Goal: Task Accomplishment & Management: Manage account settings

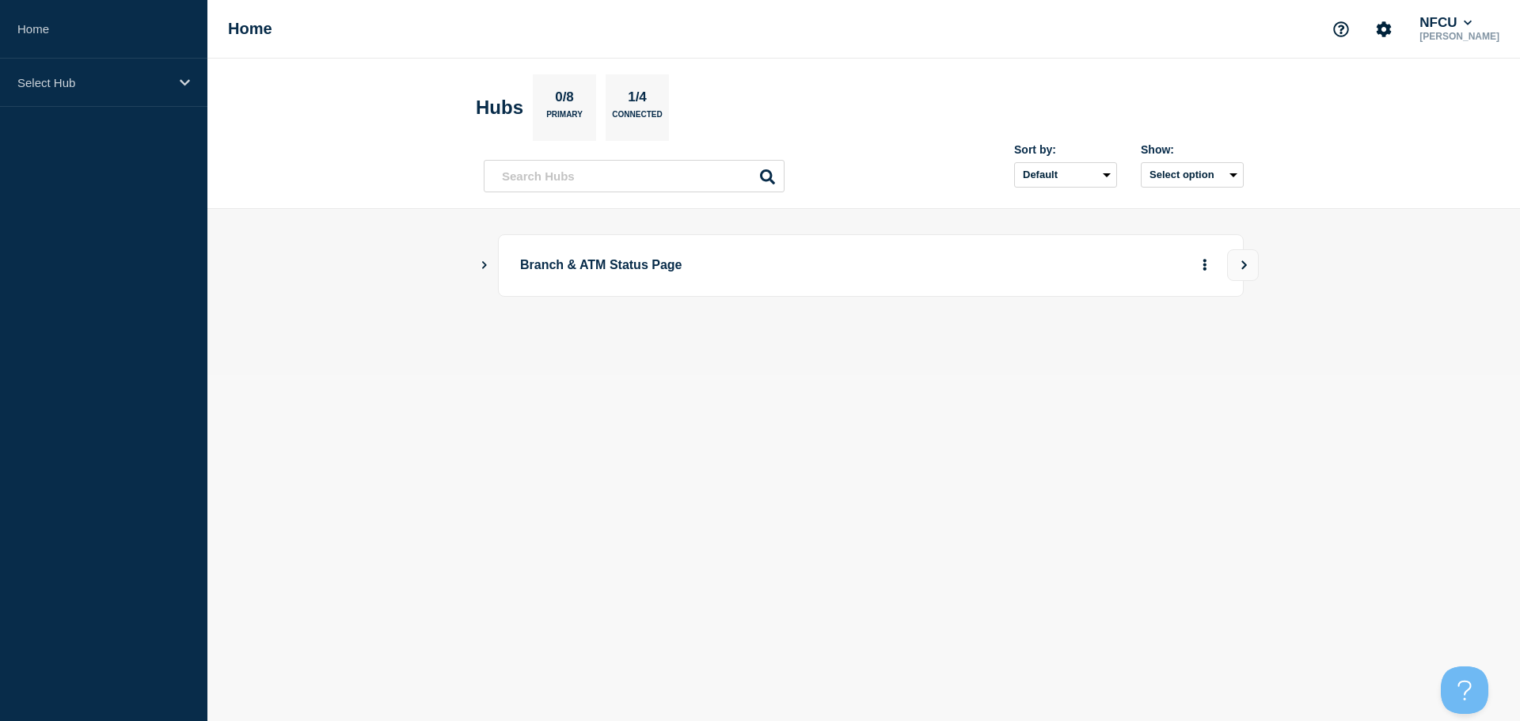
click at [483, 264] on icon "Show Connected Hubs" at bounding box center [484, 265] width 10 height 8
click at [1151, 354] on button "See overview" at bounding box center [1150, 345] width 84 height 32
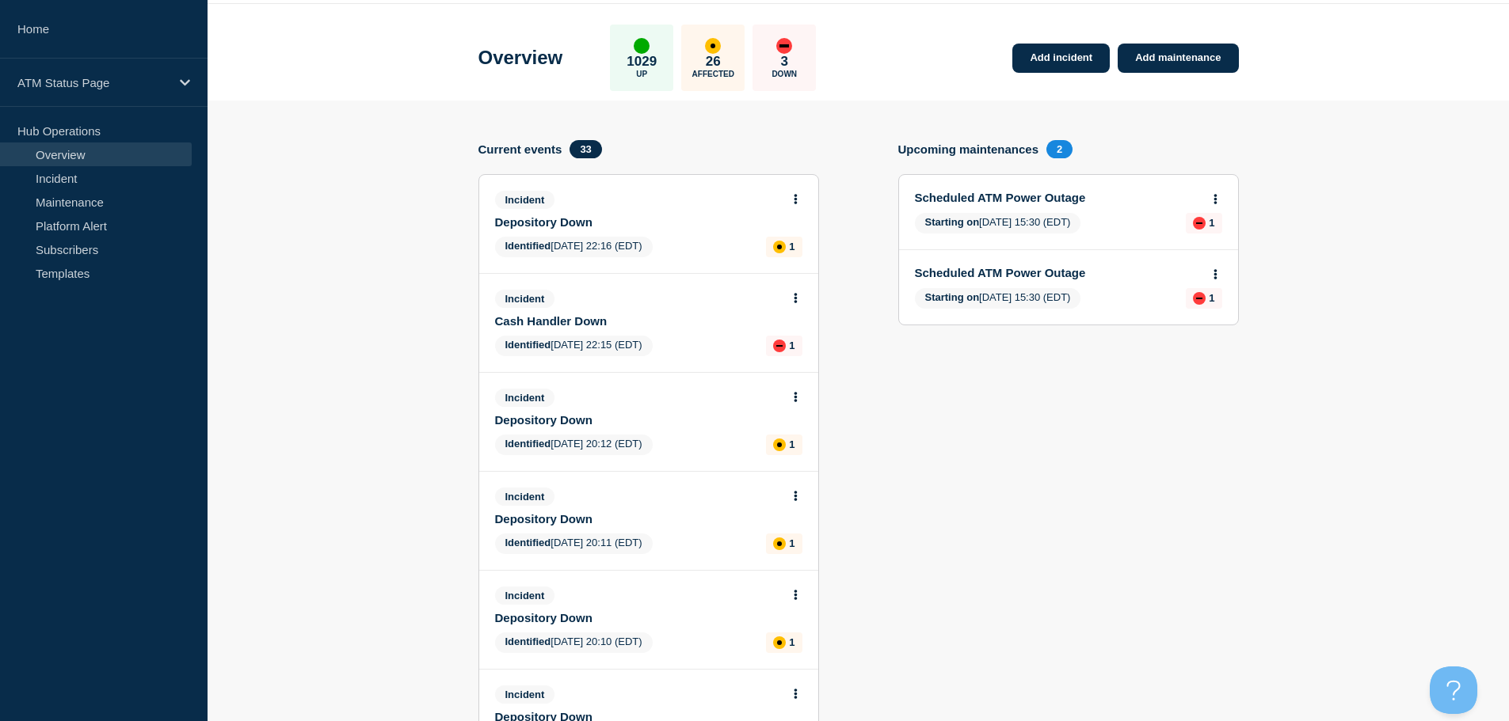
scroll to position [79, 0]
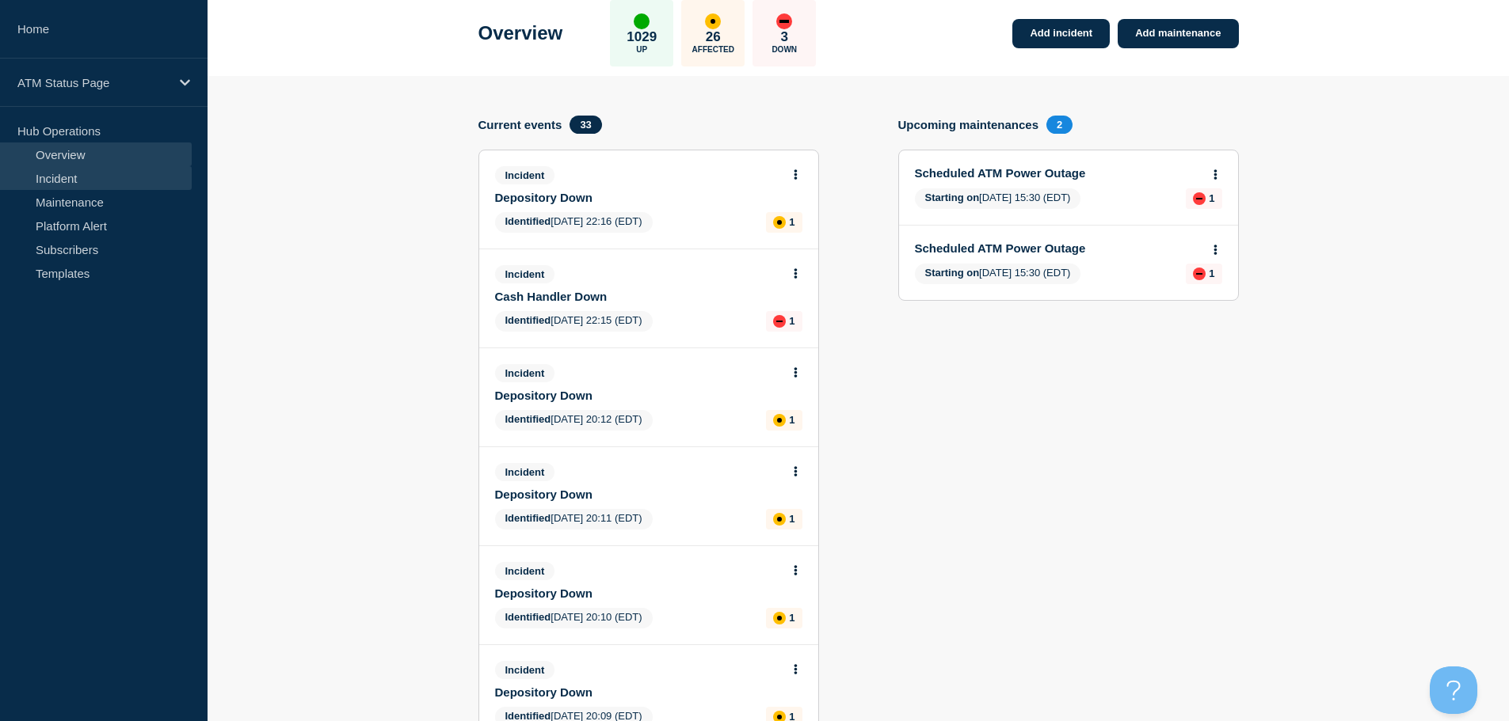
click at [69, 179] on link "Incident" at bounding box center [96, 178] width 192 height 24
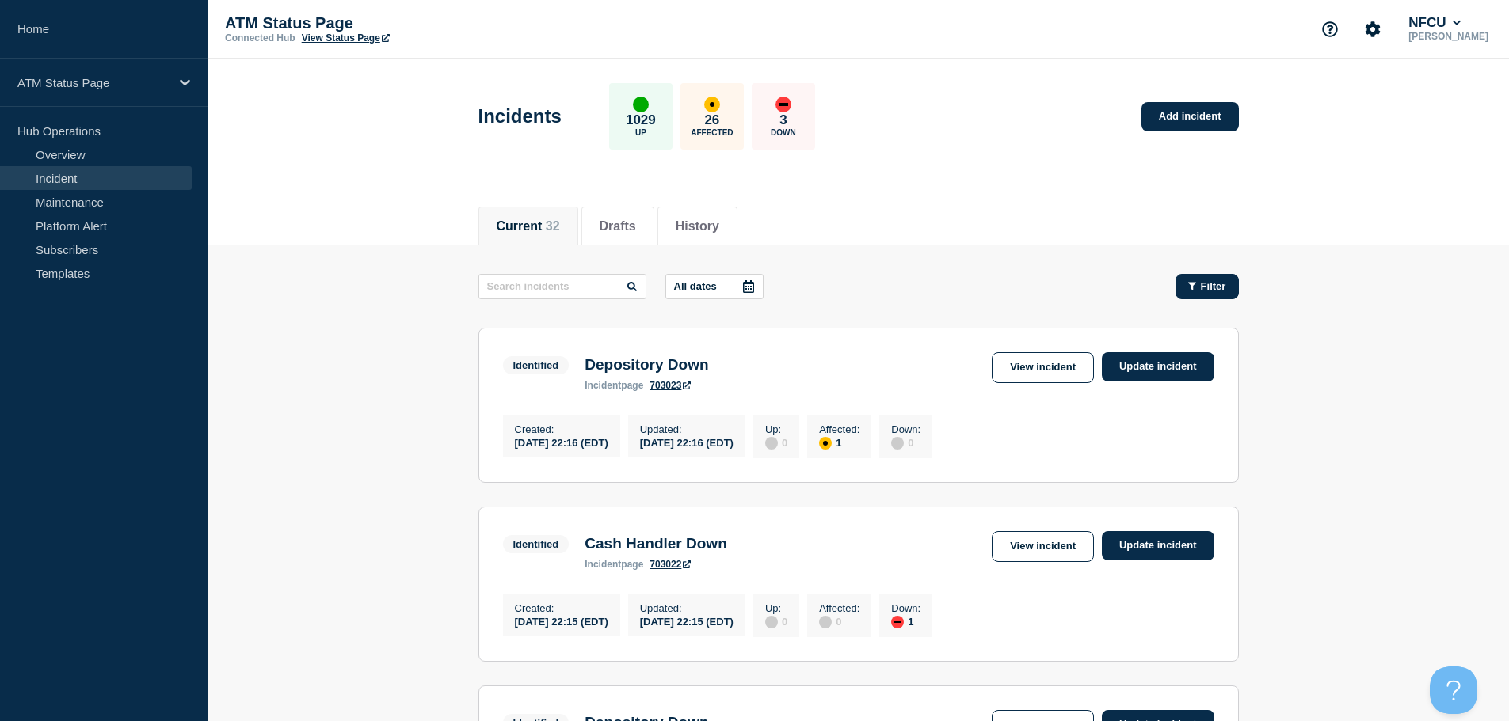
click at [1199, 290] on div "Filter" at bounding box center [1207, 286] width 38 height 12
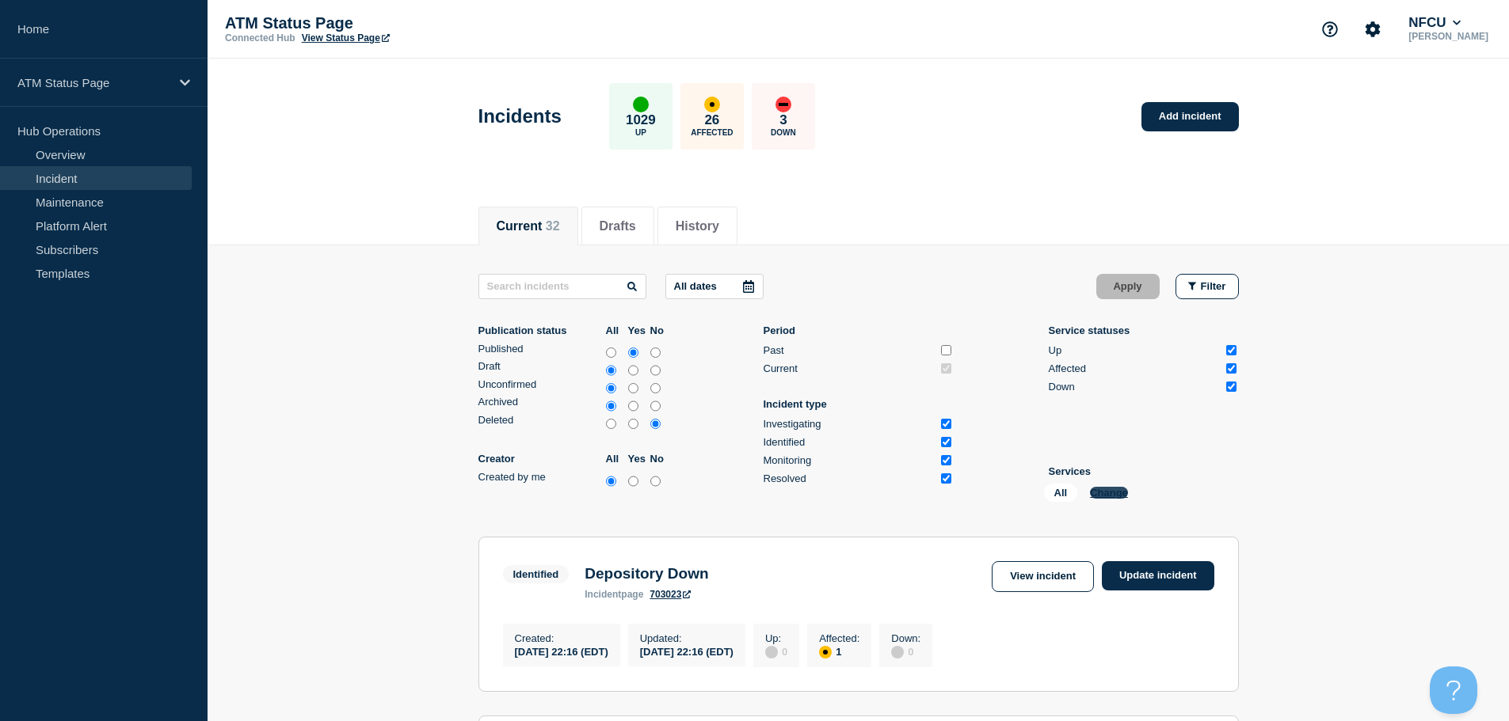
click at [1091, 490] on button "Change" at bounding box center [1109, 493] width 38 height 12
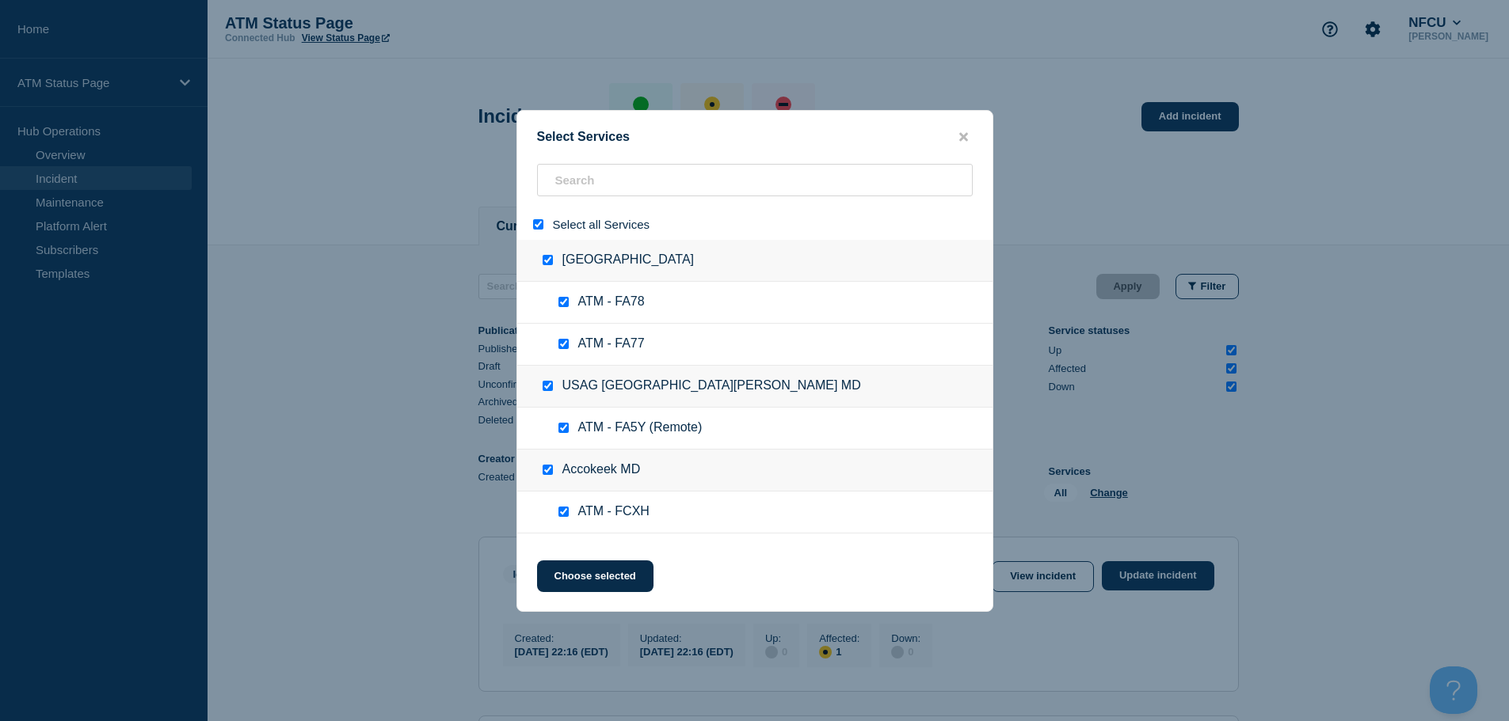
click at [538, 230] on input "select all" at bounding box center [538, 224] width 10 height 10
checkbox input "false"
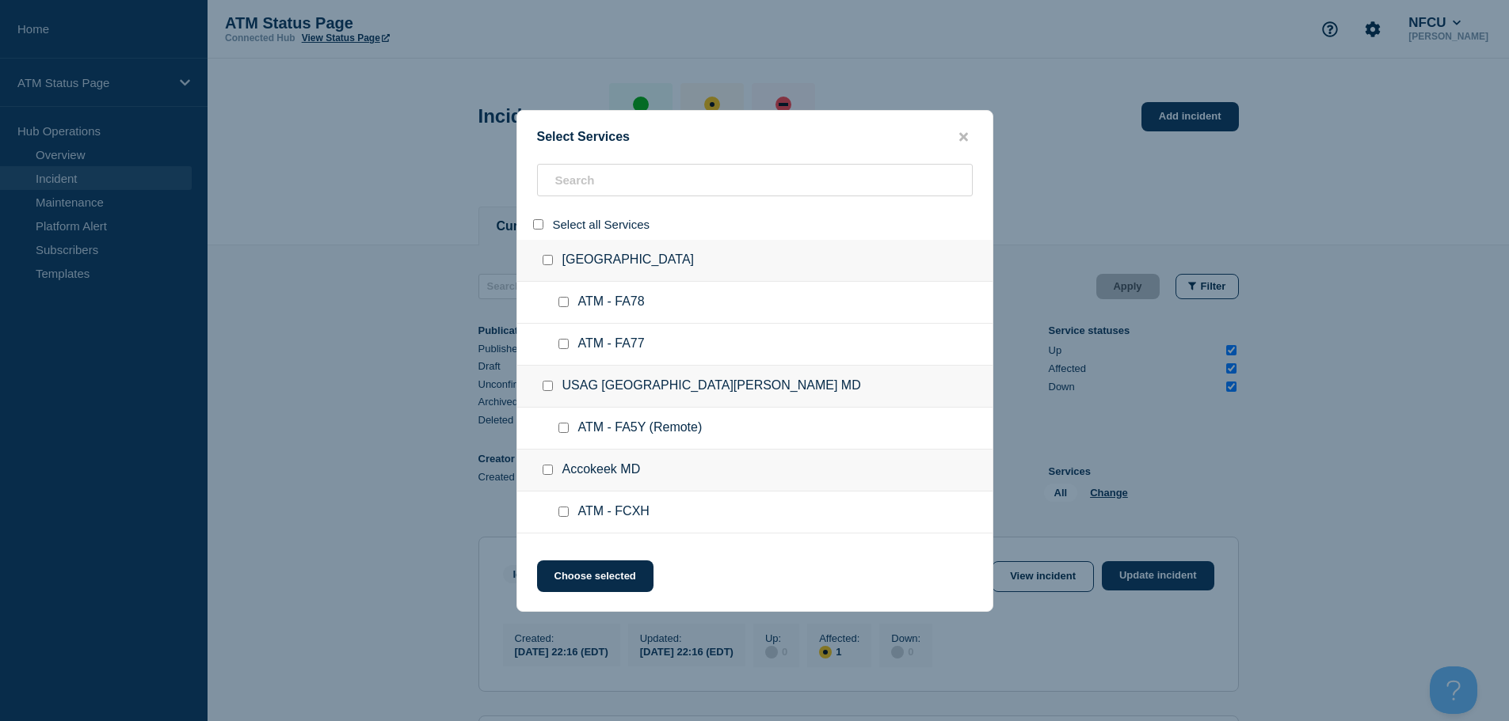
checkbox input "false"
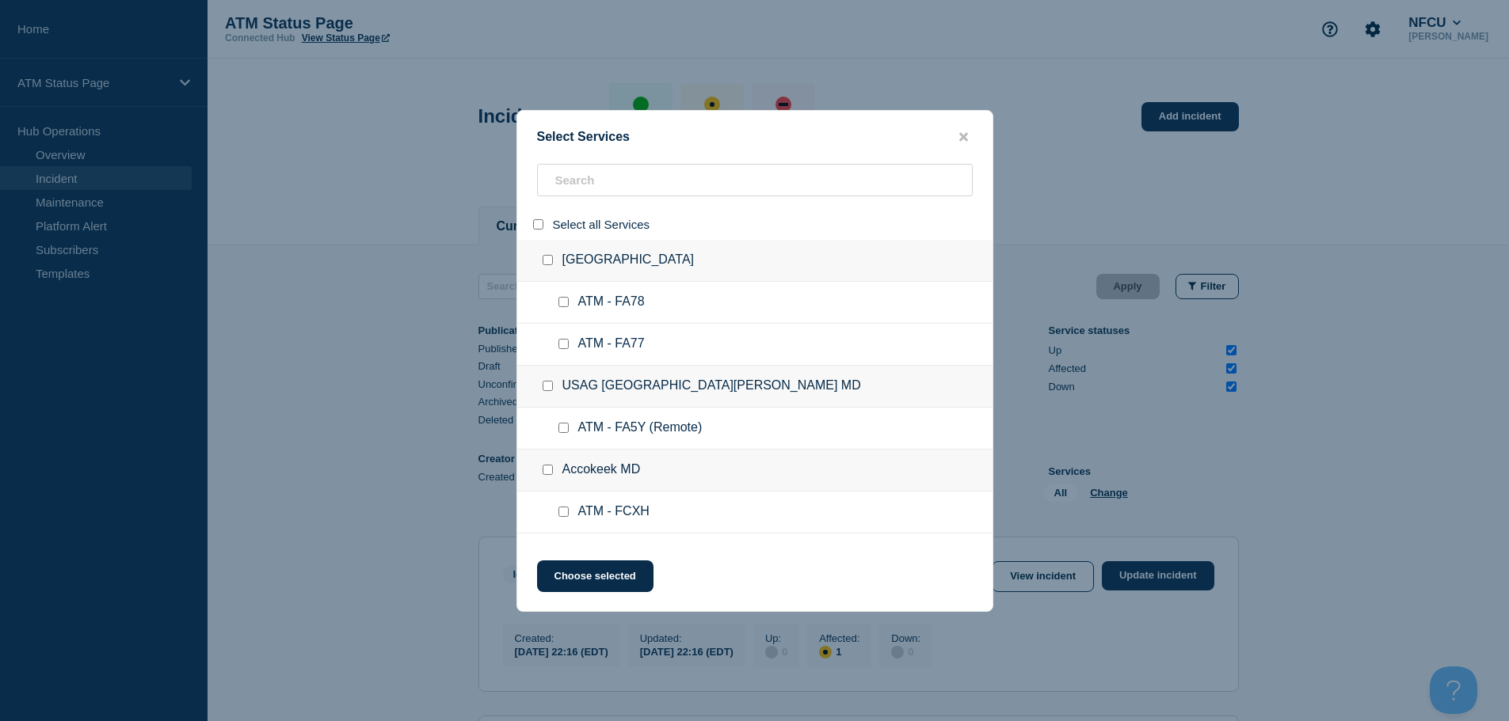
checkbox input "false"
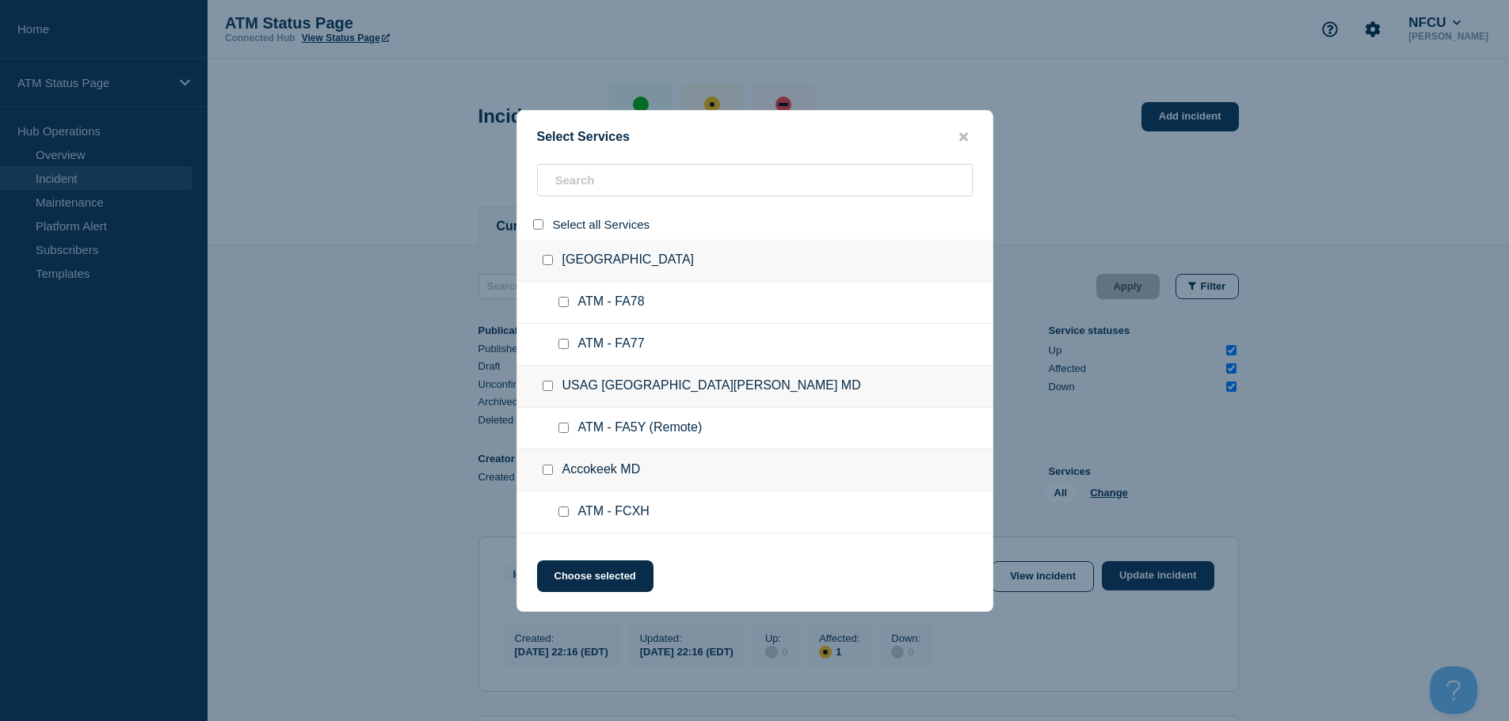
checkbox input "false"
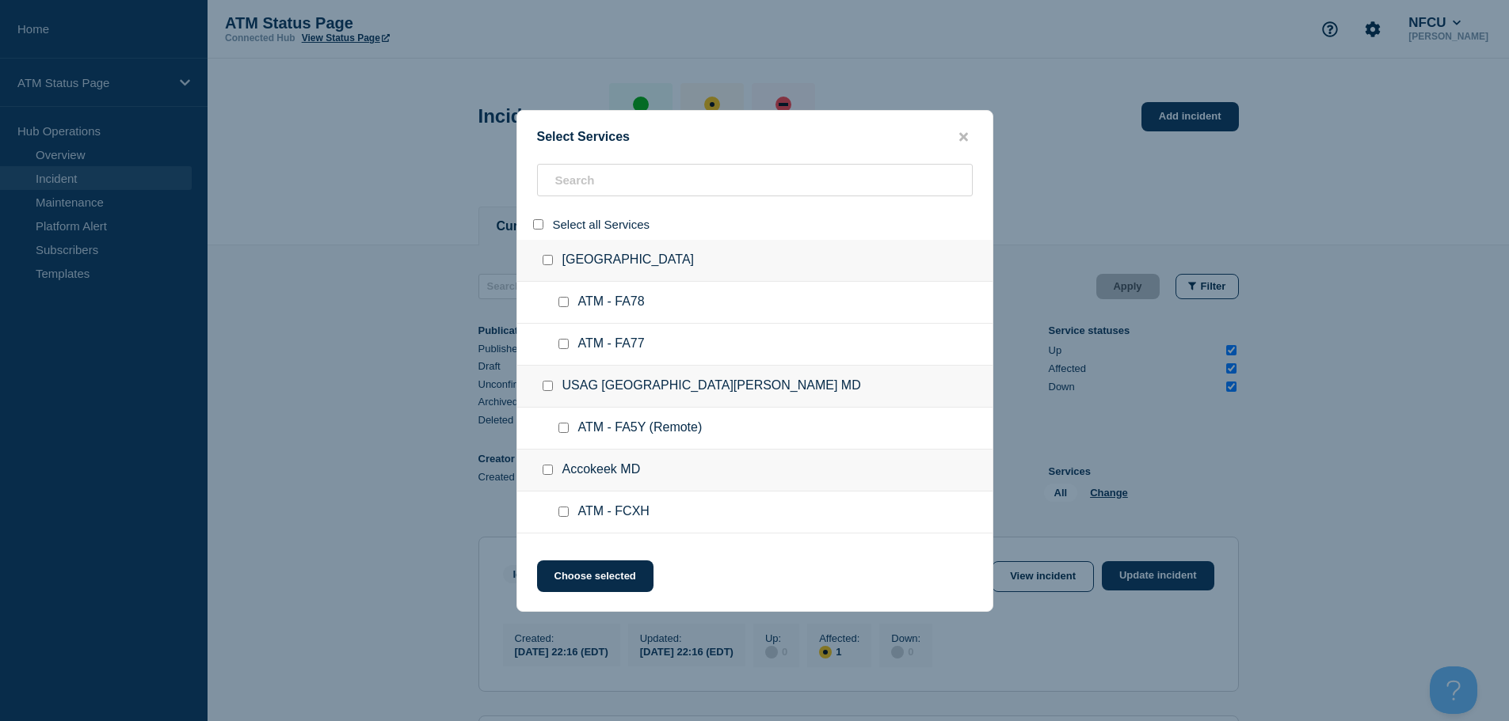
checkbox input "false"
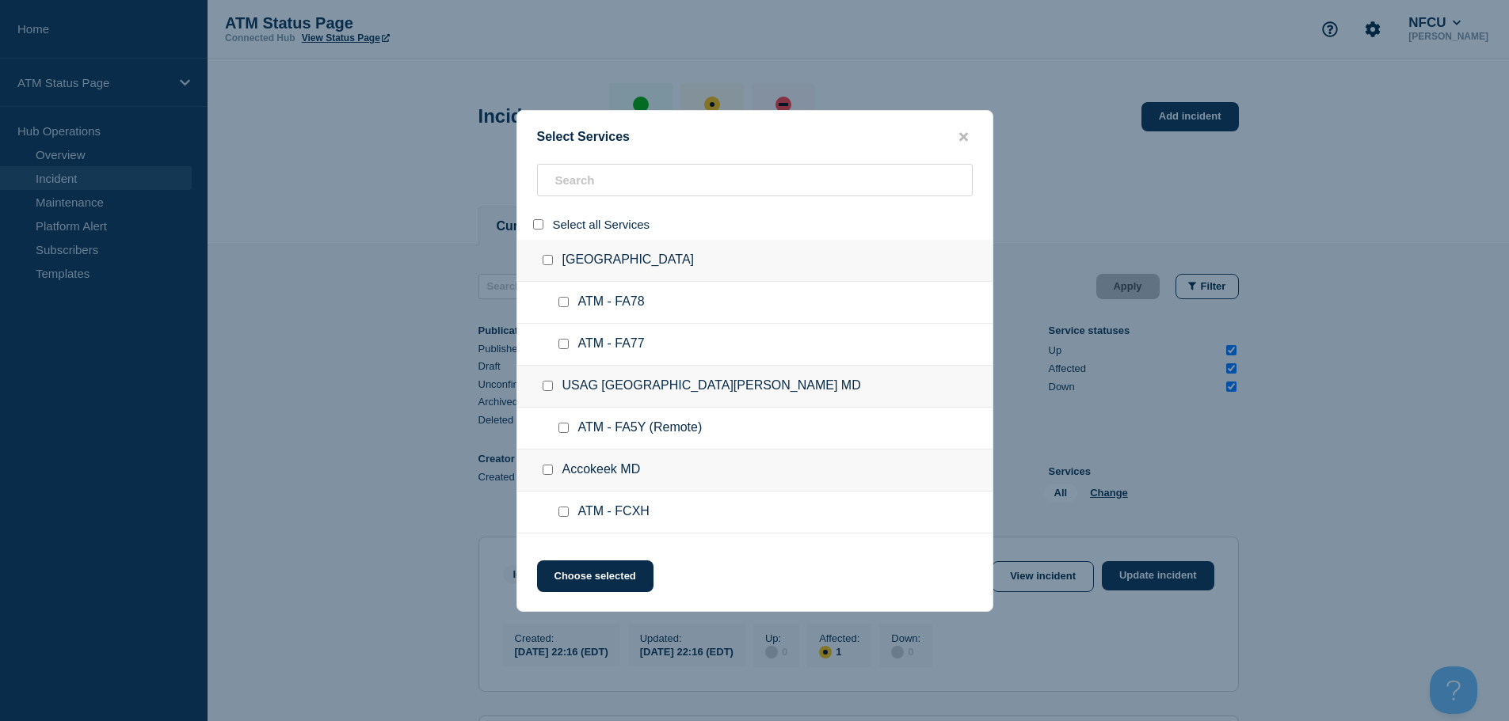
checkbox input "false"
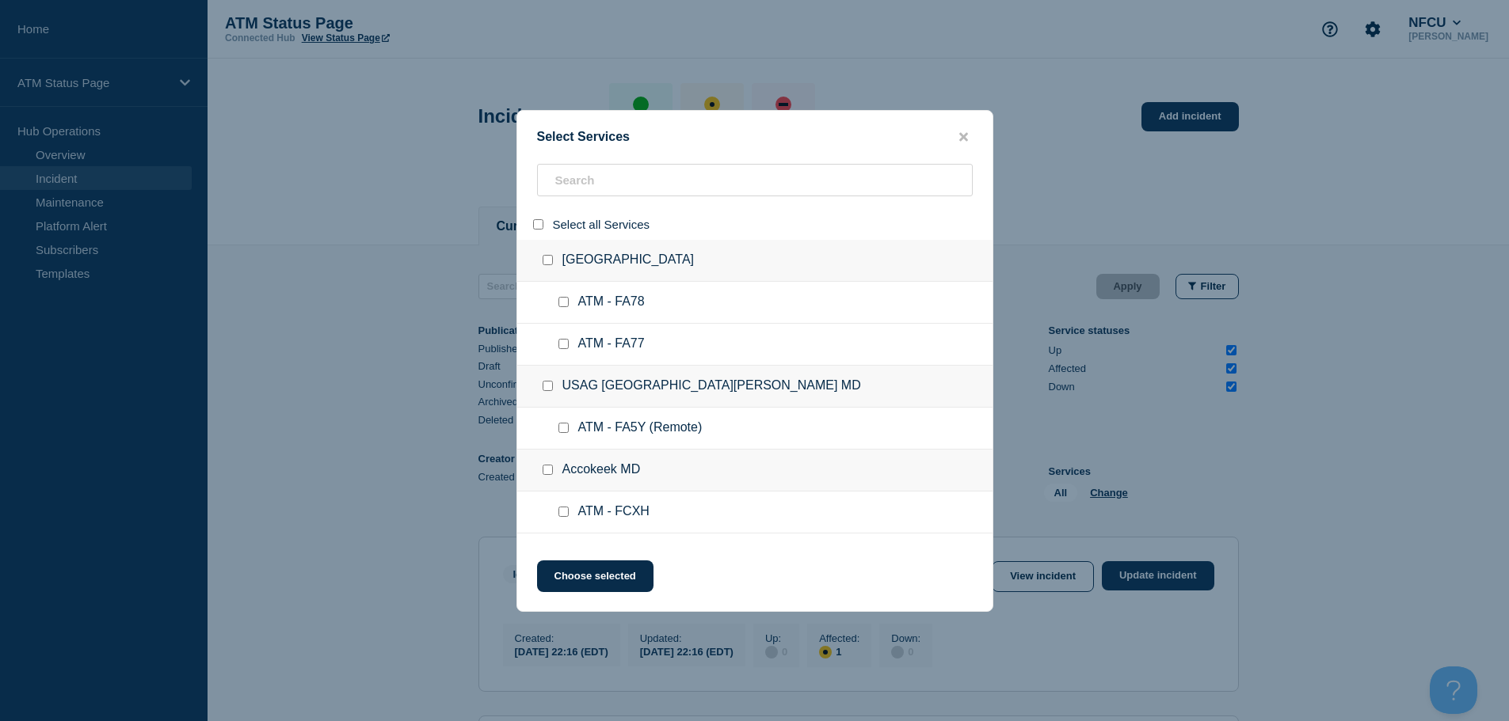
checkbox input "false"
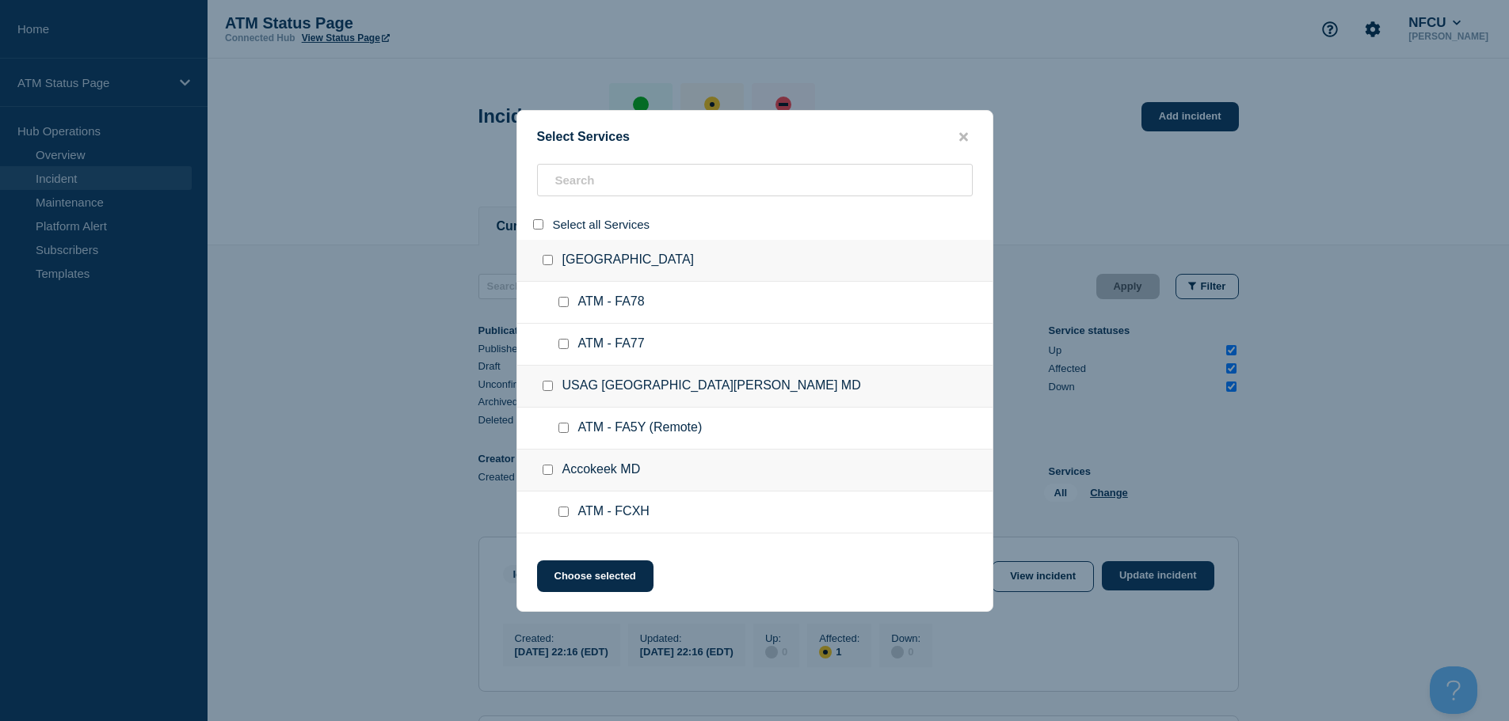
checkbox input "false"
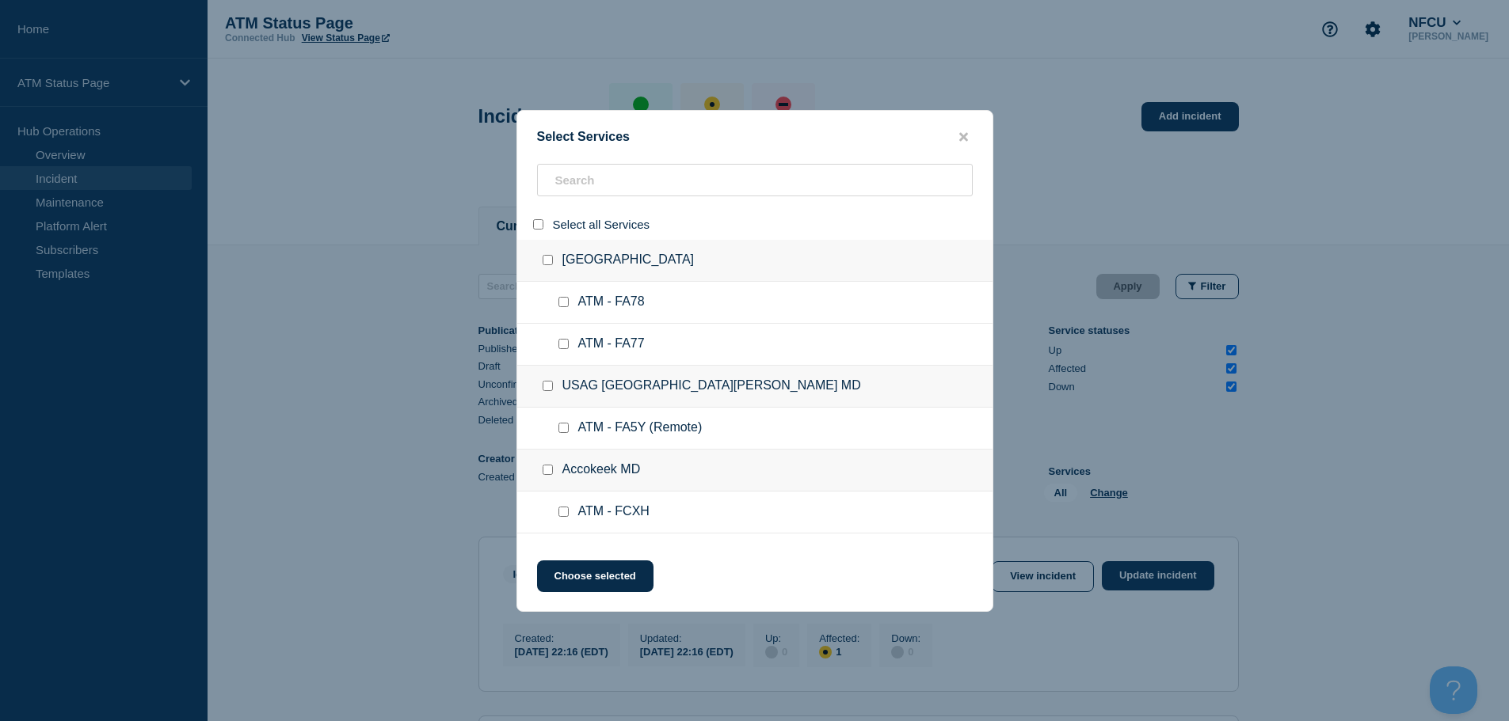
checkbox input "false"
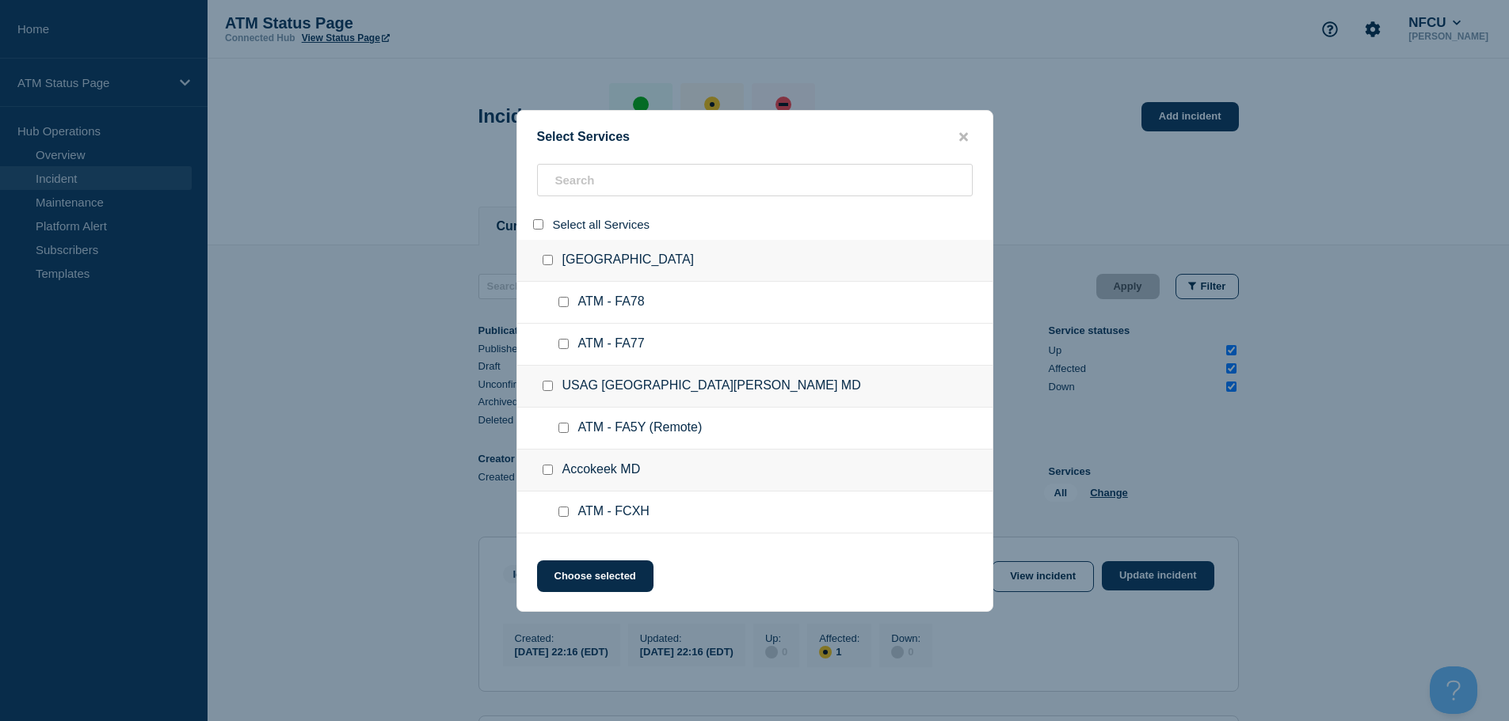
checkbox input "false"
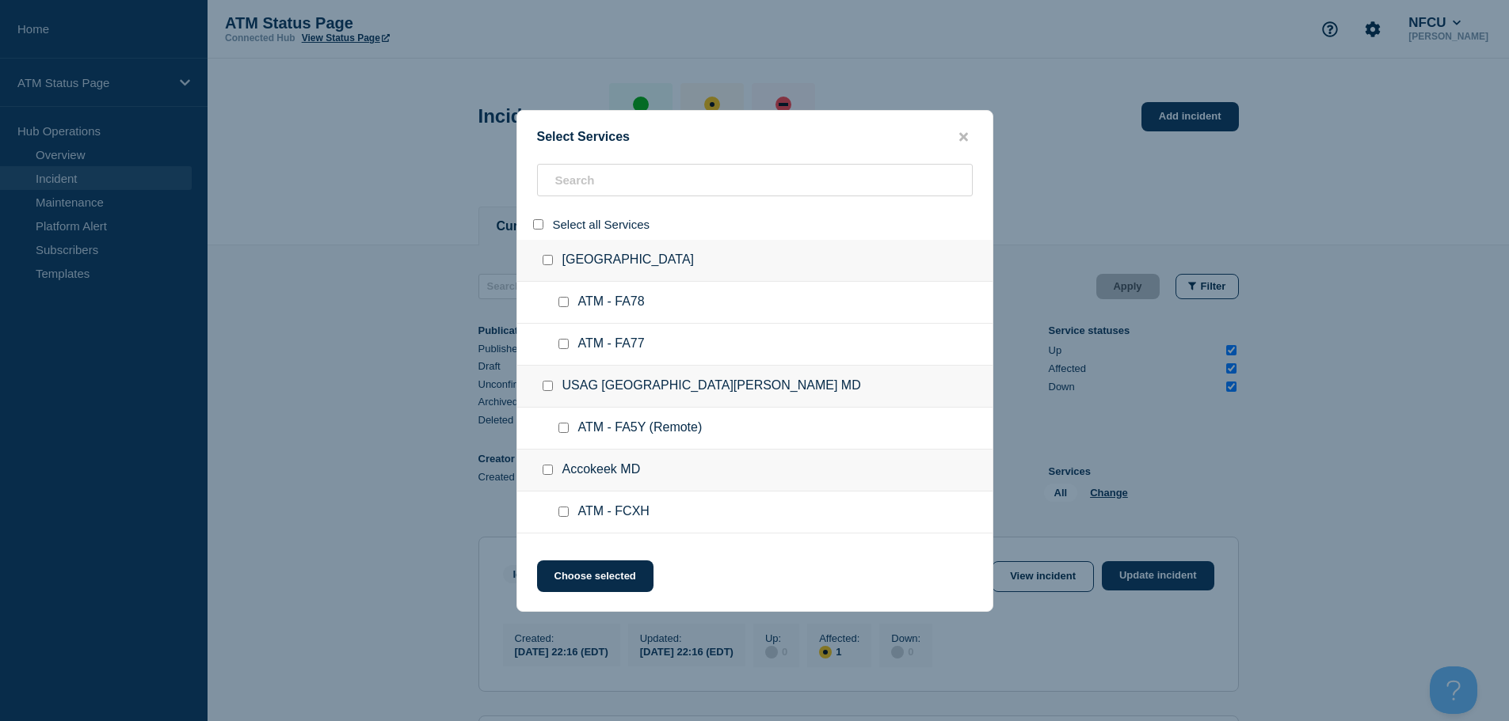
checkbox input "false"
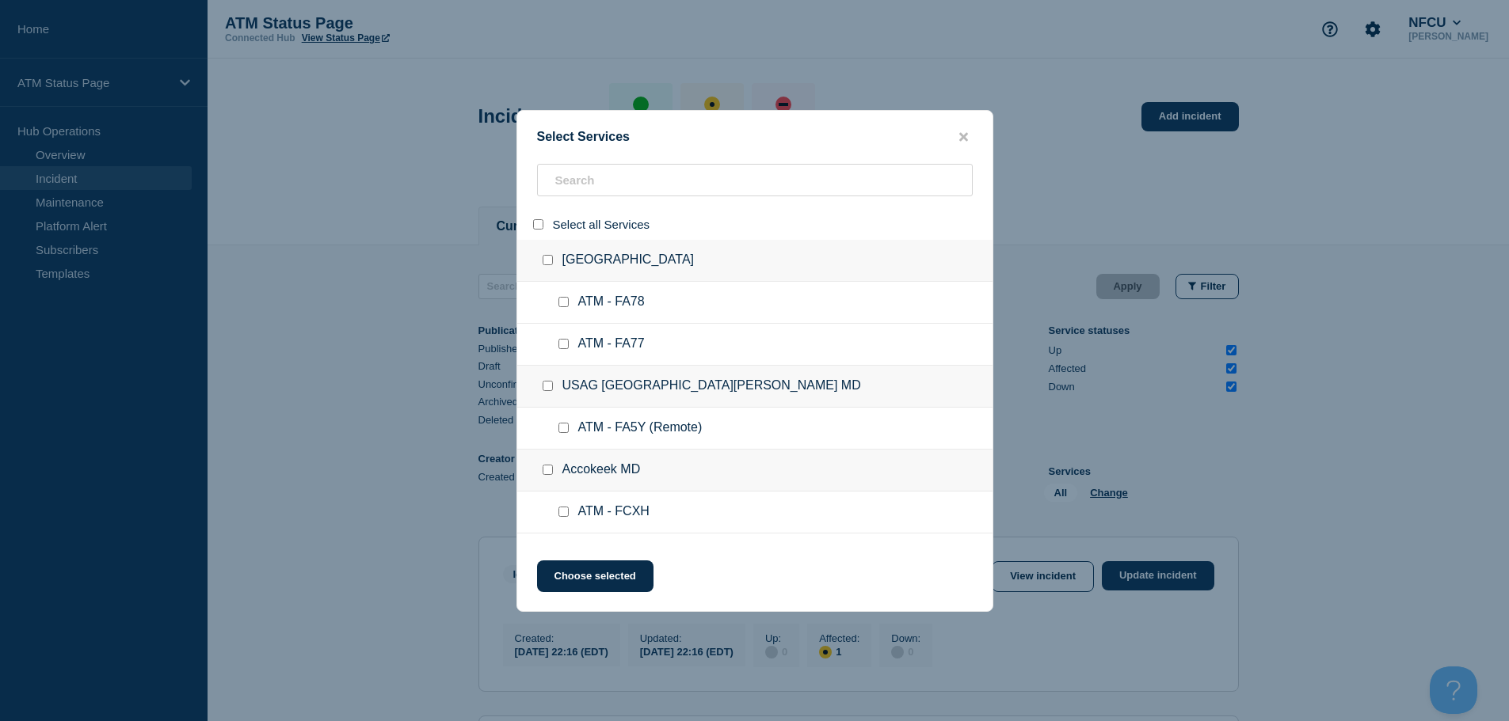
checkbox input "false"
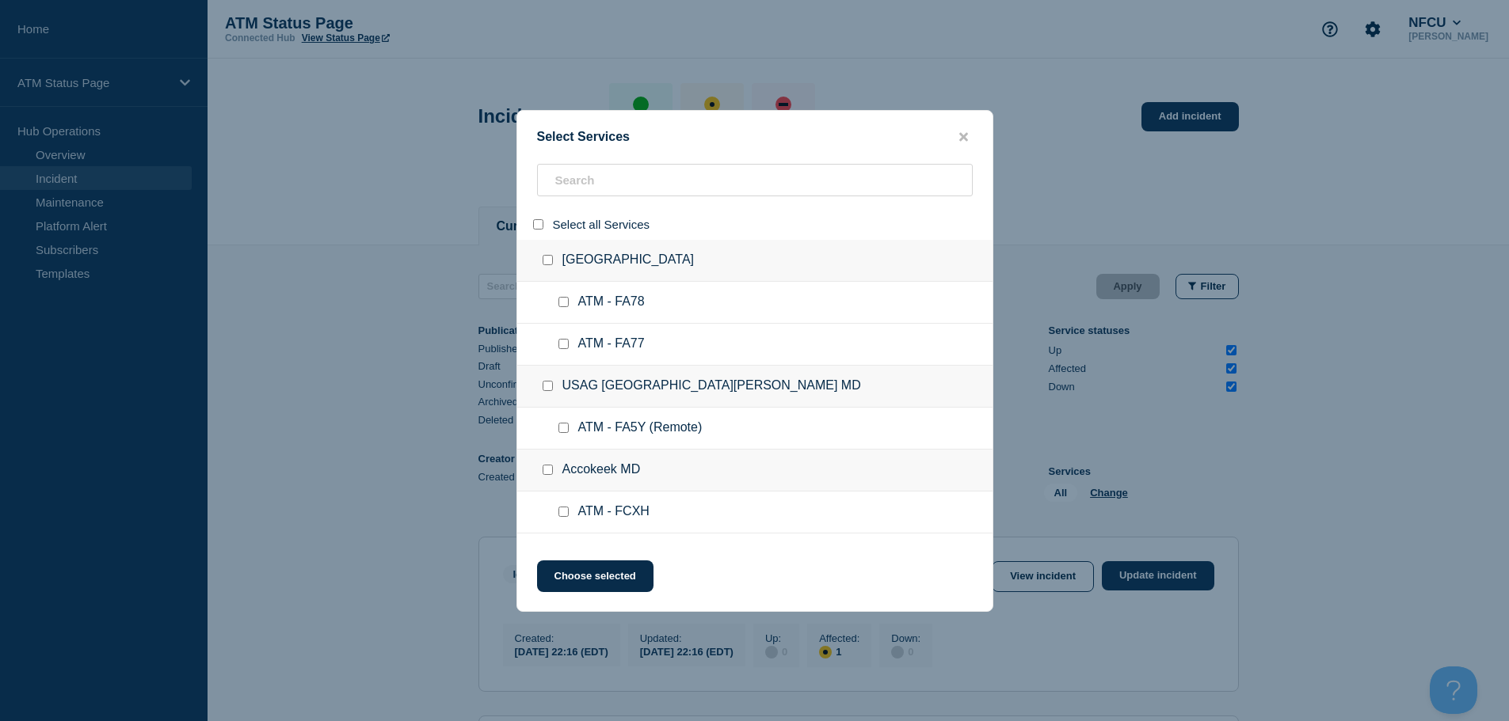
checkbox input "false"
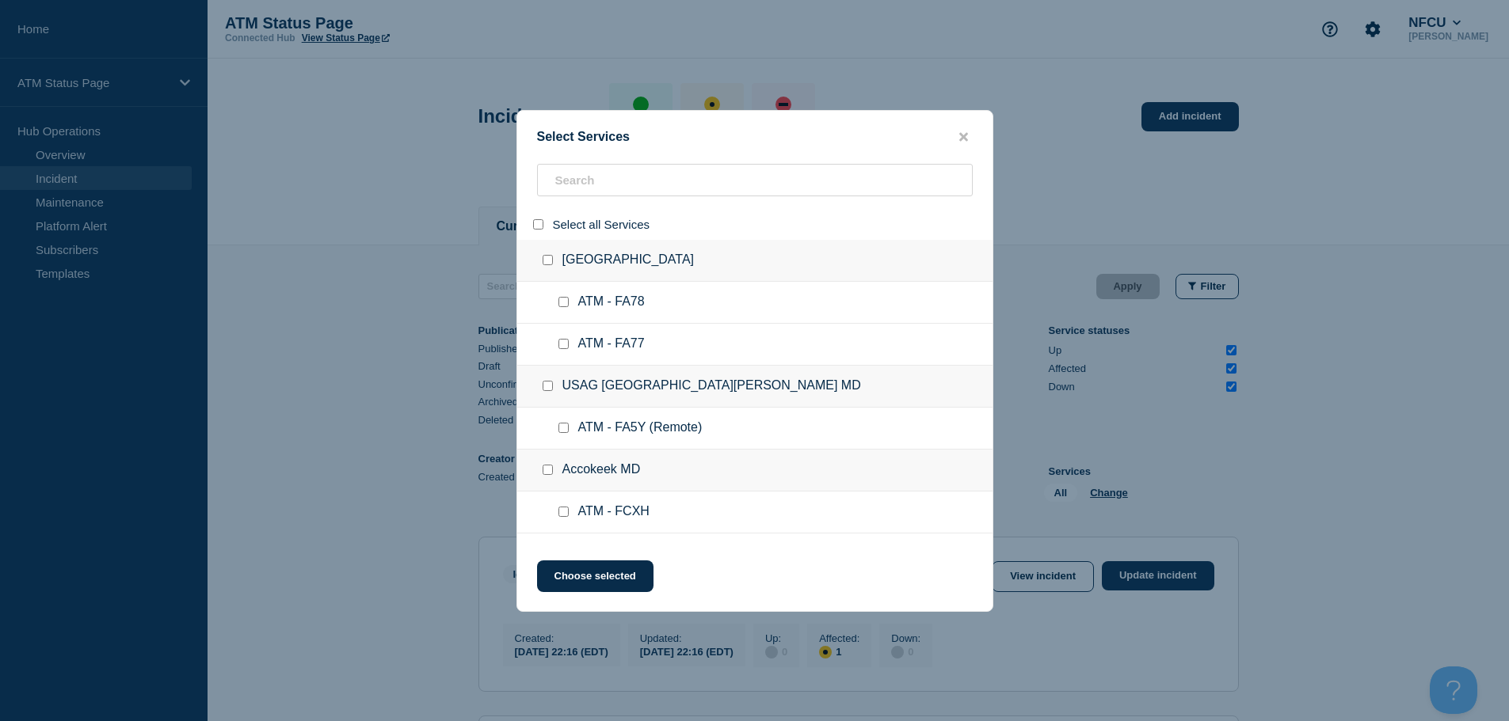
checkbox input "false"
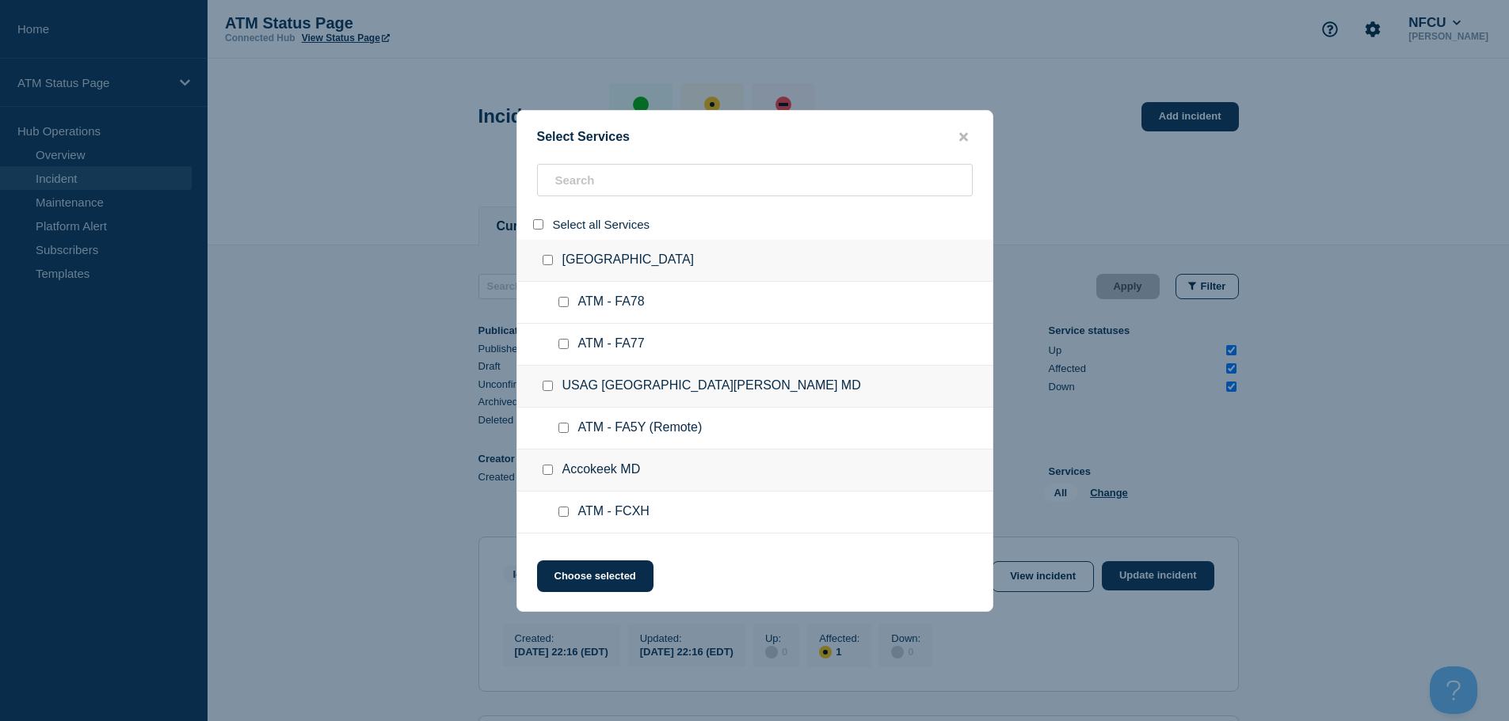
checkbox input "false"
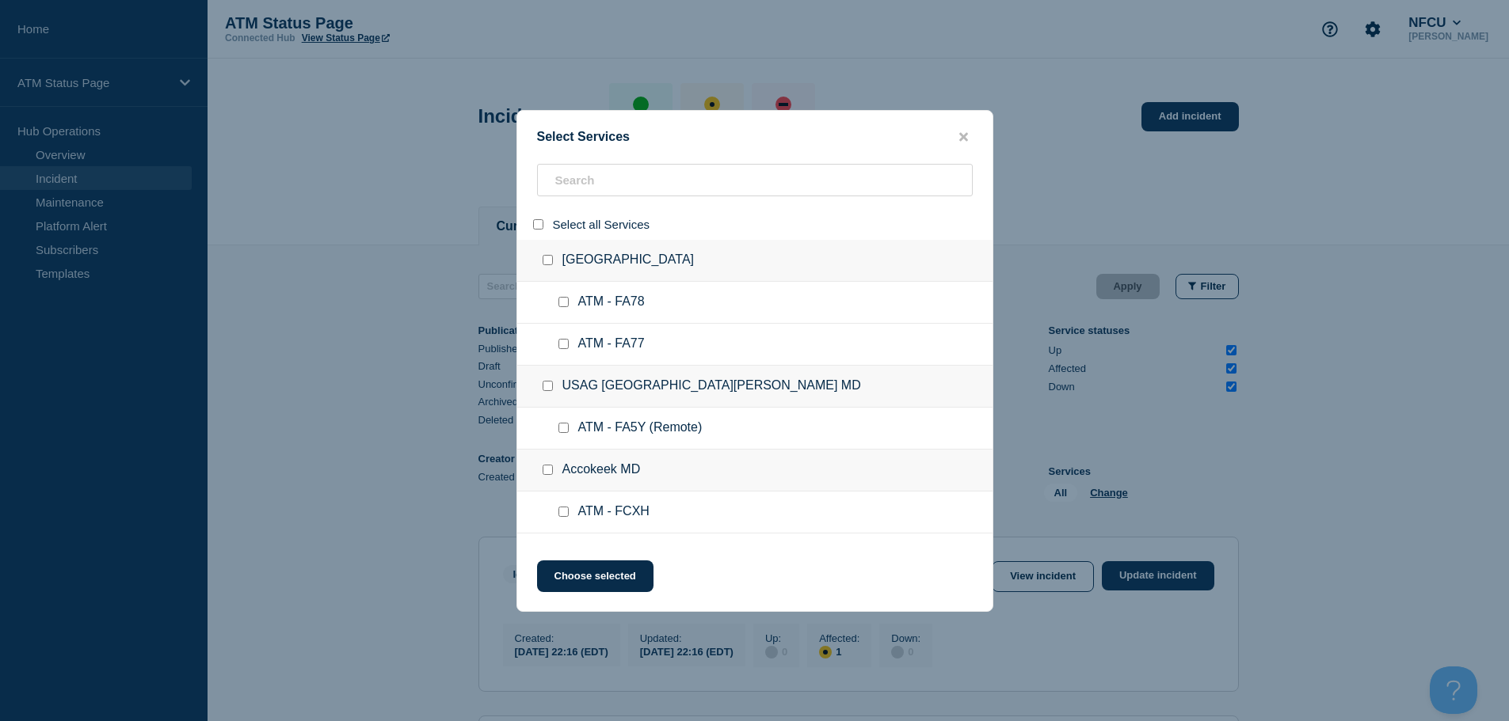
checkbox input "false"
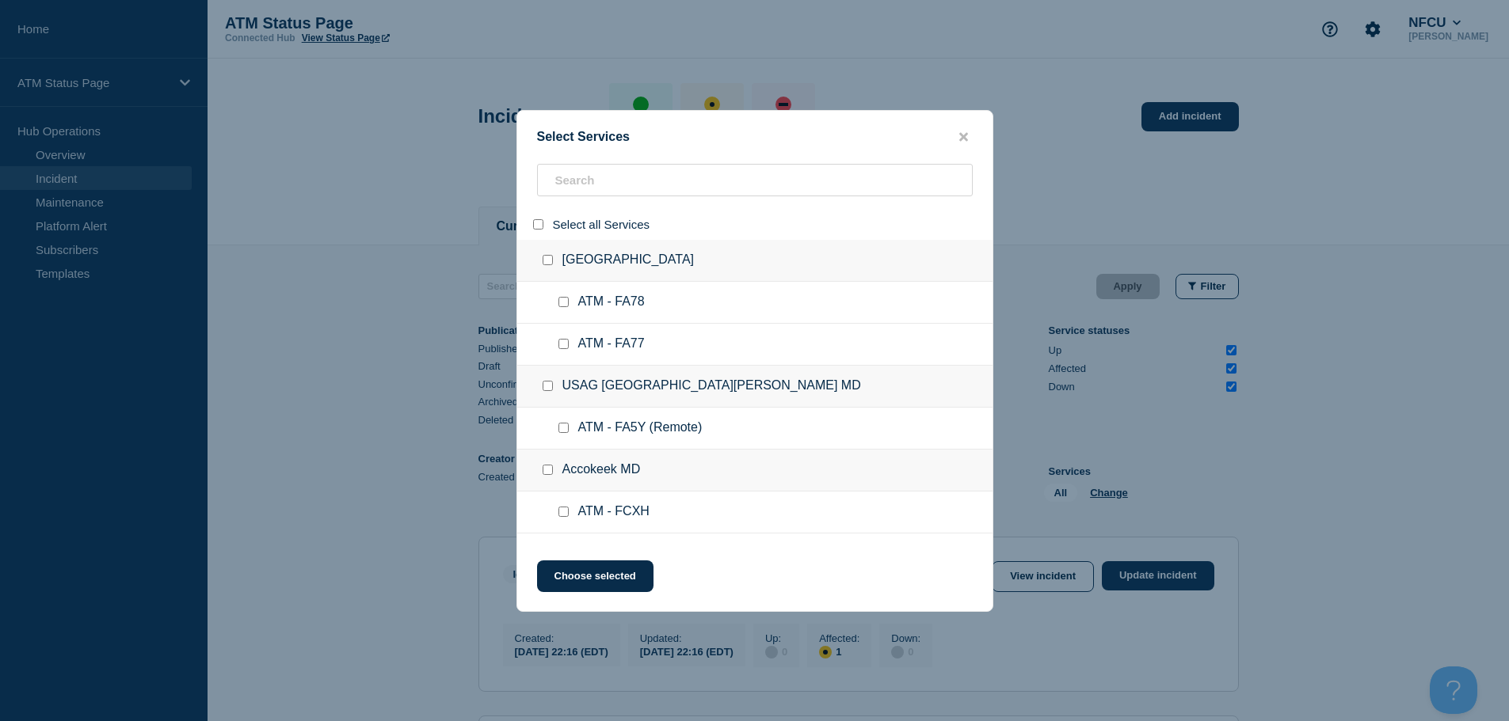
checkbox input "false"
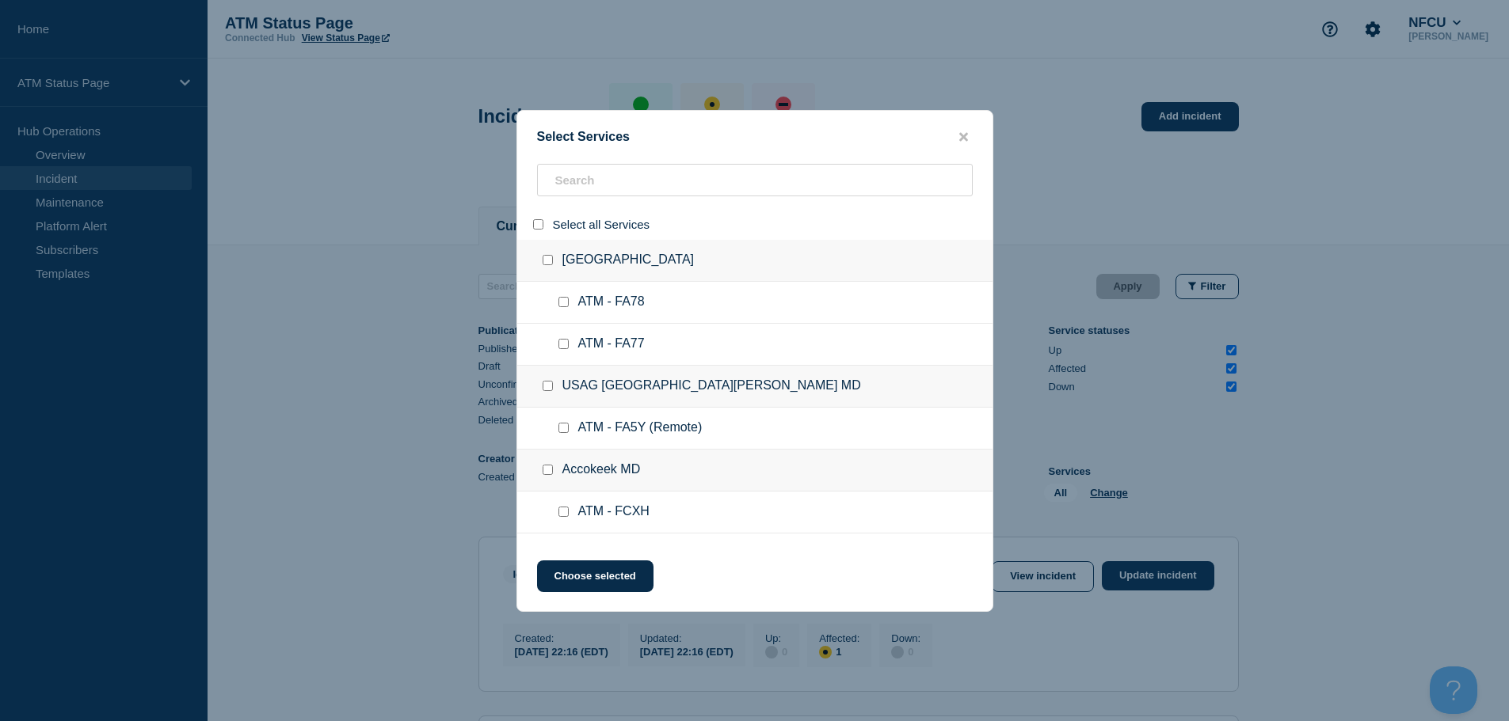
checkbox input "false"
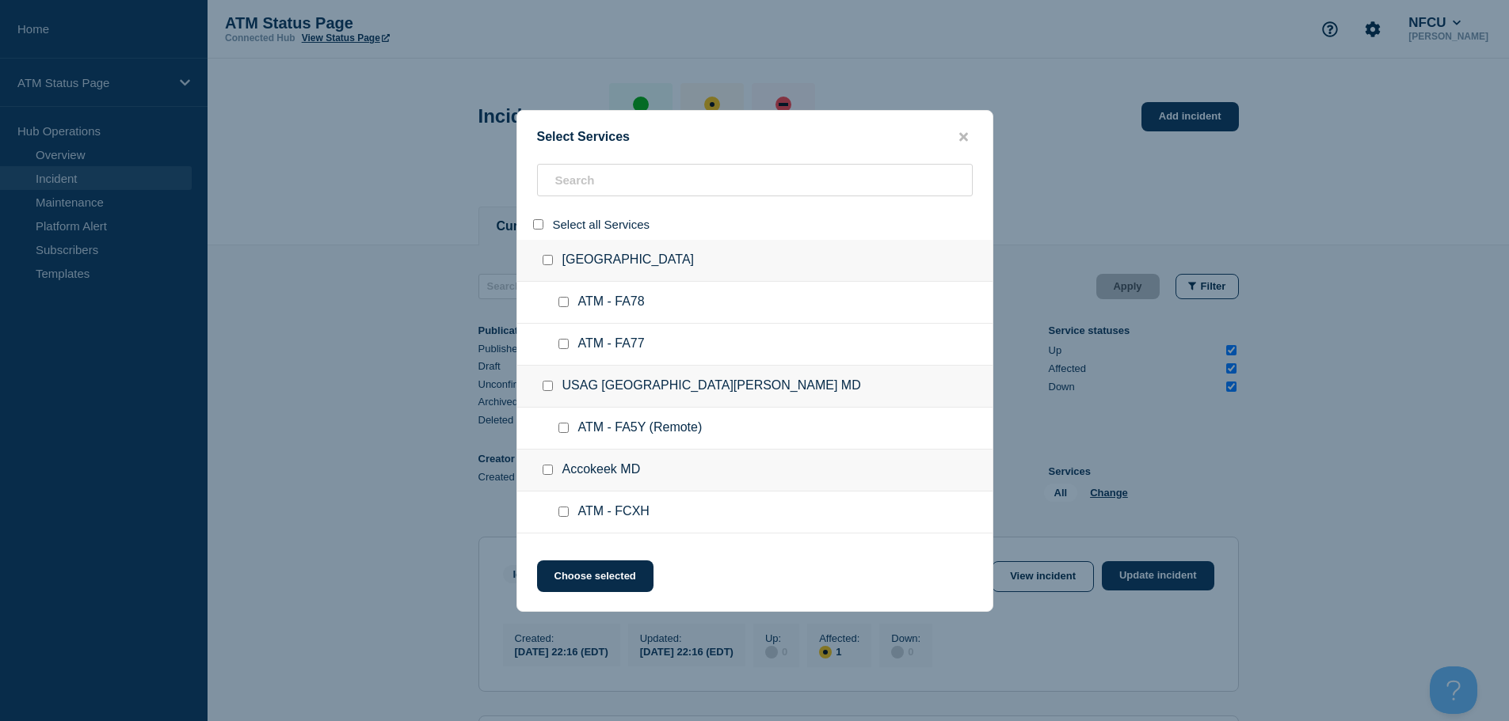
checkbox input "false"
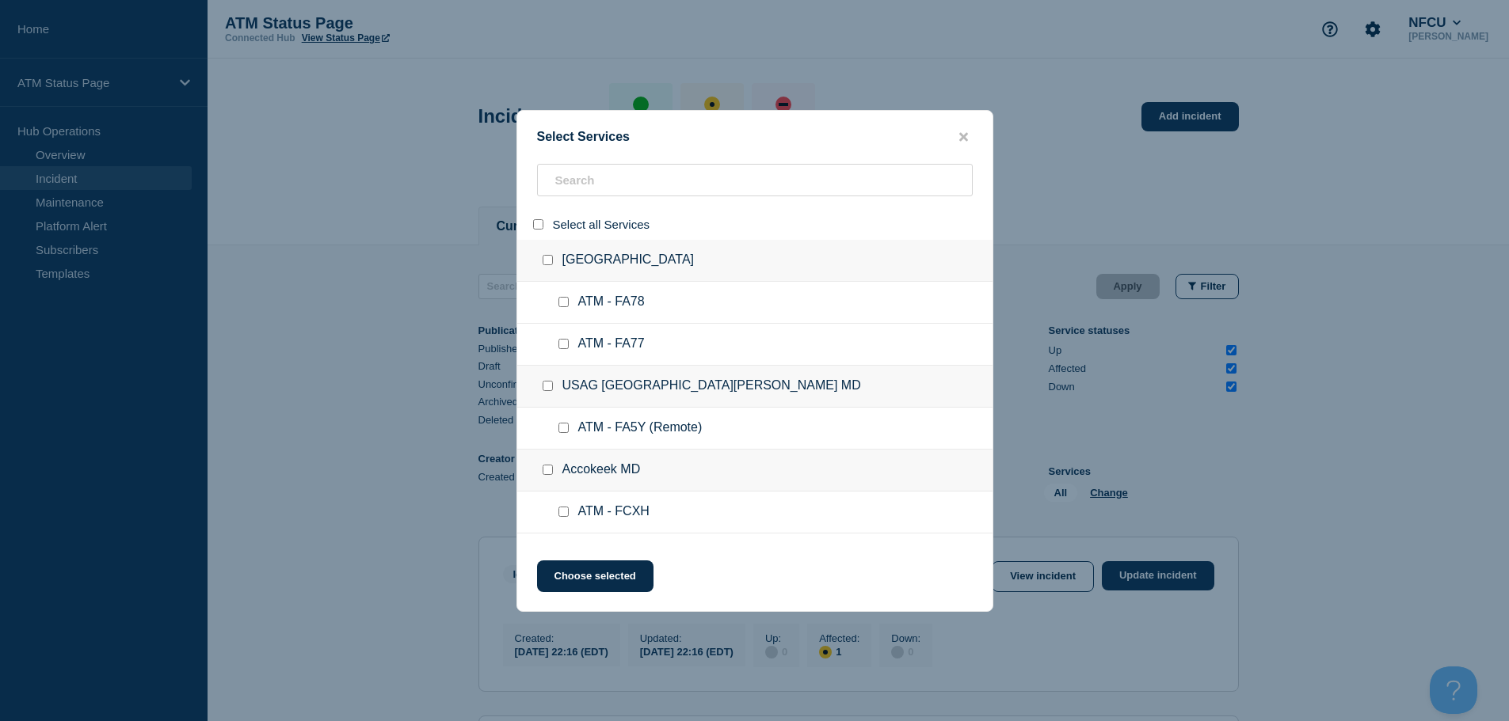
checkbox input "false"
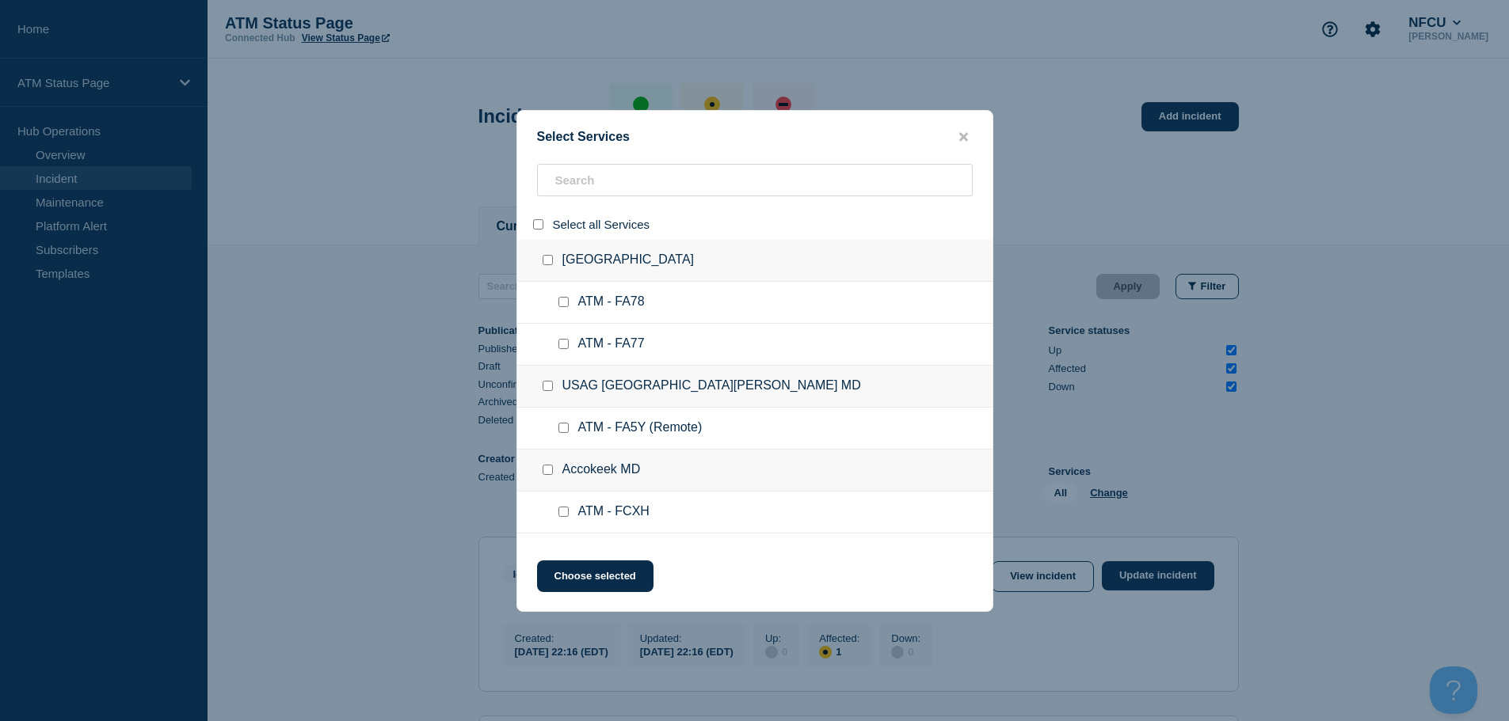
checkbox input "false"
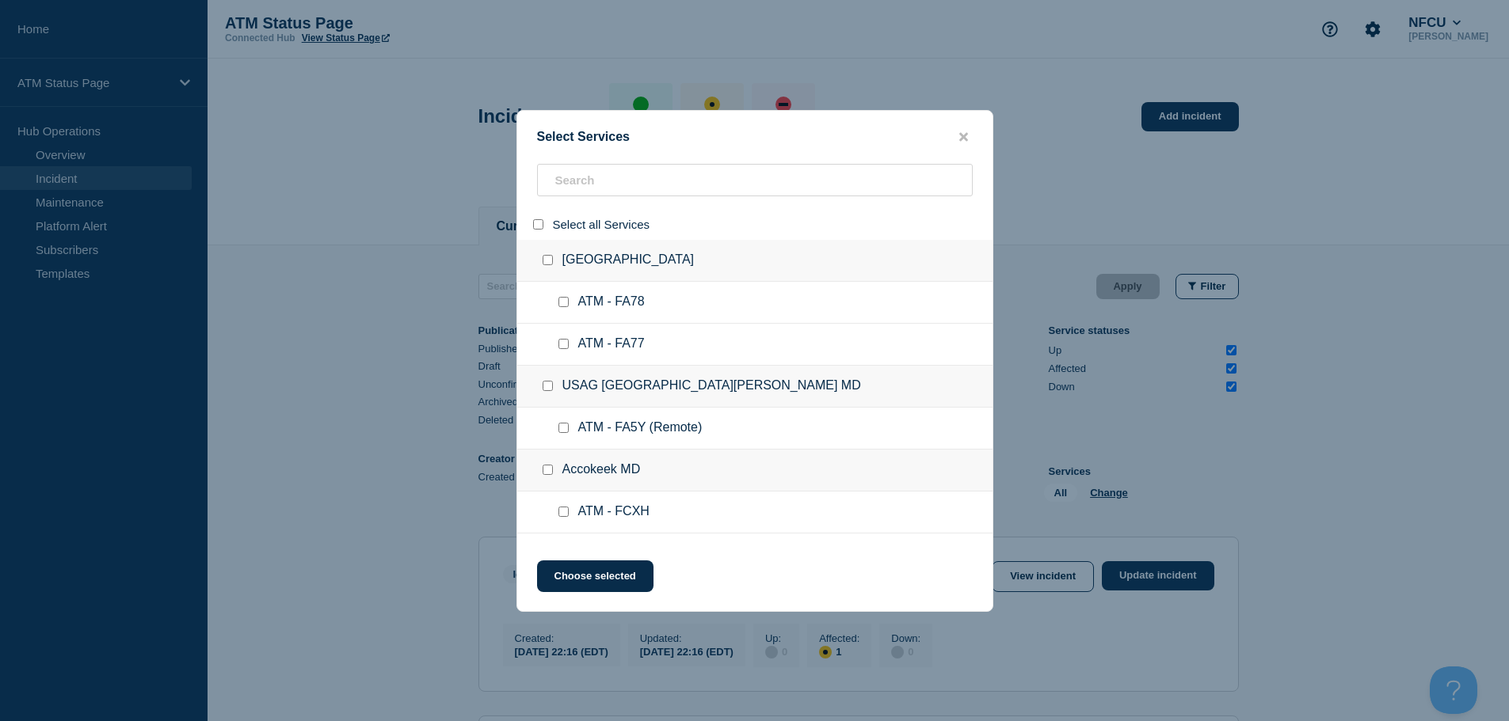
checkbox input "false"
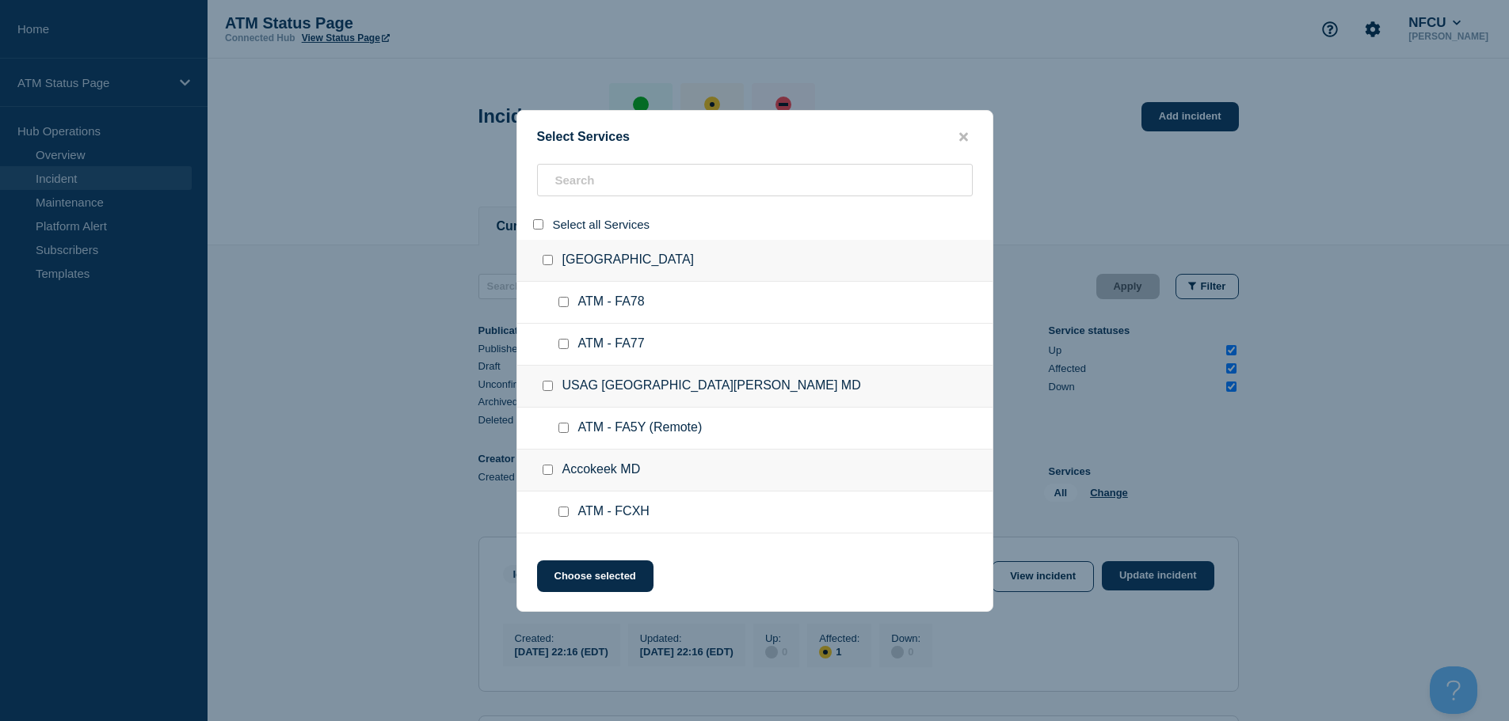
checkbox input "false"
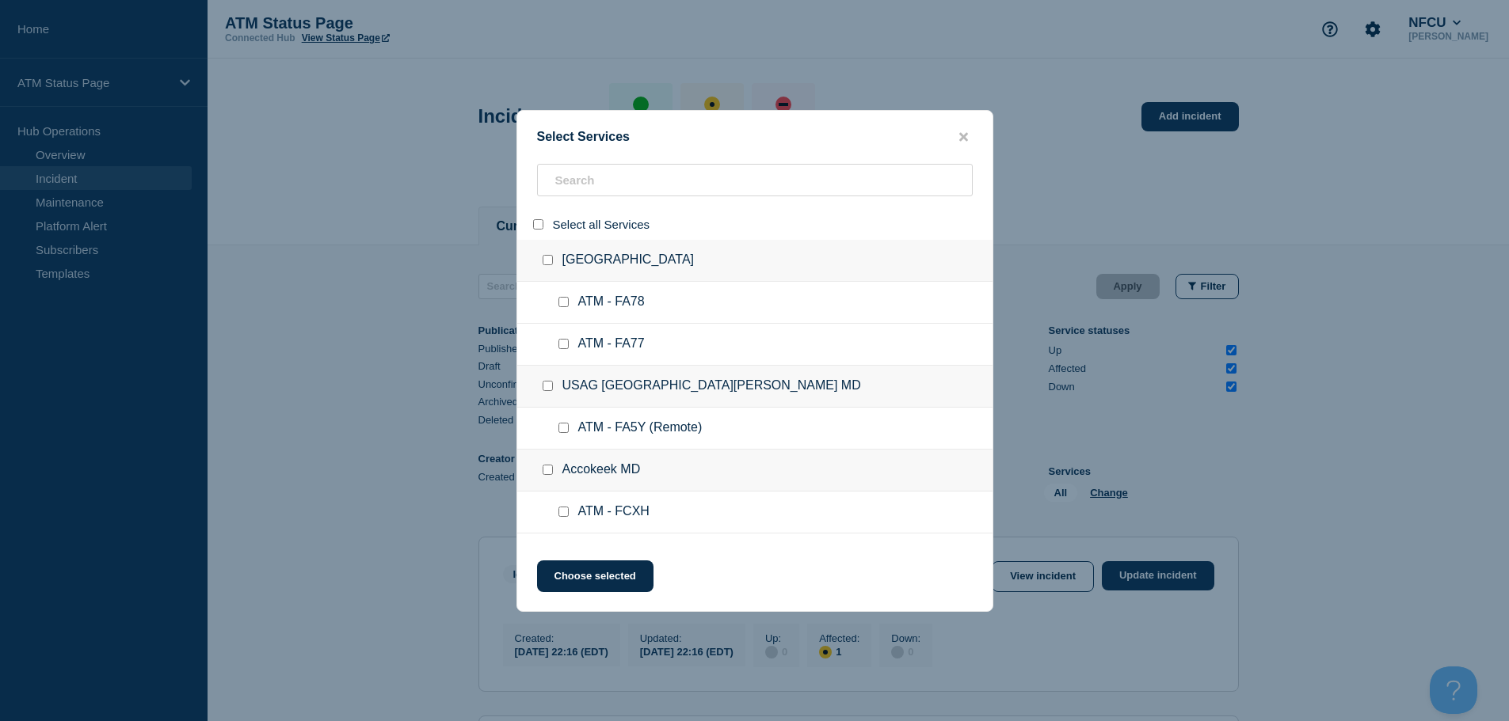
checkbox input "false"
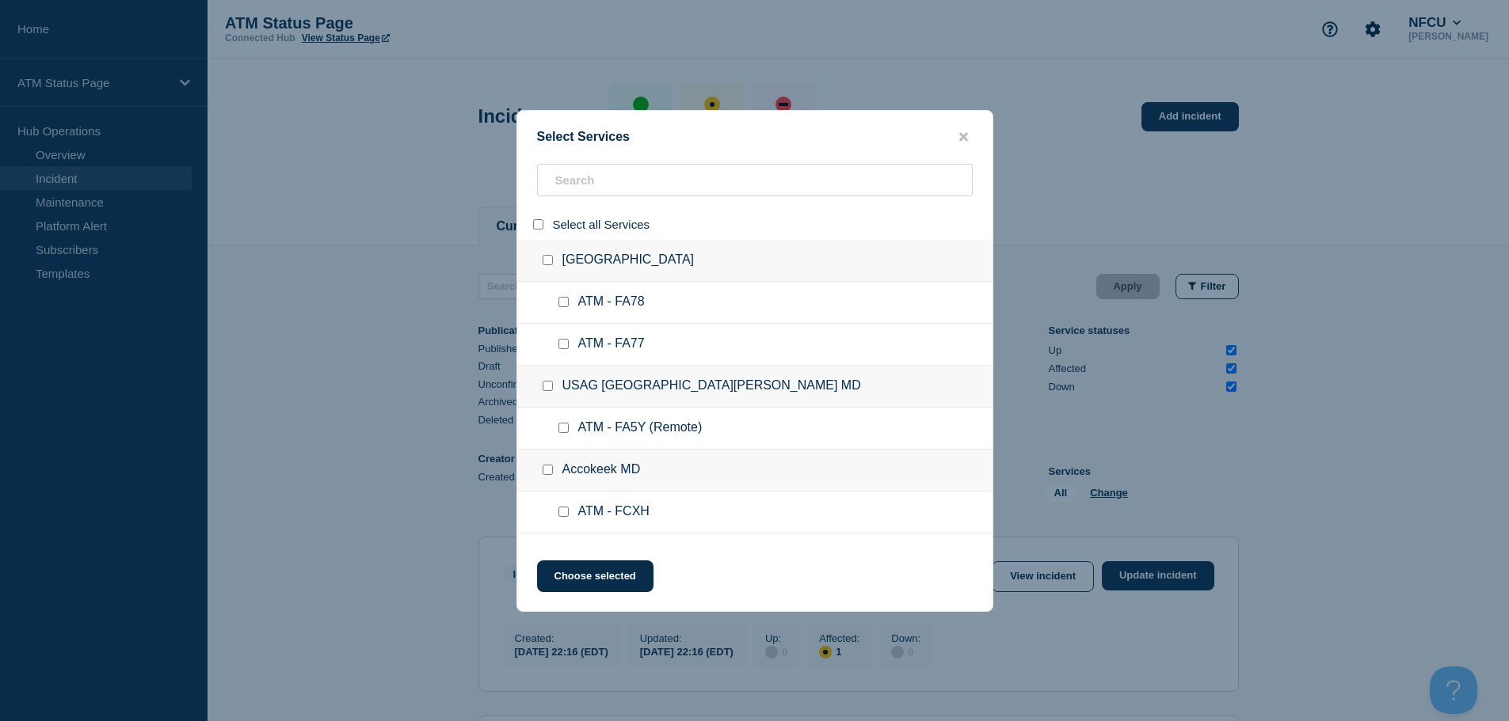
checkbox input "false"
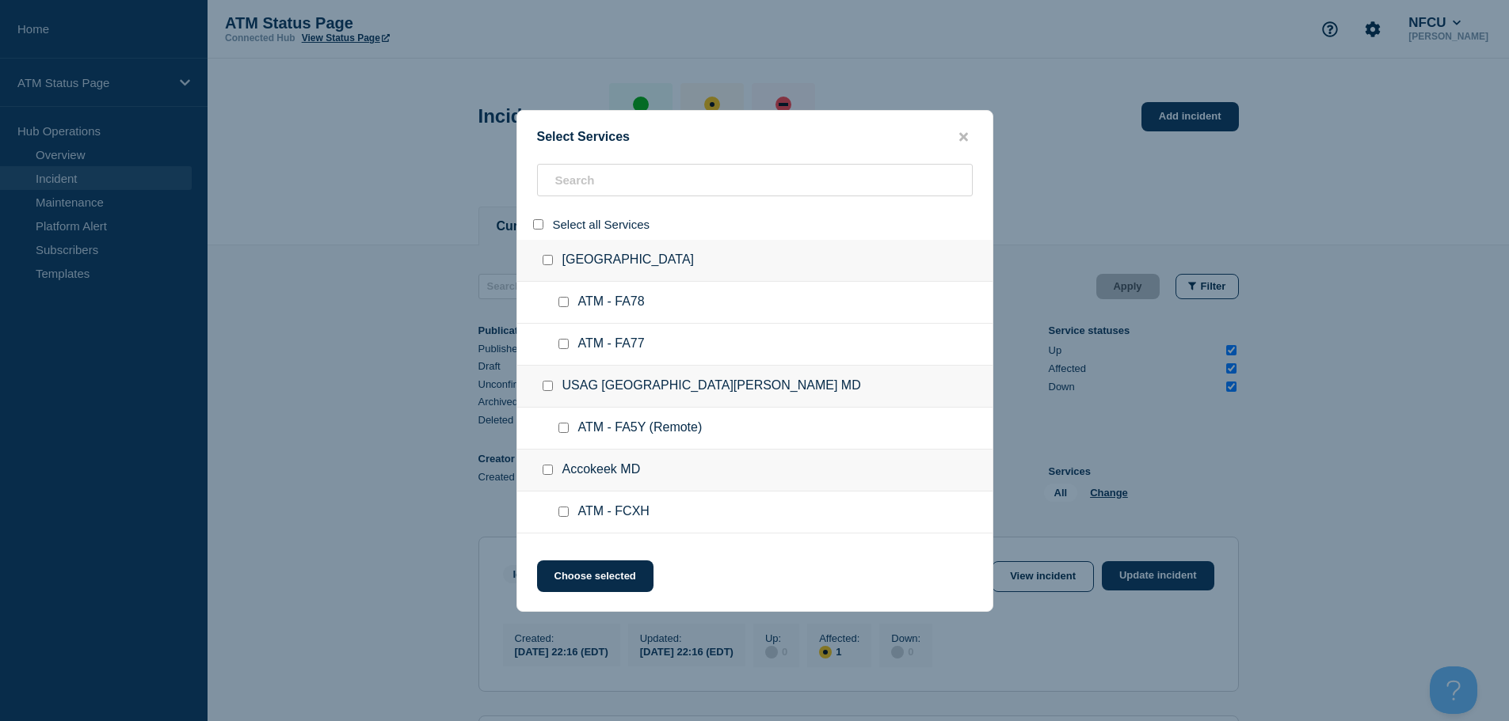
checkbox input "false"
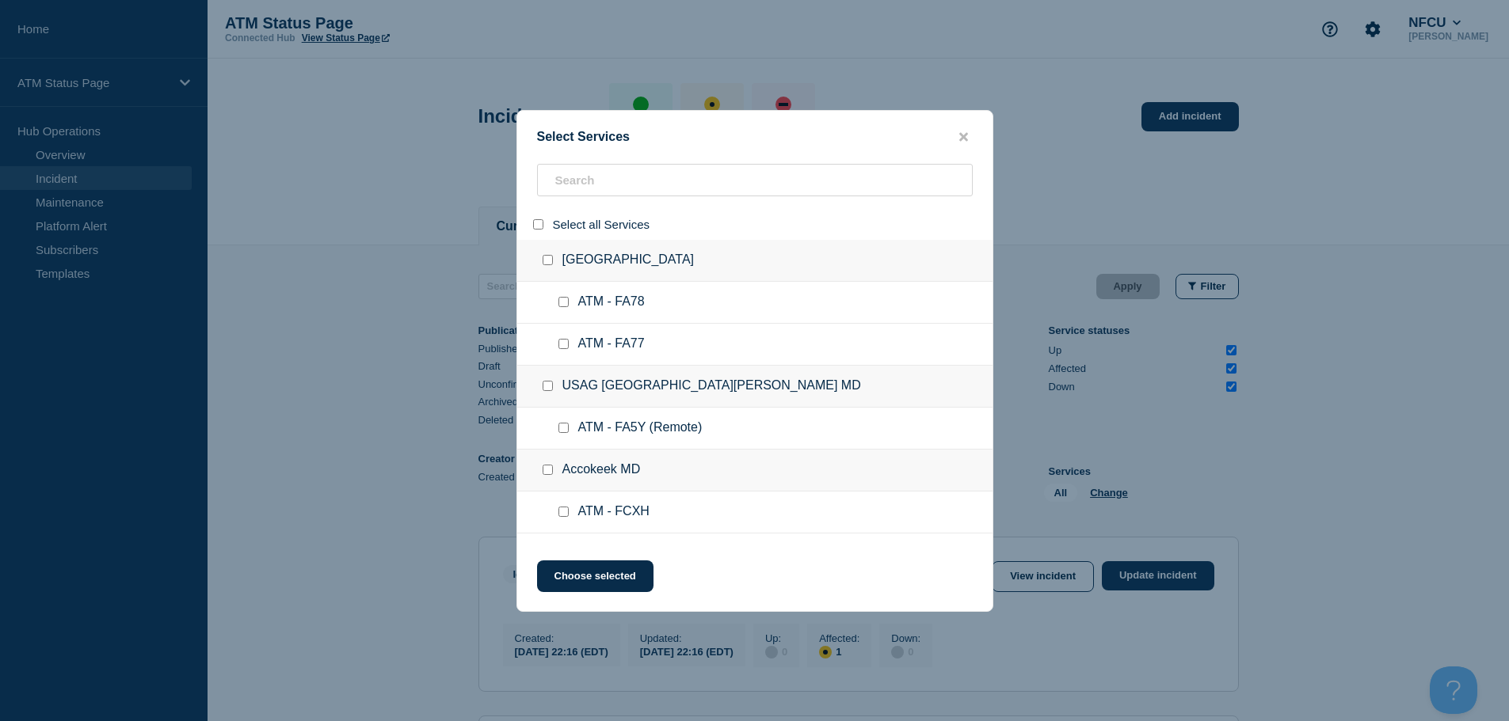
checkbox input "false"
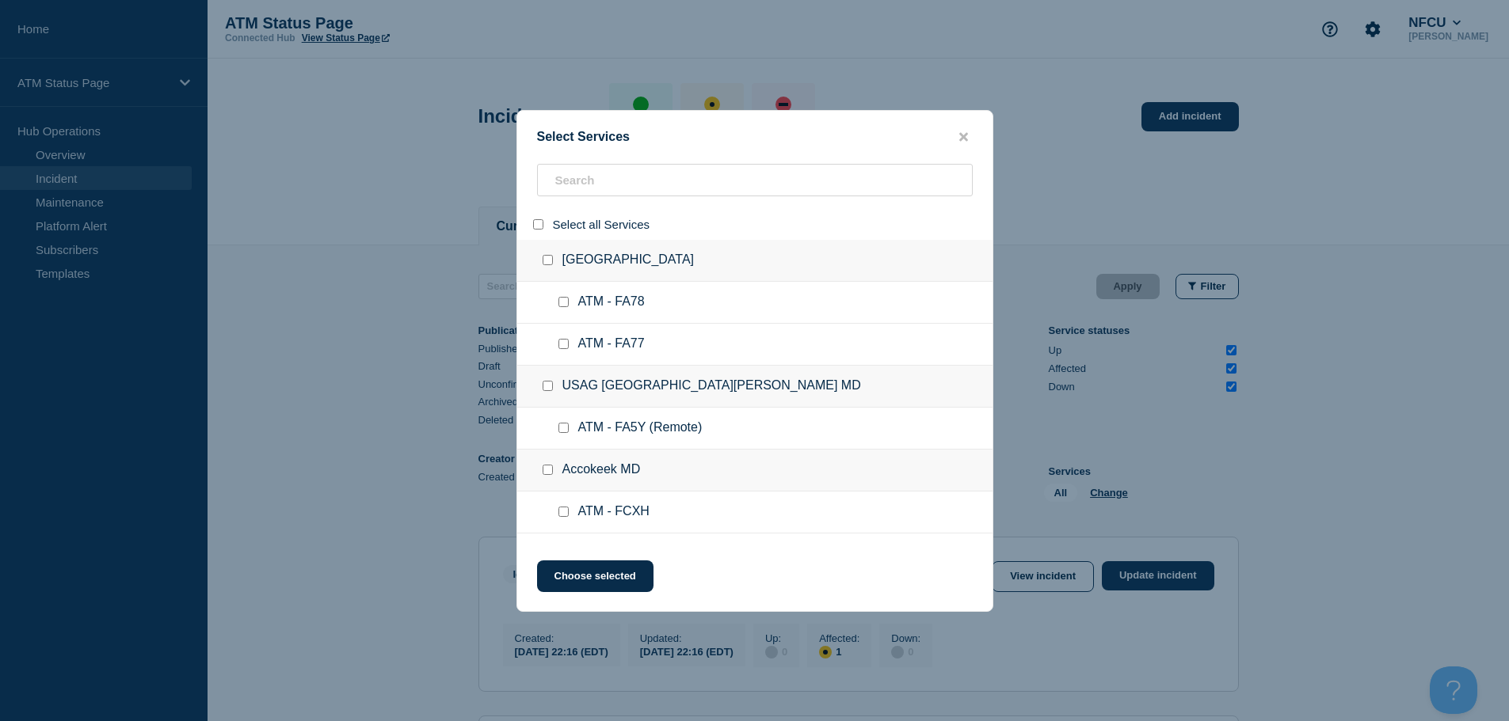
checkbox input "false"
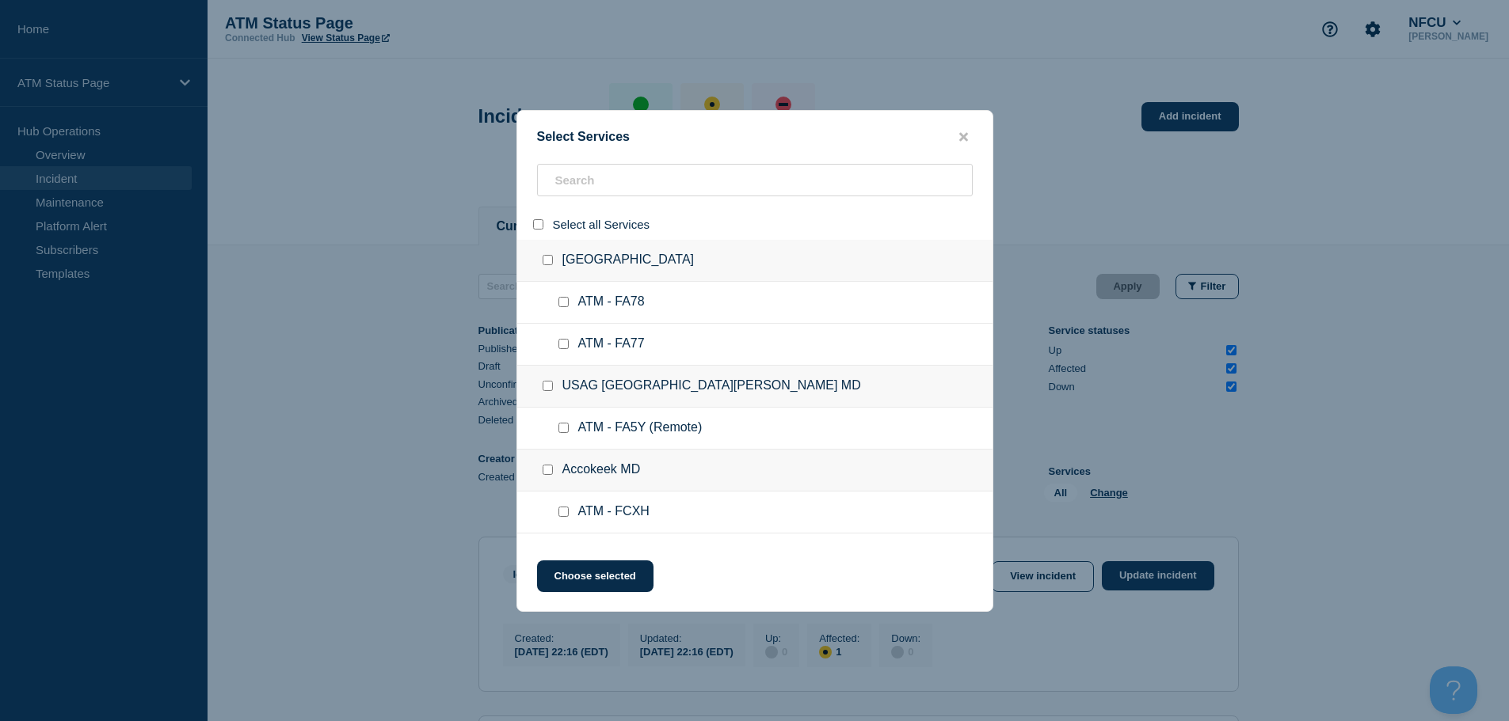
checkbox input "false"
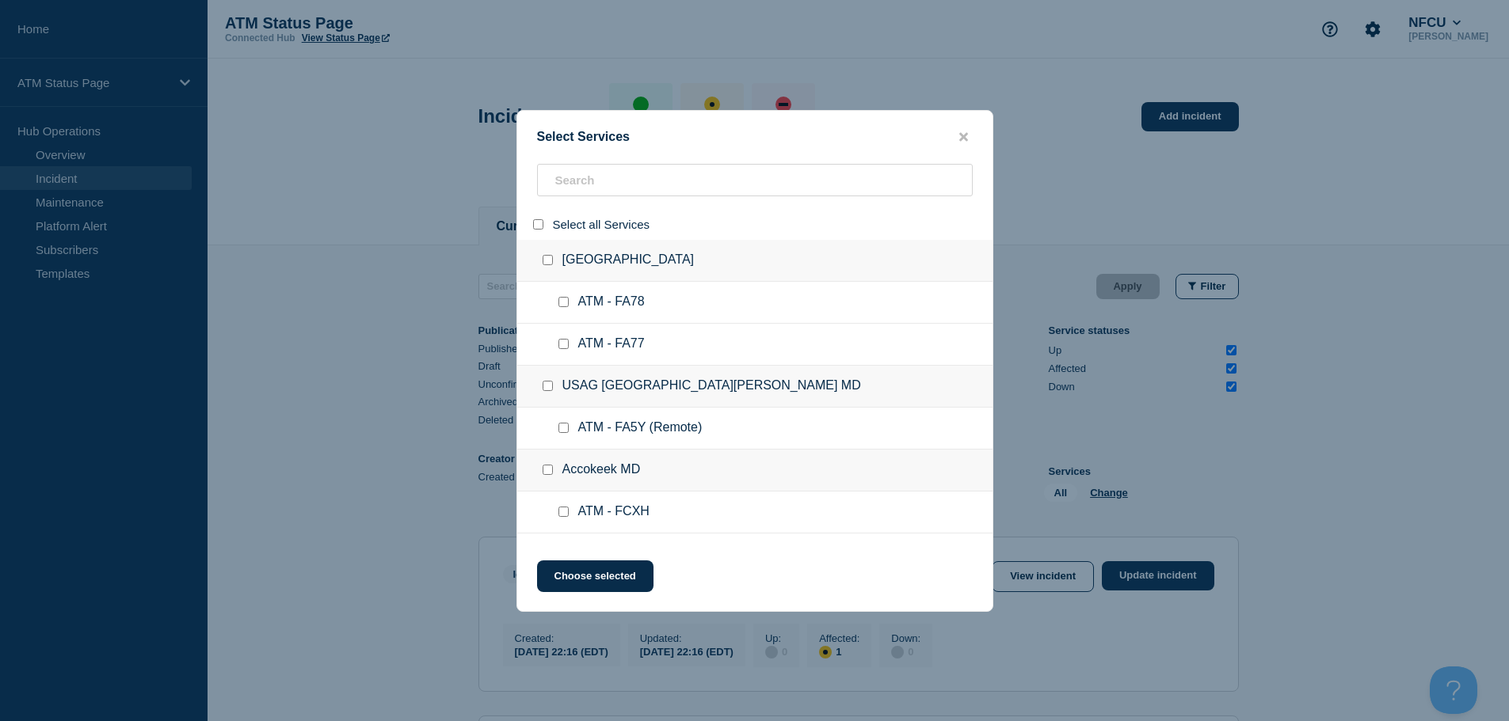
checkbox input "false"
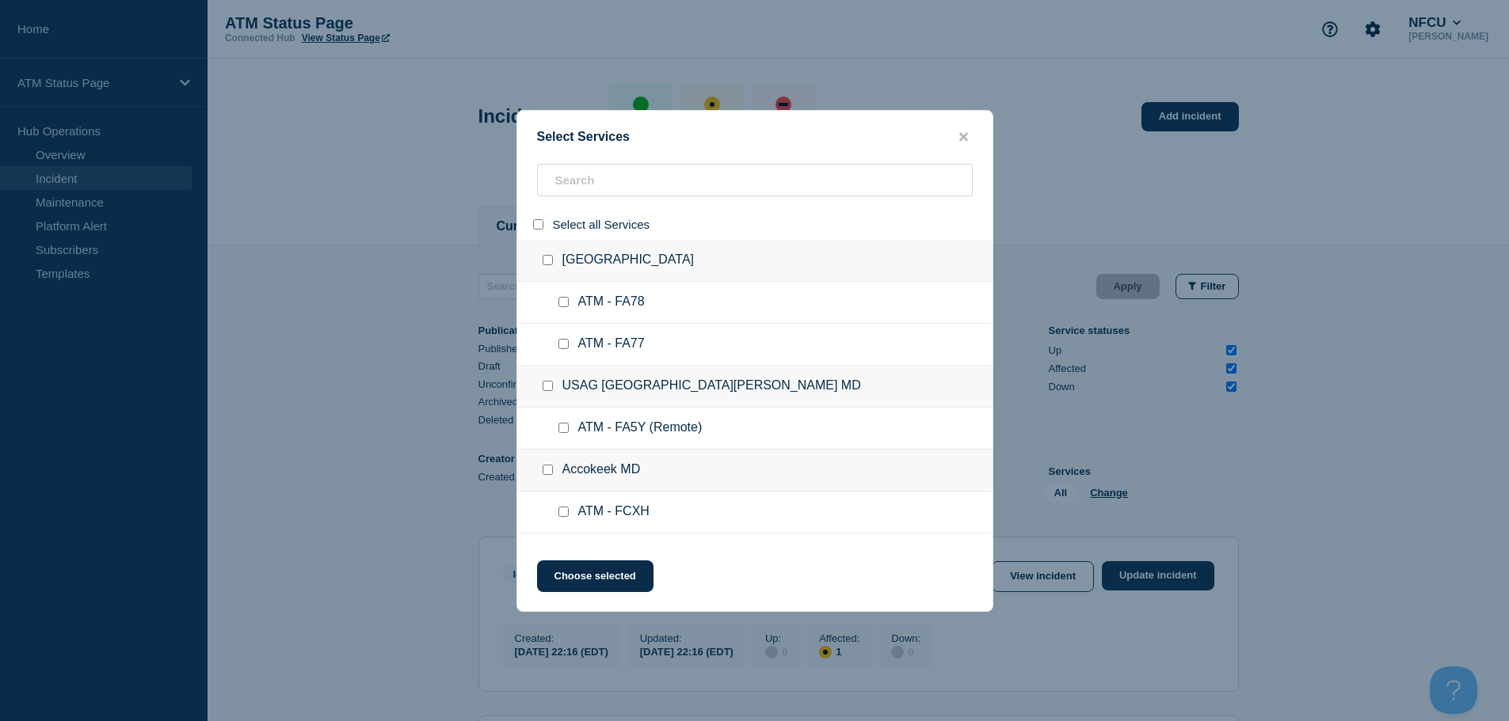
checkbox input "false"
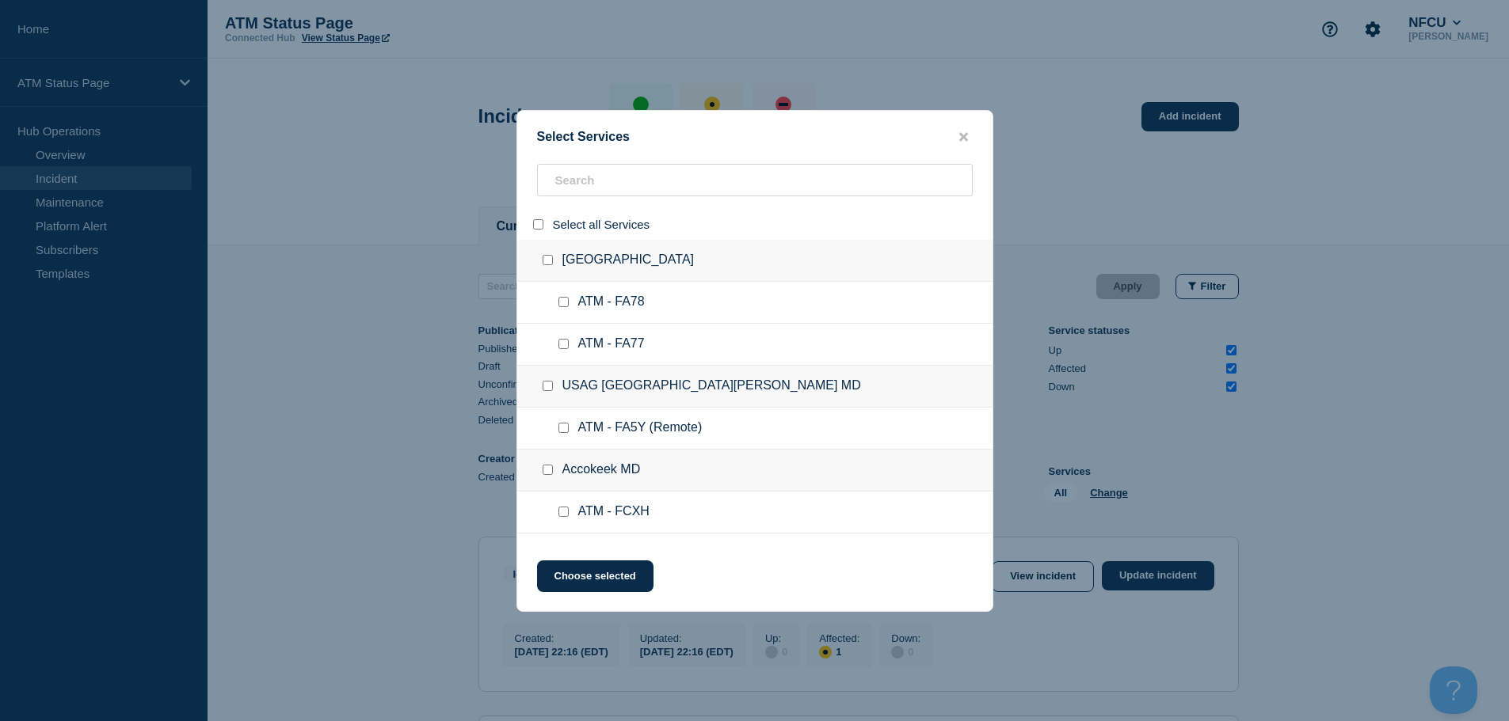
checkbox input "false"
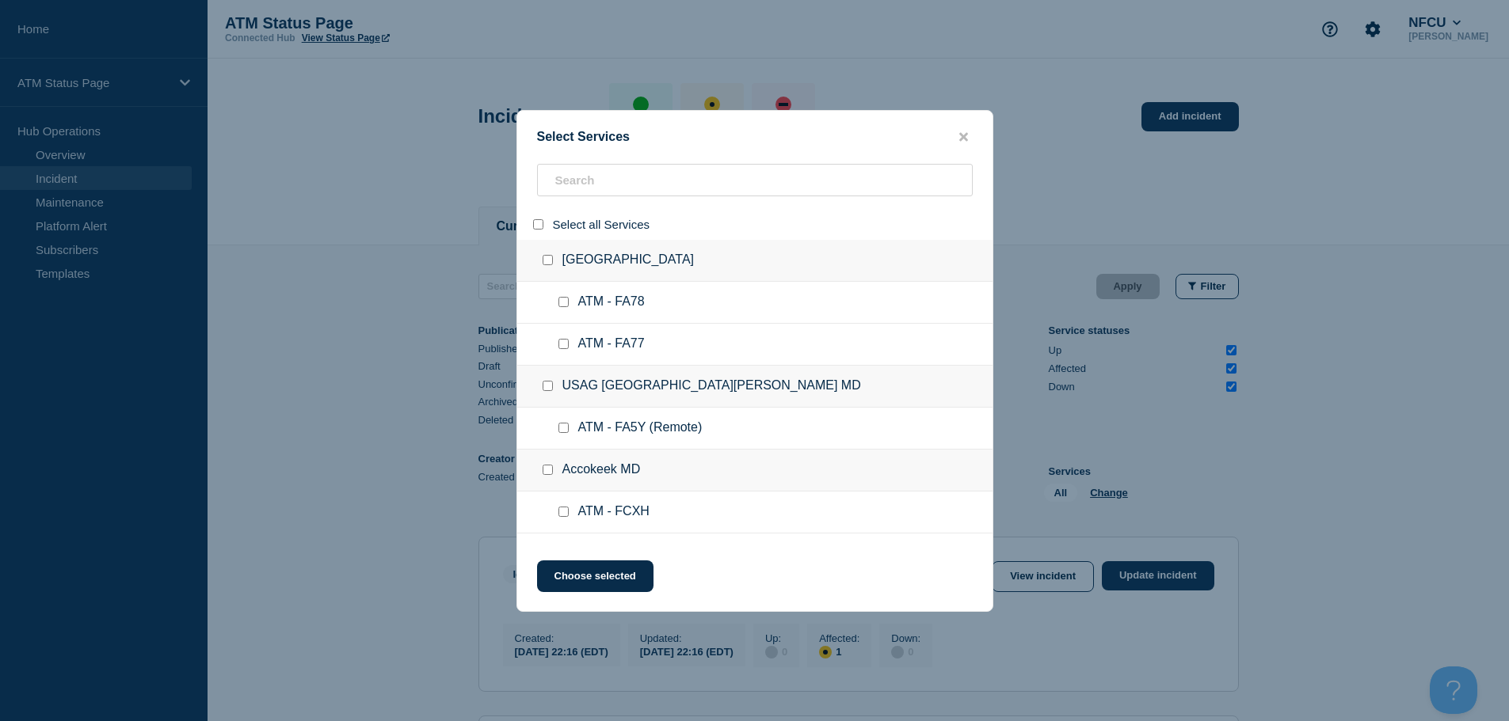
checkbox input "false"
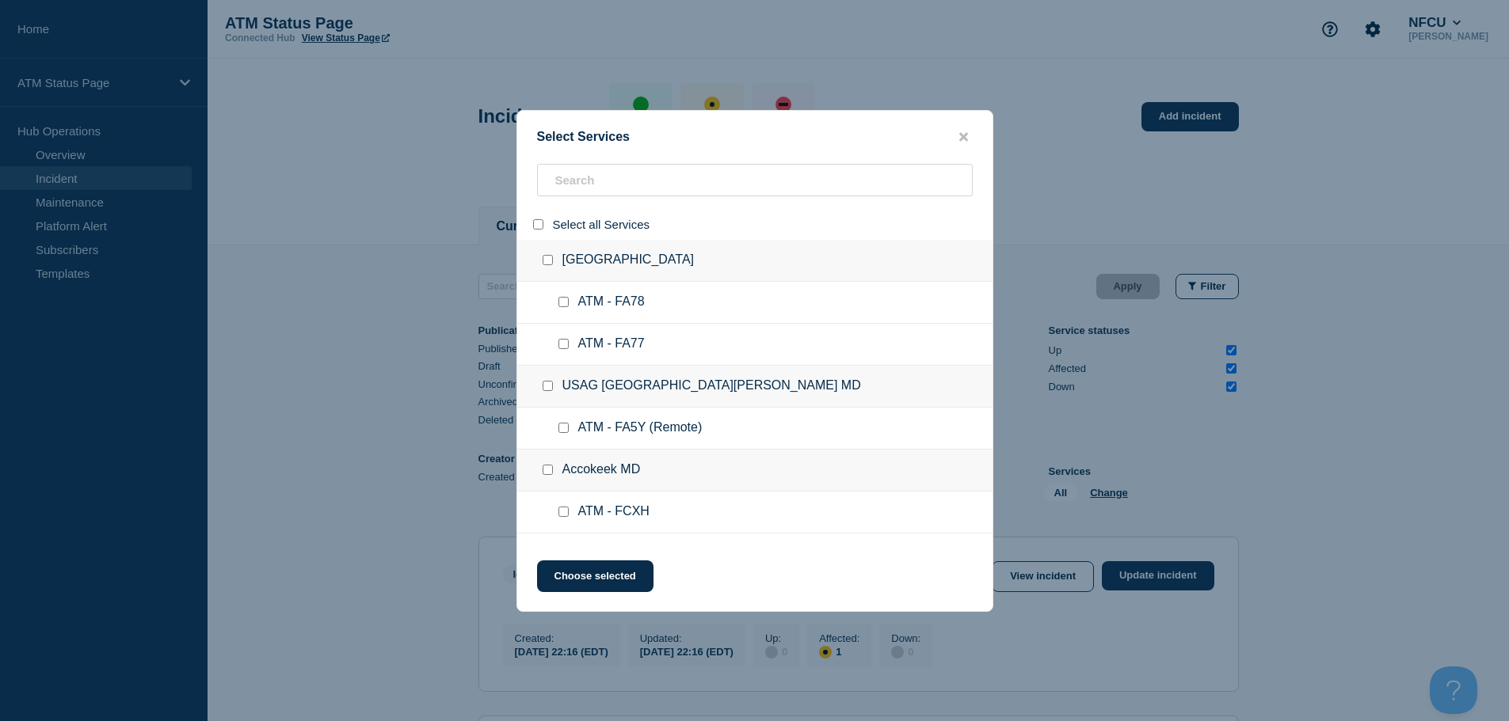
checkbox input "false"
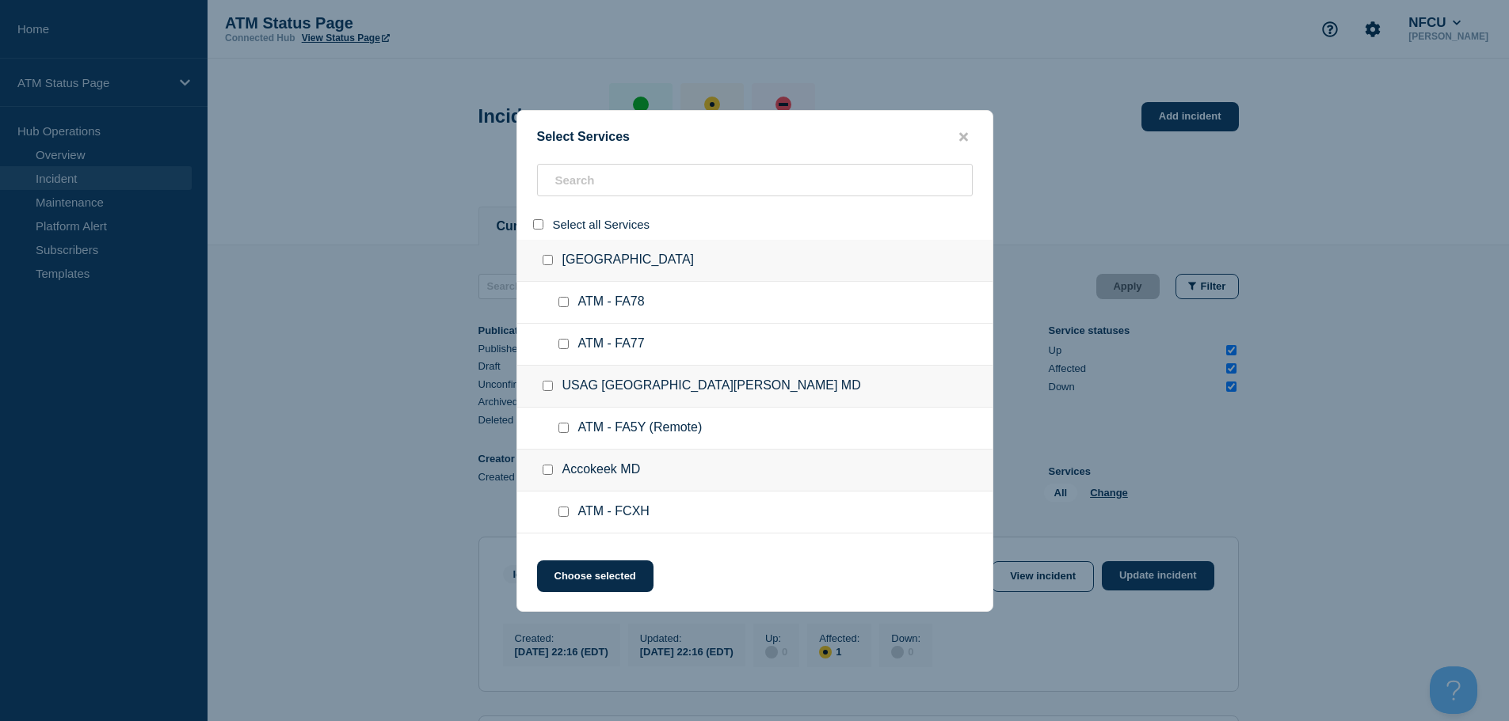
checkbox input "false"
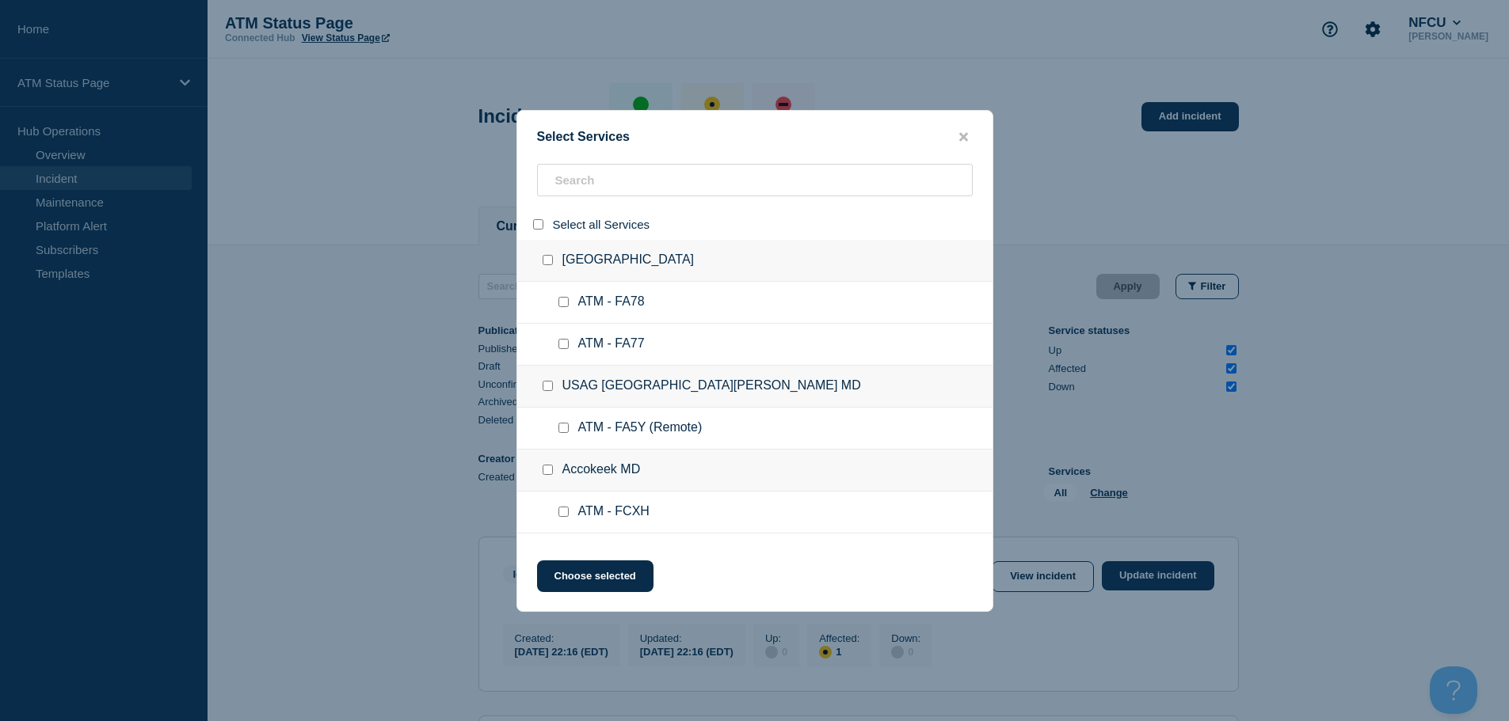
checkbox input "false"
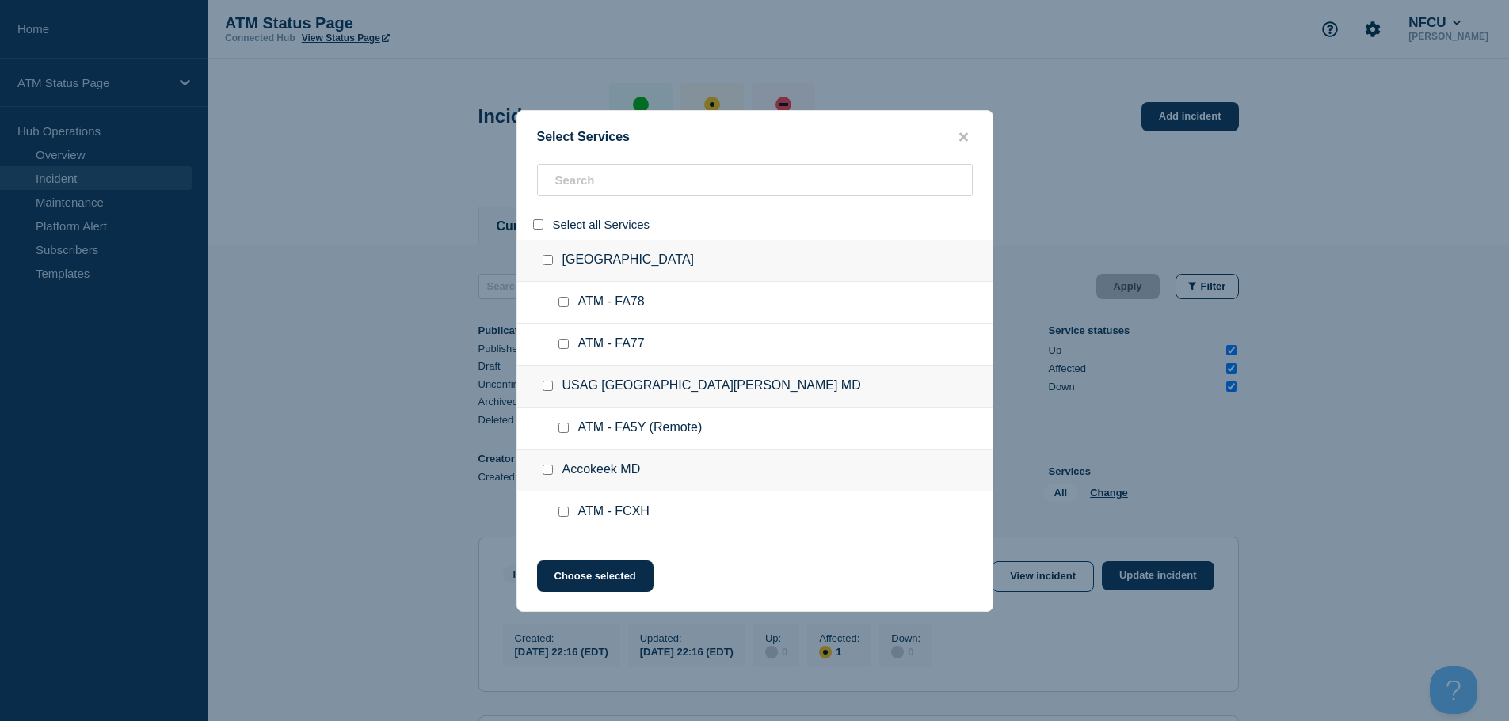
checkbox input "false"
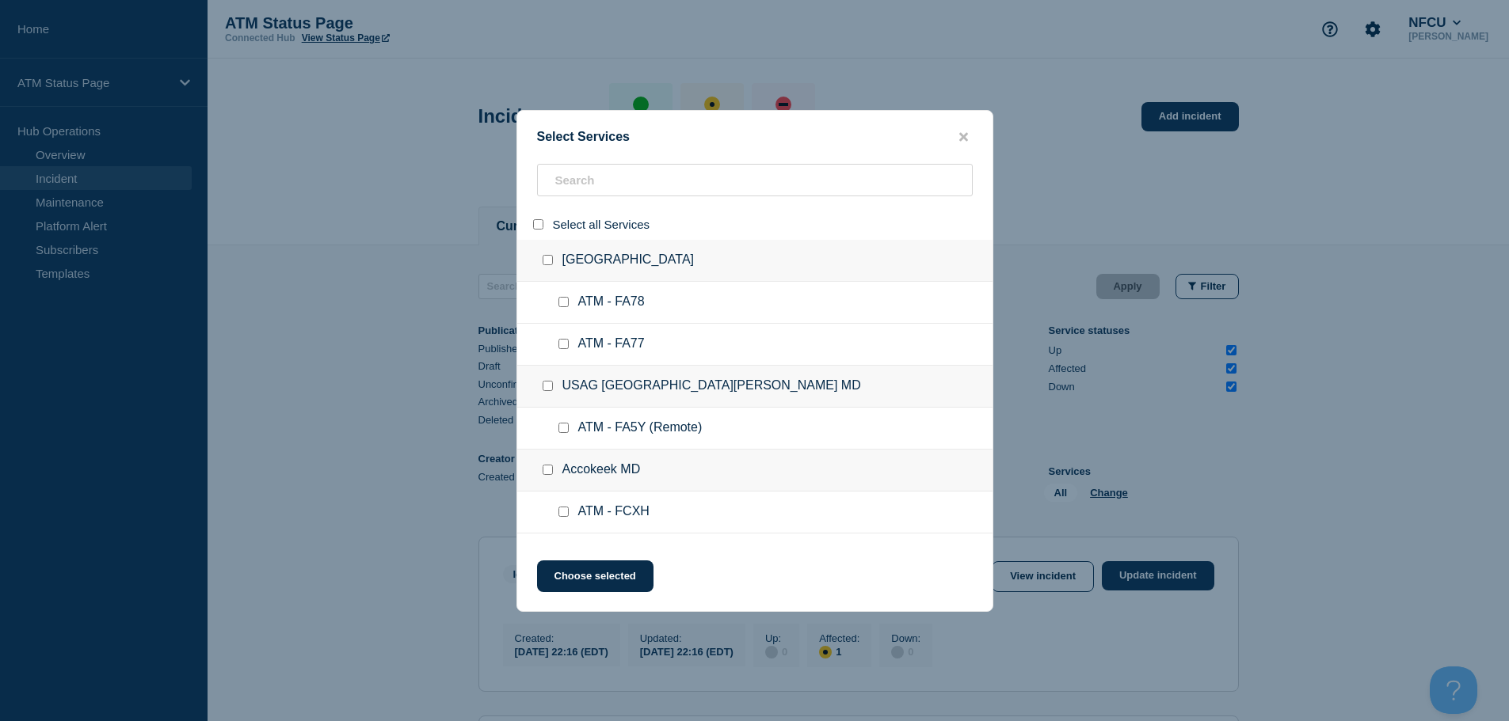
checkbox input "false"
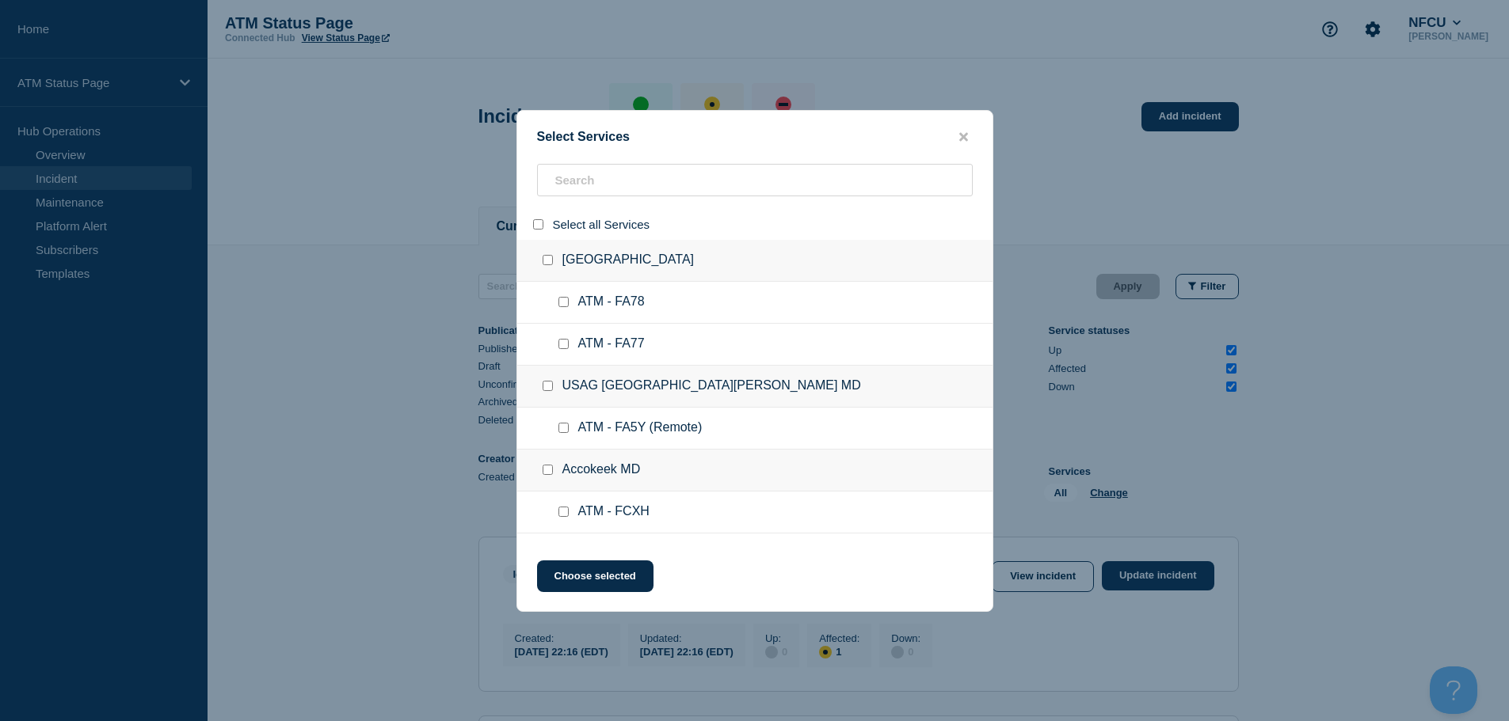
checkbox input "false"
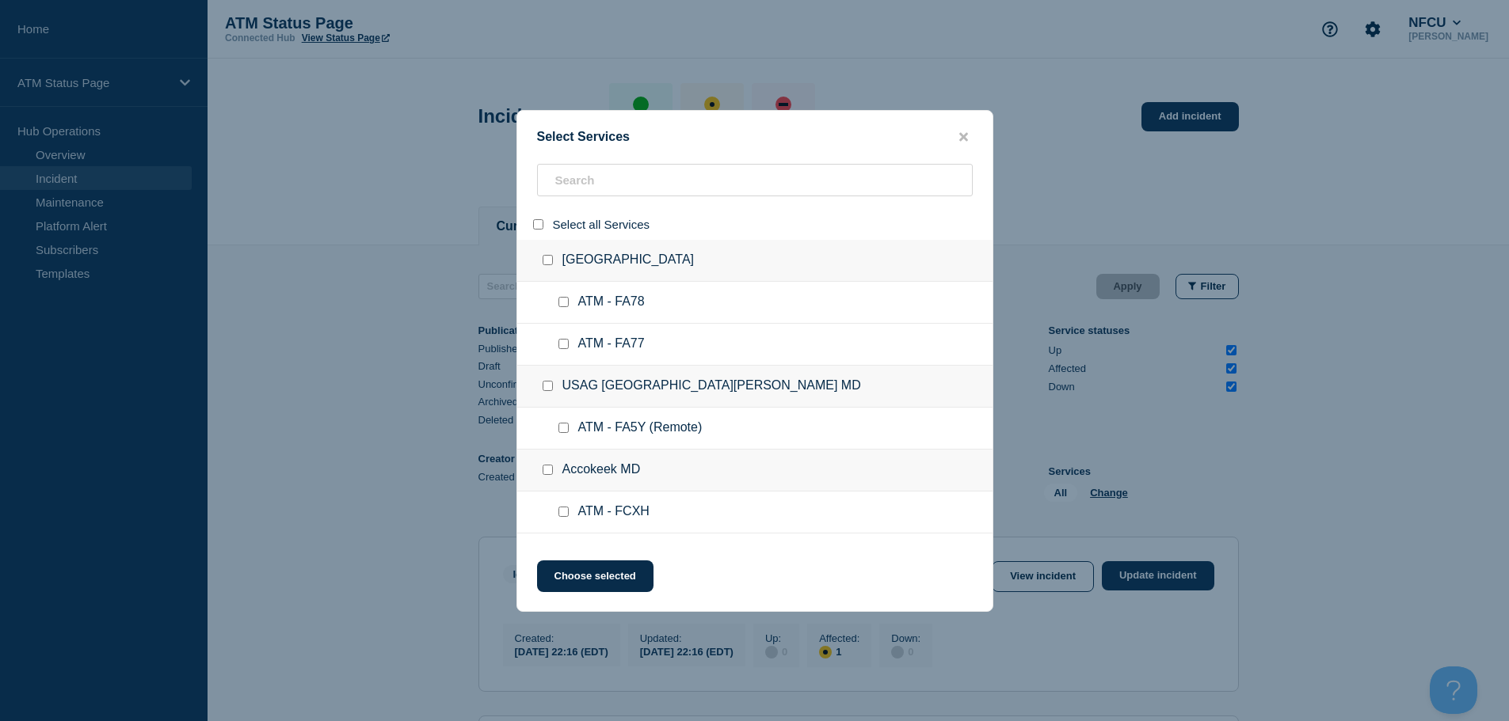
checkbox input "false"
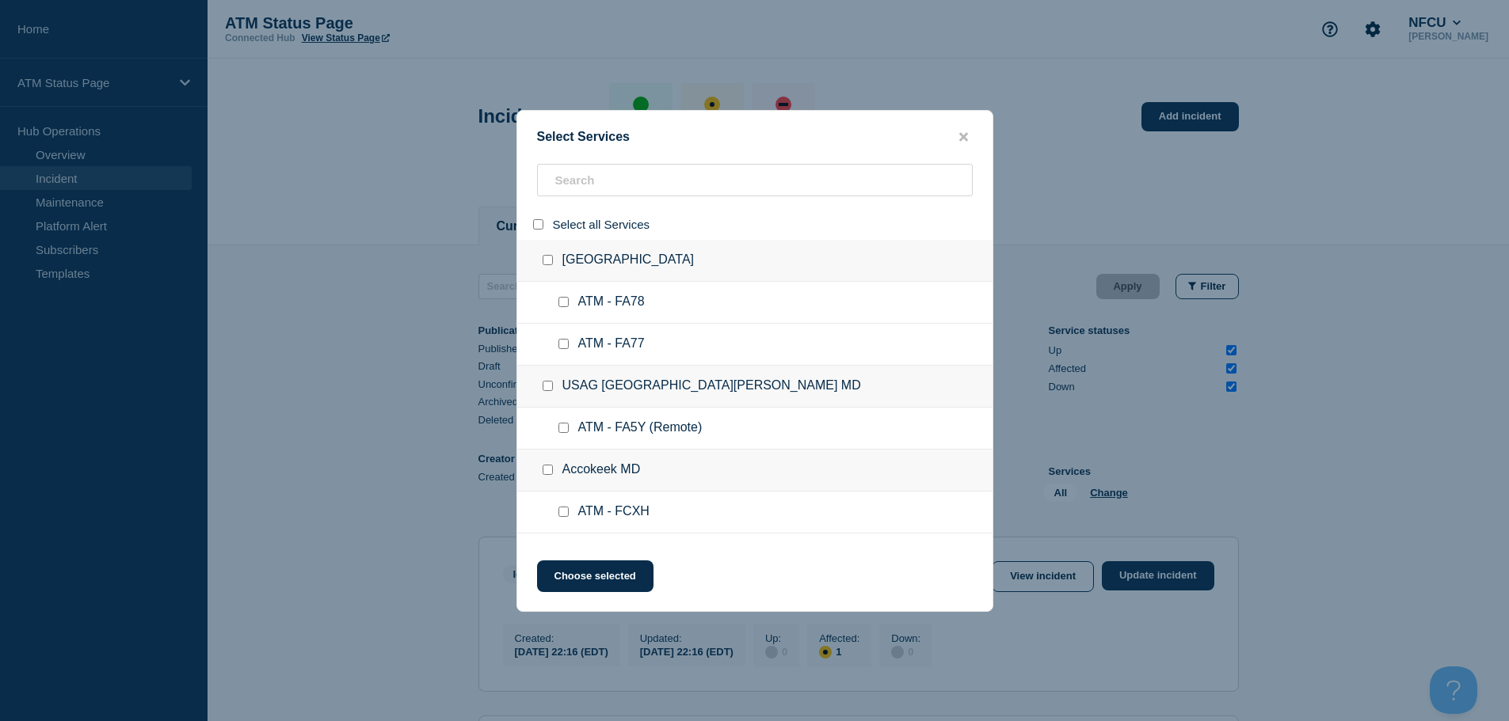
checkbox input "false"
click at [594, 185] on input "search" at bounding box center [755, 180] width 436 height 32
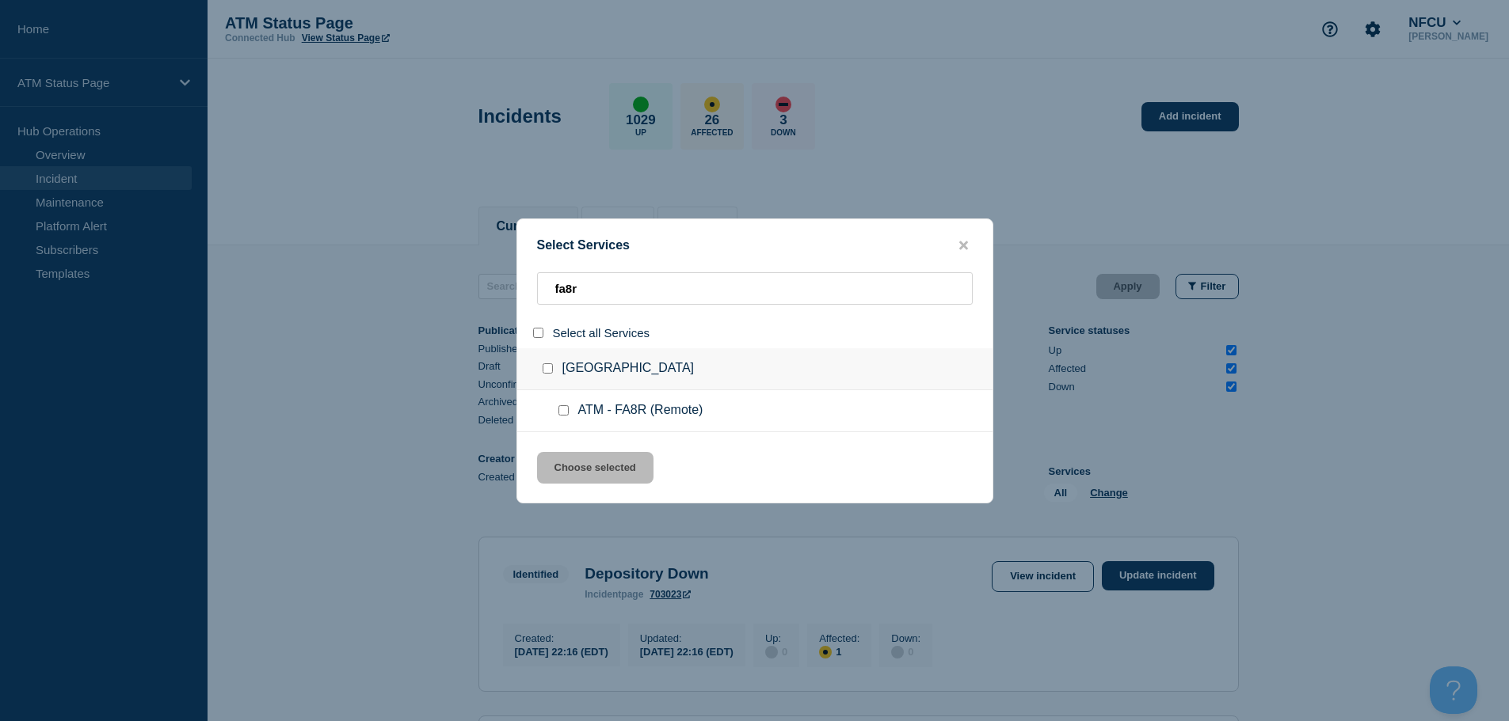
click at [561, 409] on input "service: ATM - FA8R (Remote)" at bounding box center [563, 410] width 10 height 10
click at [576, 444] on div "Select Services fa8r Select all Services Central Killeen TX ATM - FA8R (Remote)…" at bounding box center [754, 361] width 477 height 285
click at [583, 468] on button "Choose selected" at bounding box center [595, 468] width 116 height 32
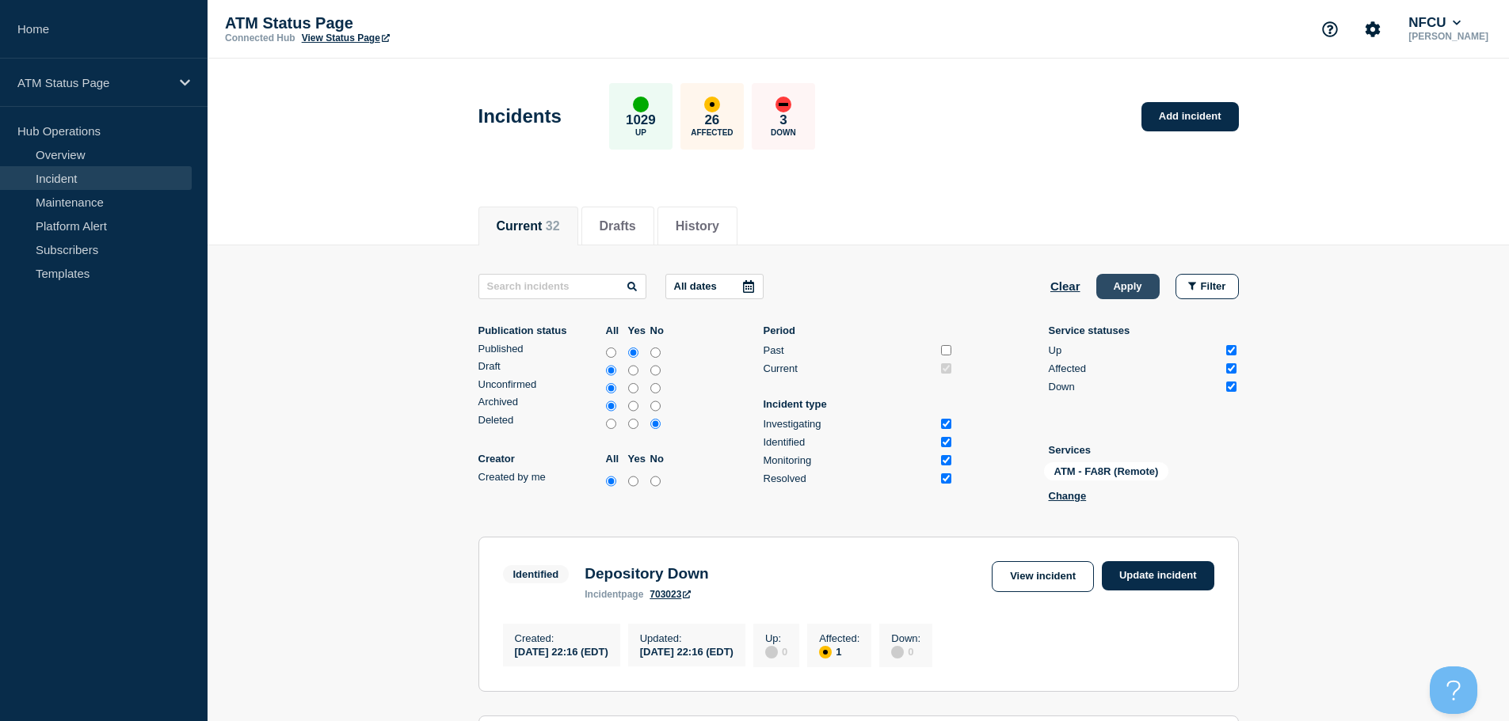
click at [1139, 282] on button "Apply" at bounding box center [1127, 286] width 63 height 25
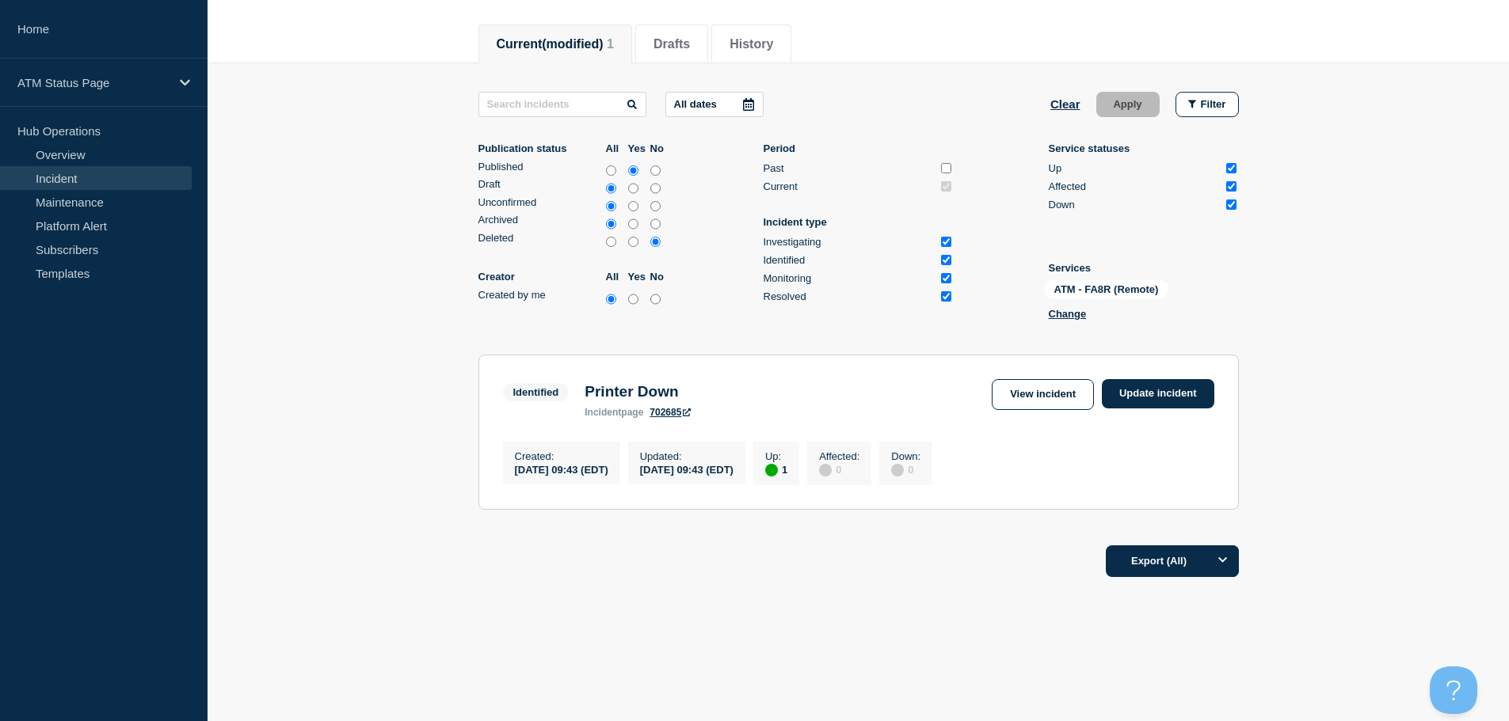
scroll to position [188, 0]
click at [1142, 371] on section "Identified Printer Down incident page 702685 View incident Update incident Crea…" at bounding box center [858, 432] width 760 height 155
click at [1143, 397] on link "Update incident" at bounding box center [1158, 393] width 112 height 29
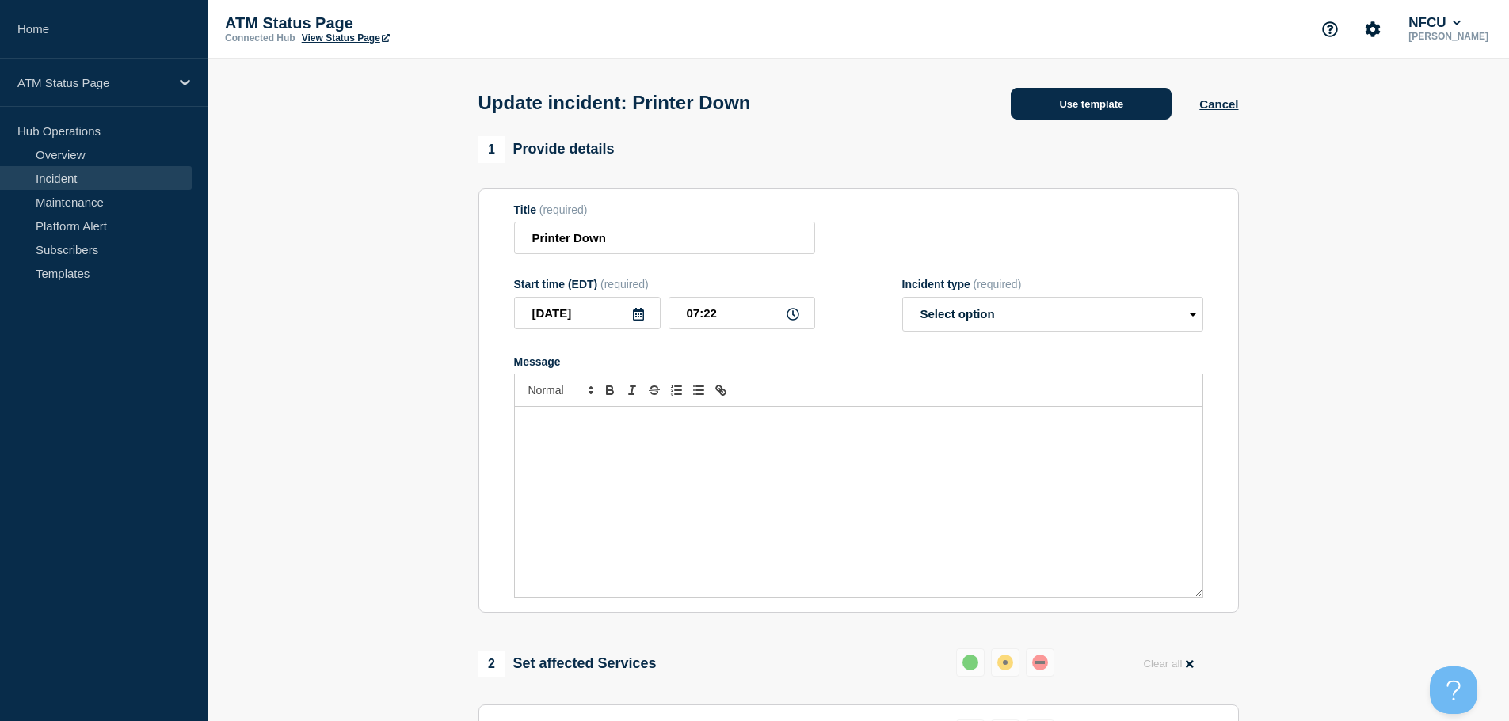
click at [1068, 106] on button "Use template" at bounding box center [1090, 104] width 161 height 32
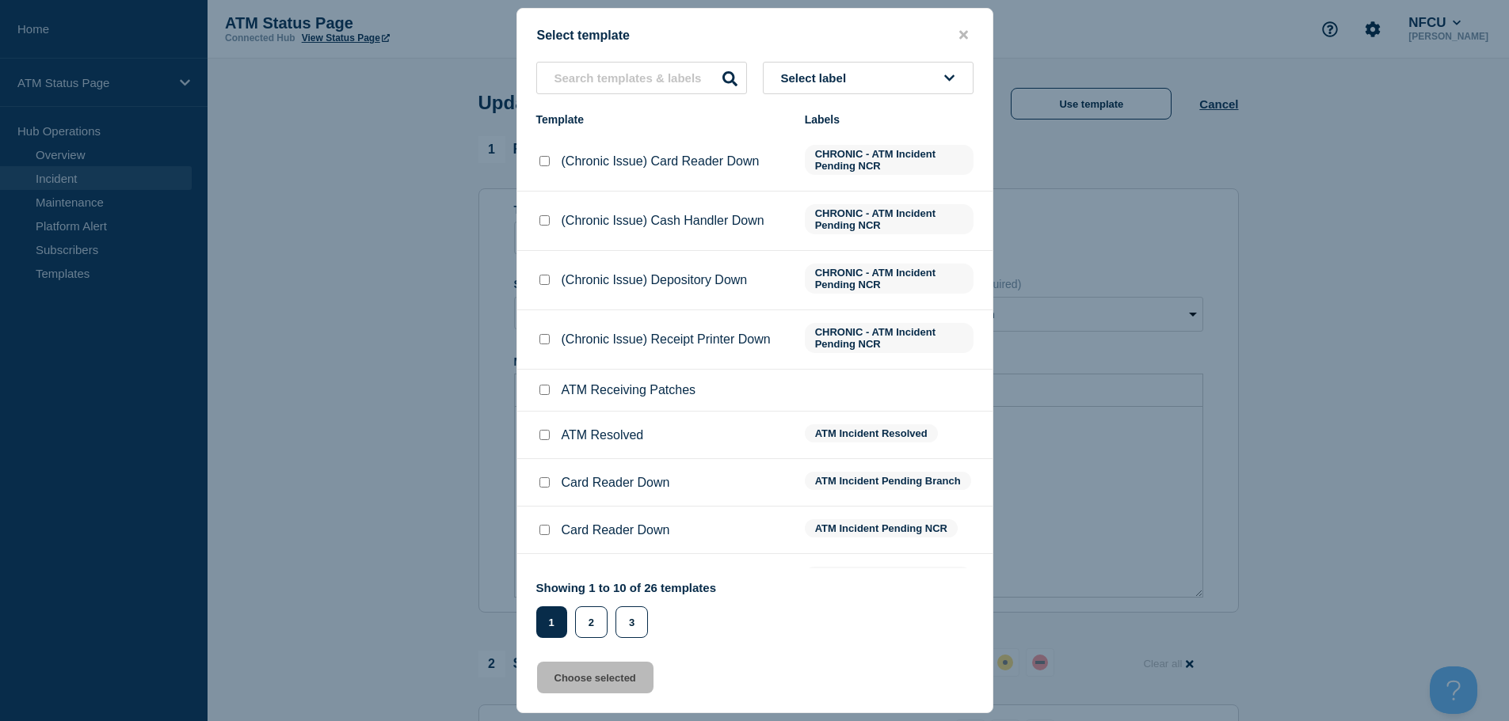
click at [565, 432] on p "ATM Resolved" at bounding box center [602, 435] width 82 height 14
click at [546, 443] on div at bounding box center [544, 436] width 16 height 16
click at [548, 440] on input "ATM Resolved checkbox" at bounding box center [544, 435] width 10 height 10
click at [615, 675] on button "Choose selected" at bounding box center [595, 678] width 116 height 32
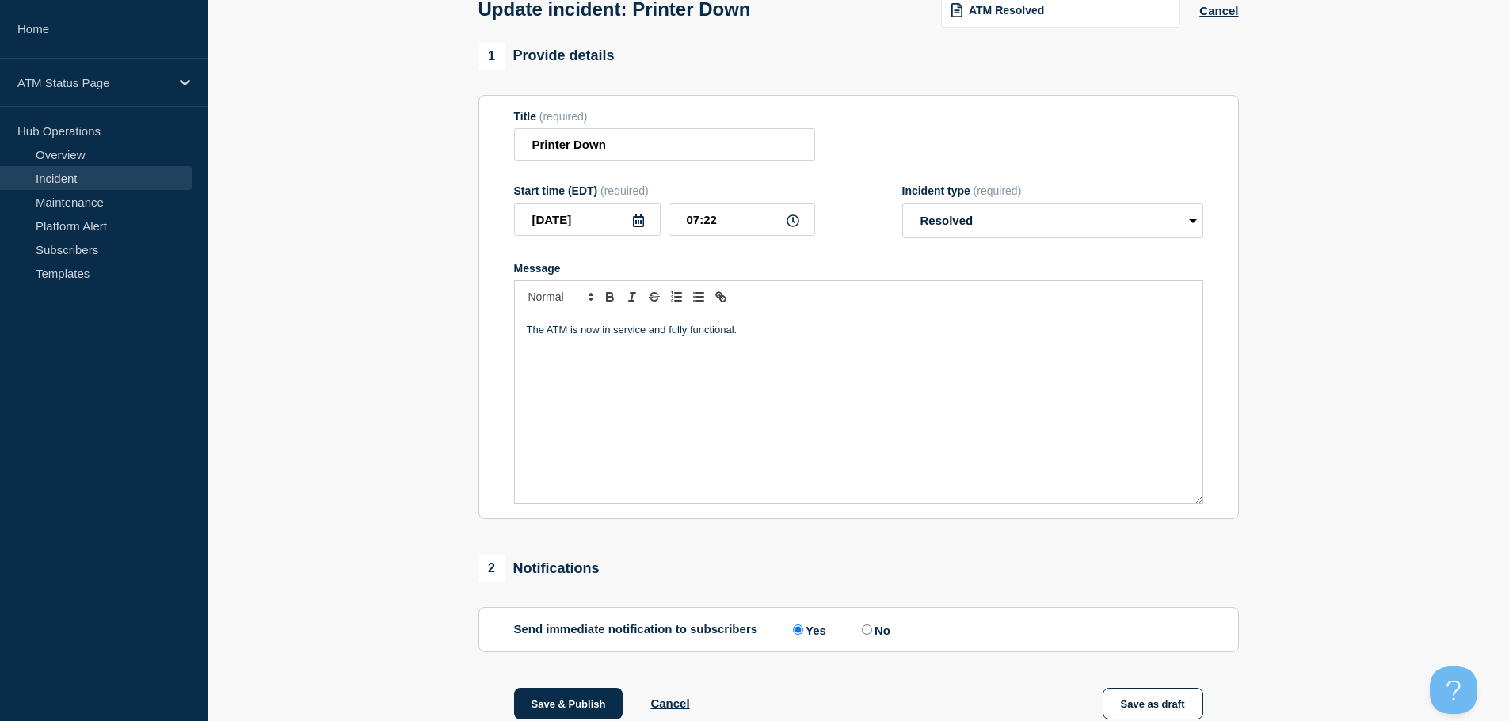
scroll to position [292, 0]
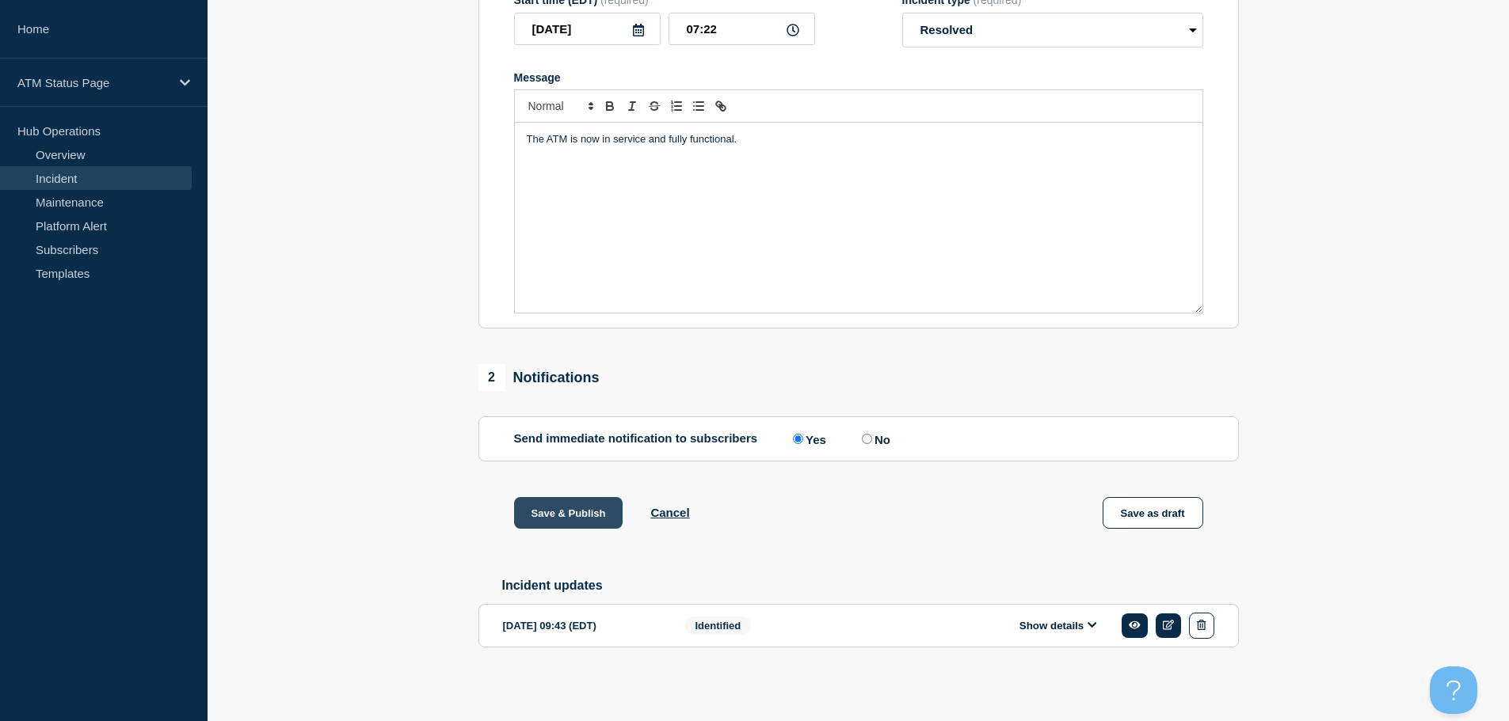
click at [553, 516] on button "Save & Publish" at bounding box center [568, 513] width 109 height 32
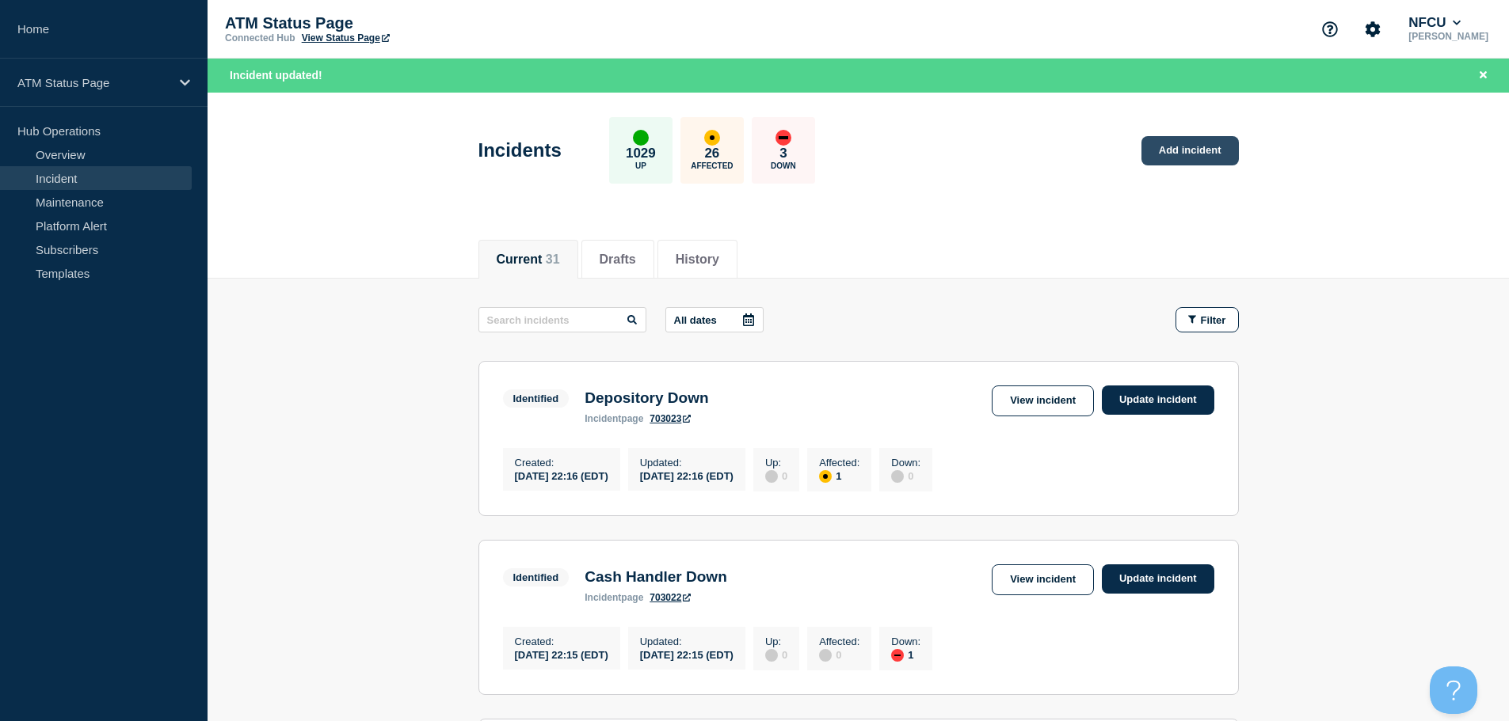
click at [1203, 143] on link "Add incident" at bounding box center [1189, 150] width 97 height 29
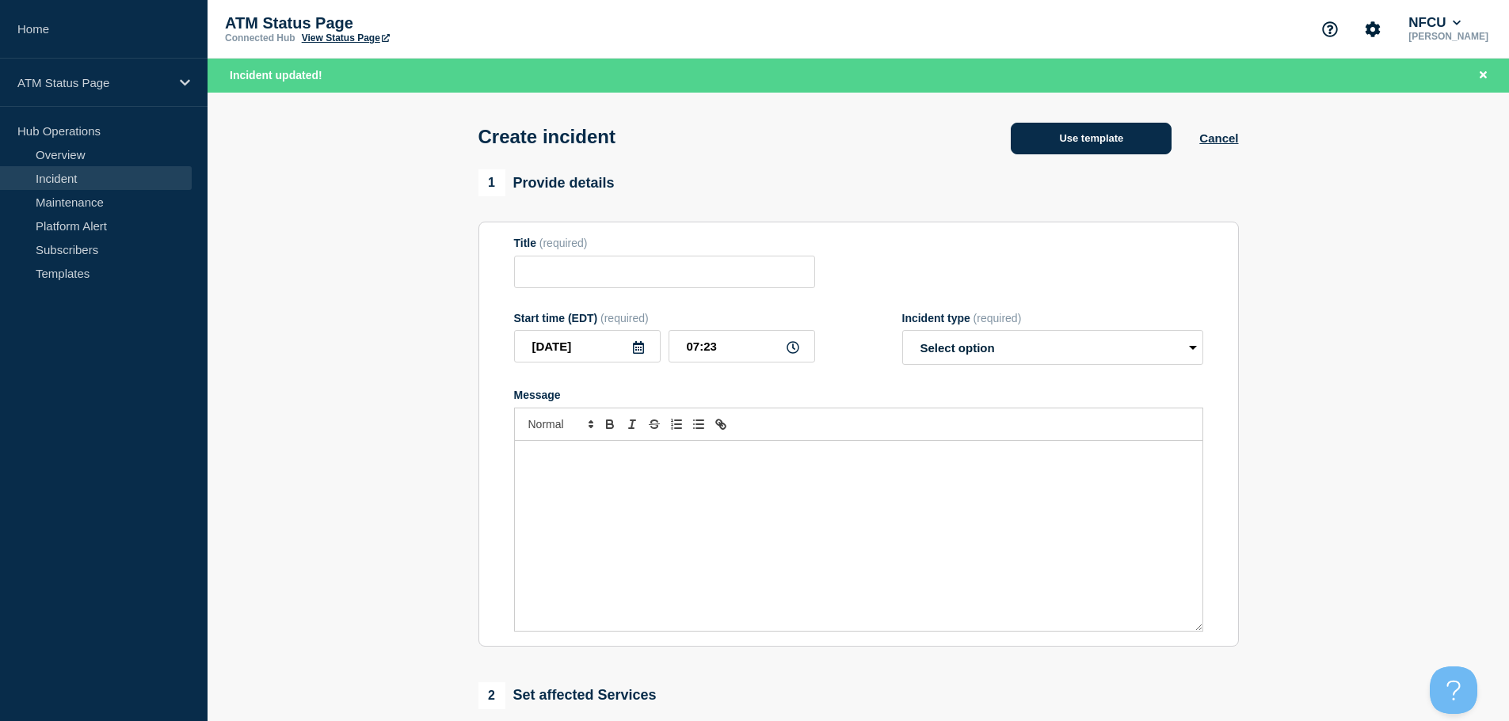
click at [1115, 139] on button "Use template" at bounding box center [1090, 139] width 161 height 32
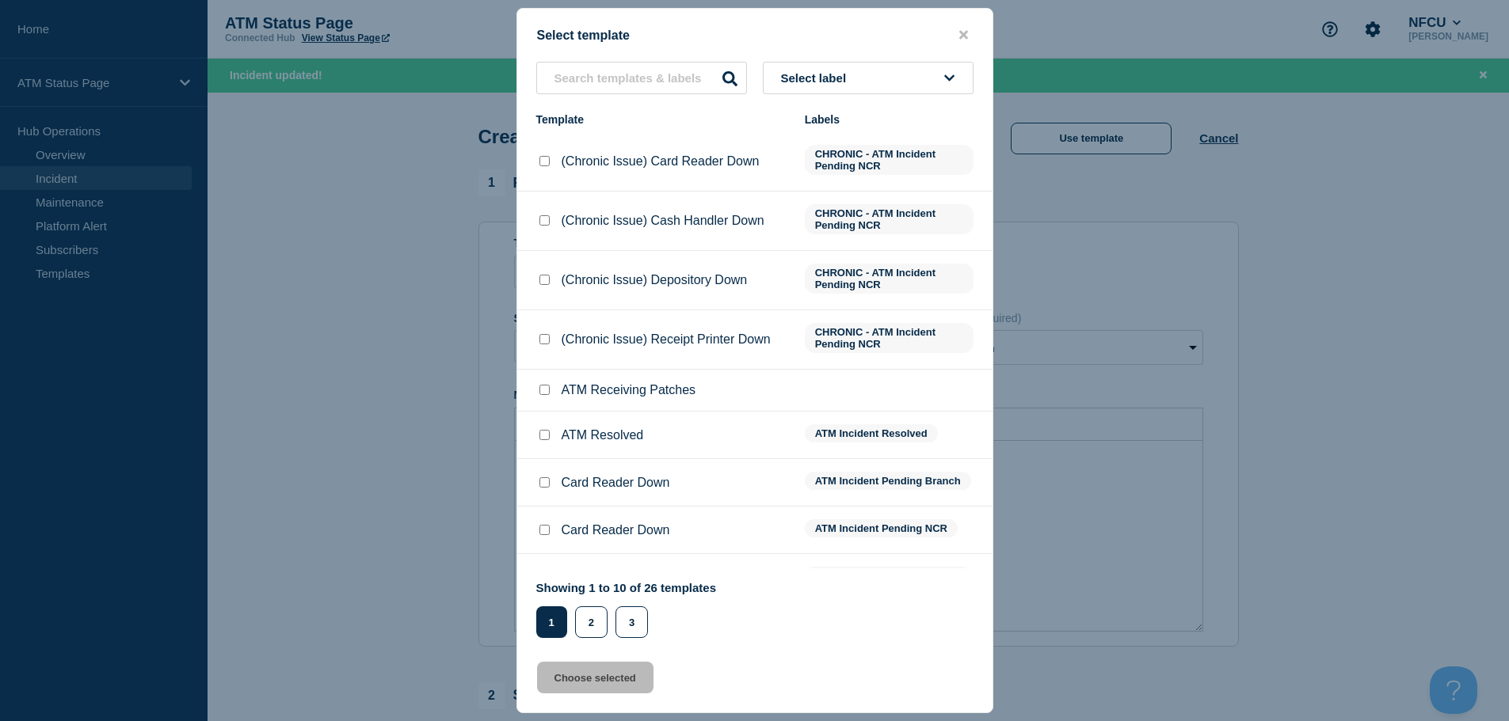
click at [904, 85] on button "Select label" at bounding box center [868, 78] width 211 height 32
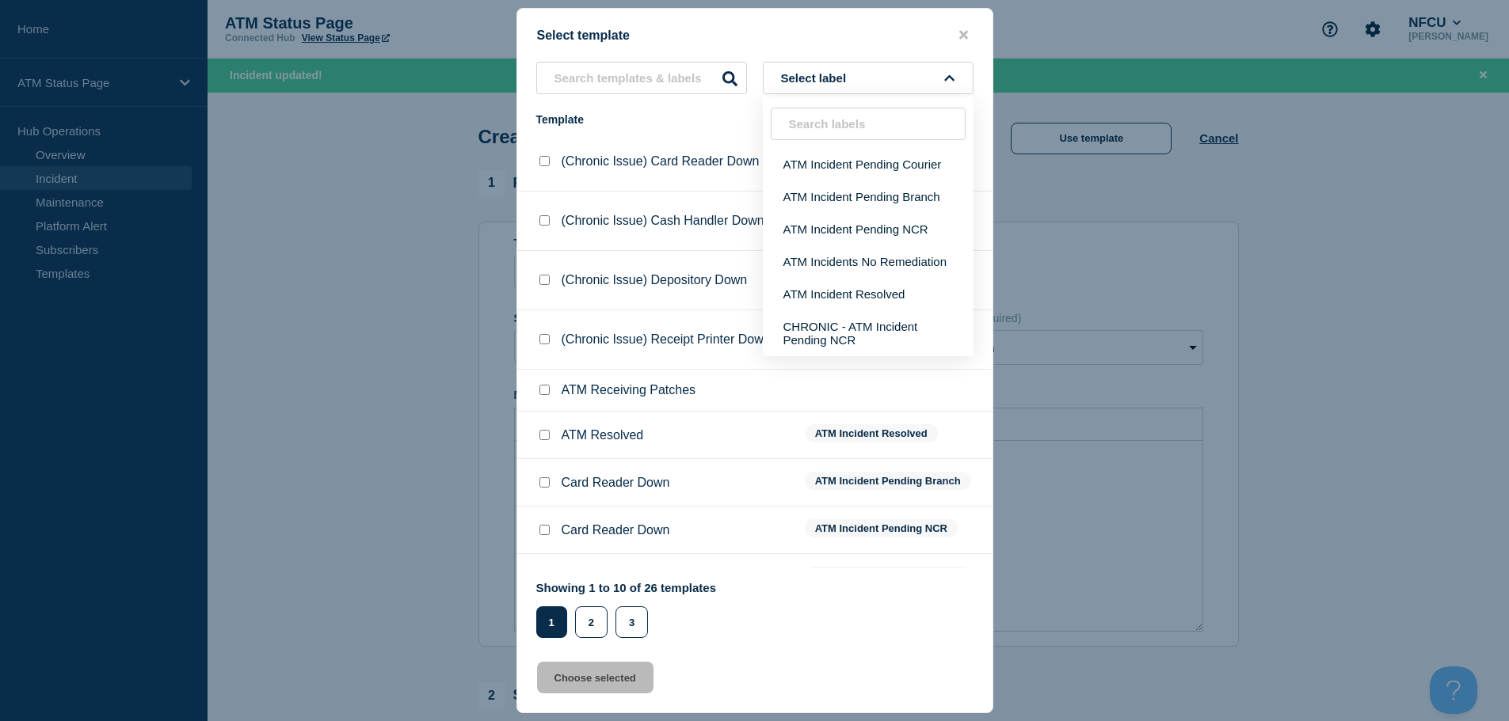
click at [1170, 215] on div at bounding box center [754, 360] width 1509 height 721
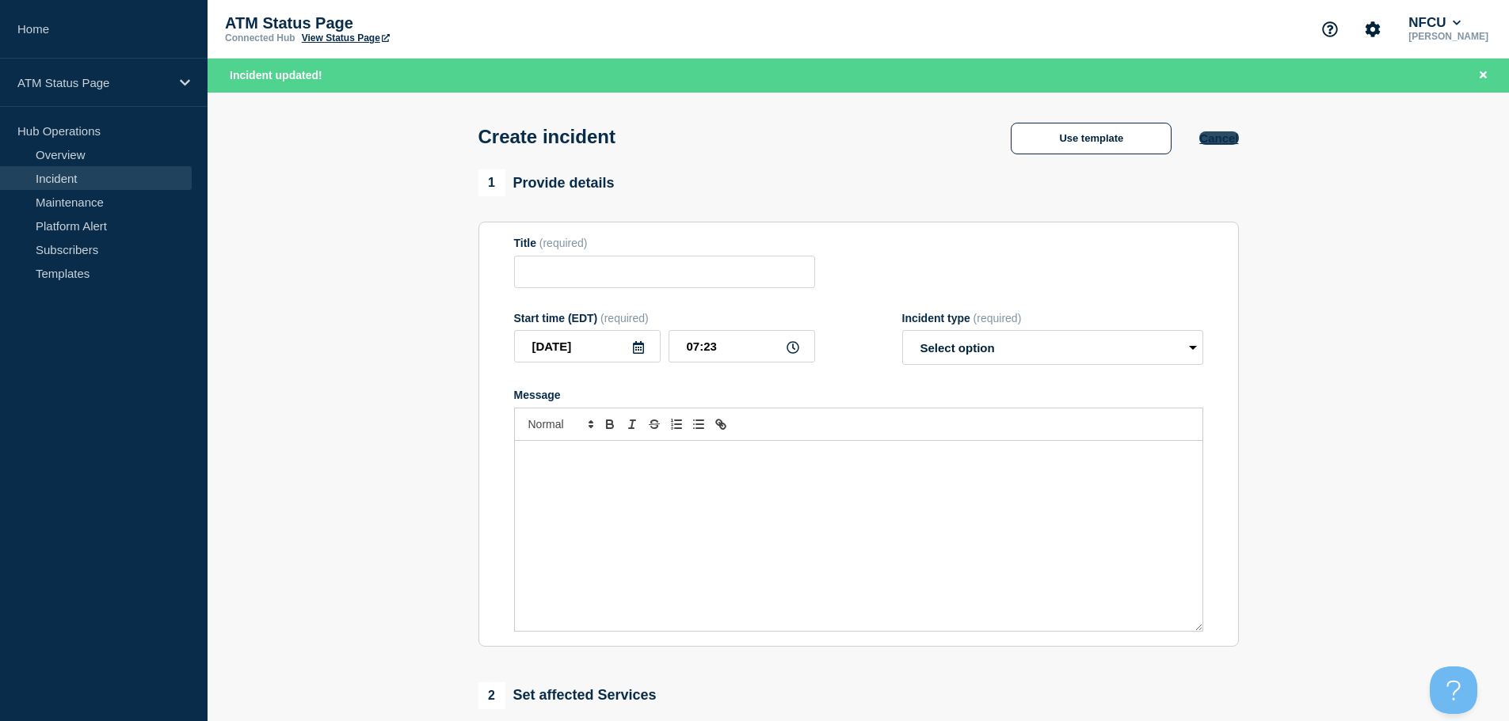
click at [1221, 140] on button "Cancel" at bounding box center [1218, 137] width 39 height 13
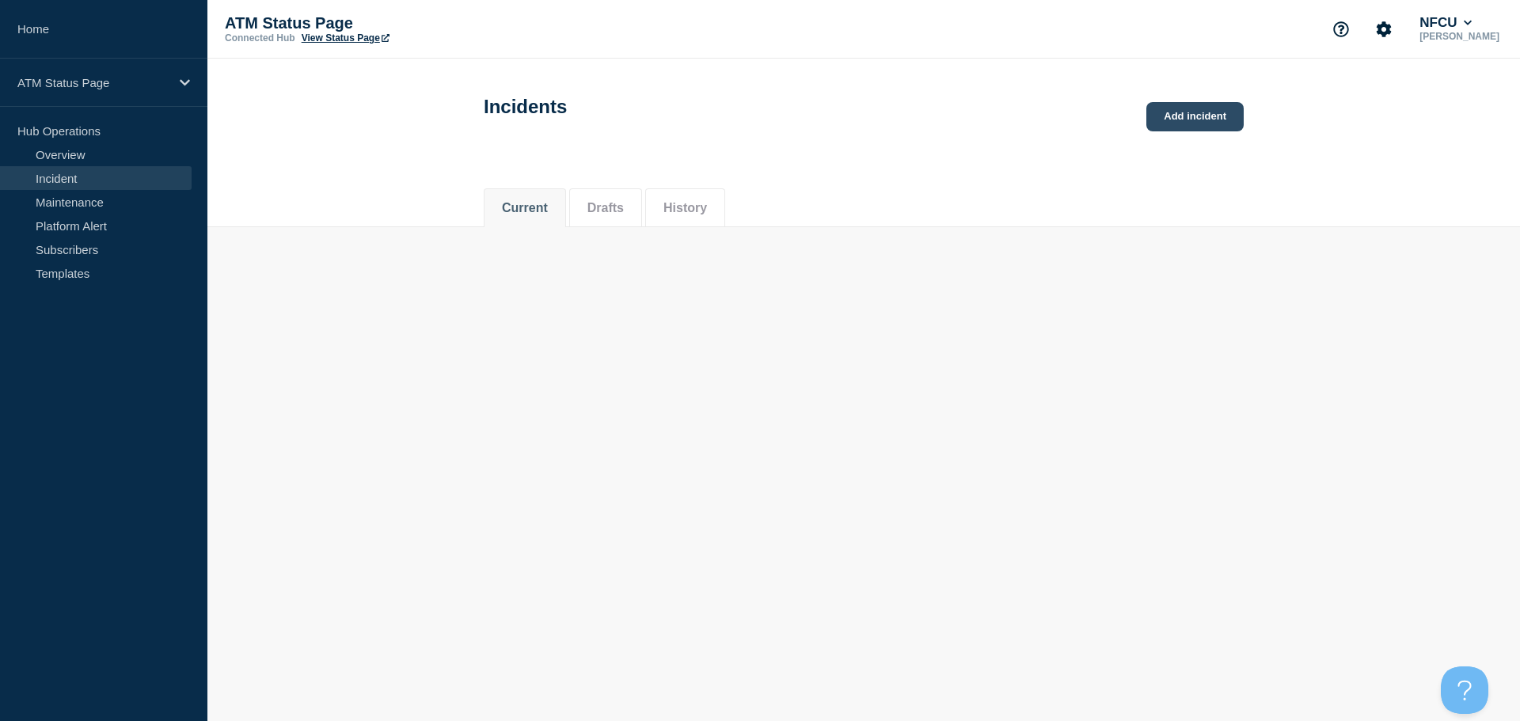
click at [1179, 116] on link "Add incident" at bounding box center [1195, 116] width 97 height 29
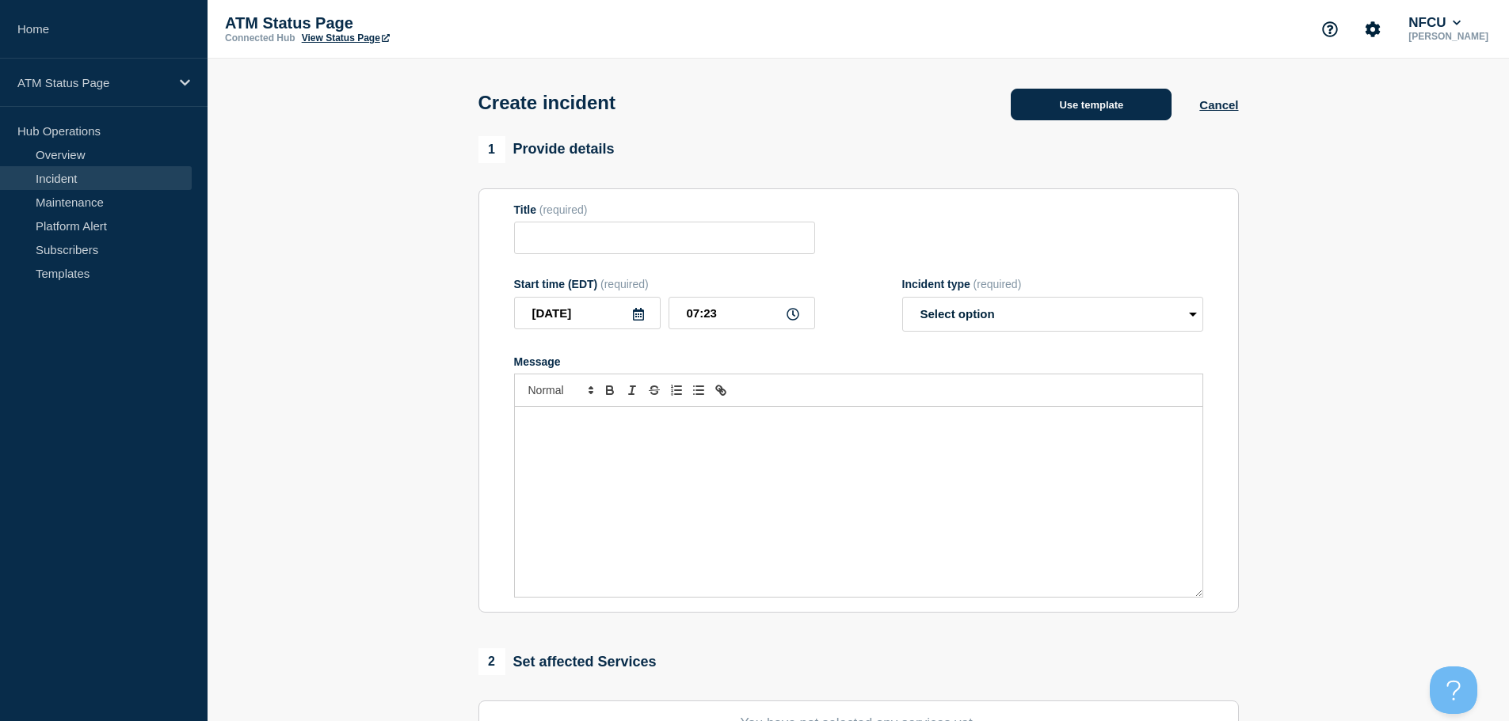
click at [1109, 105] on button "Use template" at bounding box center [1090, 105] width 161 height 32
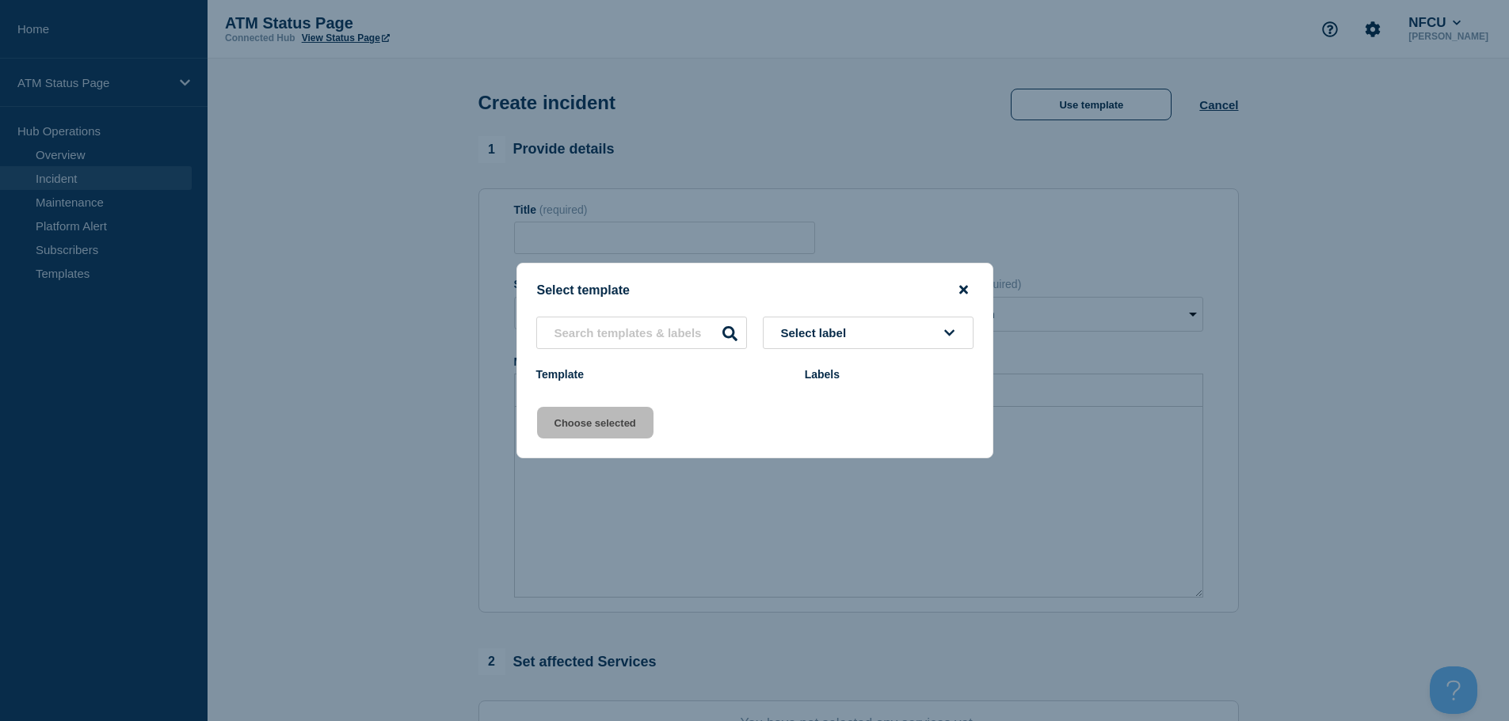
click at [959, 287] on icon "close button" at bounding box center [963, 289] width 9 height 13
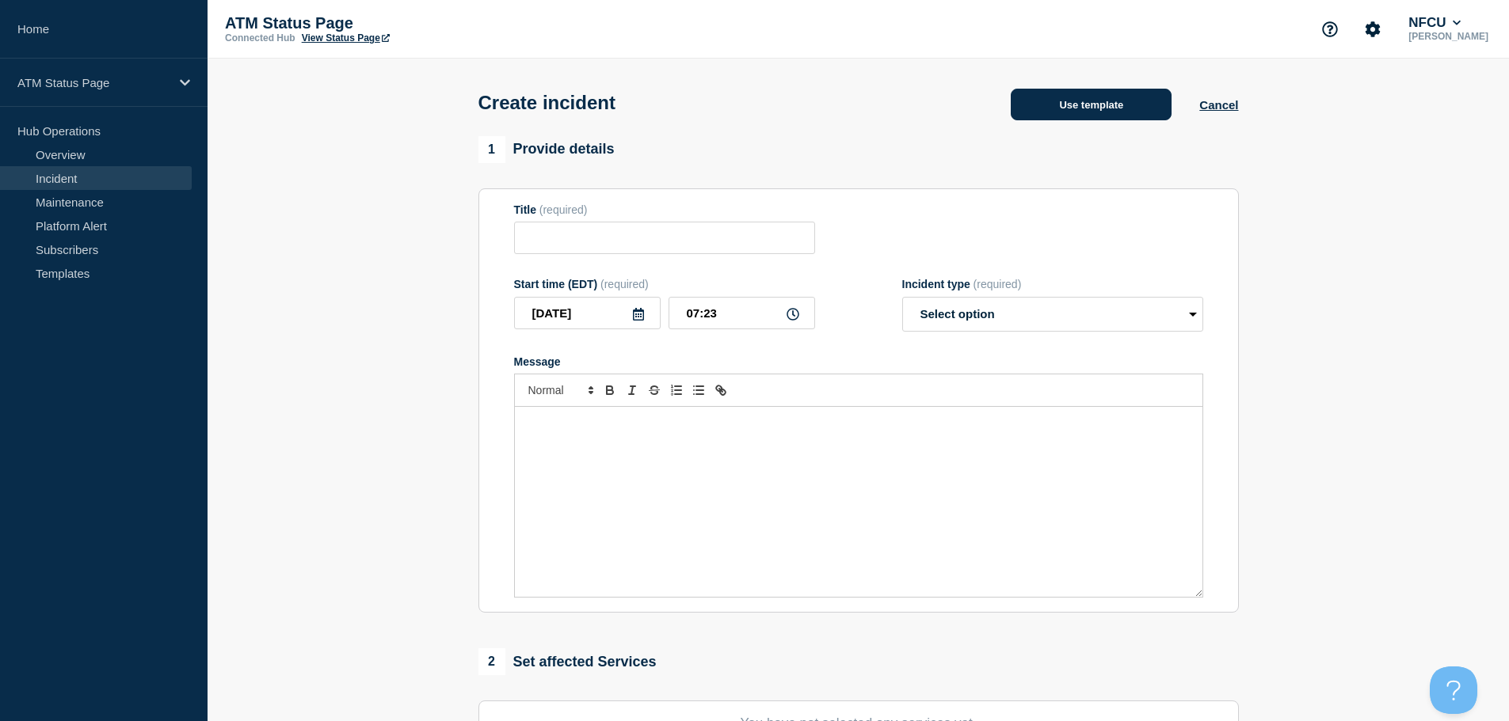
click at [1064, 116] on button "Use template" at bounding box center [1090, 105] width 161 height 32
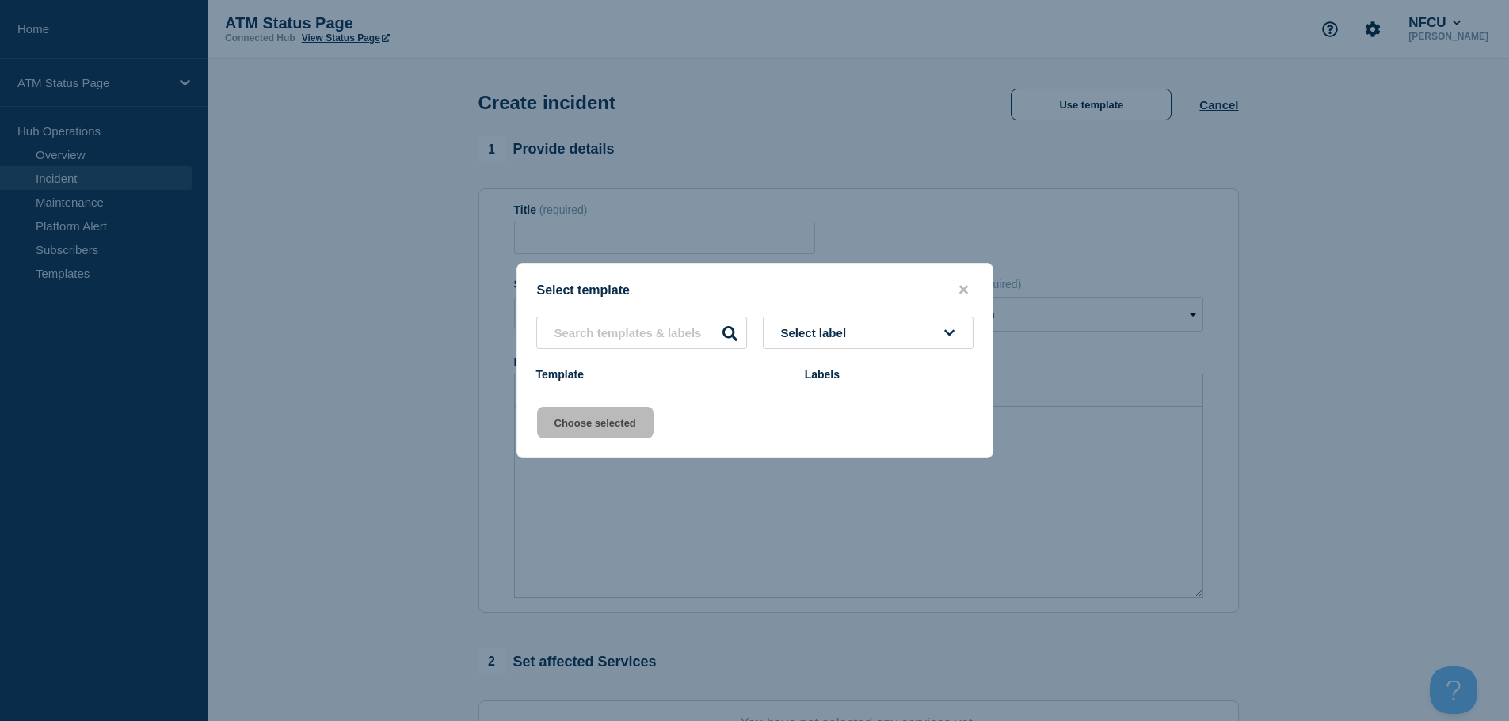
click at [1010, 89] on button "Use template" at bounding box center [1090, 105] width 161 height 32
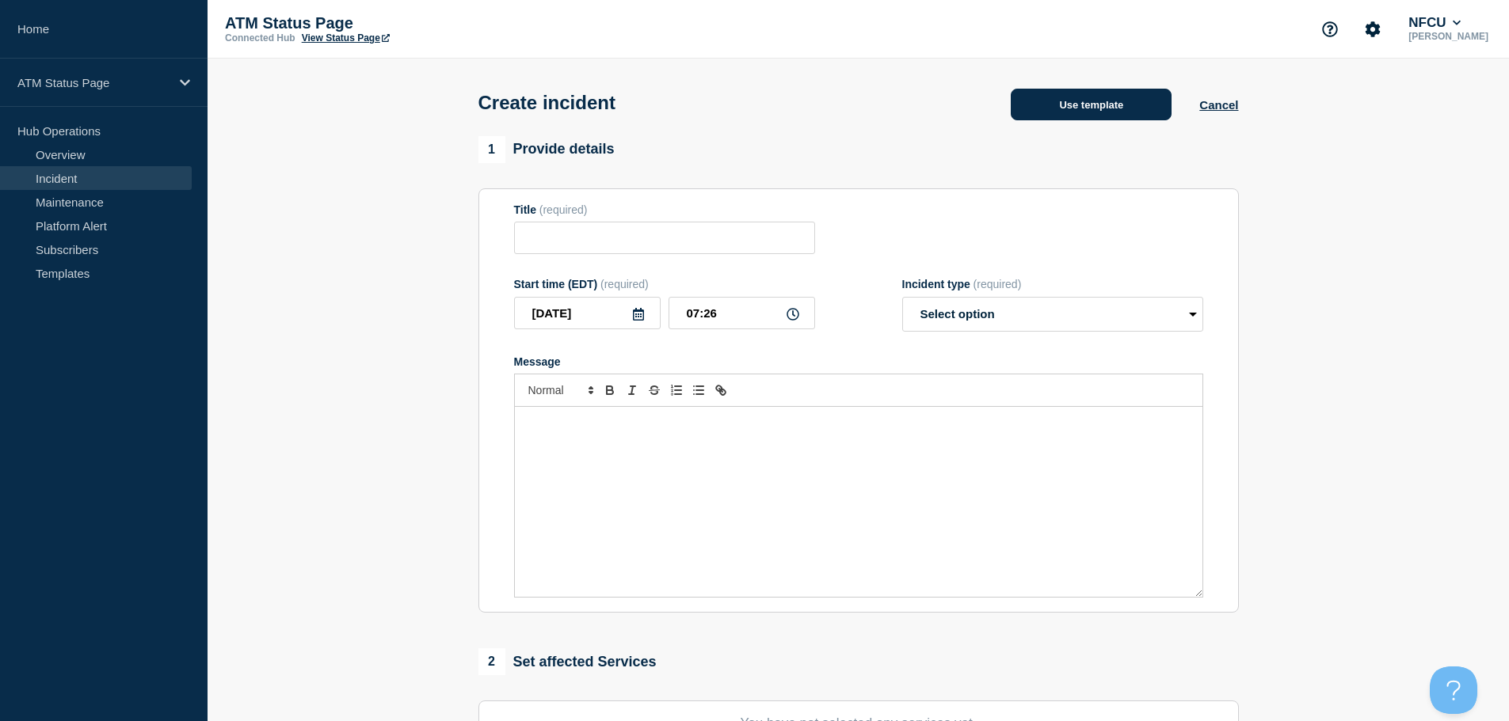
click at [1089, 118] on button "Use template" at bounding box center [1090, 105] width 161 height 32
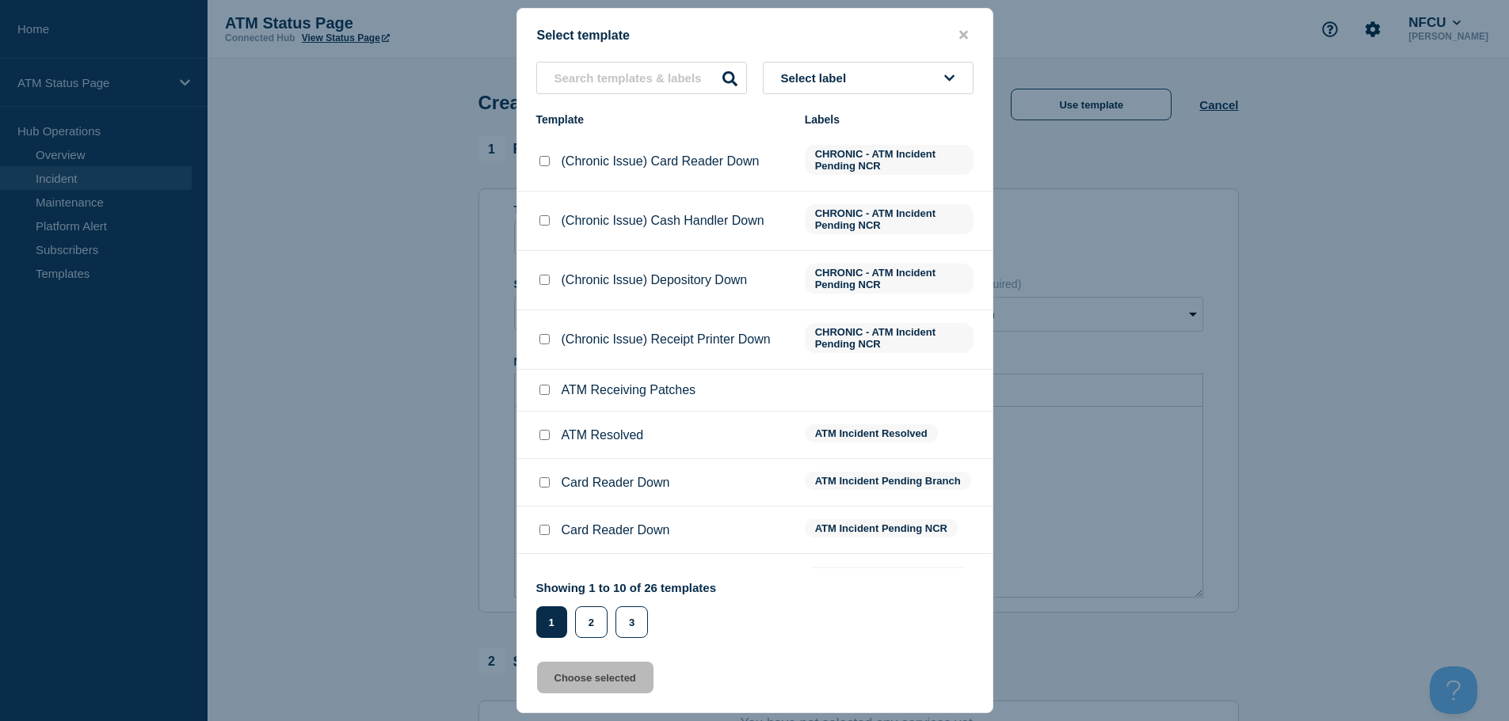
click at [903, 77] on button "Select label" at bounding box center [868, 78] width 211 height 32
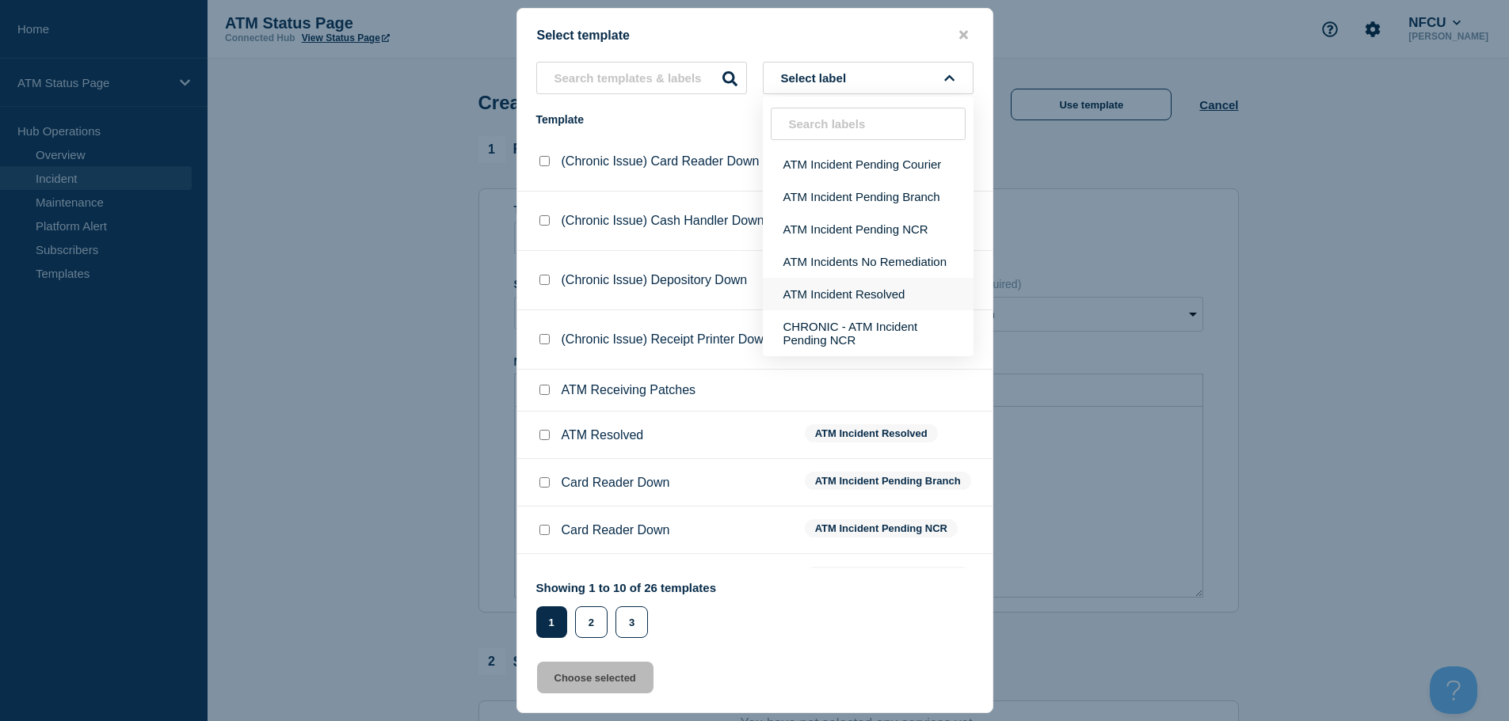
click at [907, 297] on button "ATM Incident Resolved" at bounding box center [868, 294] width 211 height 32
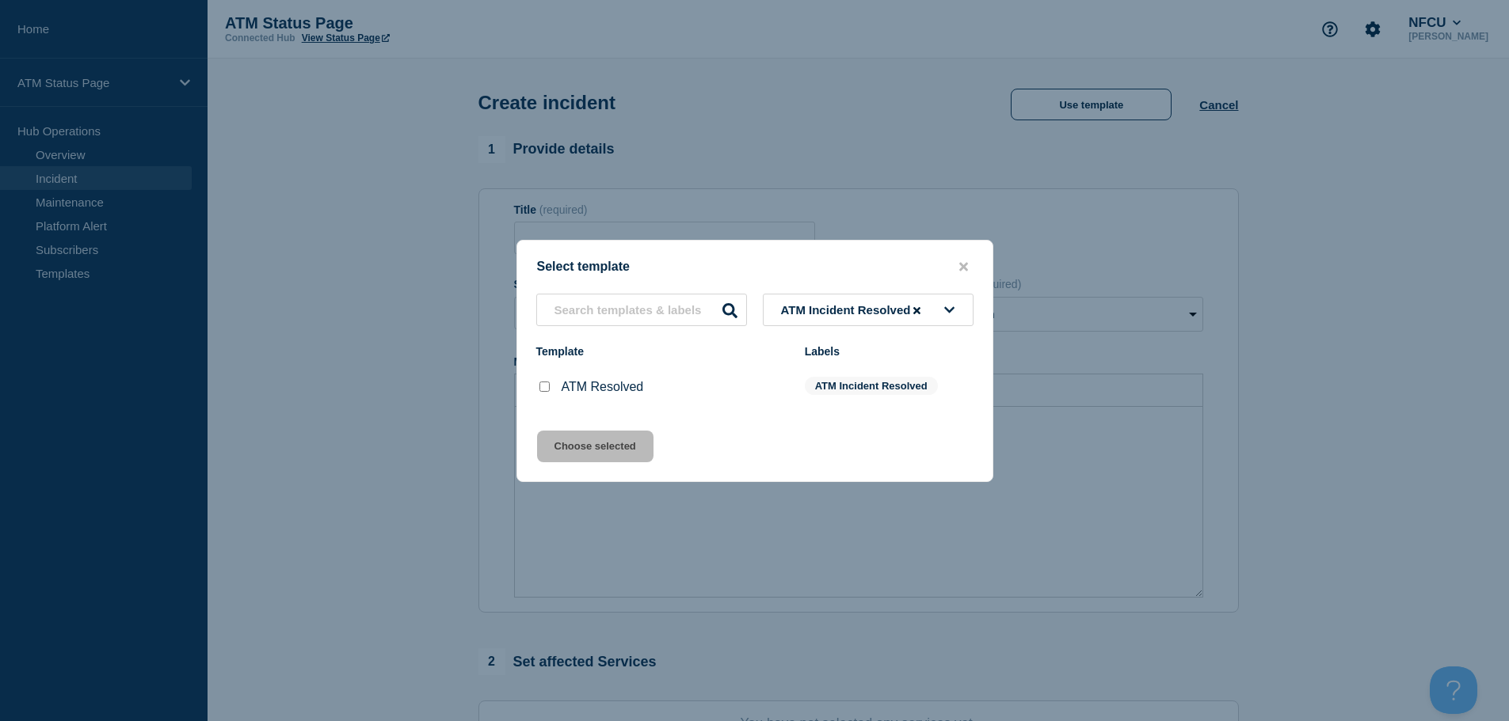
click at [540, 392] on input "ATM Resolved checkbox" at bounding box center [544, 387] width 10 height 10
checkbox input "true"
click at [603, 449] on button "Choose selected" at bounding box center [595, 447] width 116 height 32
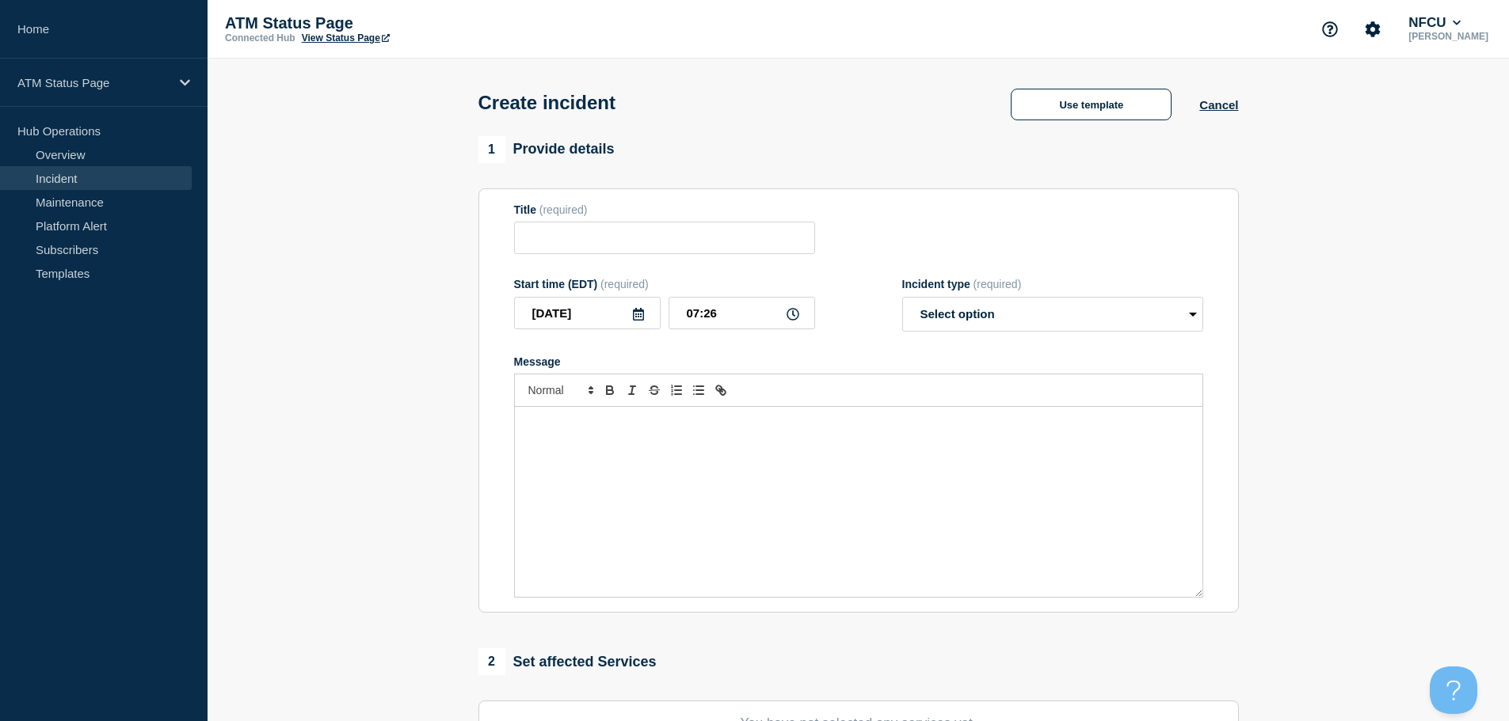
type input "ATM Resolved"
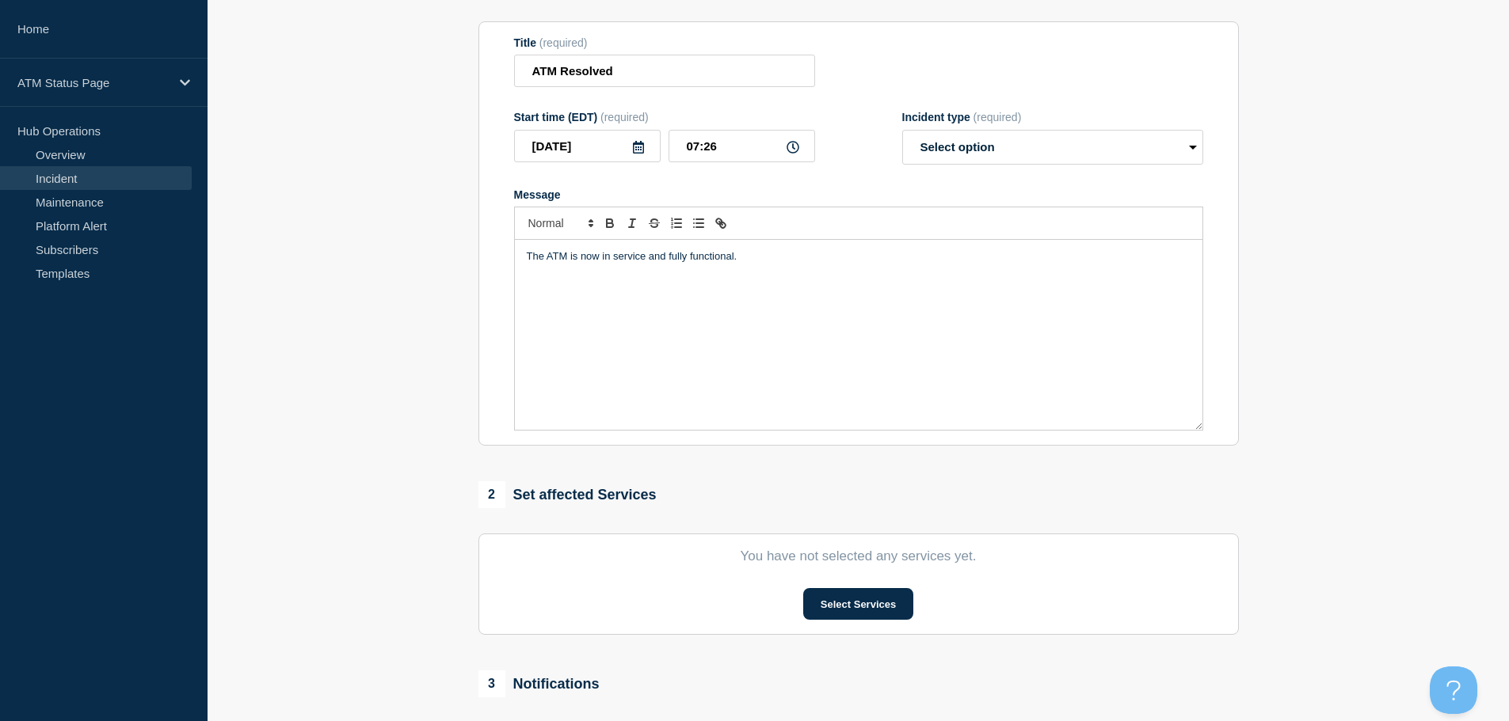
scroll to position [317, 0]
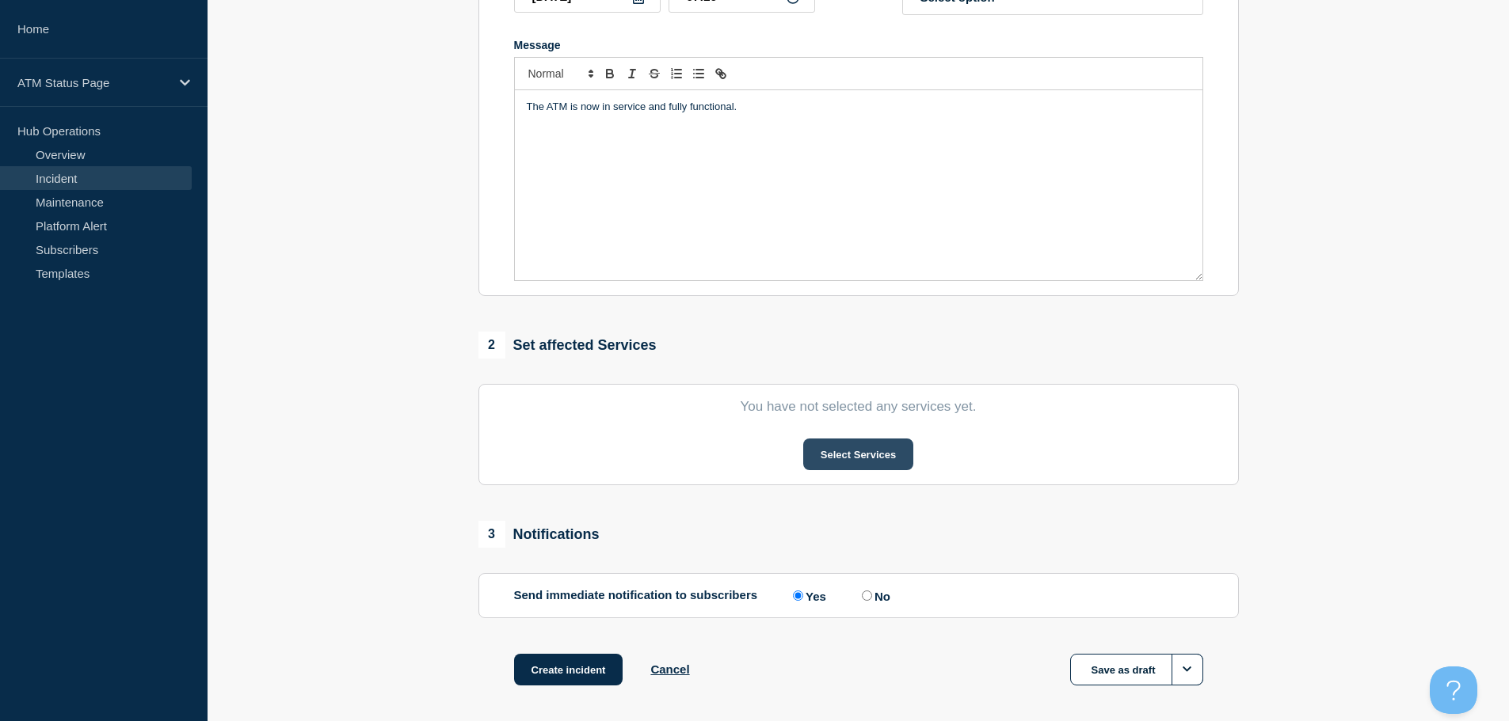
click at [861, 458] on button "Select Services" at bounding box center [858, 455] width 110 height 32
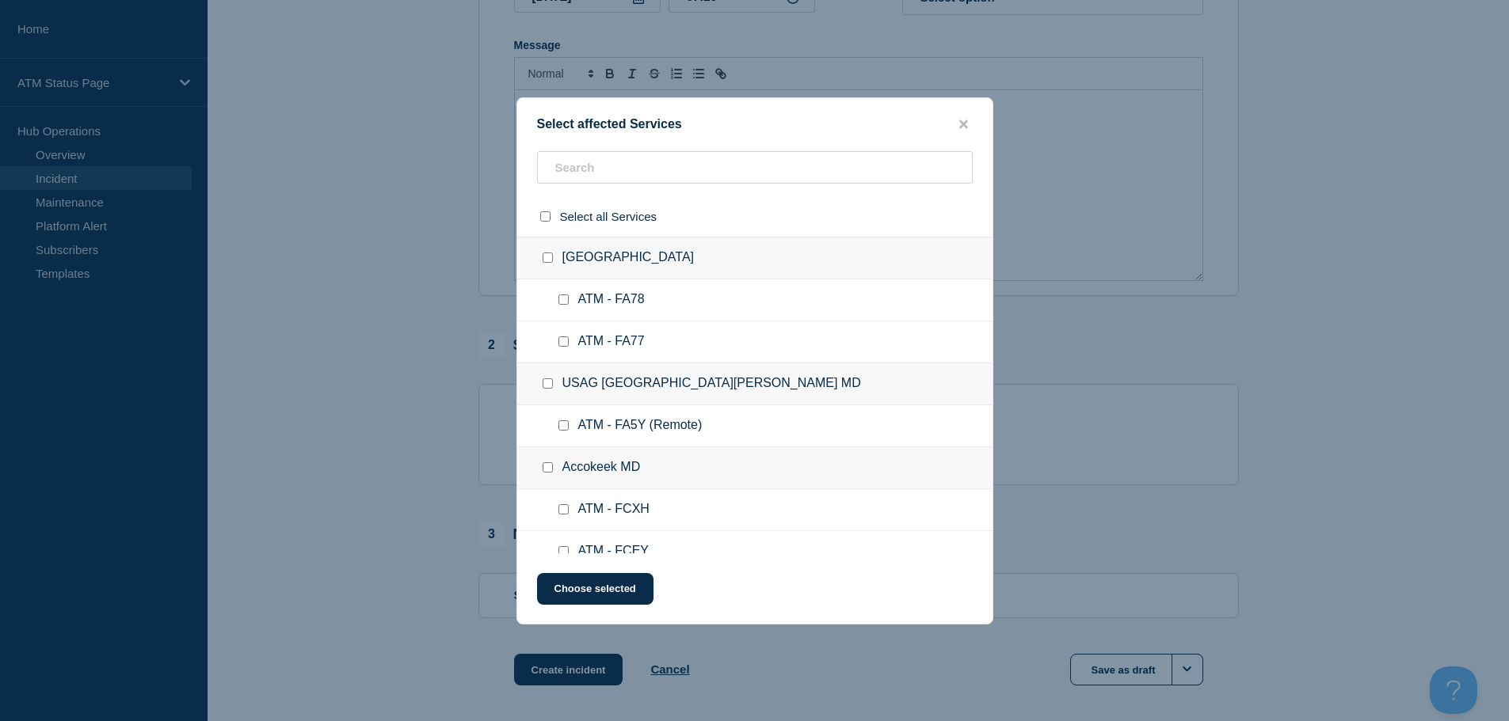
drag, startPoint x: 959, startPoint y: 120, endPoint x: 982, endPoint y: 131, distance: 25.2
click at [960, 120] on icon "close button" at bounding box center [963, 124] width 9 height 9
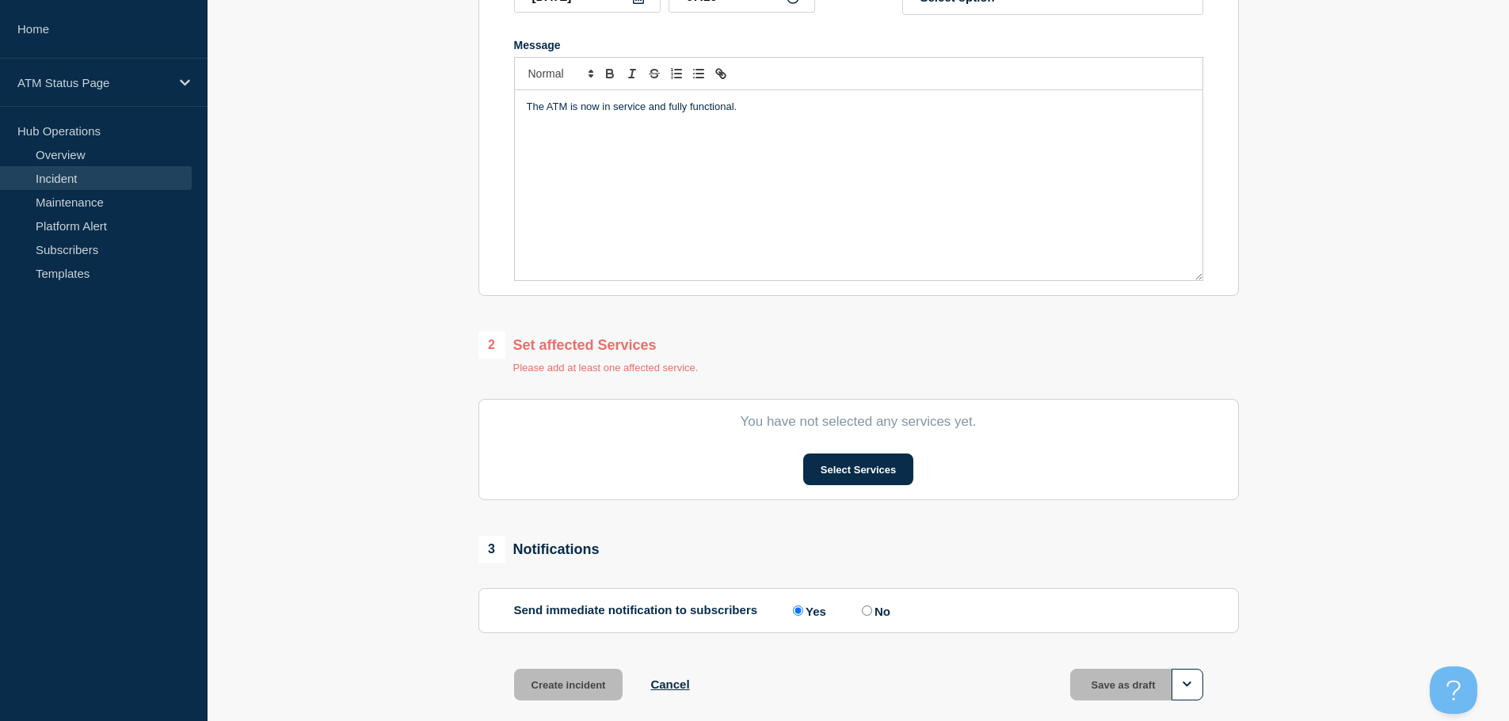
scroll to position [0, 0]
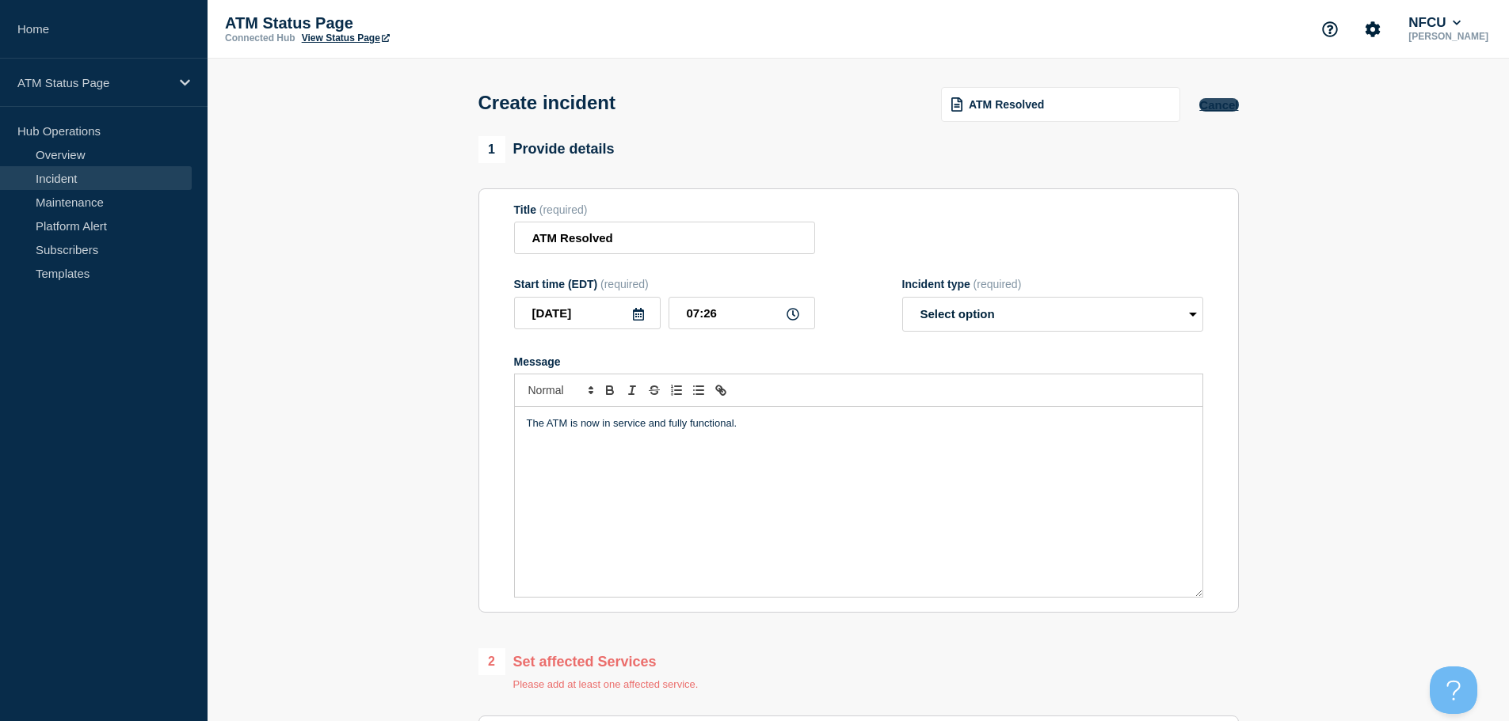
click at [1218, 111] on button "Cancel" at bounding box center [1218, 104] width 39 height 13
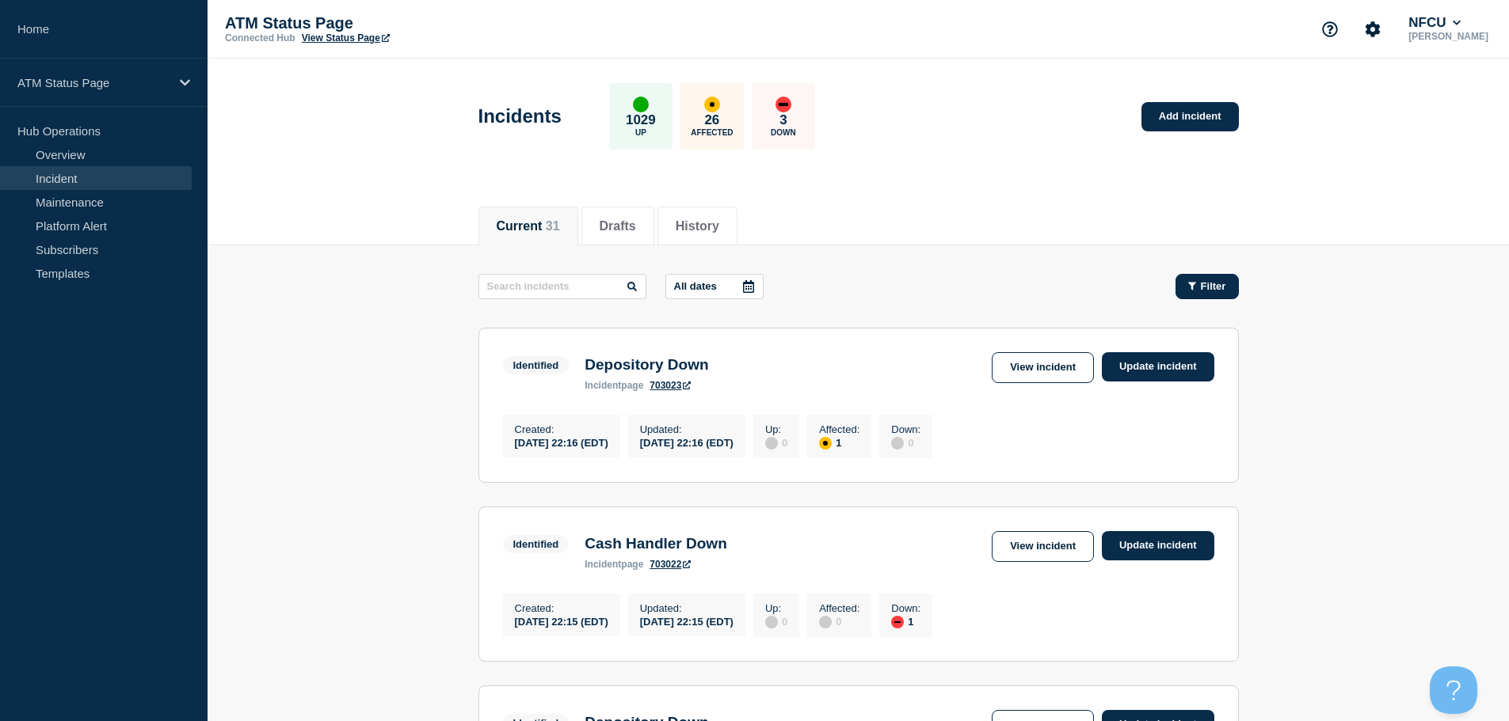
click at [1186, 279] on button "Filter" at bounding box center [1206, 286] width 63 height 25
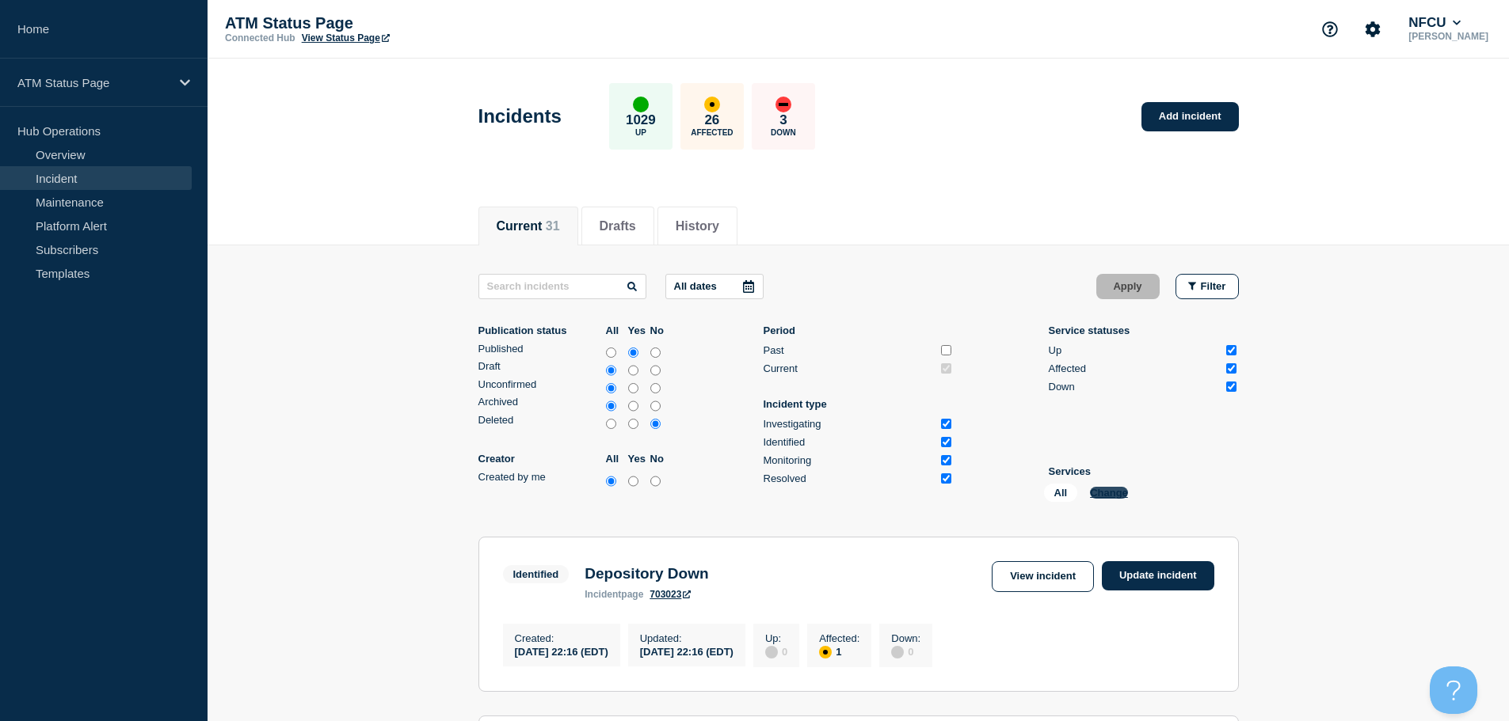
click at [1100, 494] on button "Change" at bounding box center [1109, 493] width 38 height 12
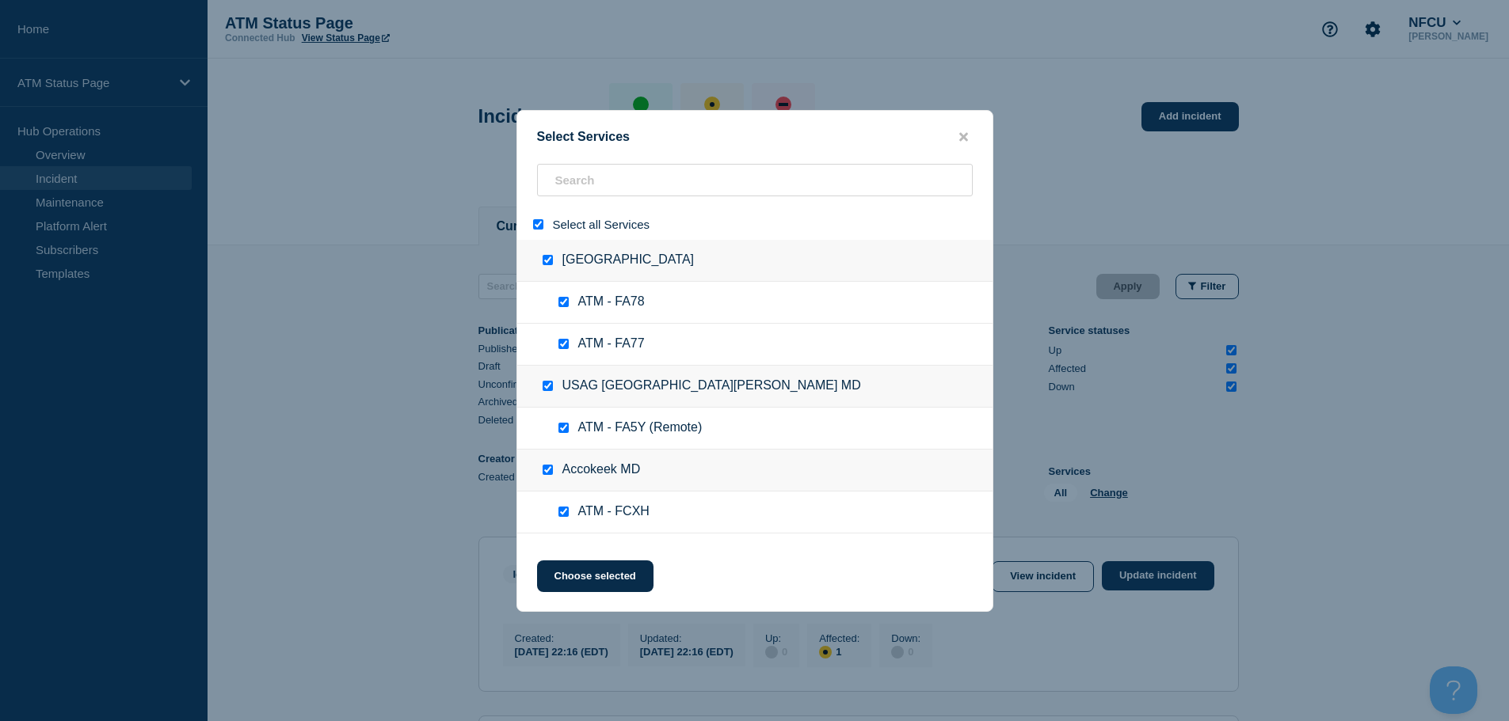
click at [533, 226] on input "select all" at bounding box center [538, 224] width 10 height 10
checkbox input "false"
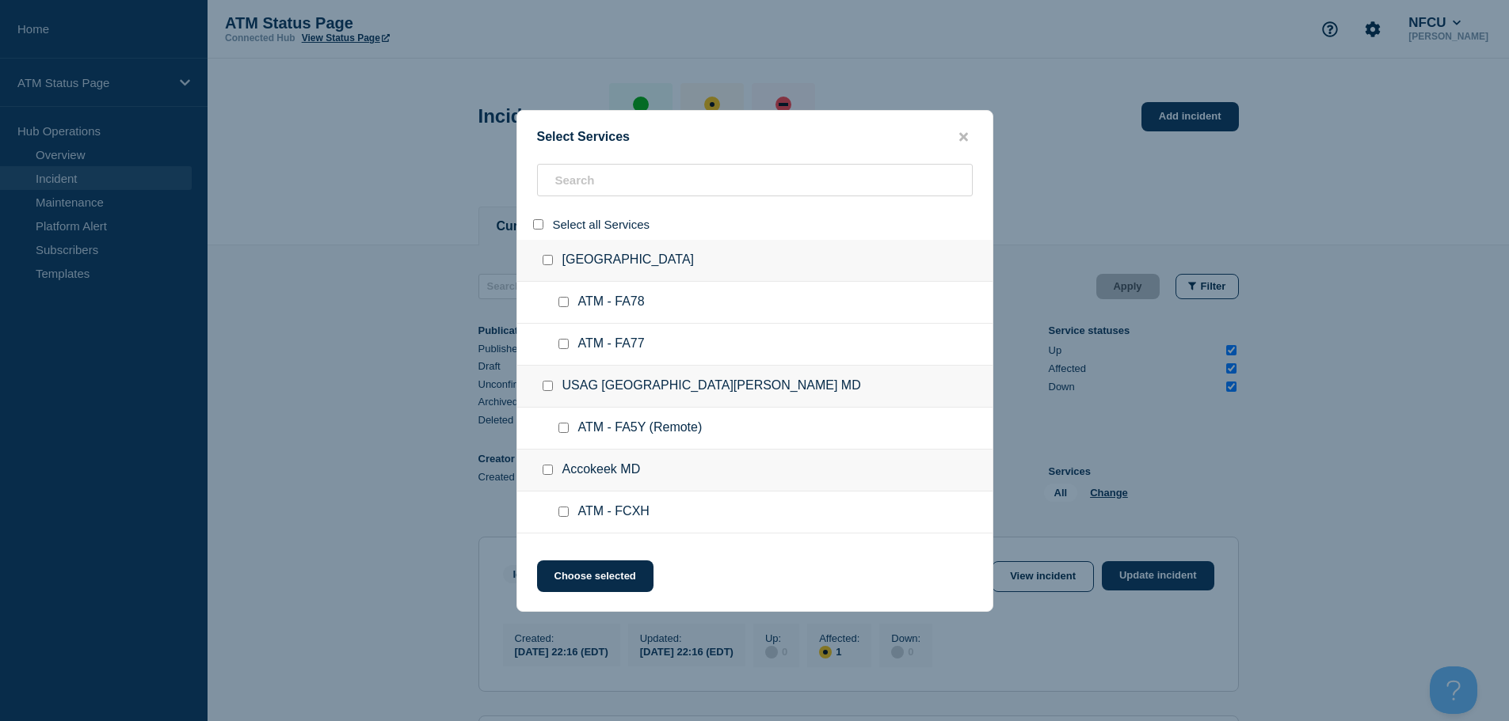
checkbox input "false"
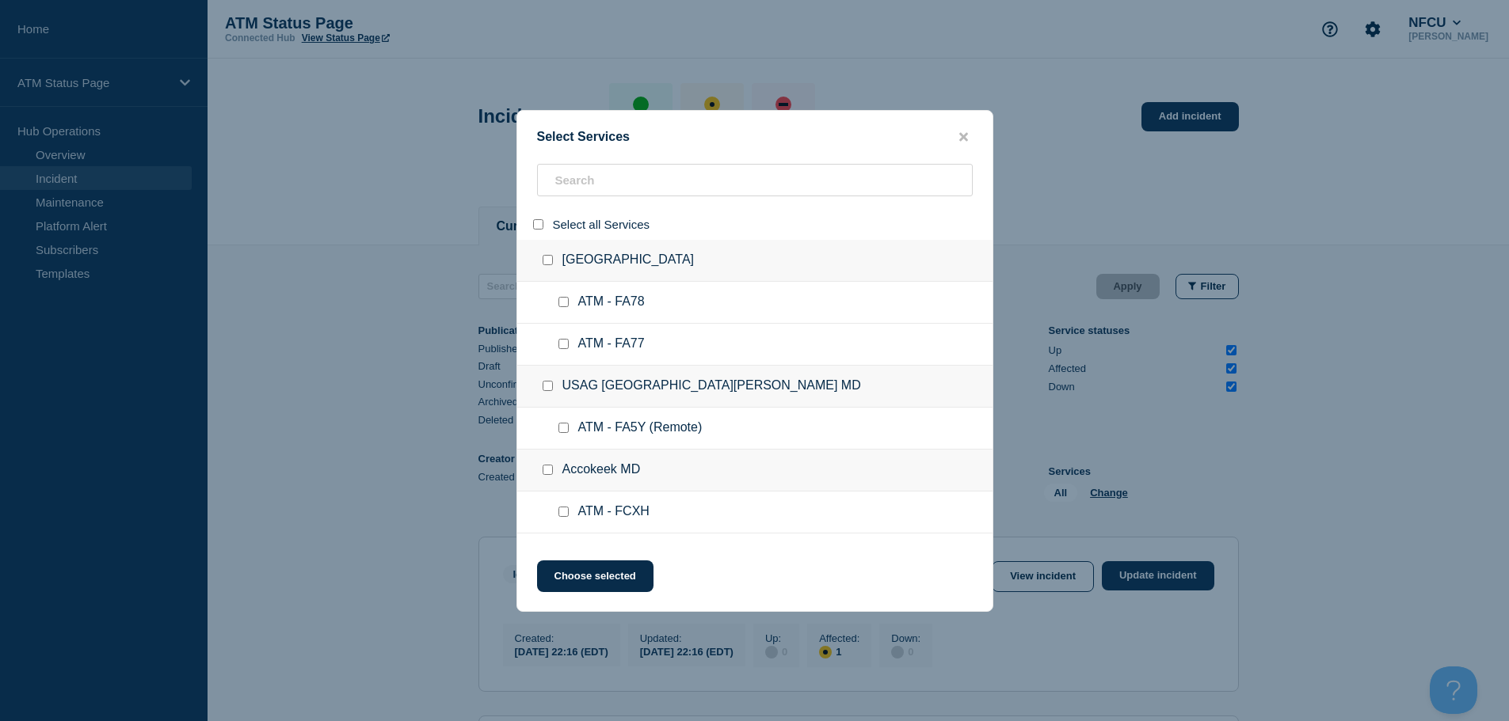
checkbox input "false"
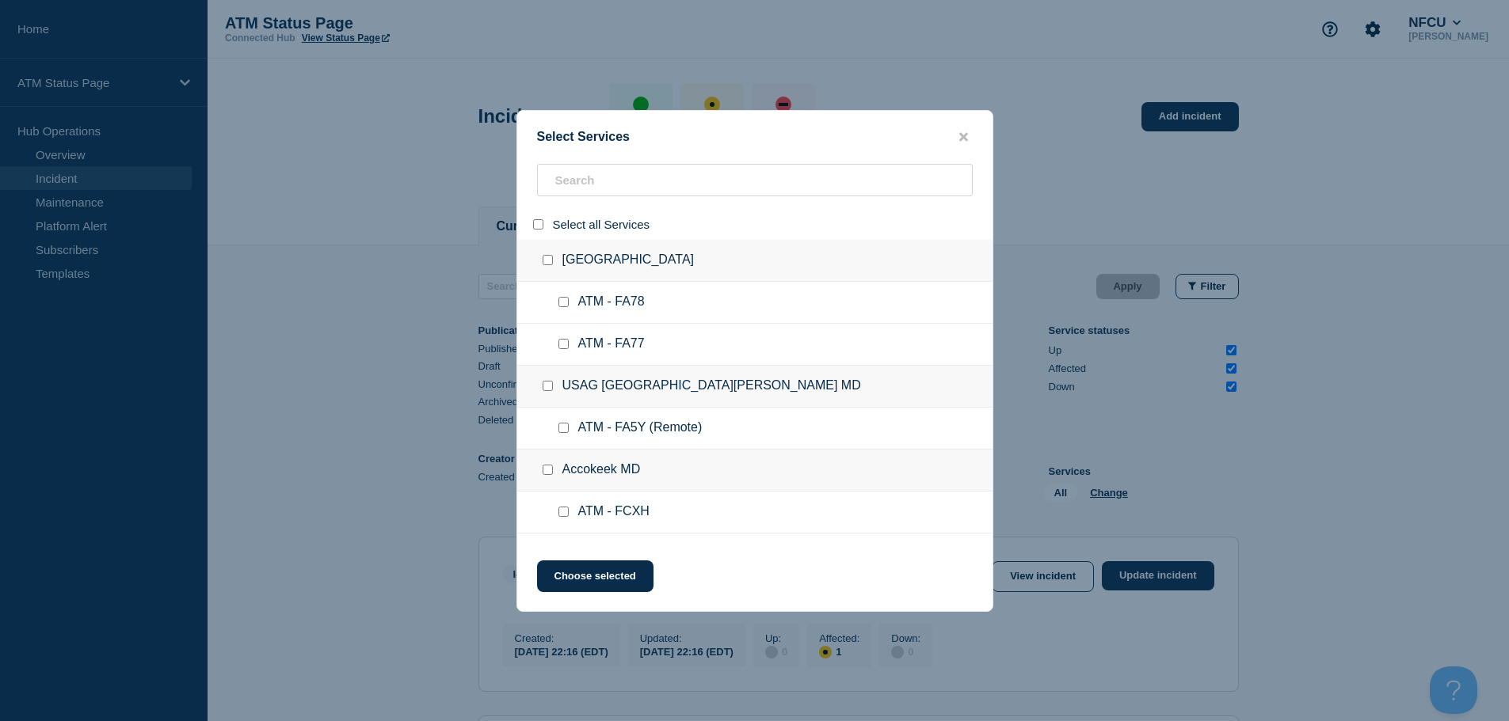
checkbox input "false"
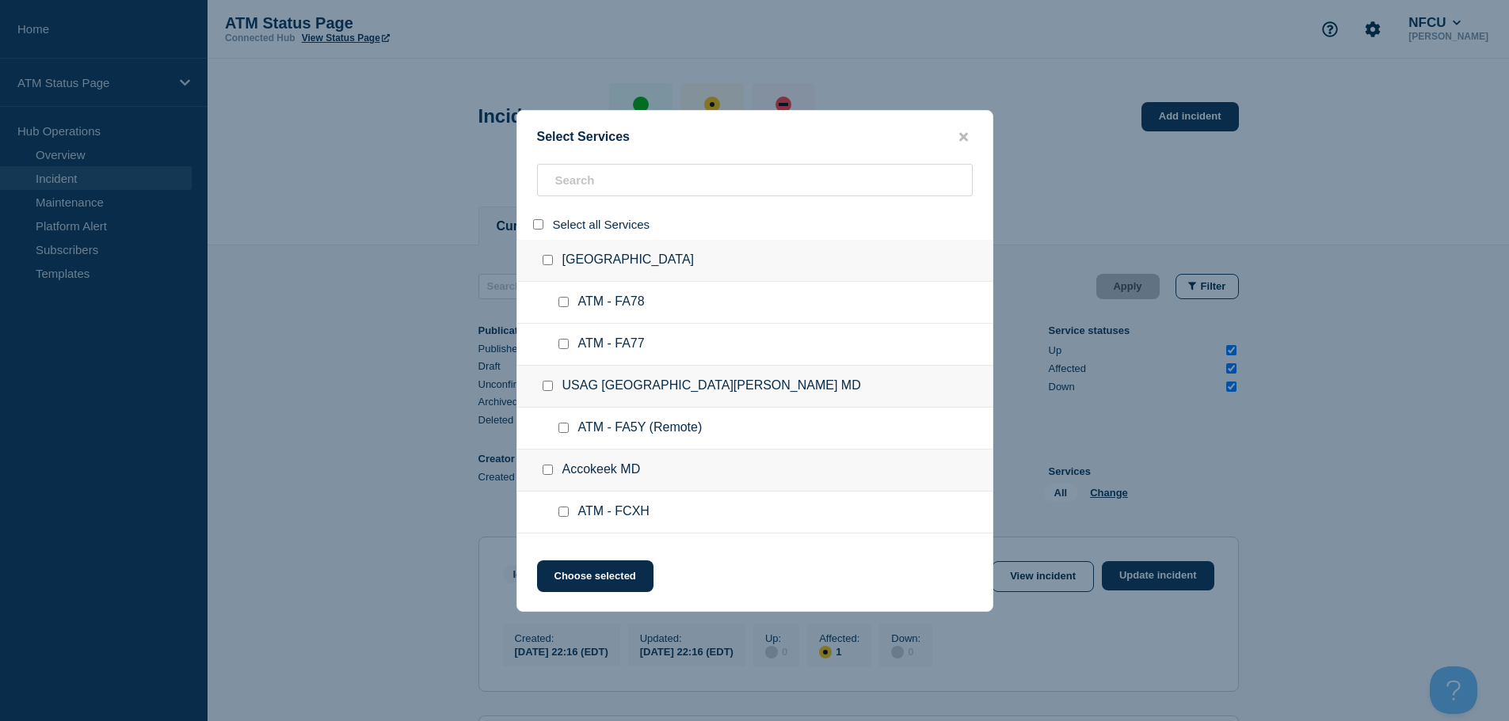
checkbox input "false"
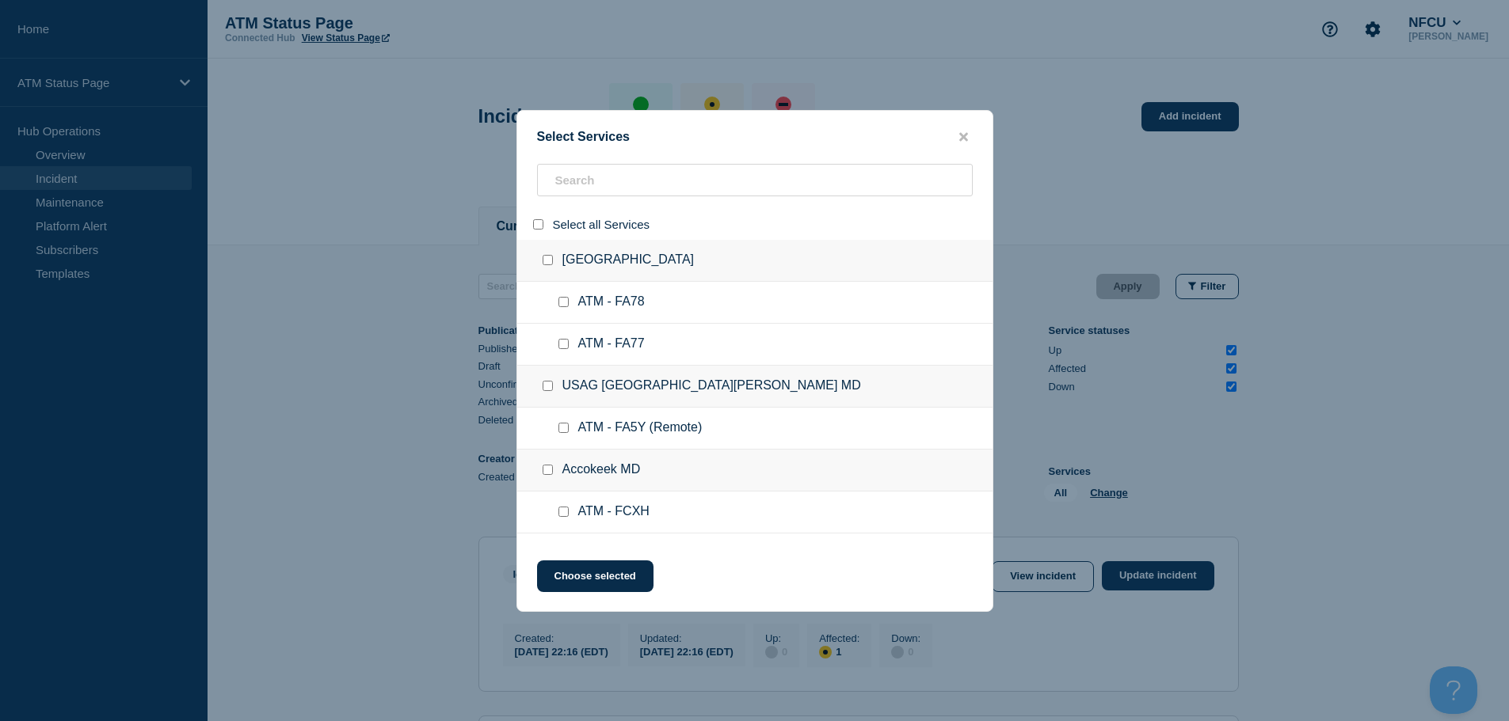
checkbox input "false"
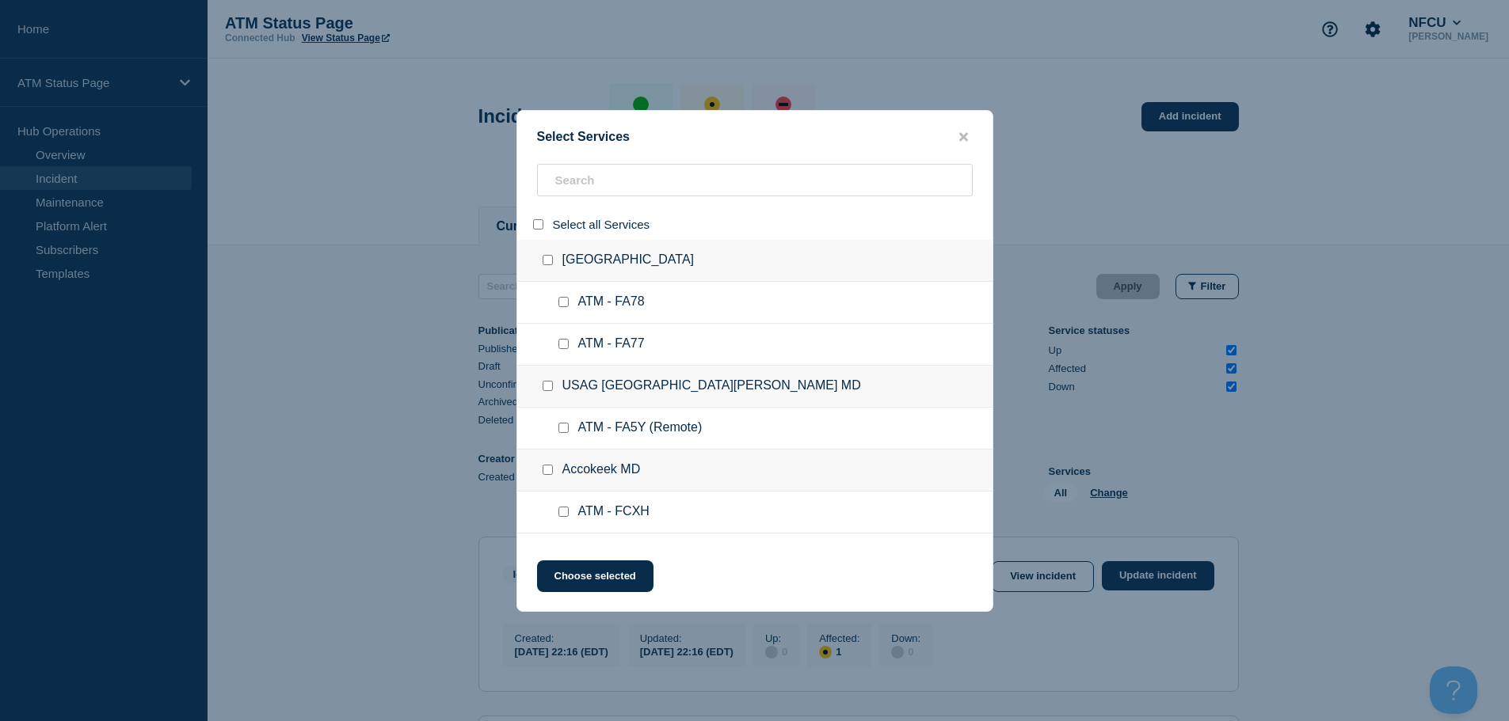
checkbox input "false"
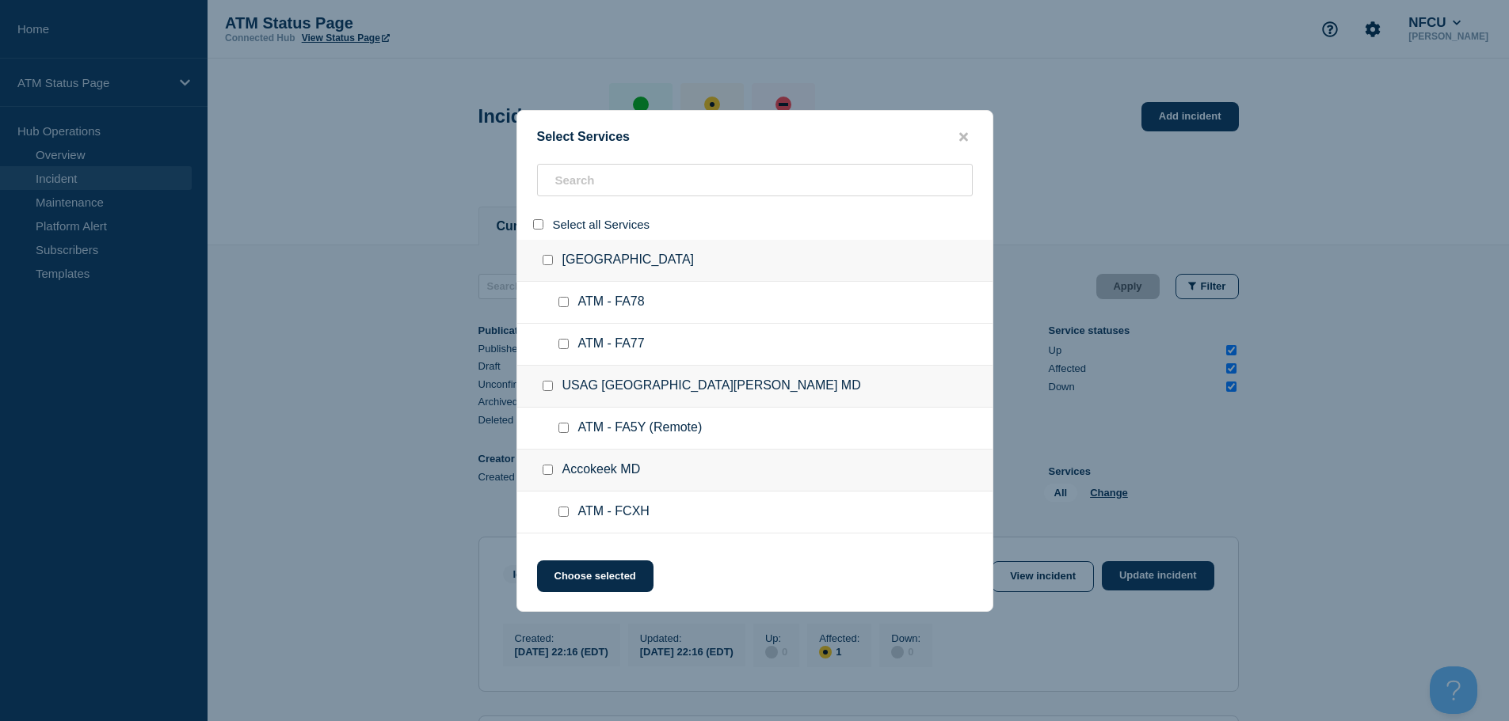
checkbox input "false"
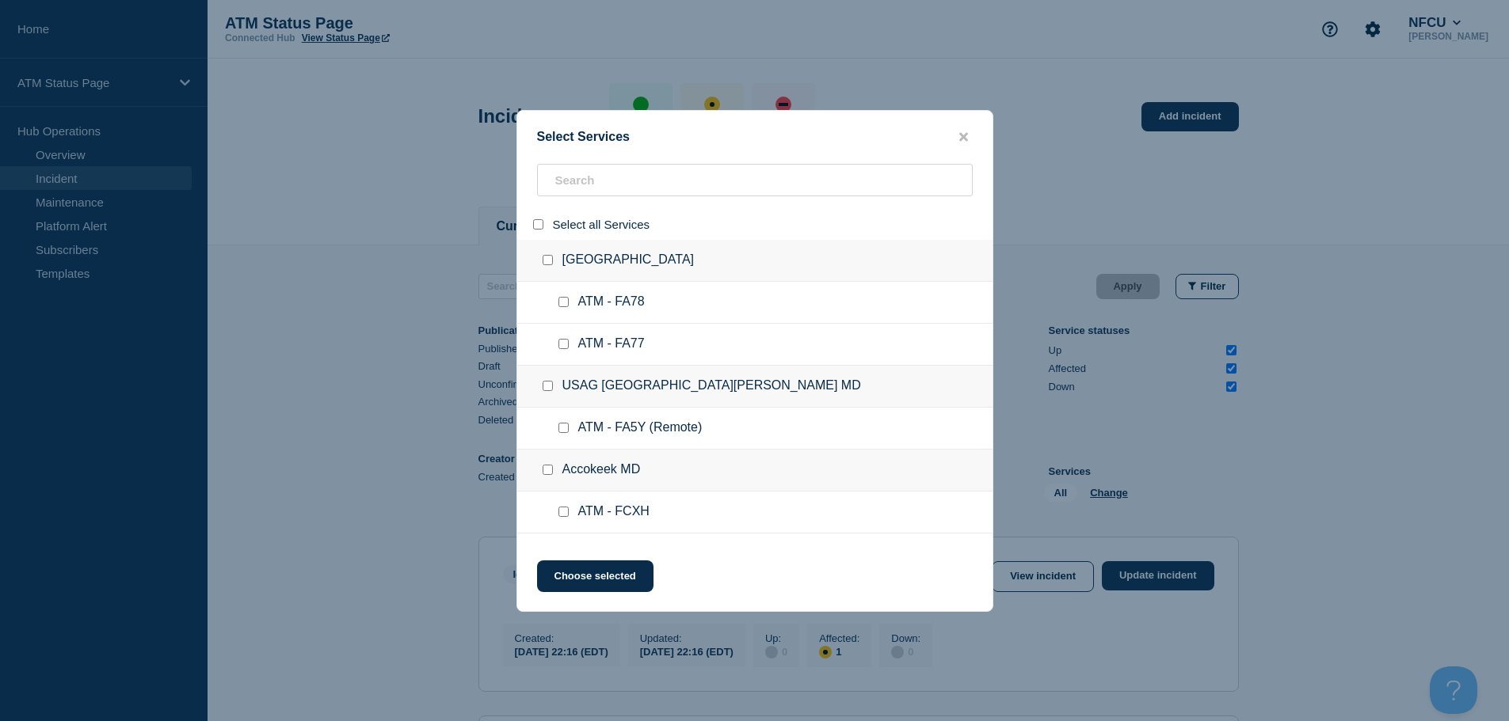
checkbox input "false"
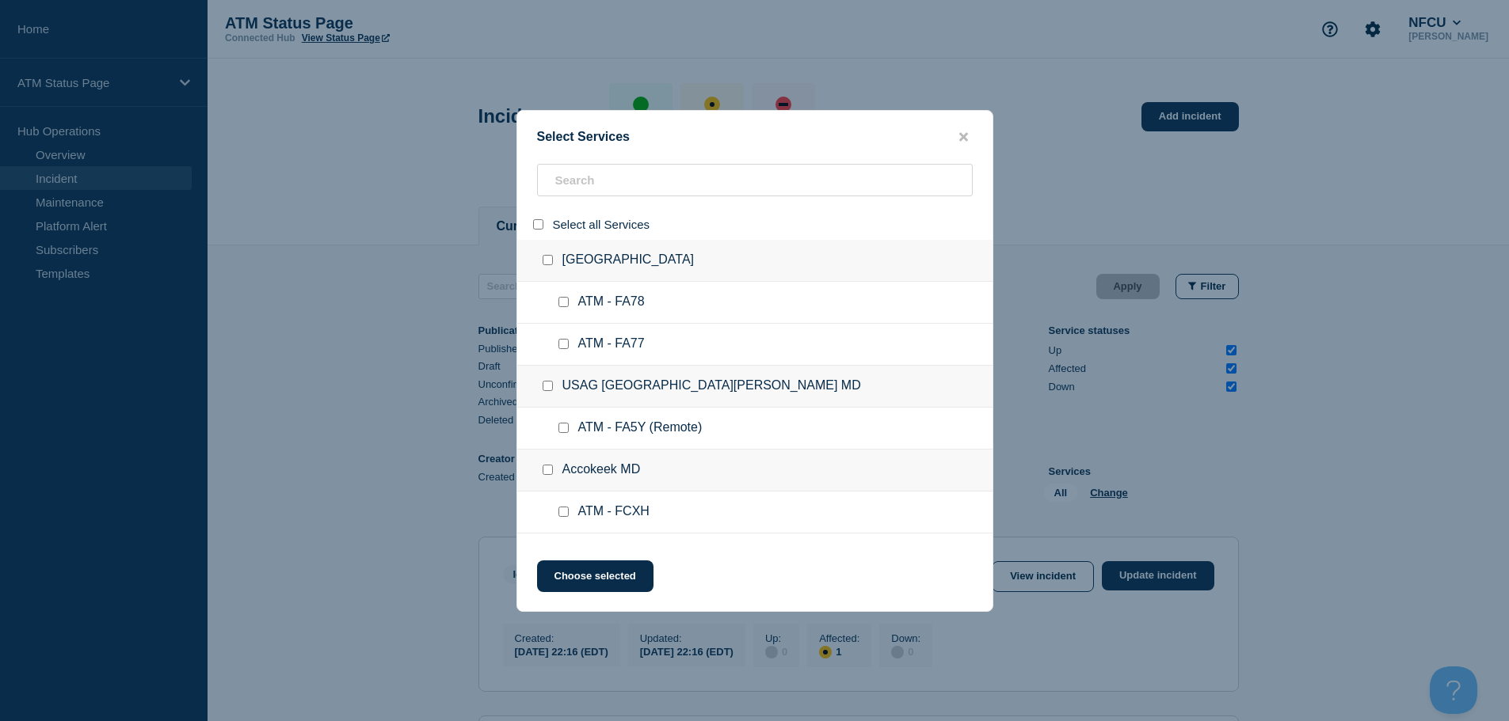
checkbox input "false"
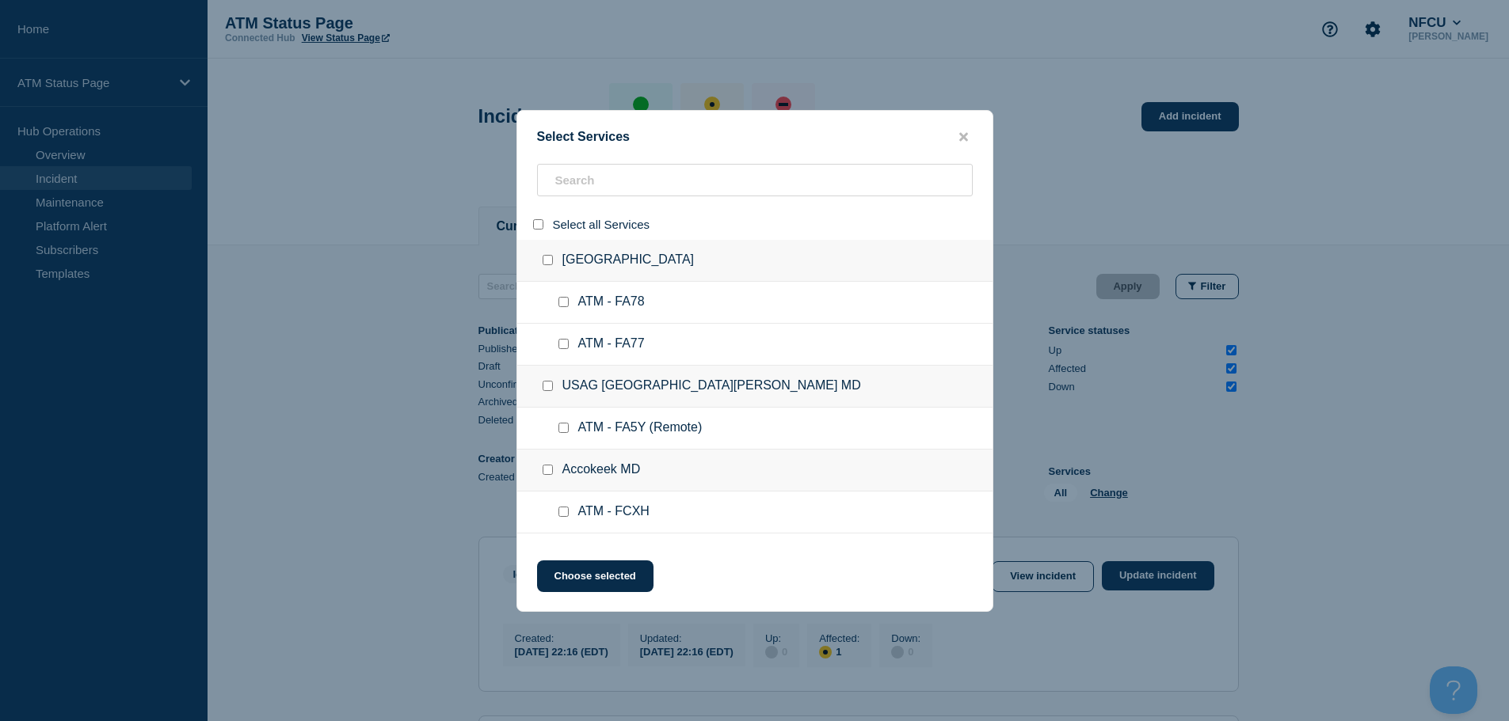
checkbox input "false"
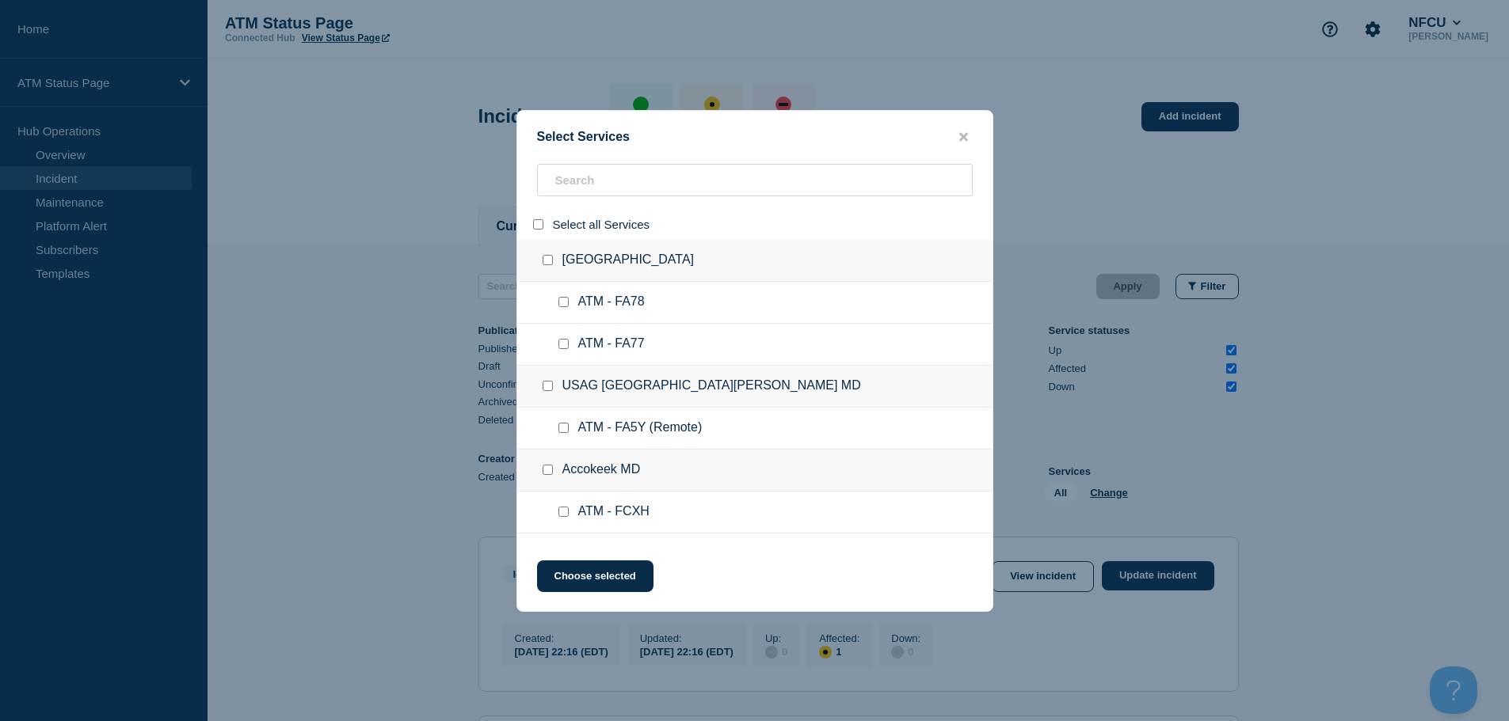
checkbox input "false"
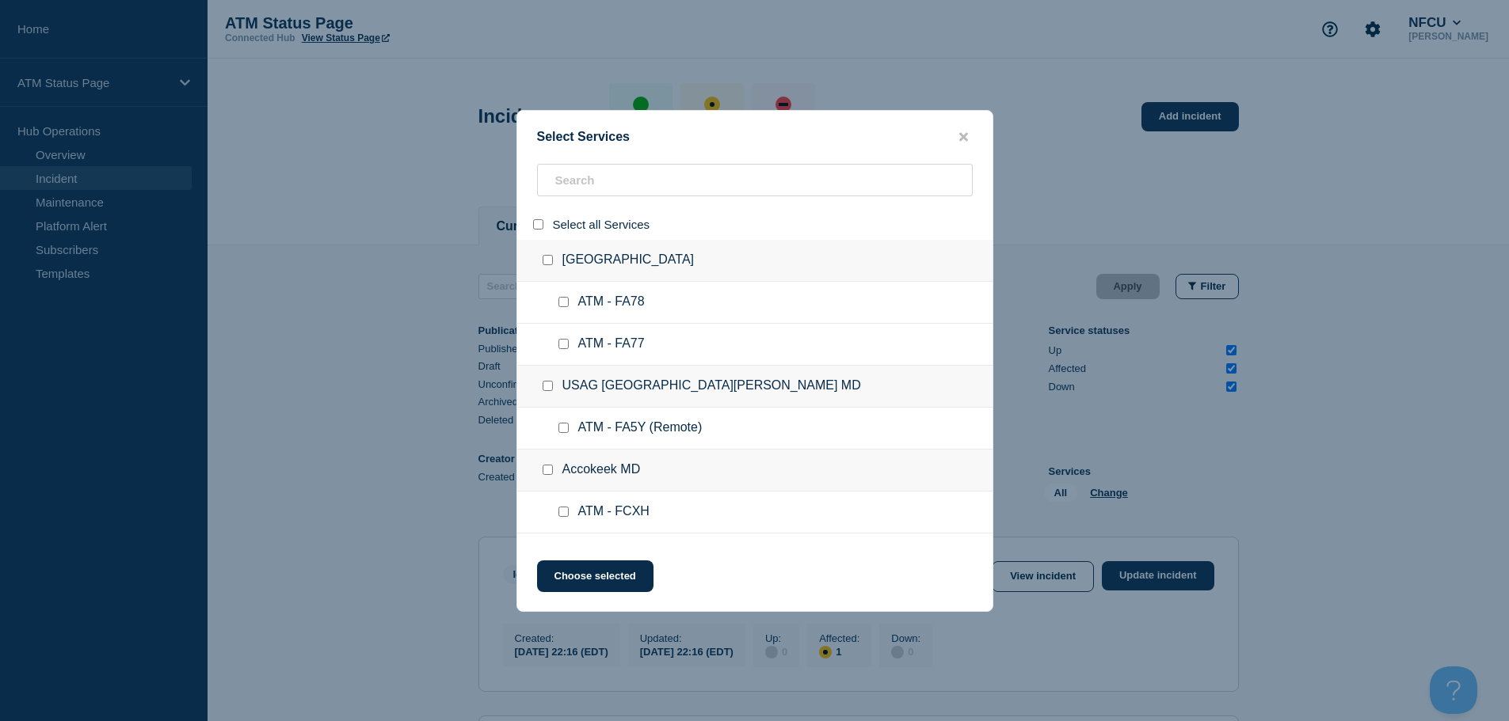
checkbox input "false"
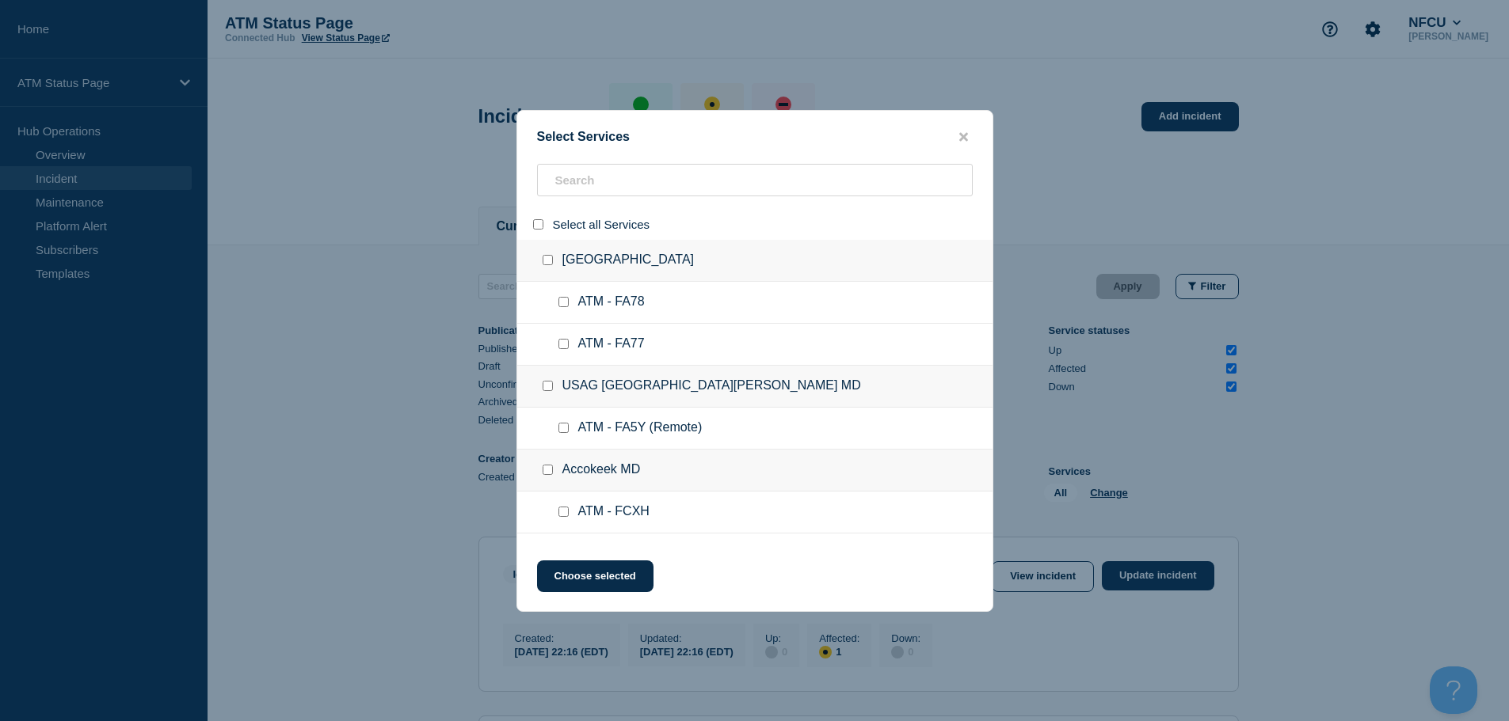
checkbox input "false"
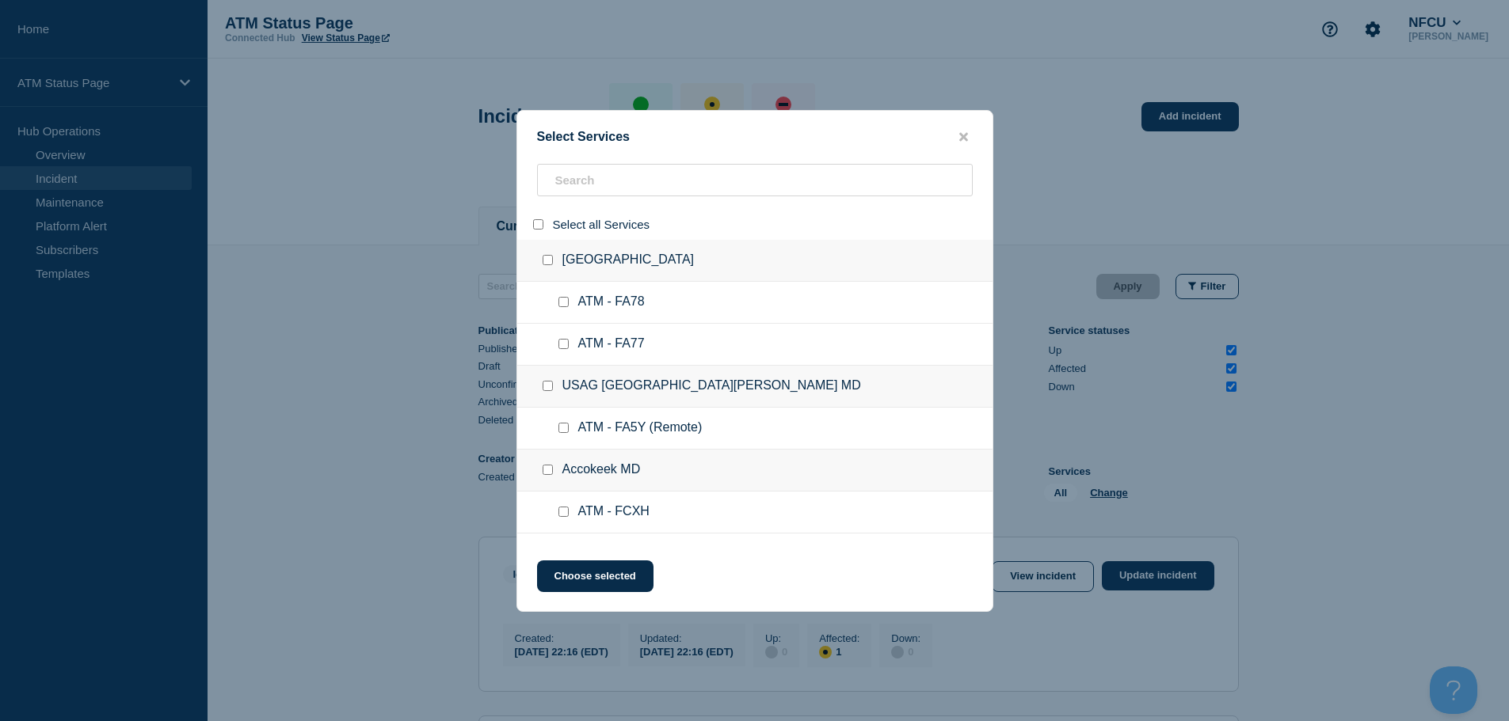
checkbox input "false"
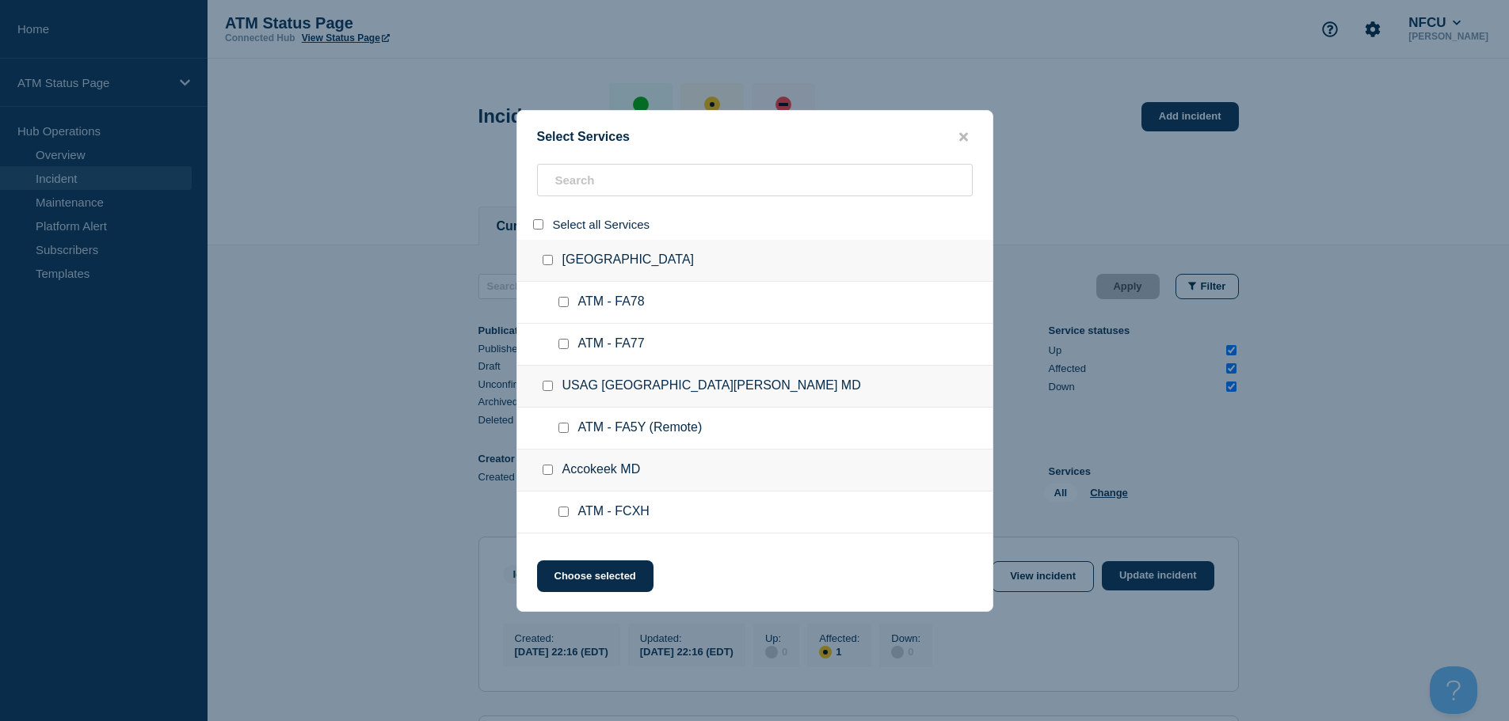
checkbox input "false"
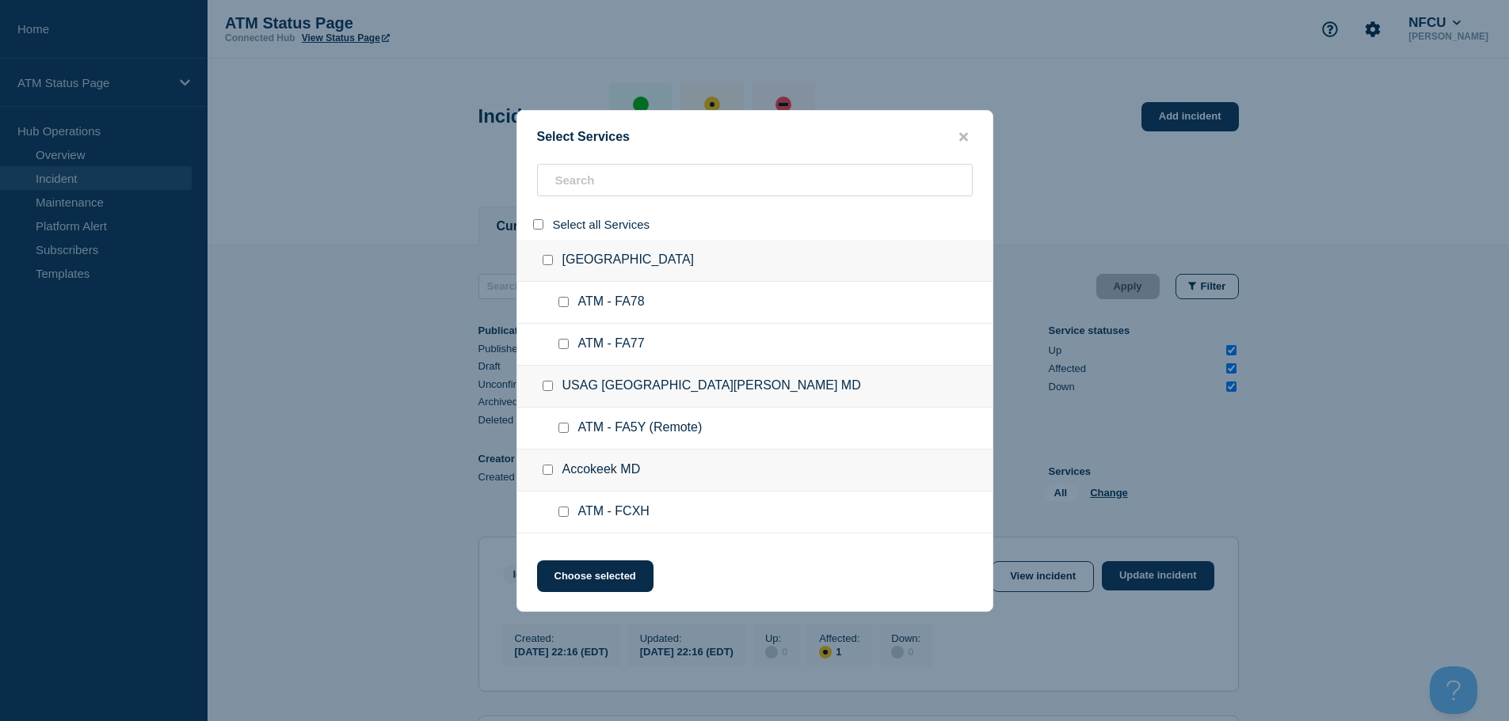
checkbox input "false"
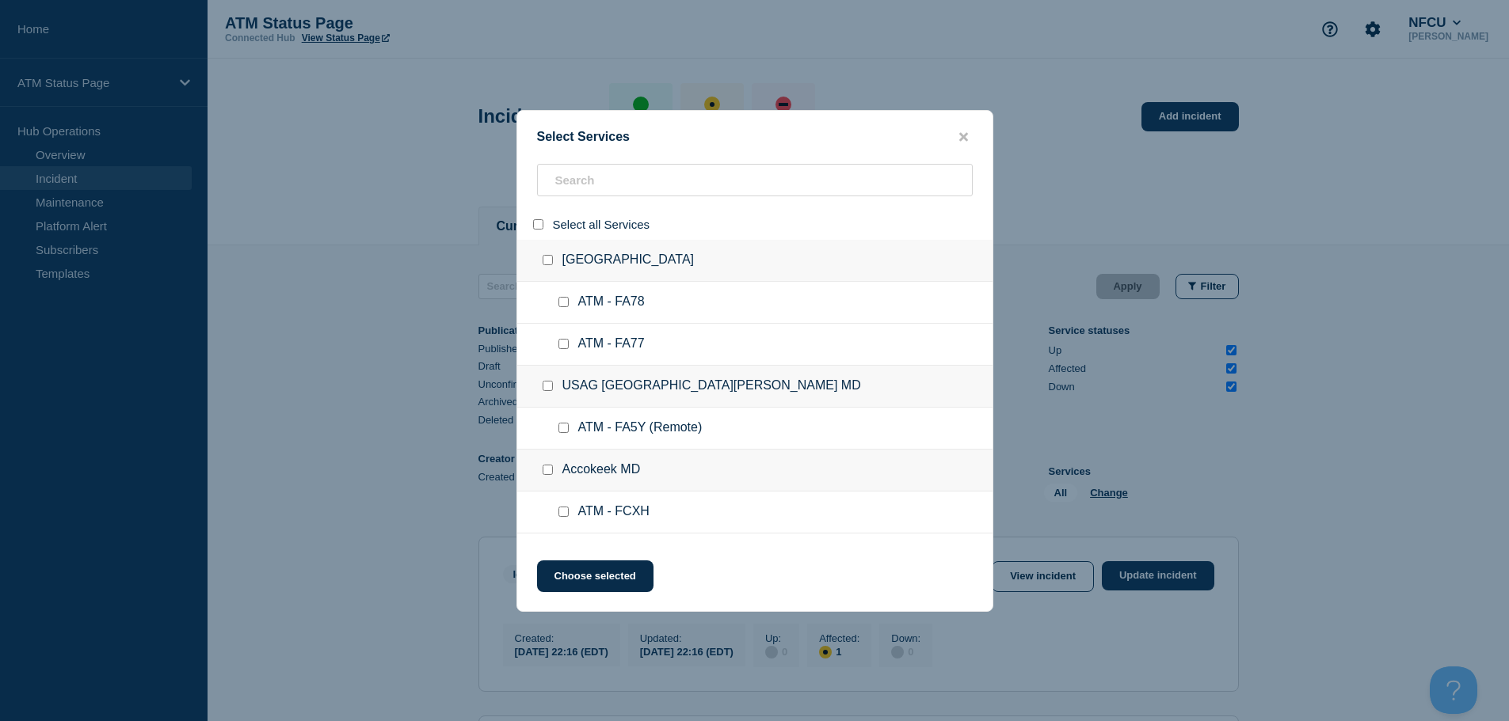
checkbox input "false"
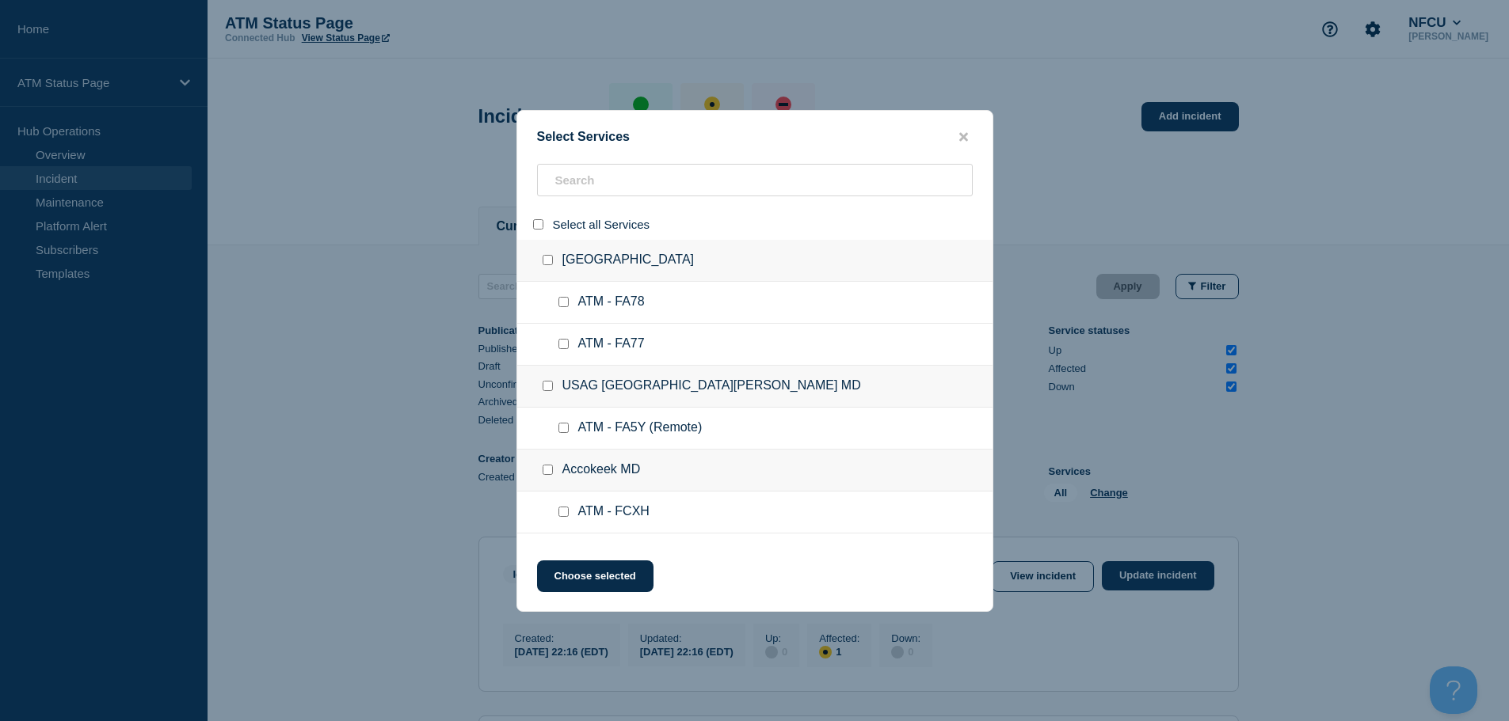
checkbox input "false"
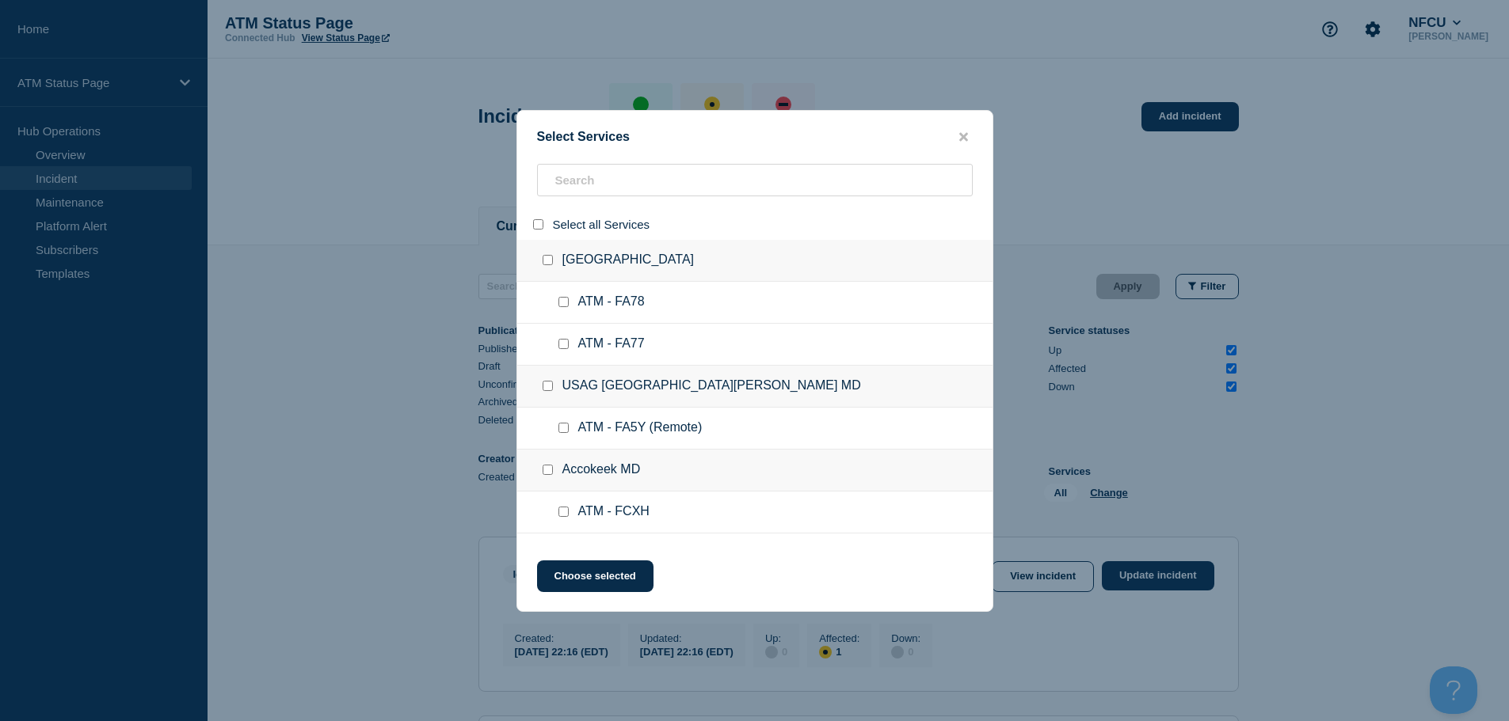
checkbox input "false"
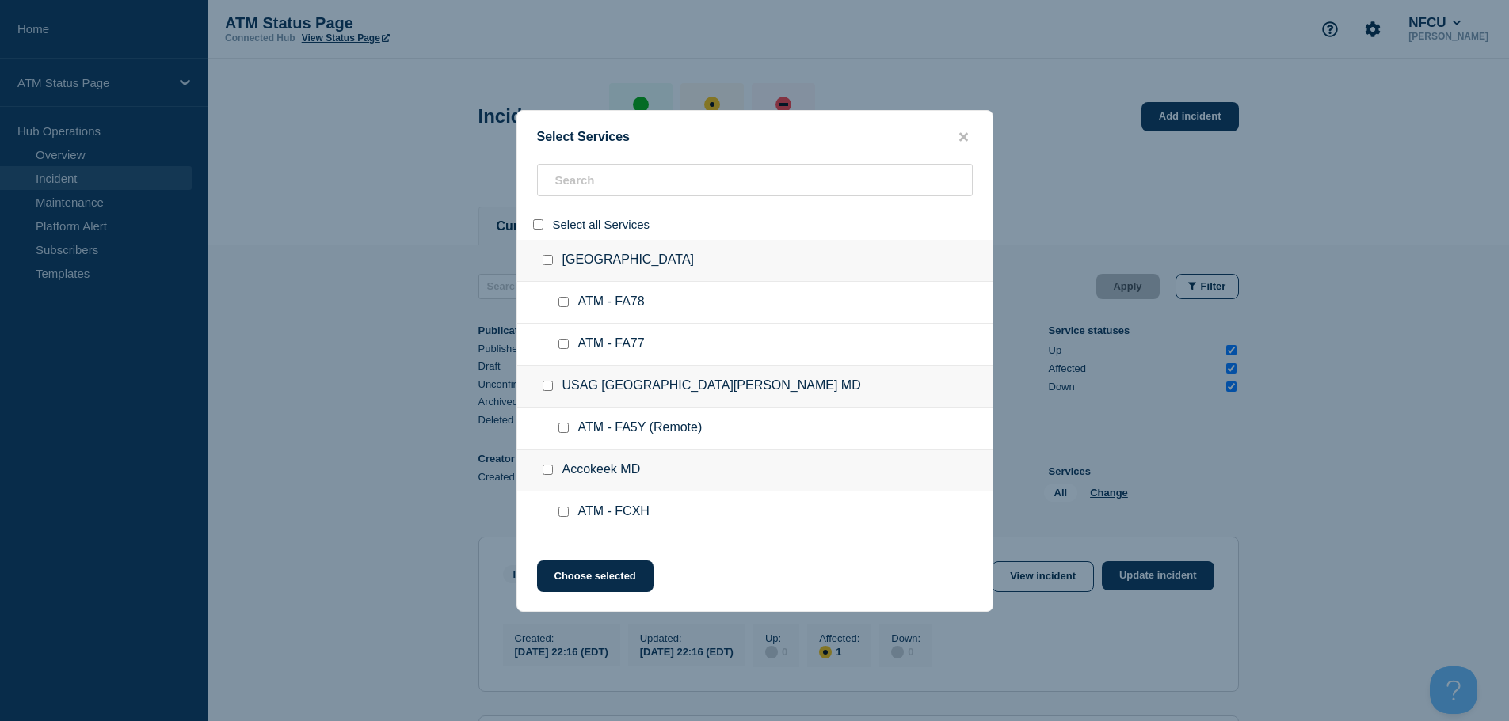
checkbox input "false"
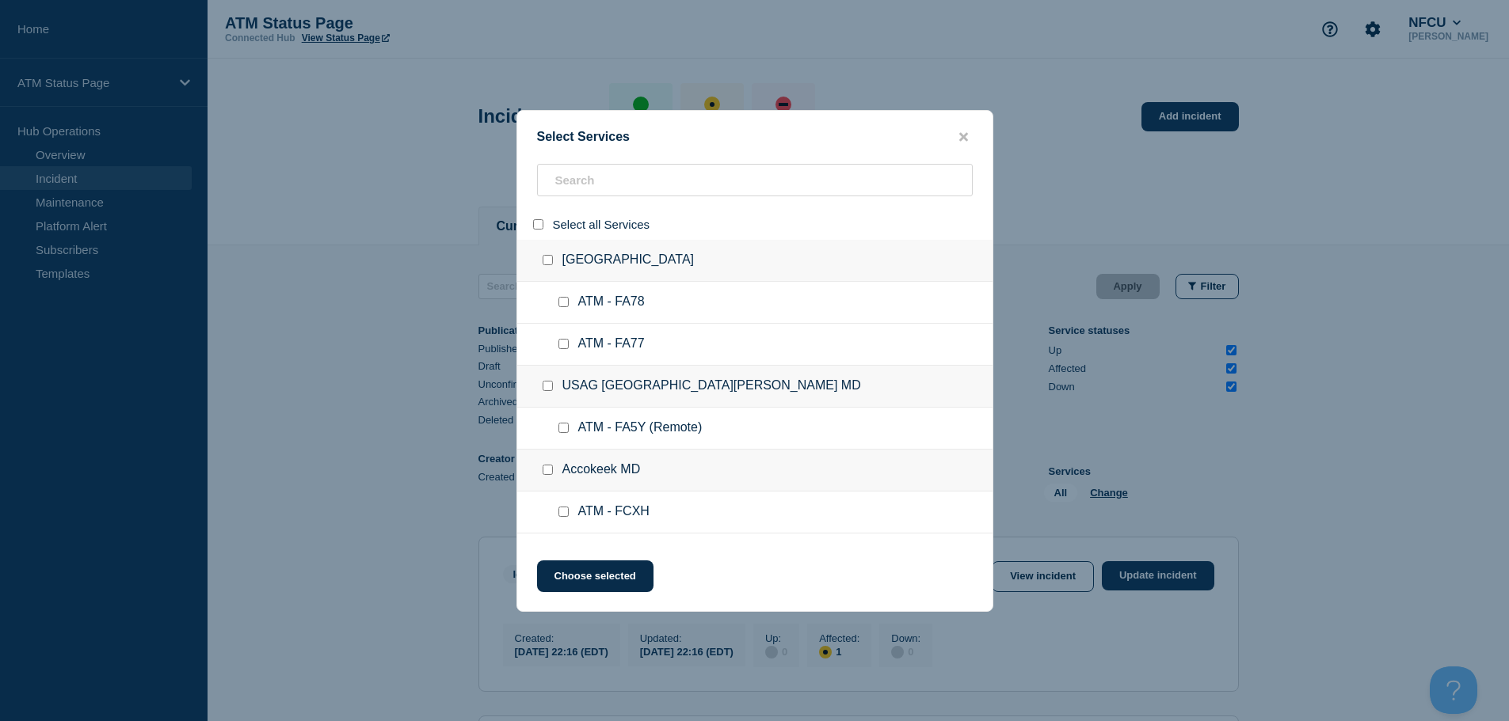
checkbox input "false"
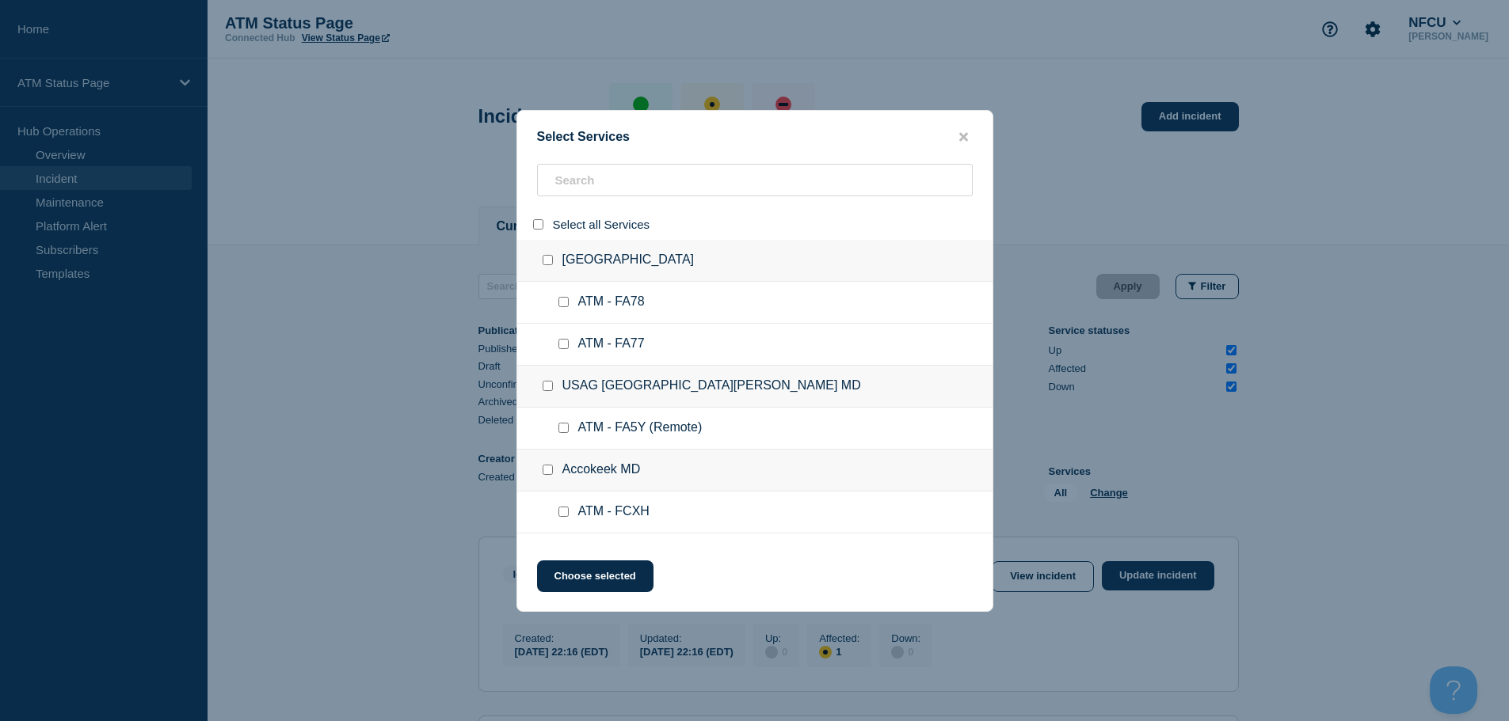
checkbox input "false"
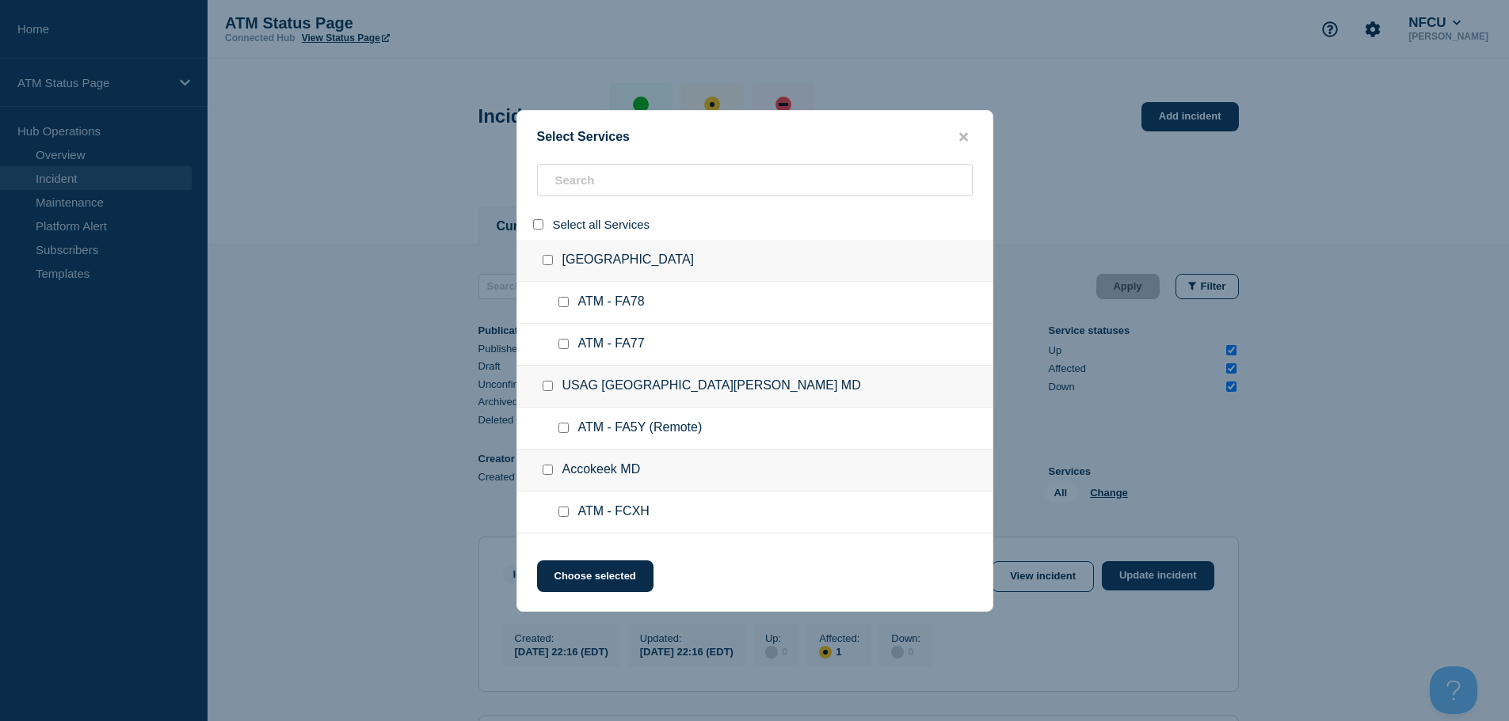
checkbox input "false"
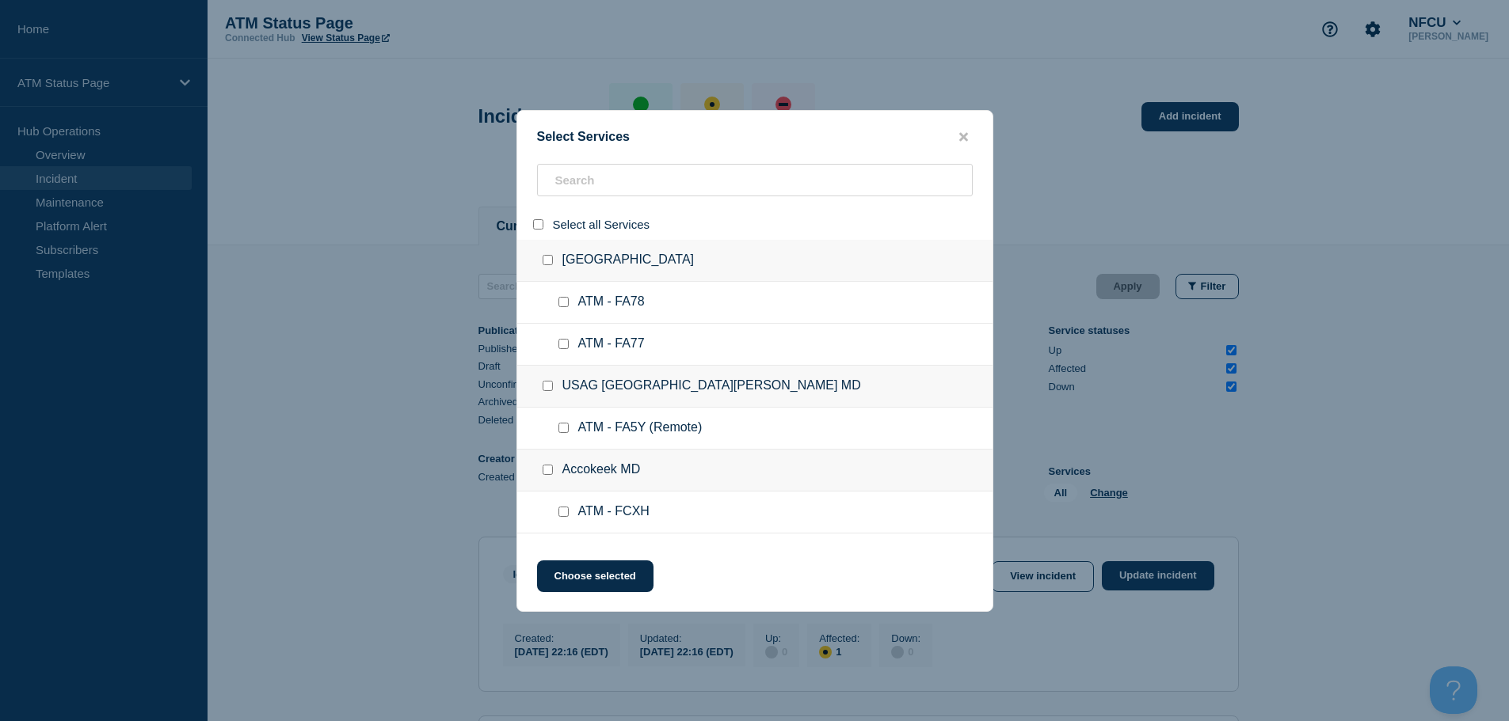
checkbox input "false"
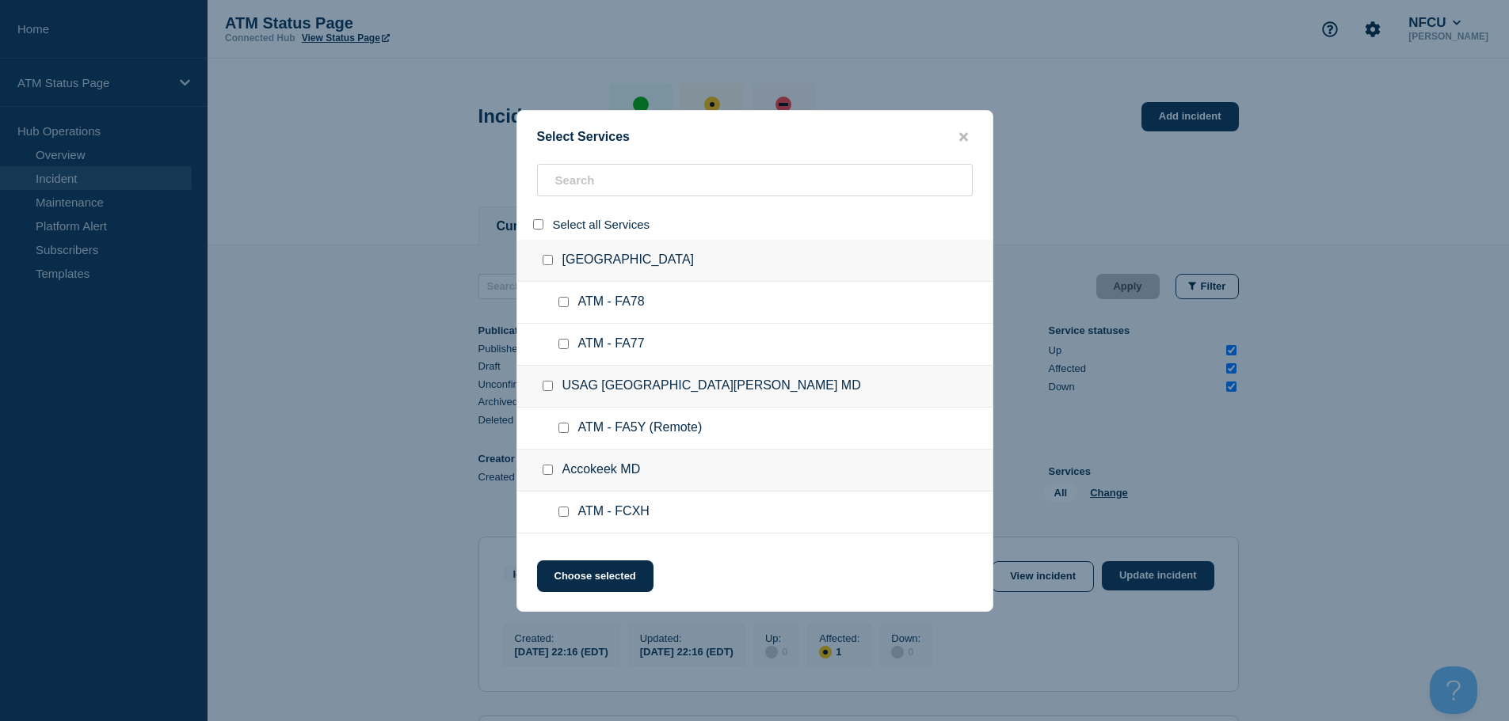
checkbox input "false"
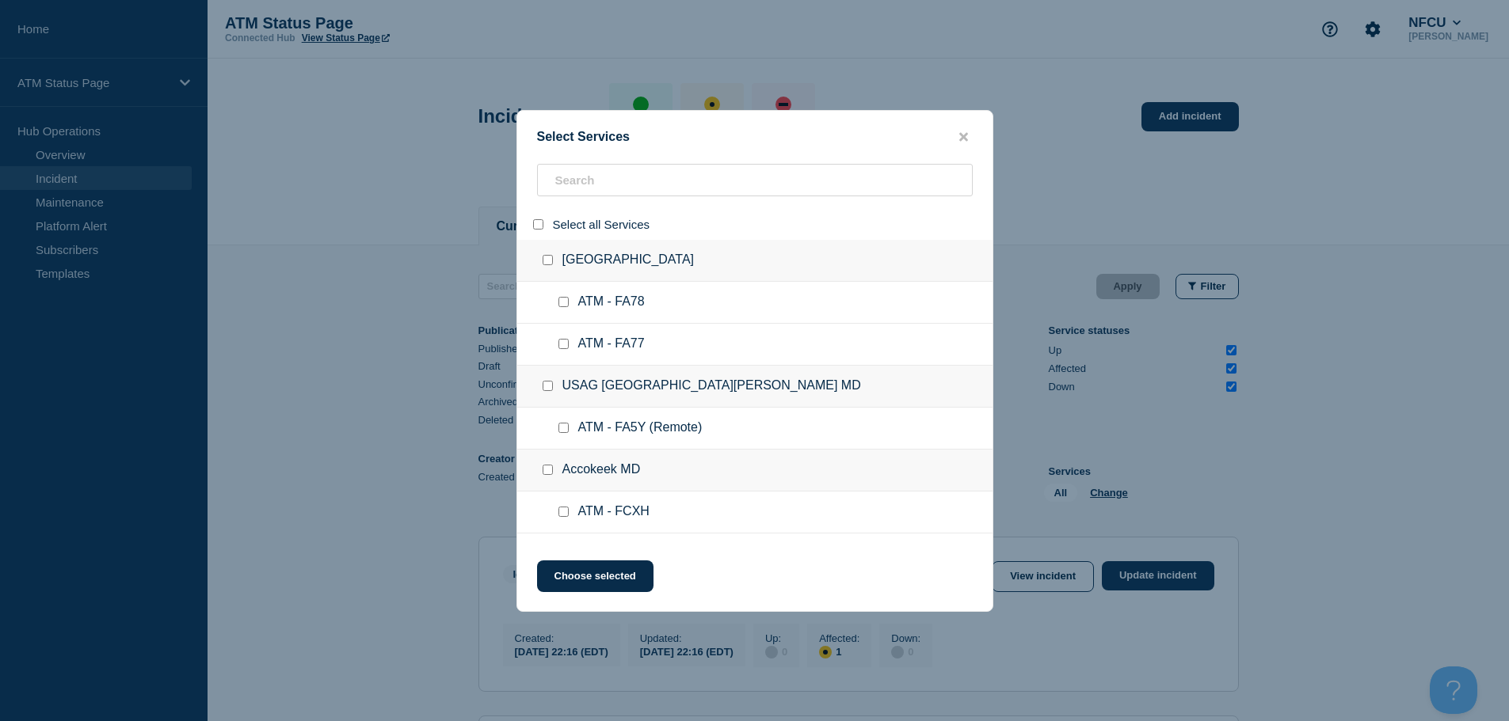
checkbox input "false"
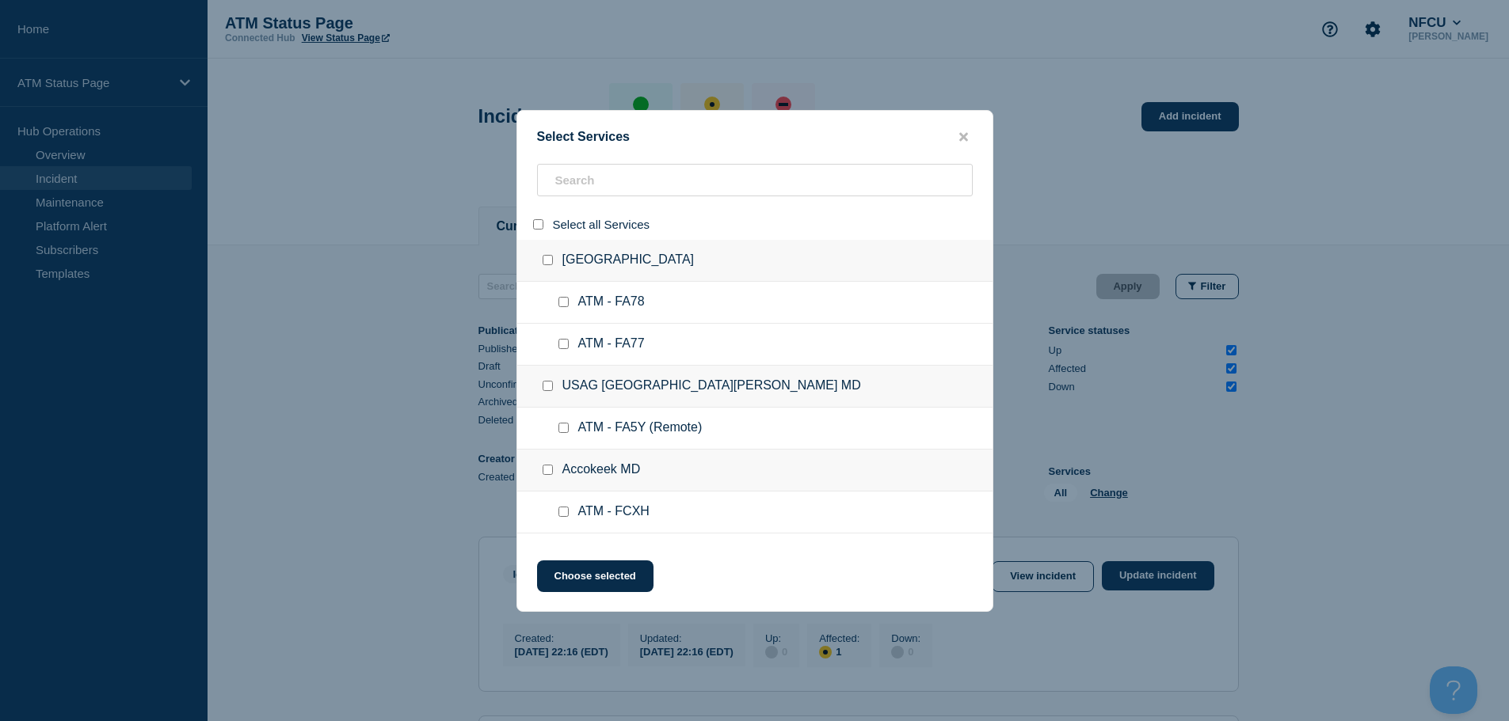
checkbox input "false"
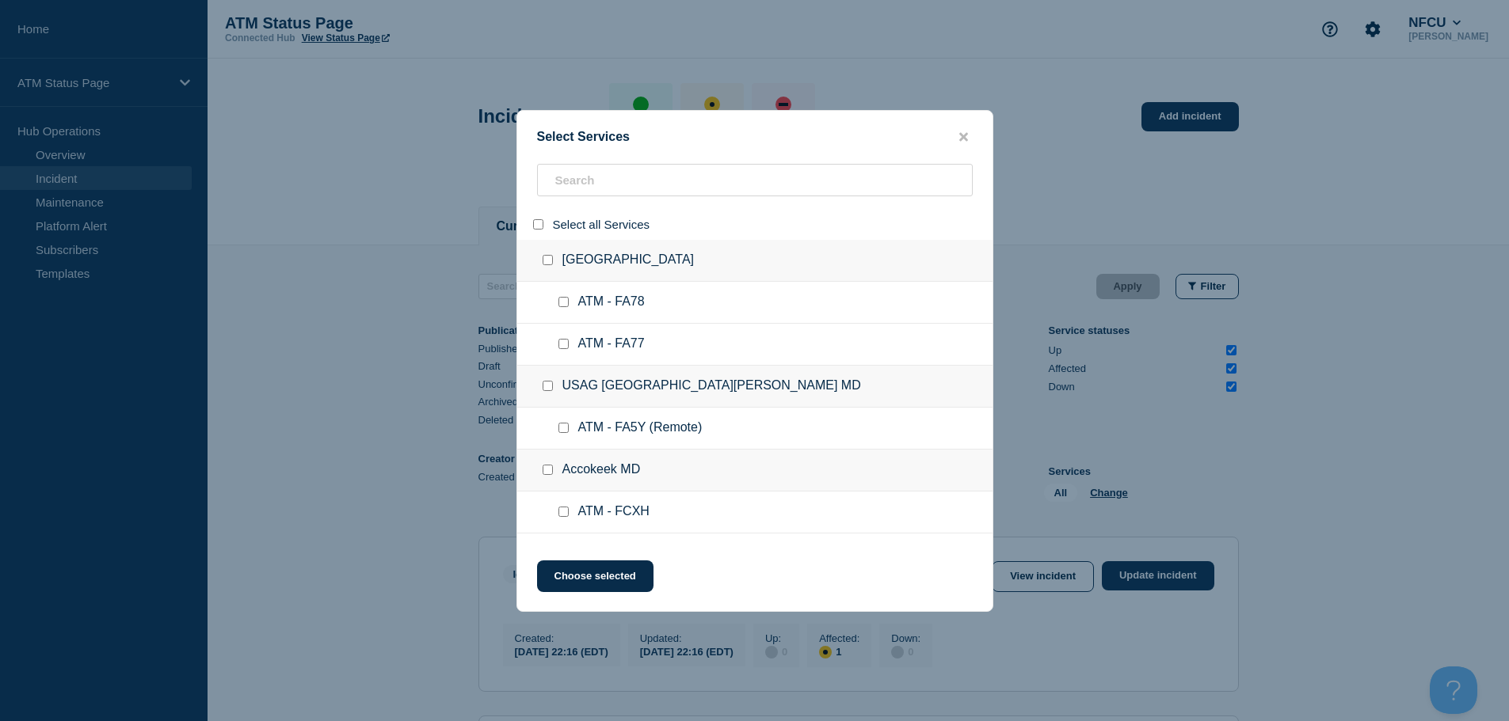
checkbox input "false"
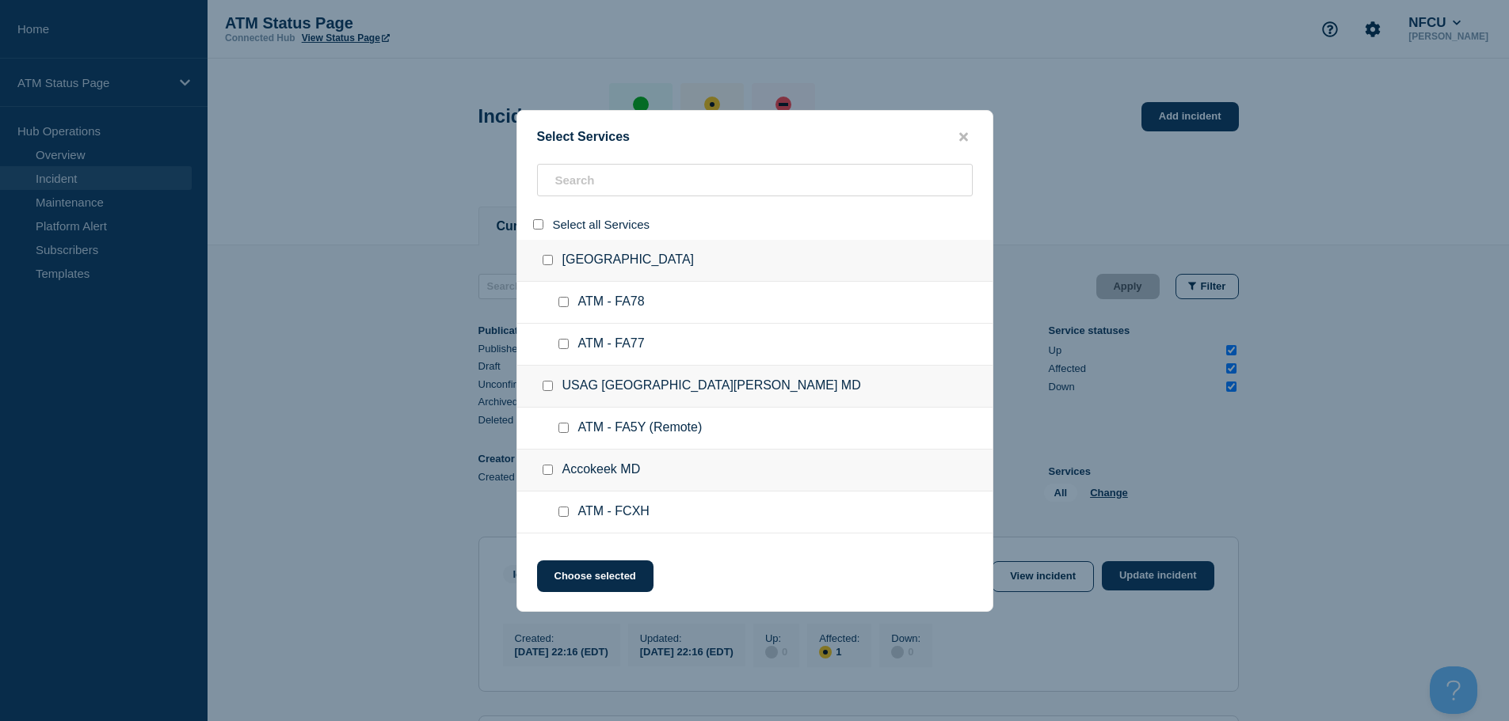
checkbox input "false"
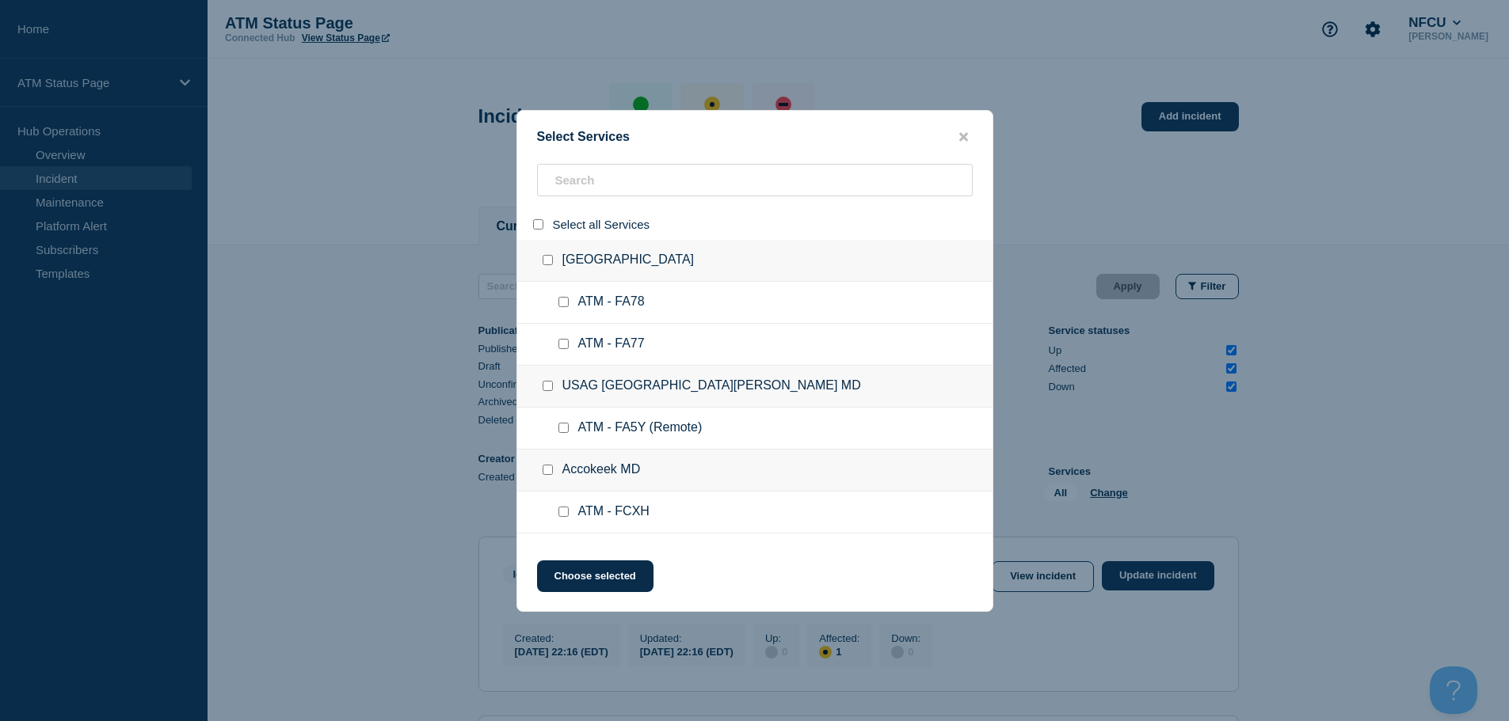
checkbox input "false"
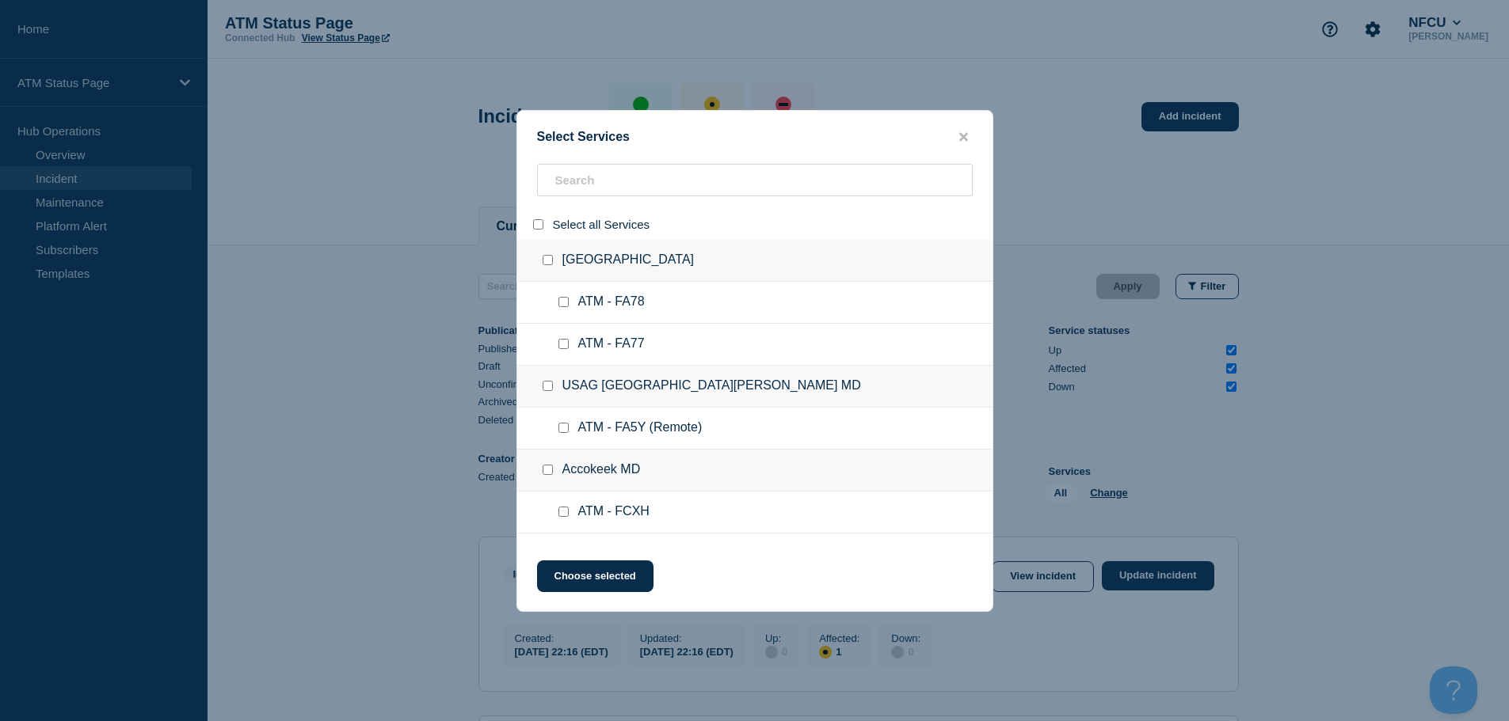
checkbox input "false"
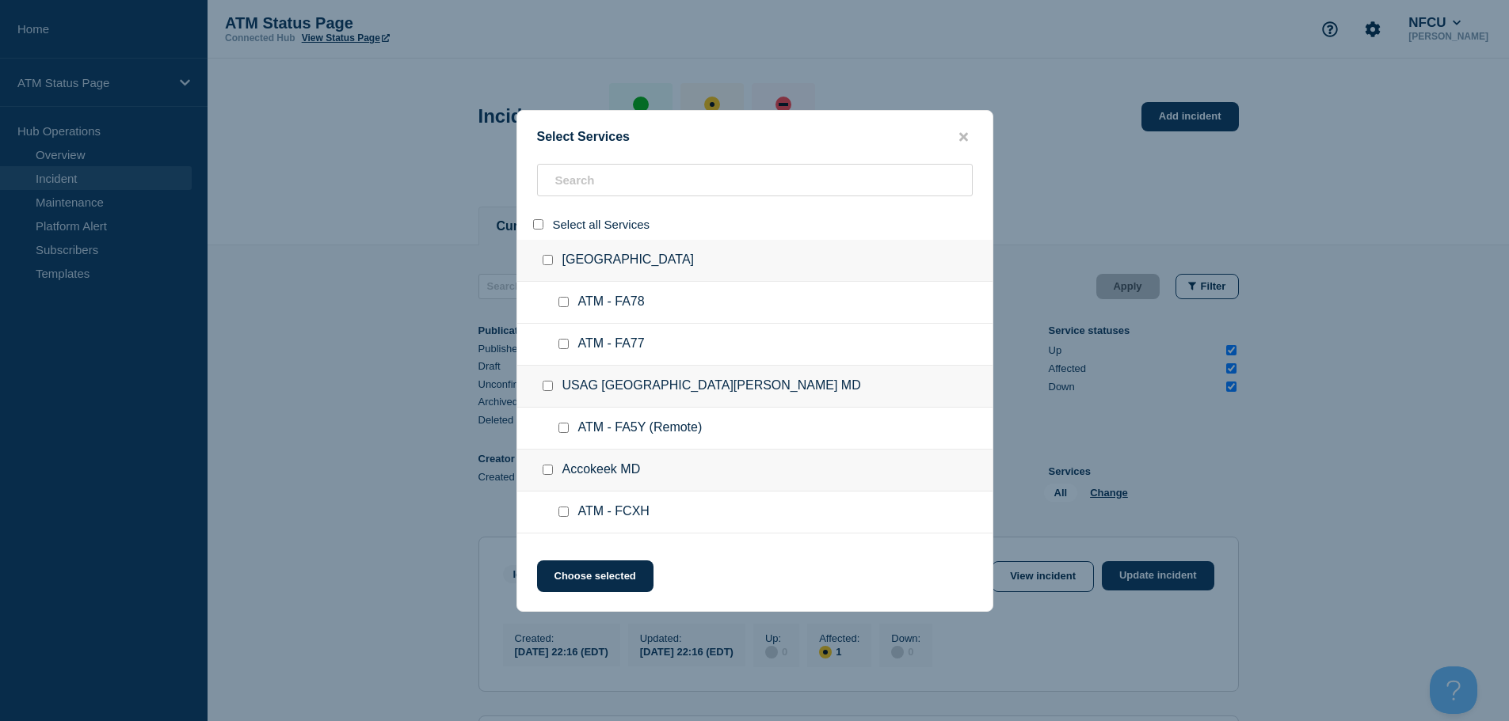
checkbox input "false"
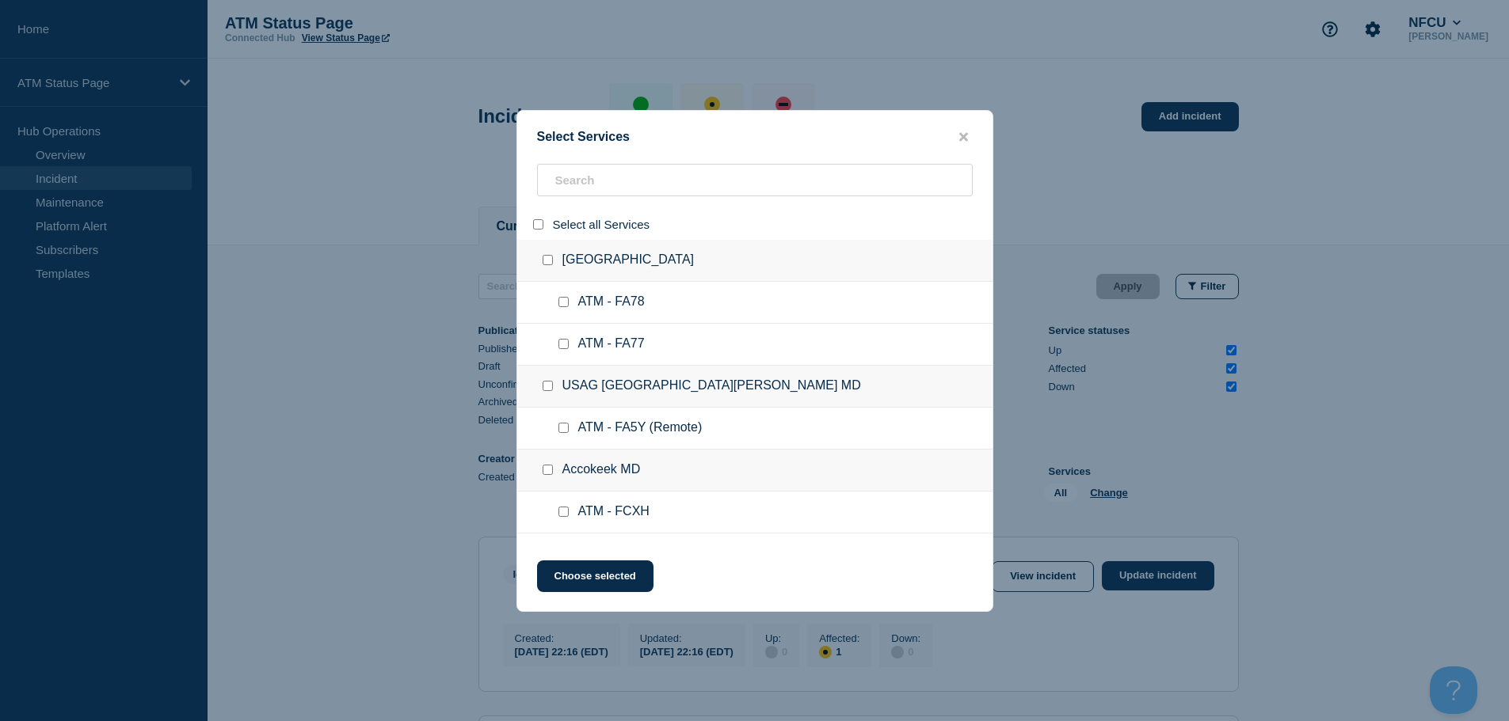
checkbox input "false"
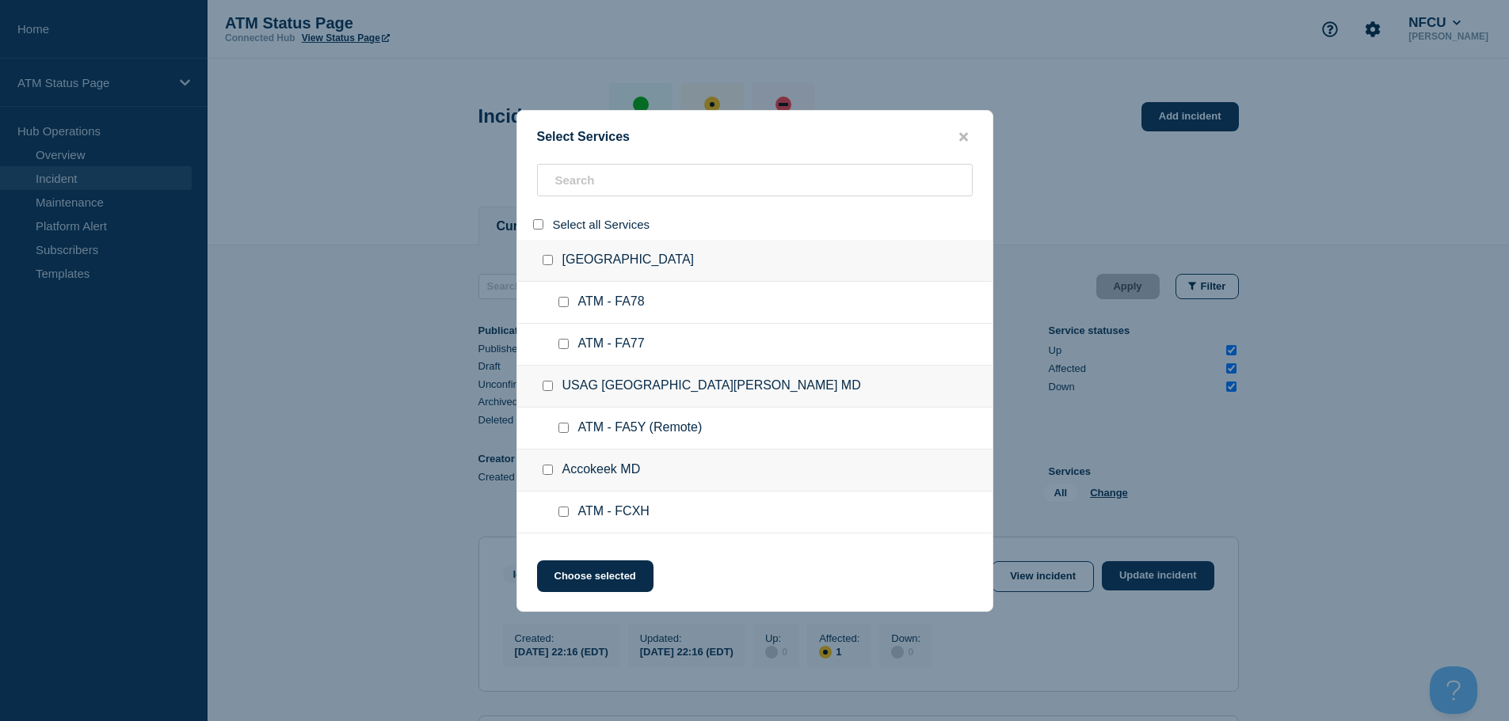
checkbox input "false"
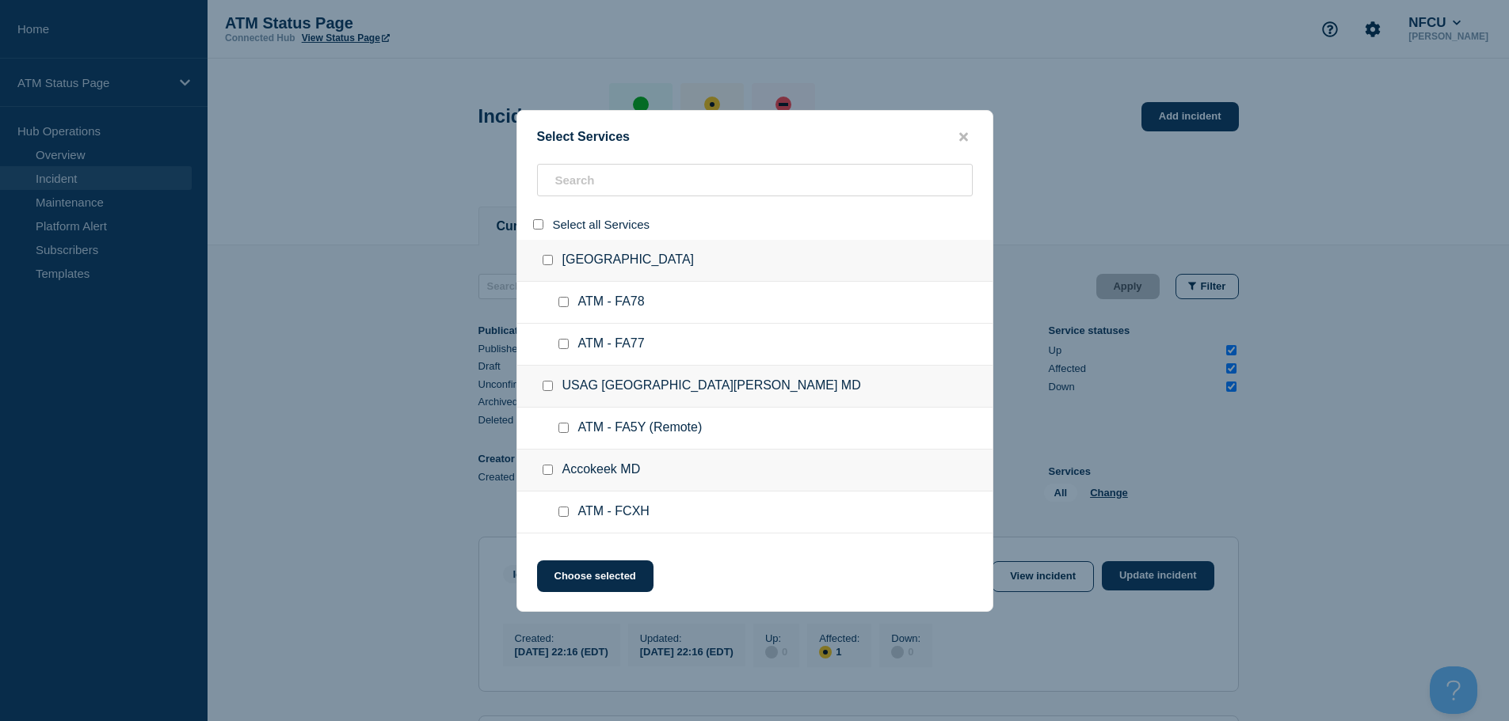
checkbox input "false"
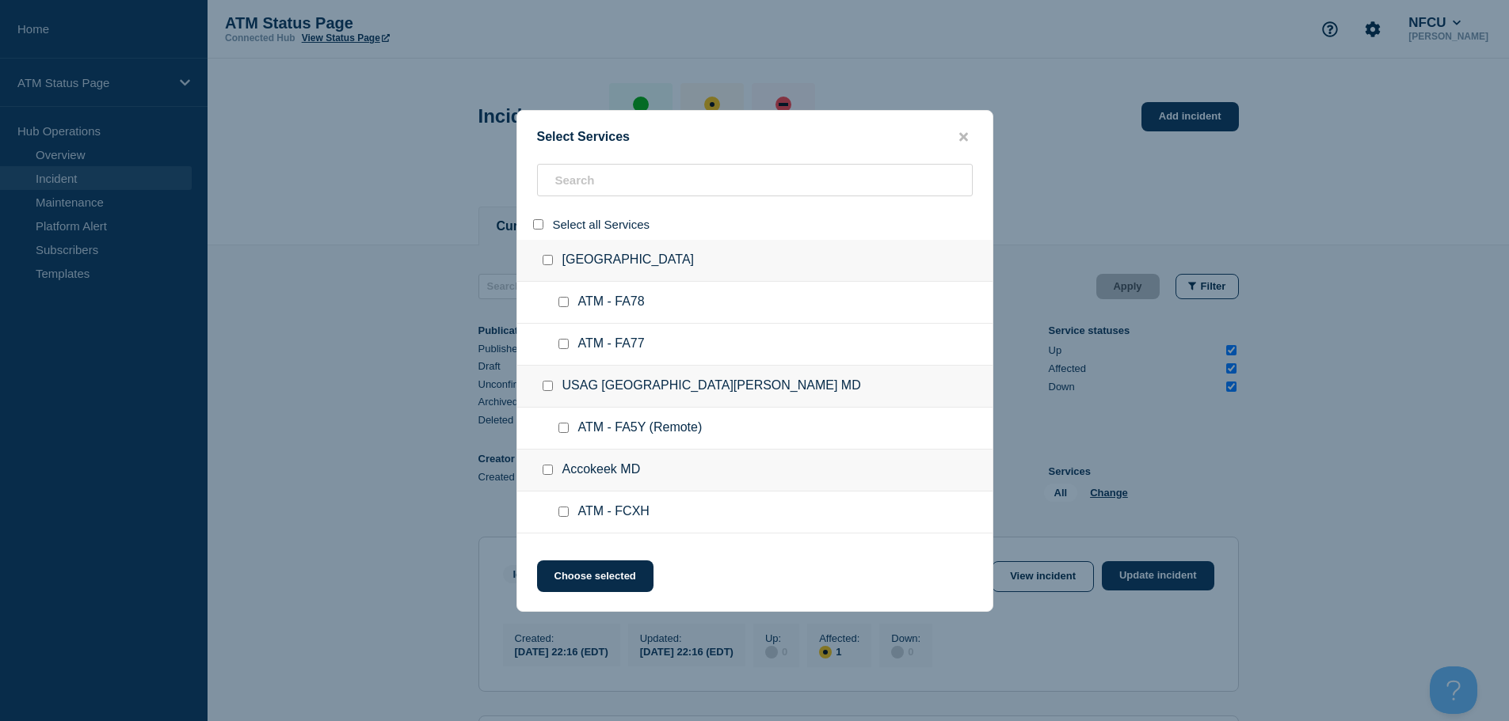
checkbox input "false"
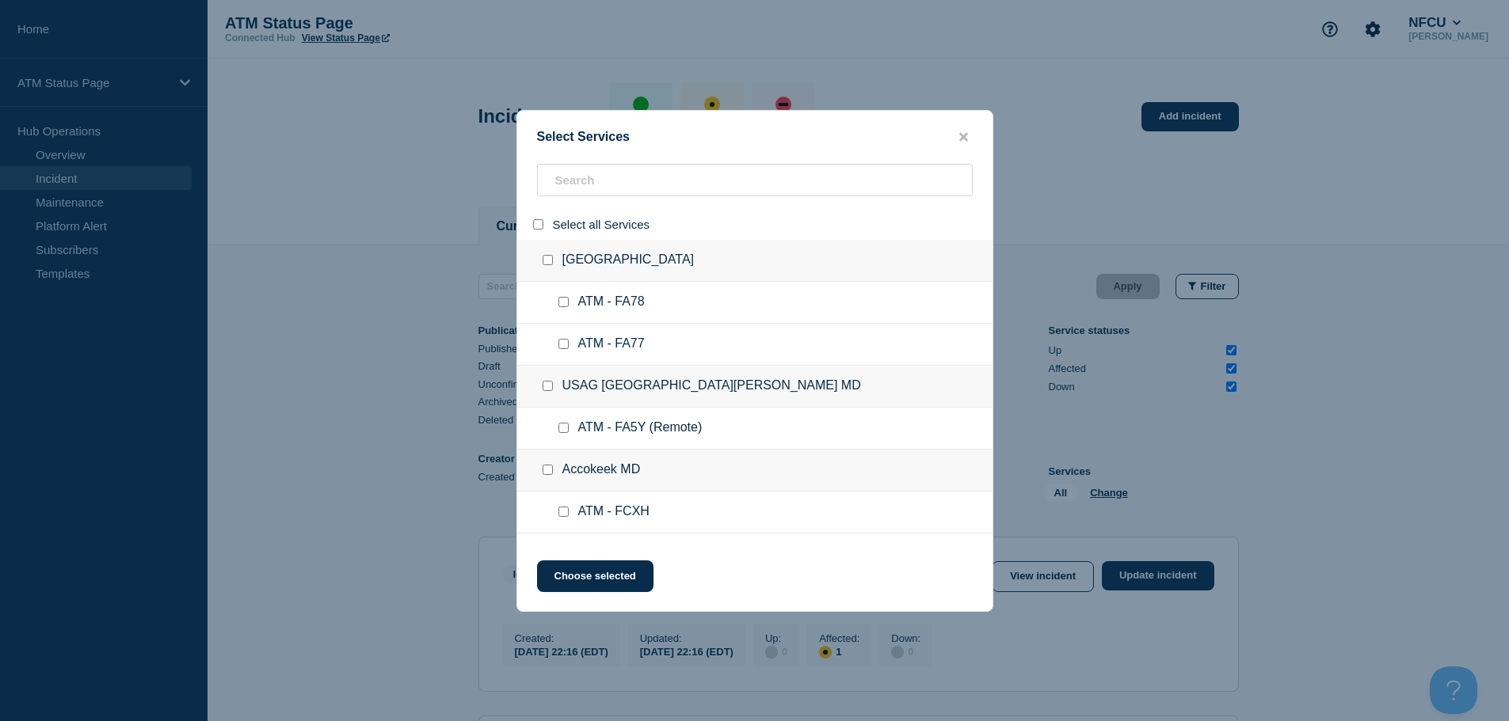
checkbox input "false"
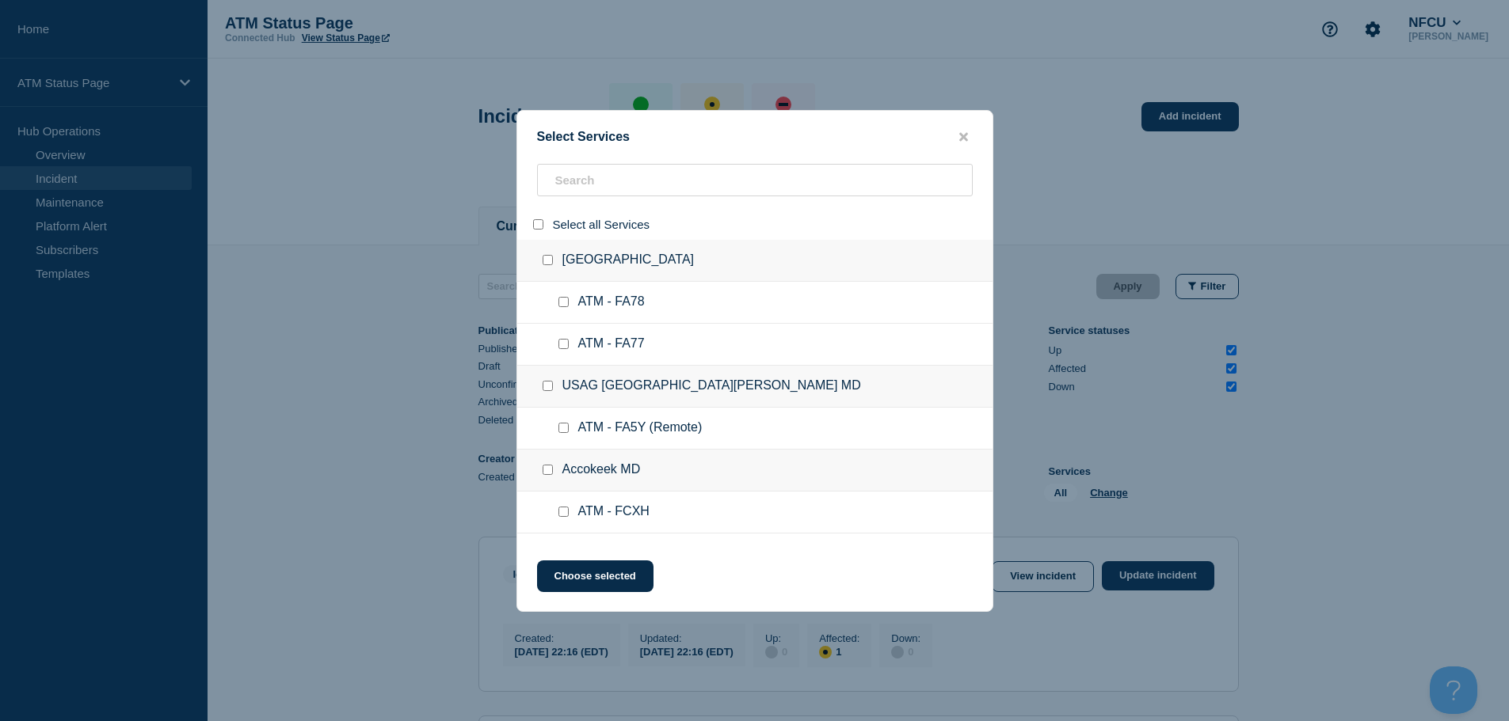
checkbox input "false"
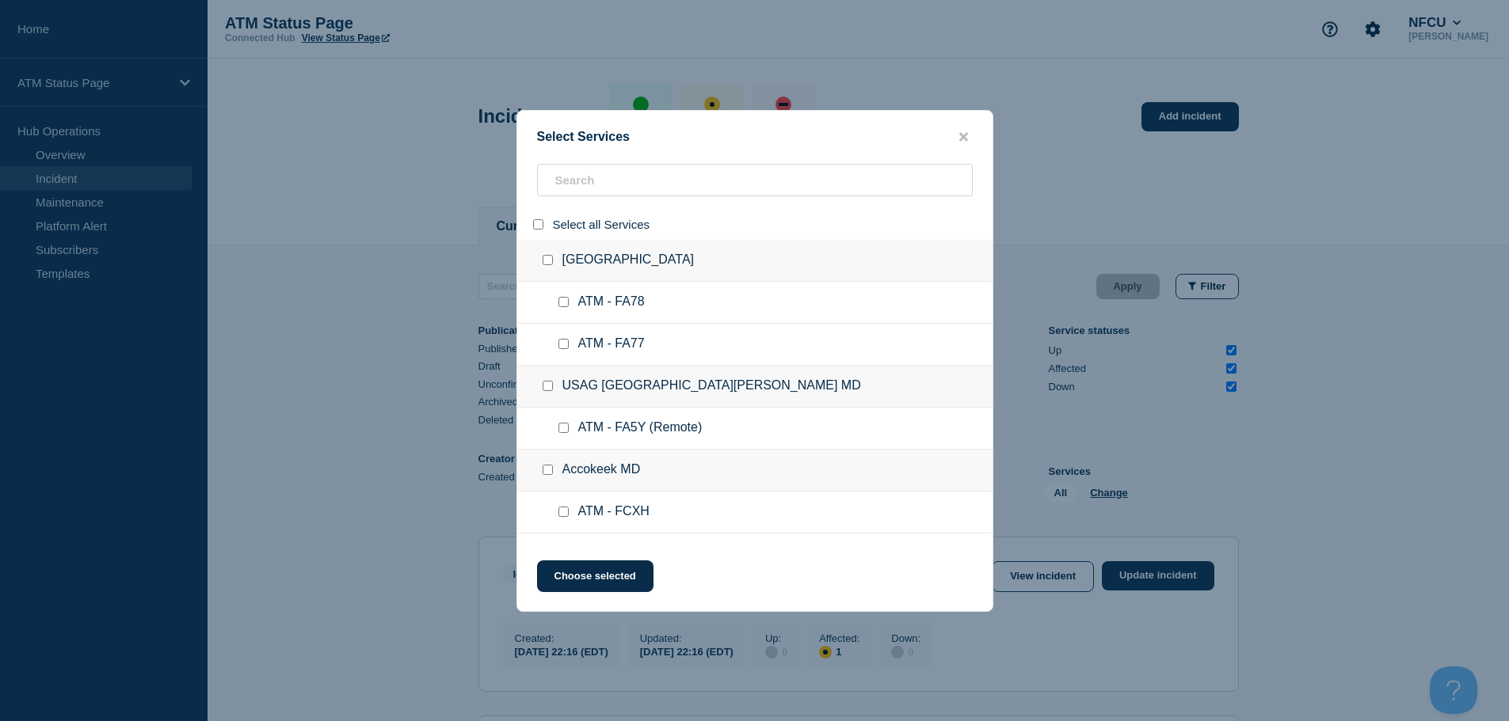
checkbox input "false"
click at [595, 177] on input "search" at bounding box center [755, 180] width 436 height 32
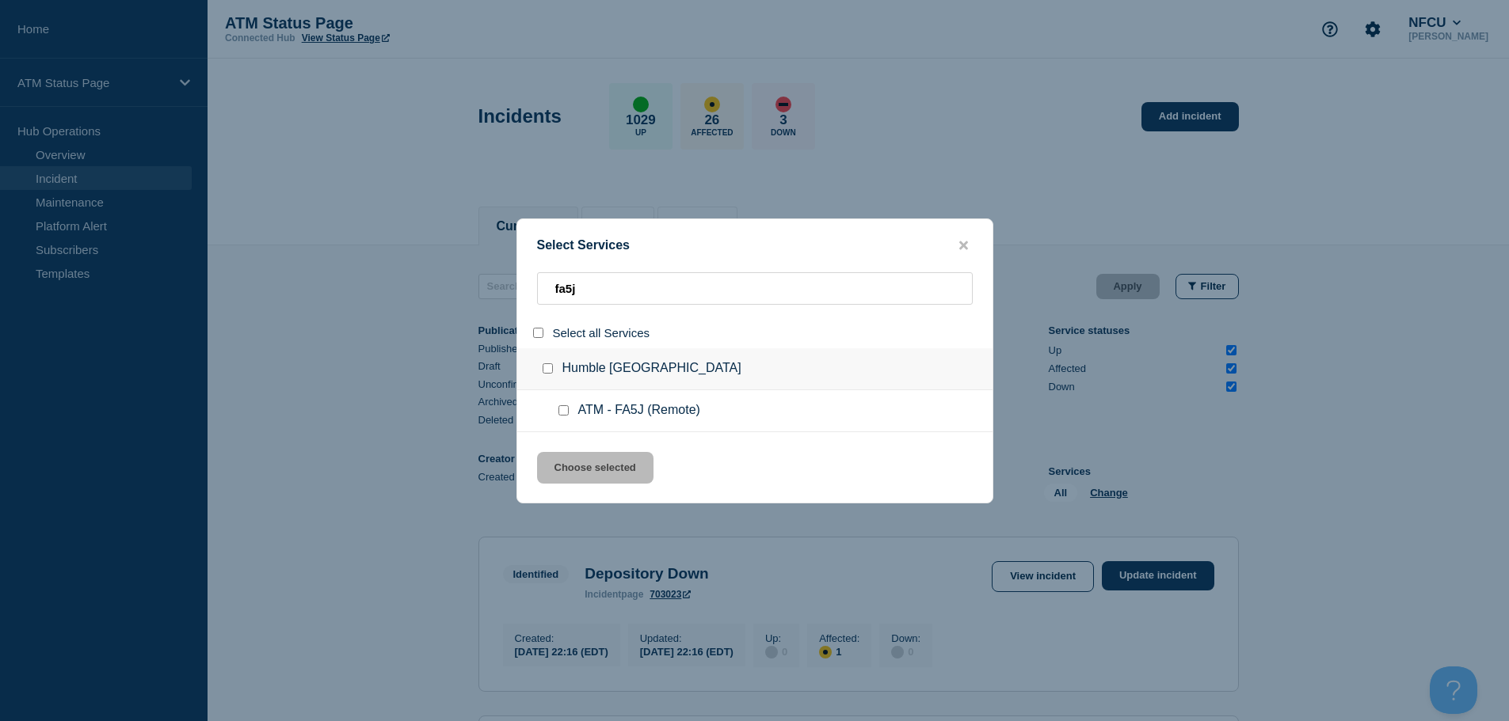
click at [560, 411] on input "service: ATM - FA5J (Remote)" at bounding box center [563, 410] width 10 height 10
click at [588, 471] on button "Choose selected" at bounding box center [595, 468] width 116 height 32
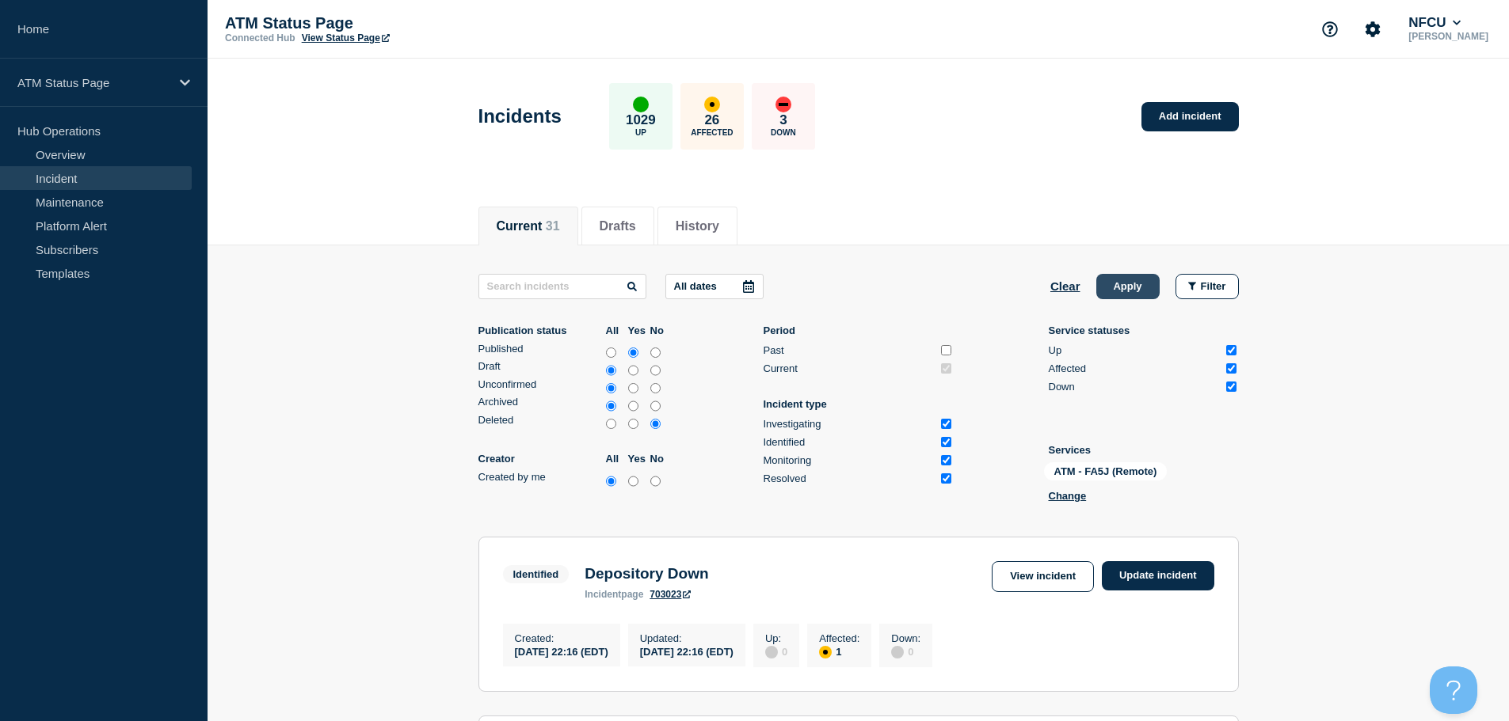
click at [1121, 289] on button "Apply" at bounding box center [1127, 286] width 63 height 25
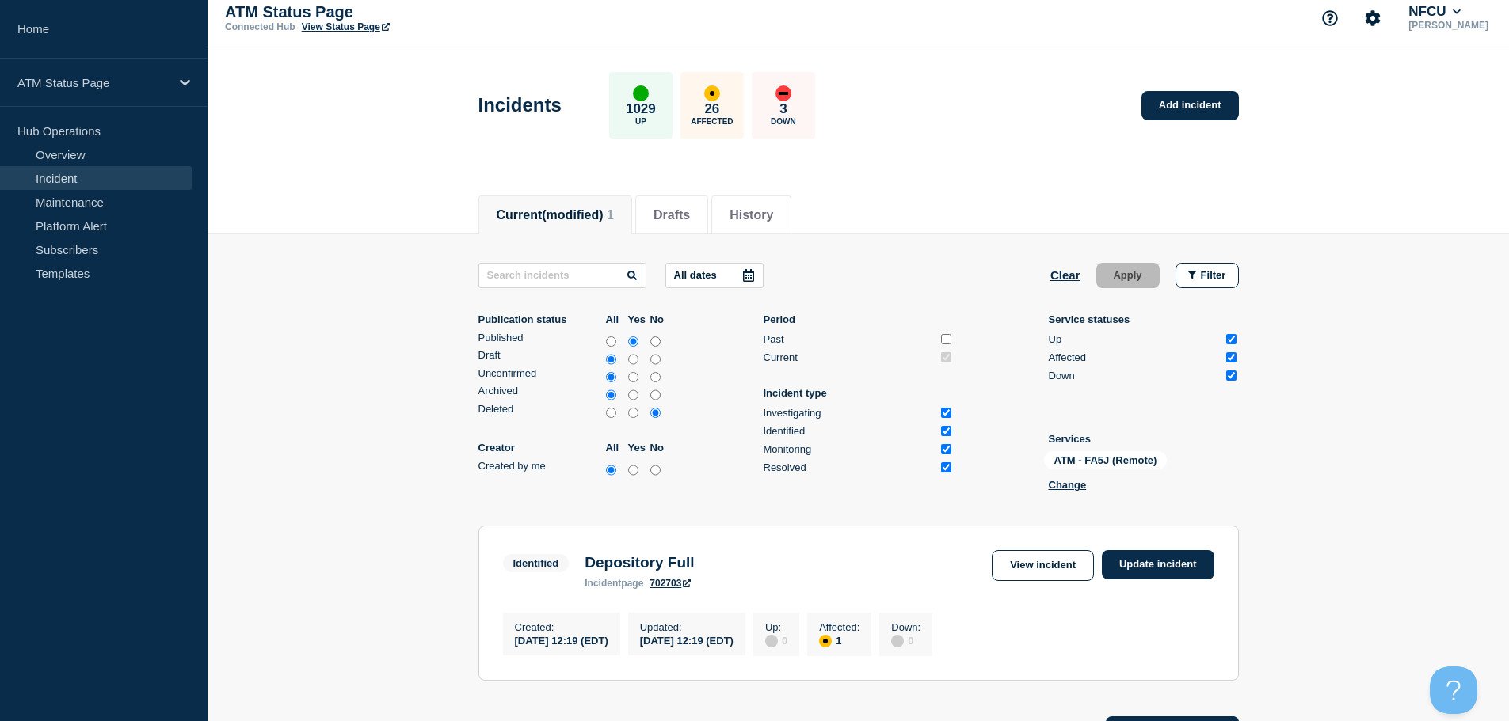
scroll to position [188, 0]
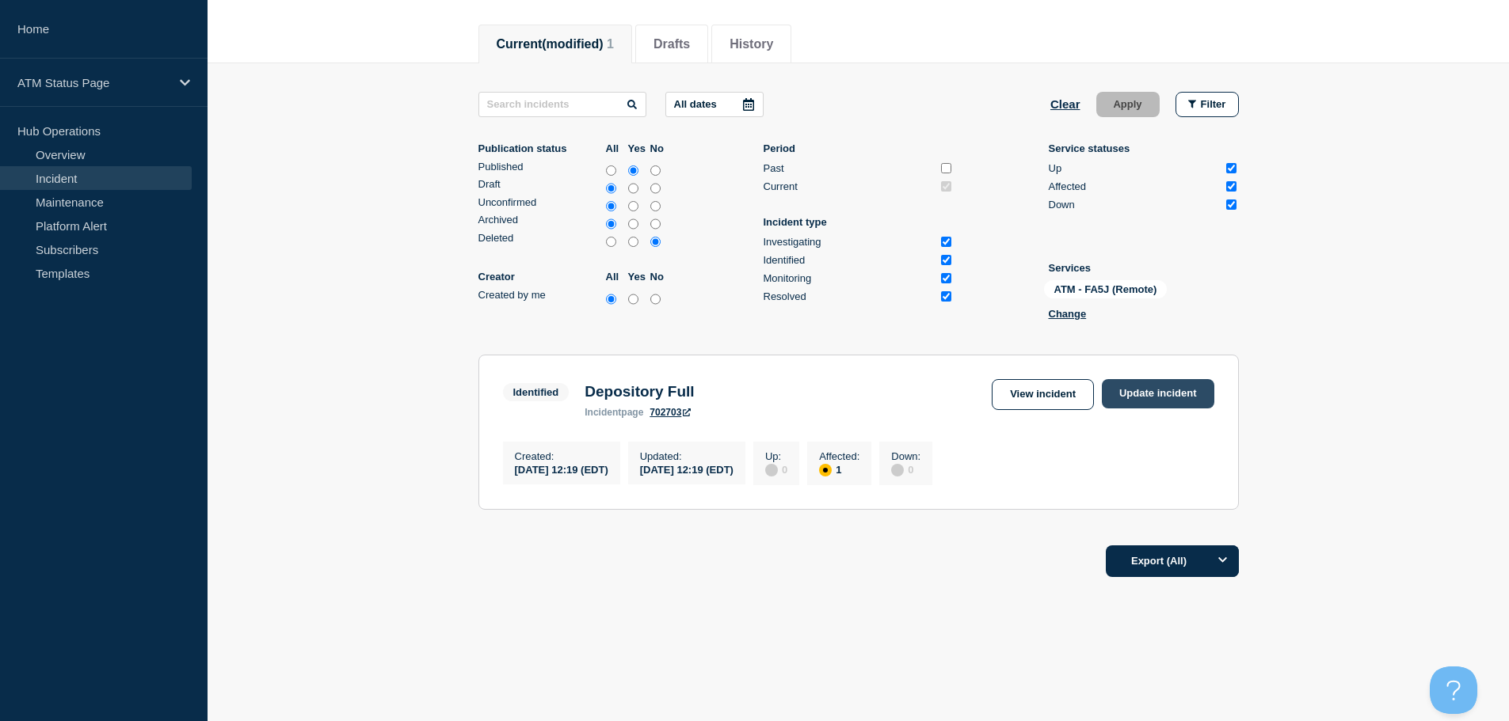
click at [1181, 394] on link "Update incident" at bounding box center [1158, 393] width 112 height 29
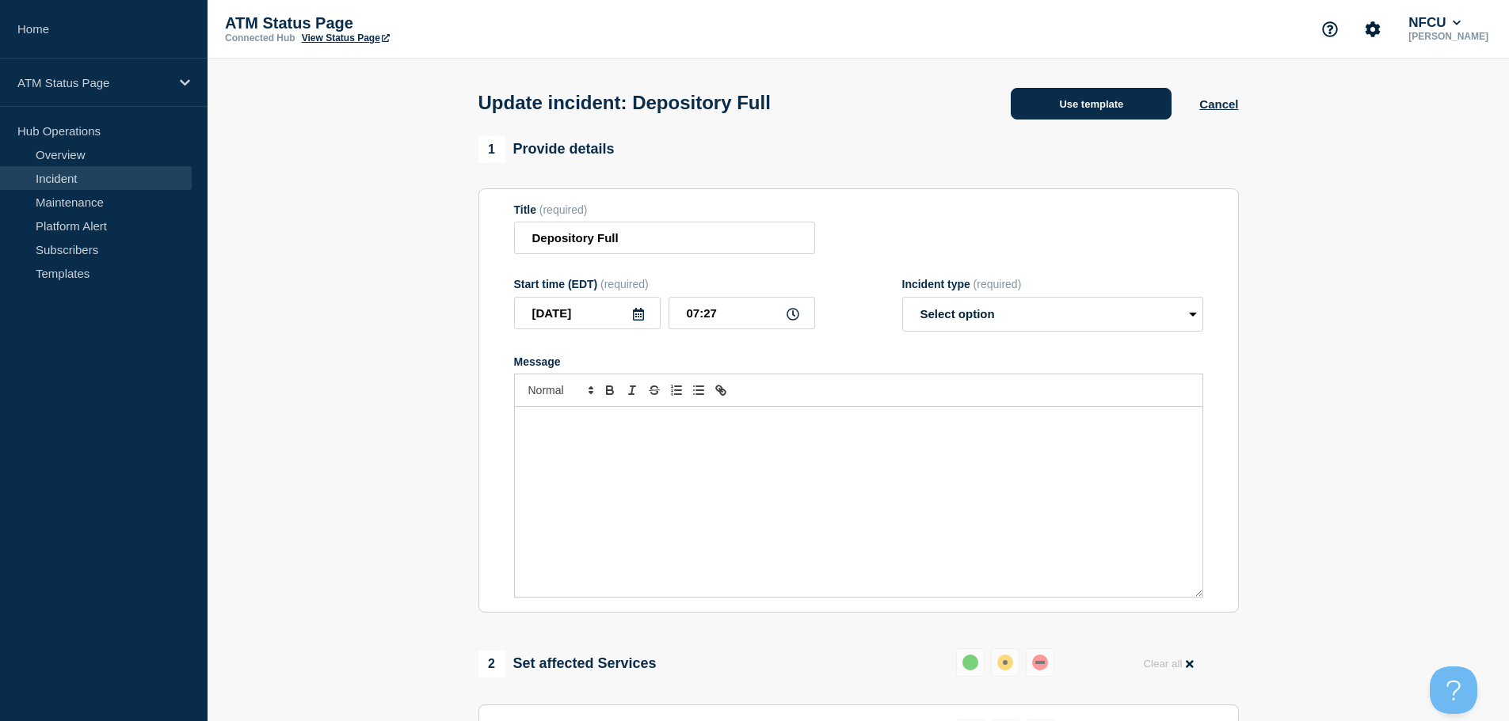
click at [1131, 109] on button "Use template" at bounding box center [1090, 104] width 161 height 32
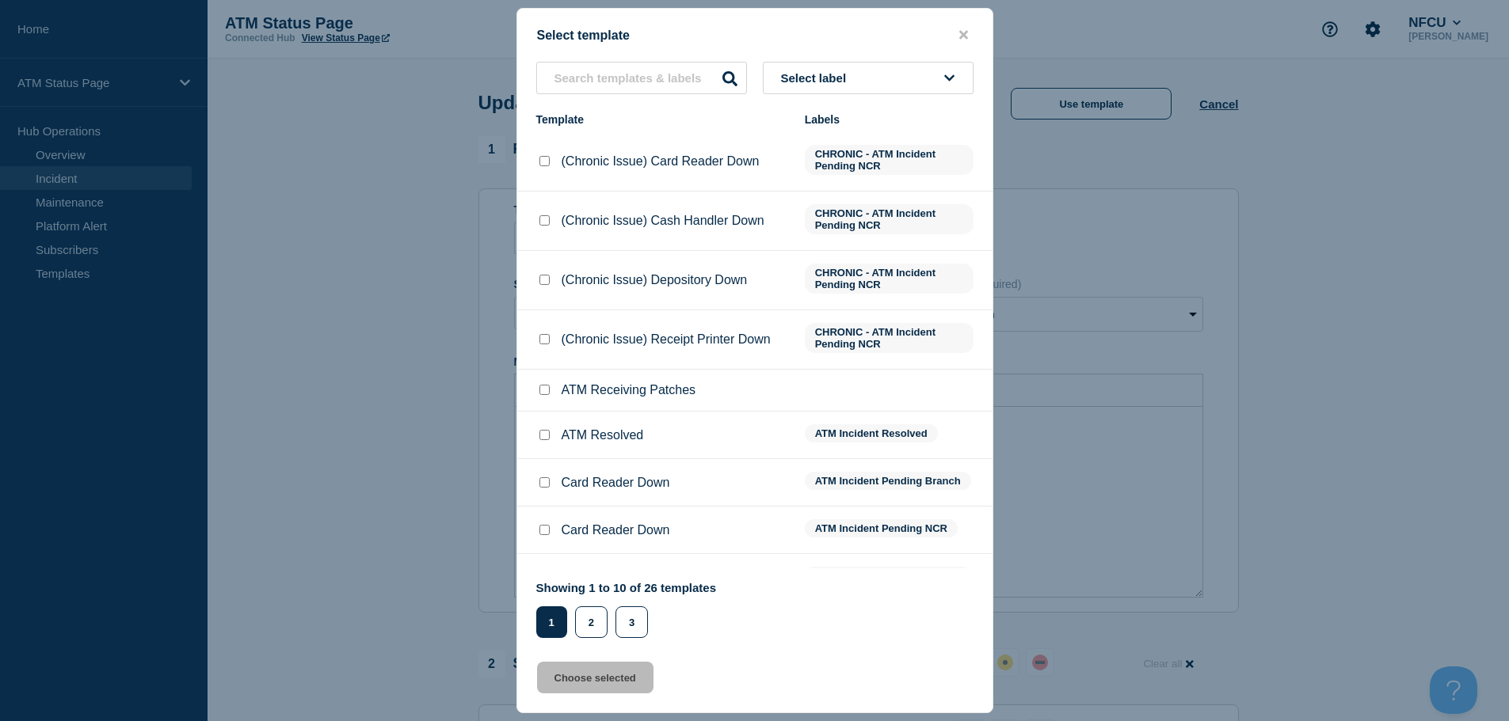
click at [882, 82] on button "Select label" at bounding box center [868, 78] width 211 height 32
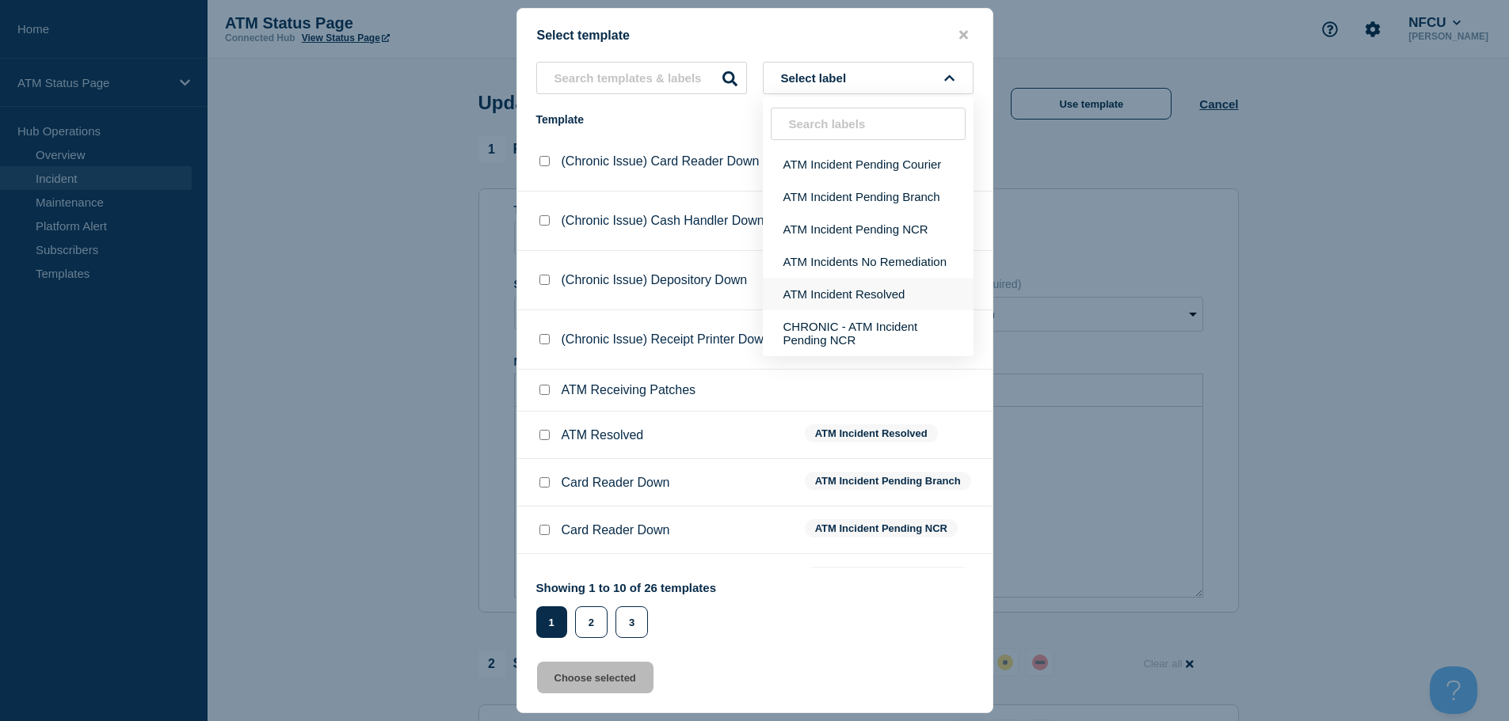
click at [919, 300] on button "ATM Incident Resolved" at bounding box center [868, 294] width 211 height 32
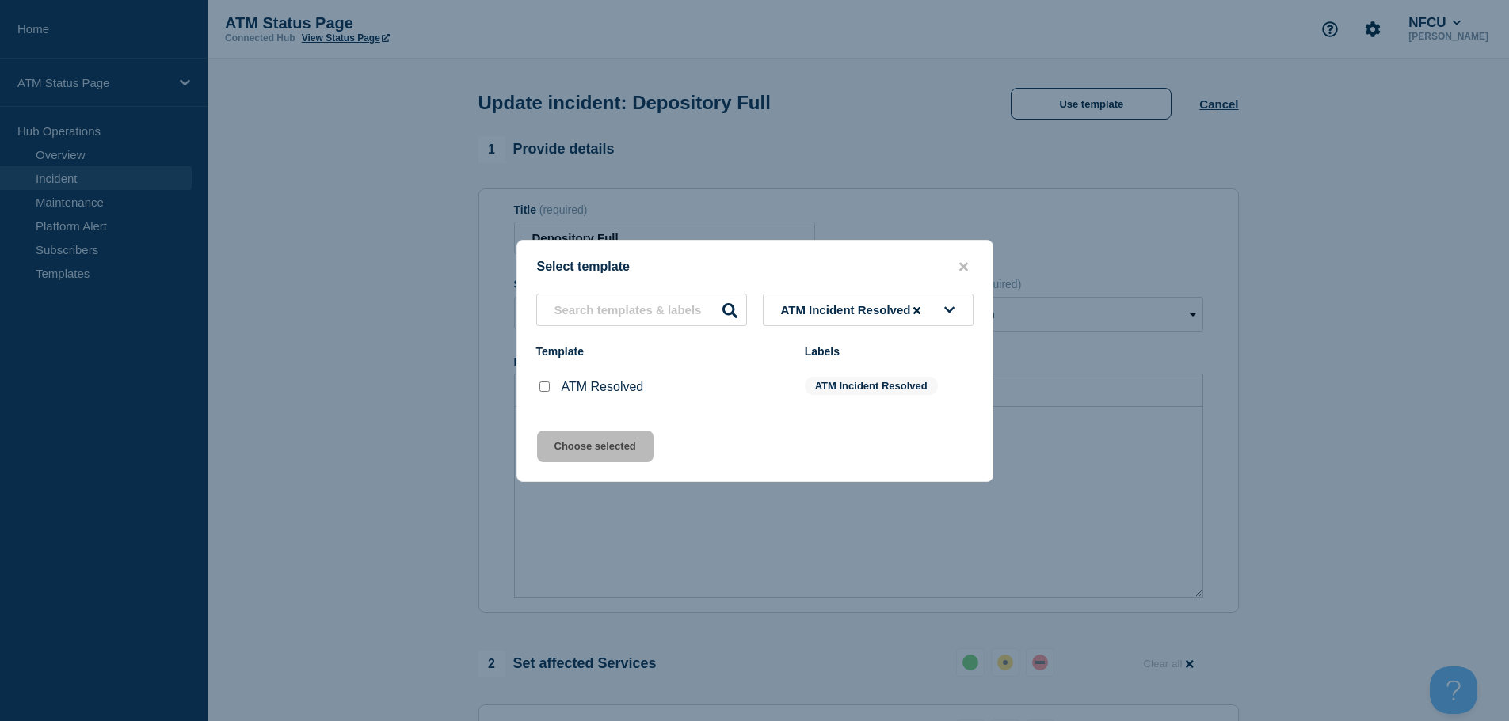
click at [546, 386] on input "ATM Resolved checkbox" at bounding box center [544, 387] width 10 height 10
click at [581, 449] on button "Choose selected" at bounding box center [595, 447] width 116 height 32
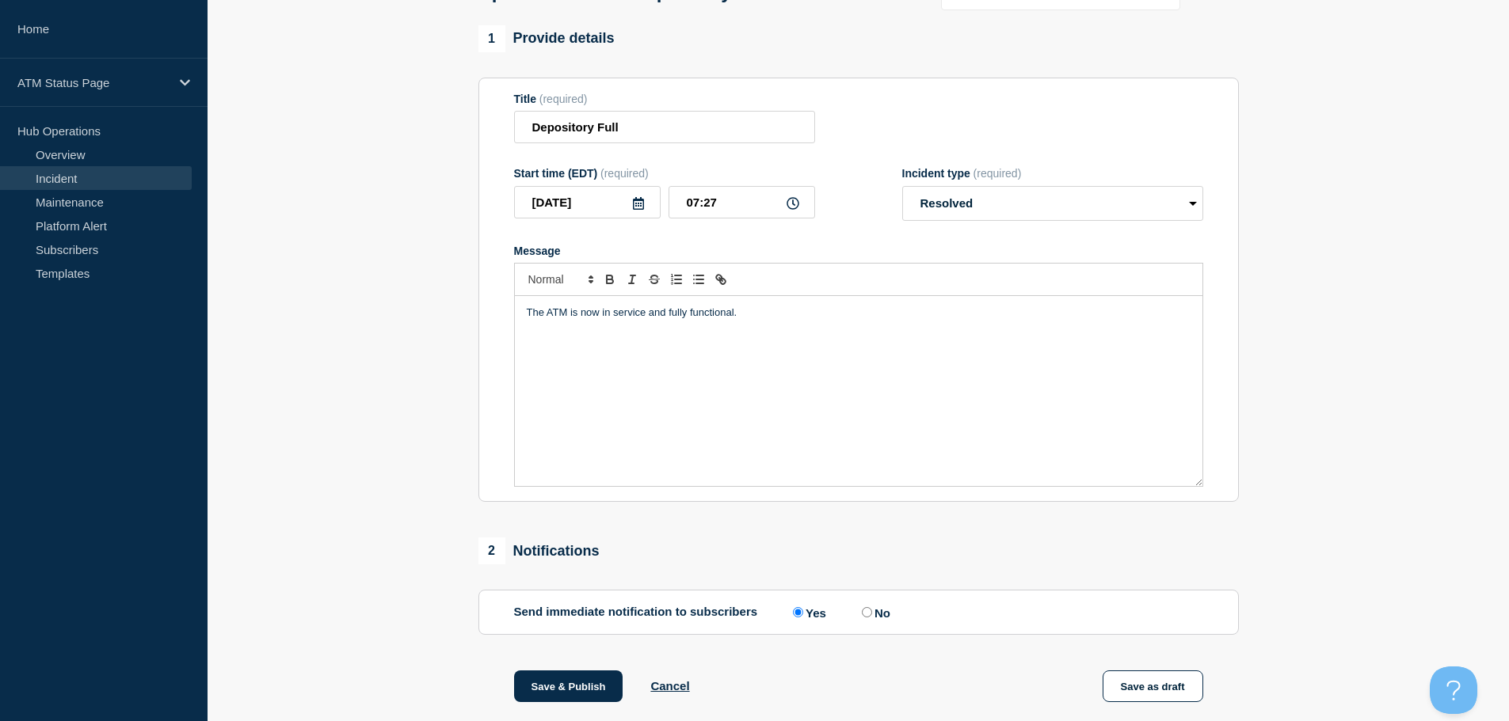
scroll to position [292, 0]
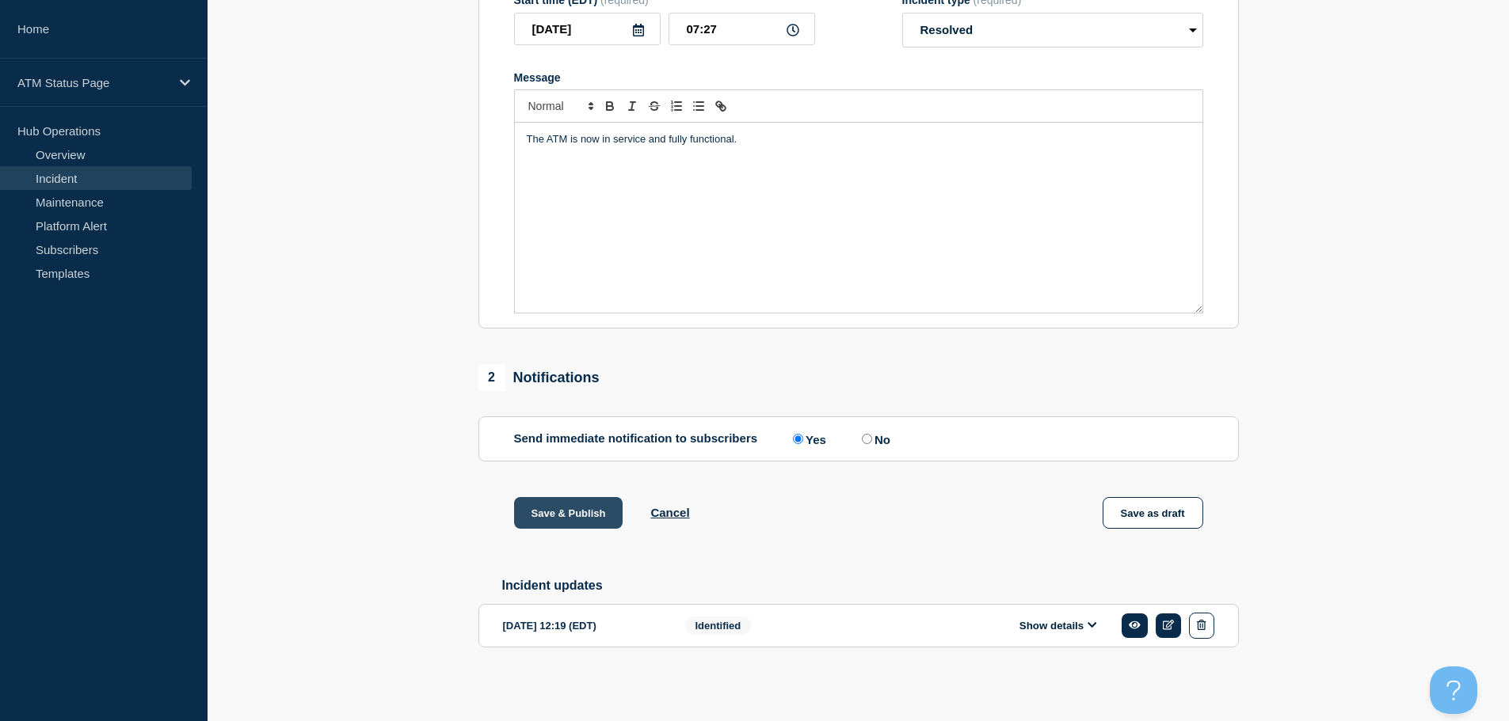
click at [560, 504] on button "Save & Publish" at bounding box center [568, 513] width 109 height 32
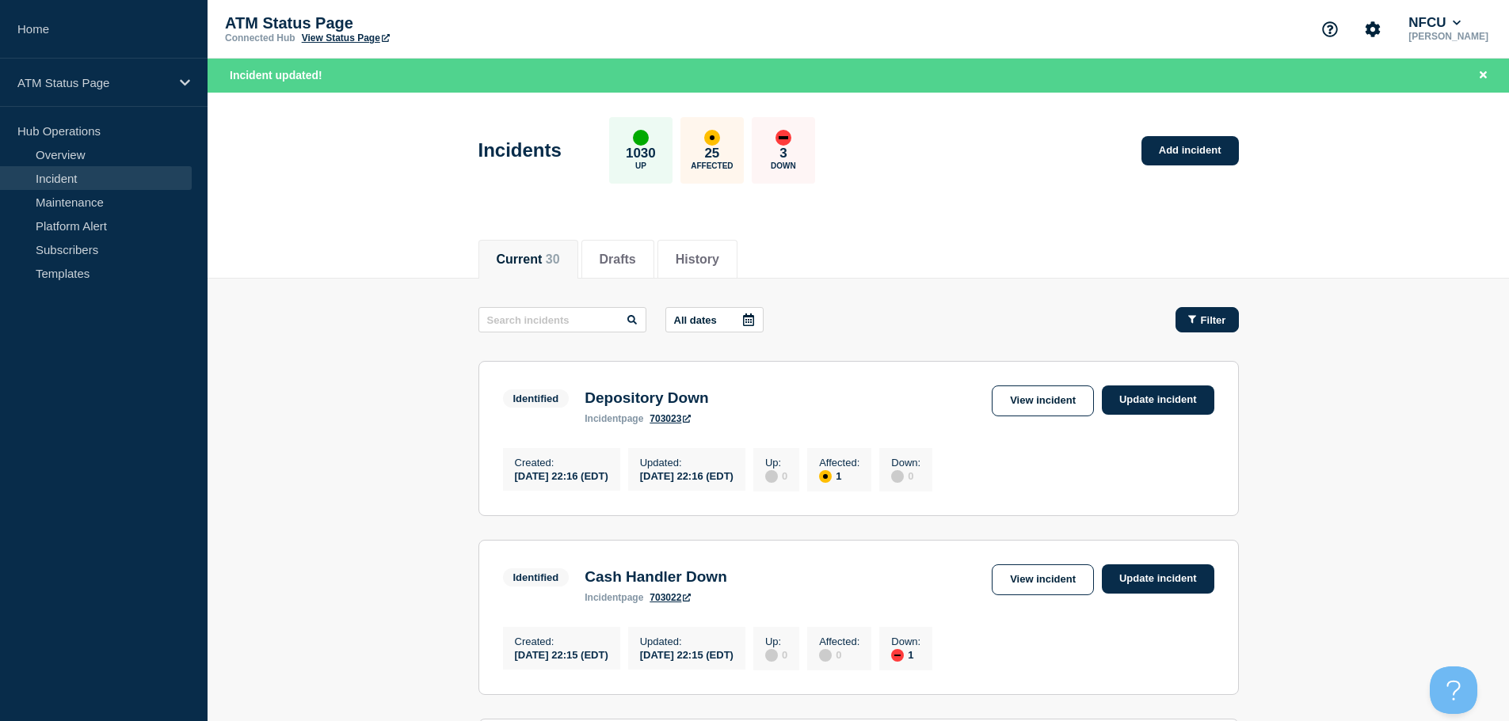
click at [1227, 319] on button "Filter" at bounding box center [1206, 319] width 63 height 25
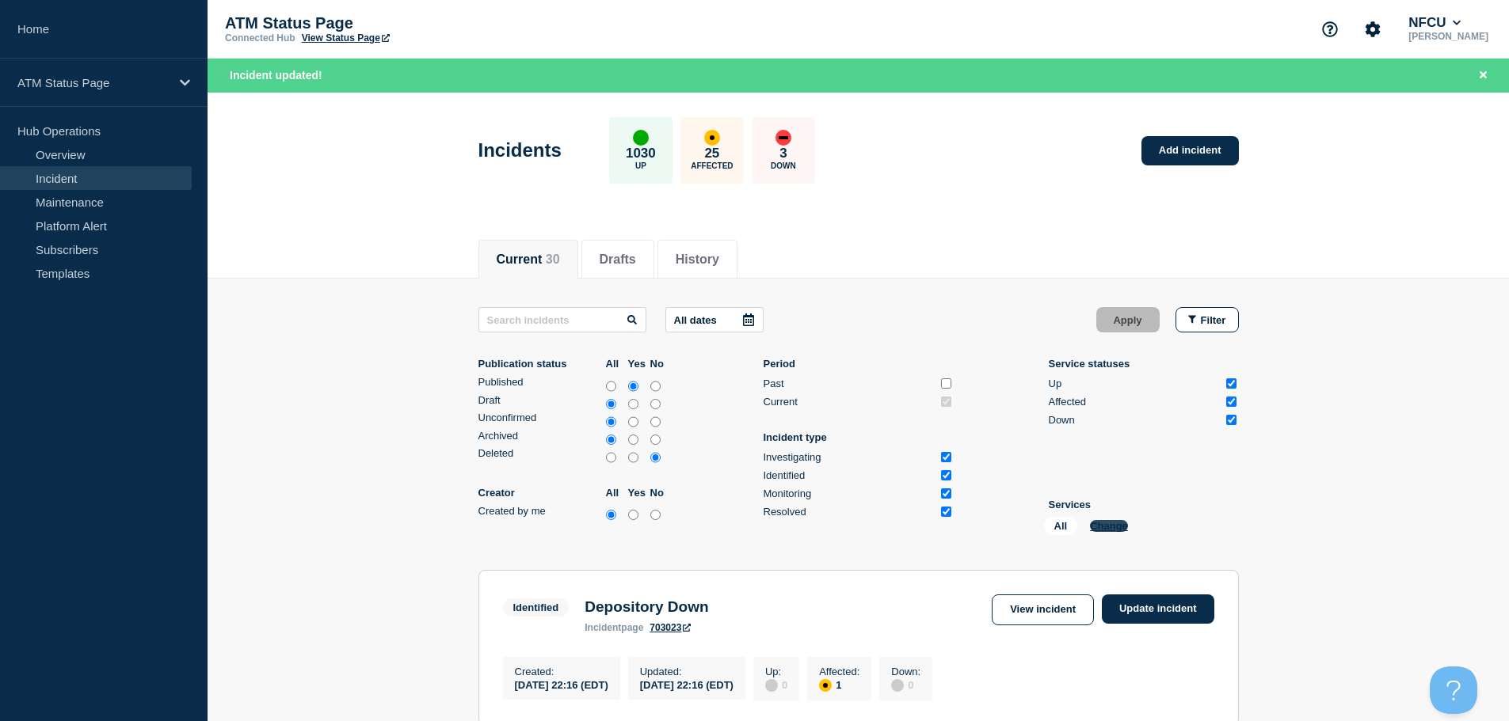
click at [1101, 527] on button "Change" at bounding box center [1109, 526] width 38 height 12
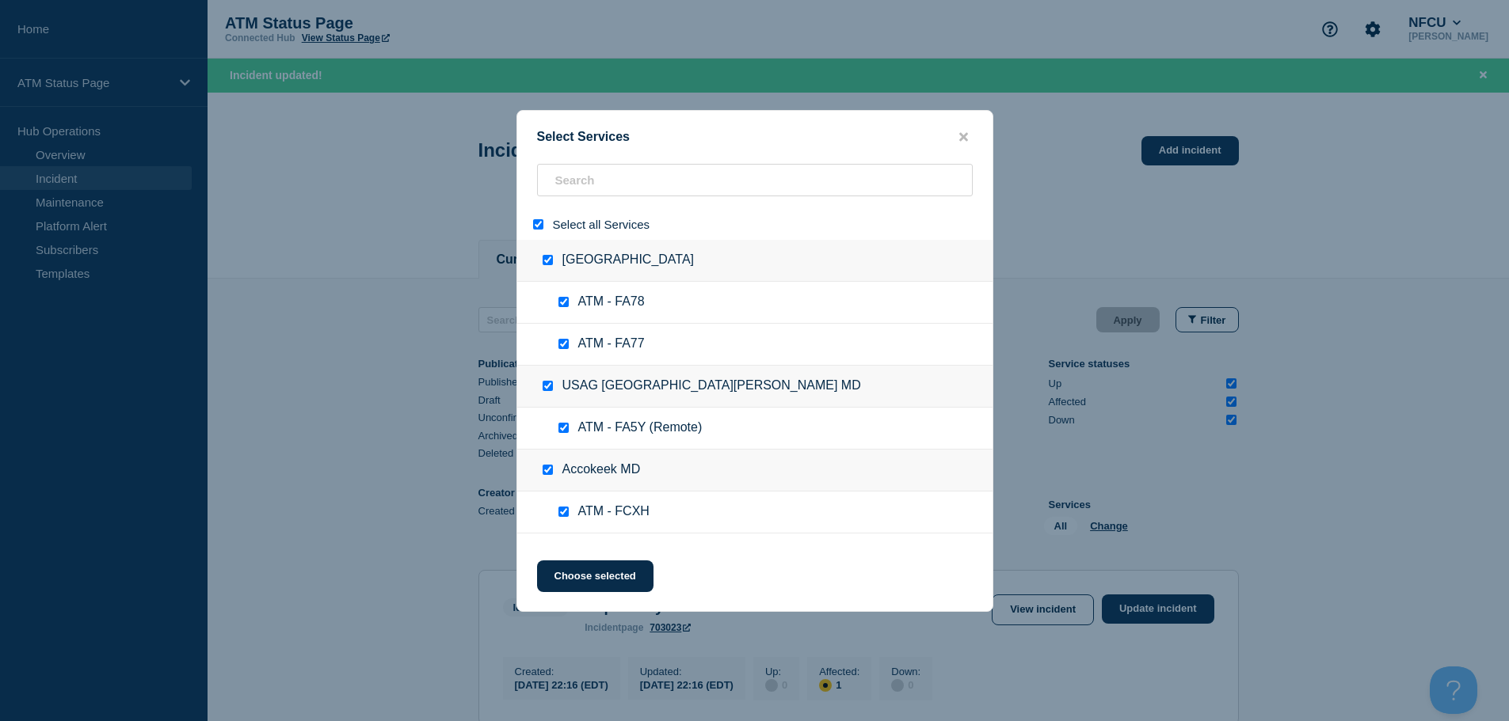
click at [528, 225] on div "Select all Services" at bounding box center [754, 224] width 475 height 31
click at [539, 226] on input "select all" at bounding box center [538, 224] width 10 height 10
click at [599, 183] on input "search" at bounding box center [755, 180] width 436 height 32
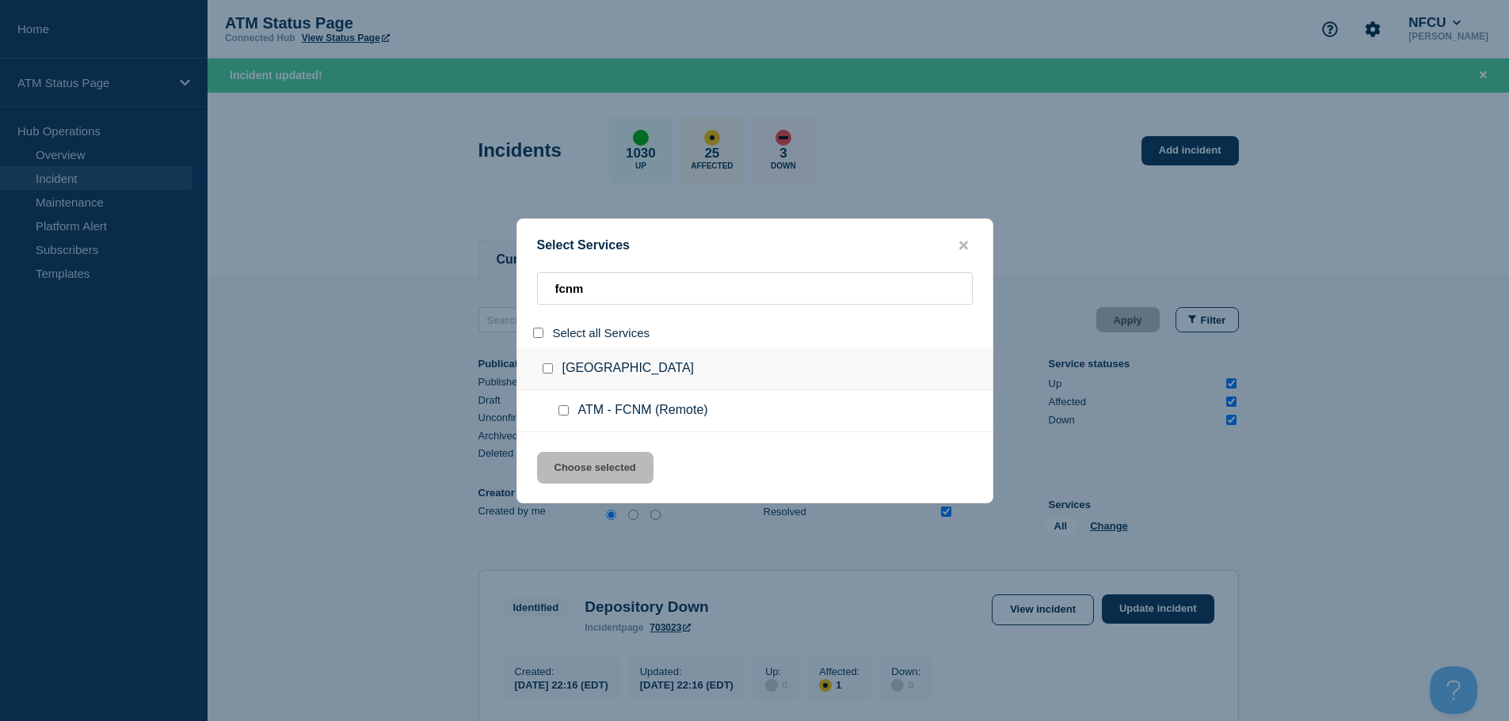
click at [562, 410] on input "service: ATM - FCNM (Remote)" at bounding box center [563, 410] width 10 height 10
click at [577, 466] on button "Choose selected" at bounding box center [595, 468] width 116 height 32
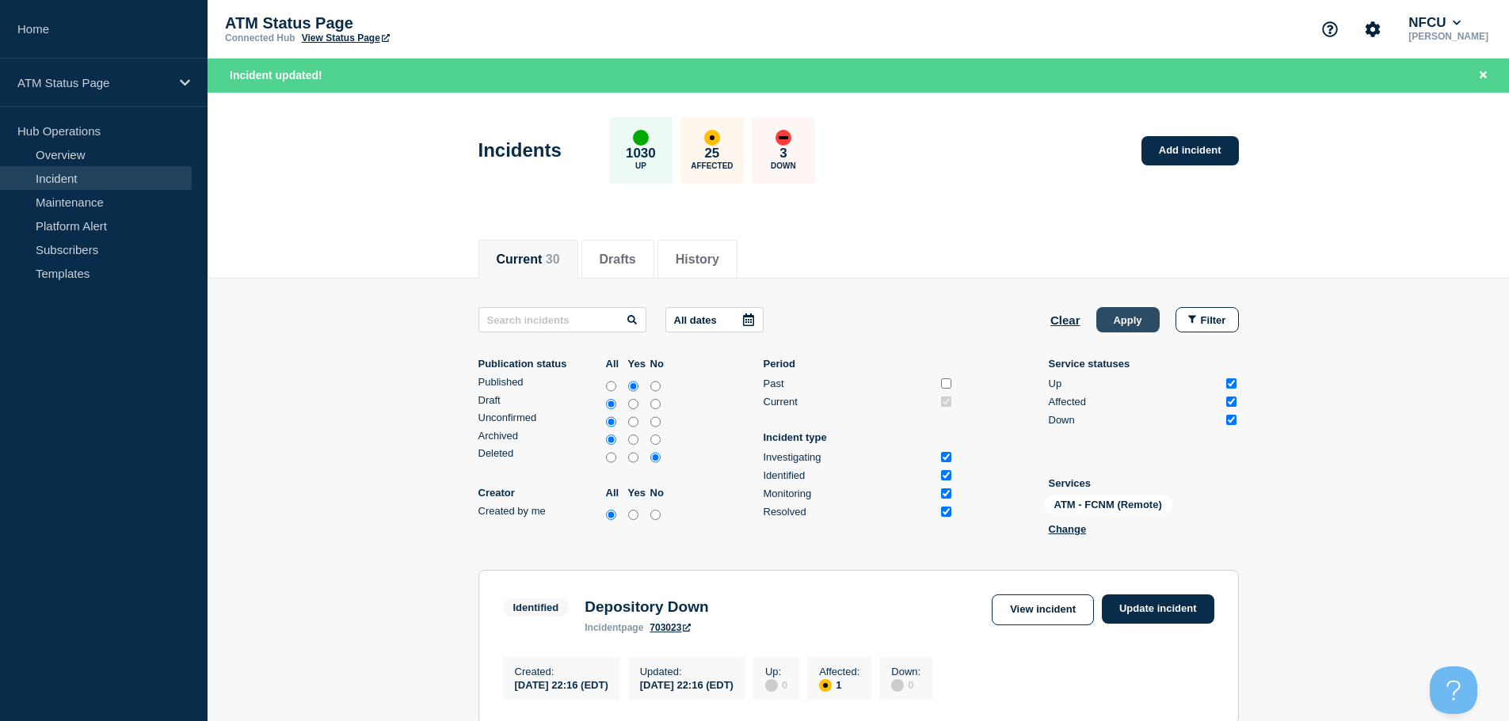
click at [1134, 318] on button "Apply" at bounding box center [1127, 319] width 63 height 25
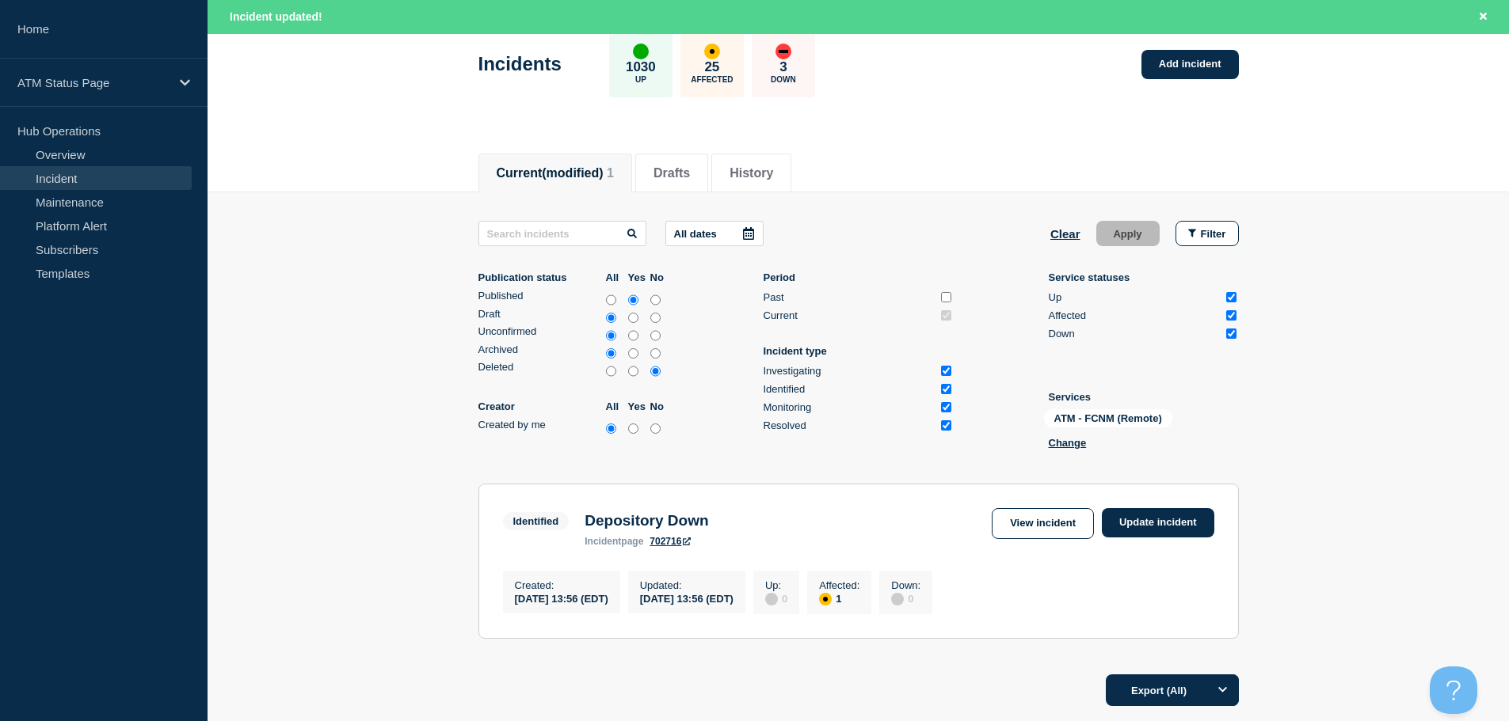
scroll to position [221, 0]
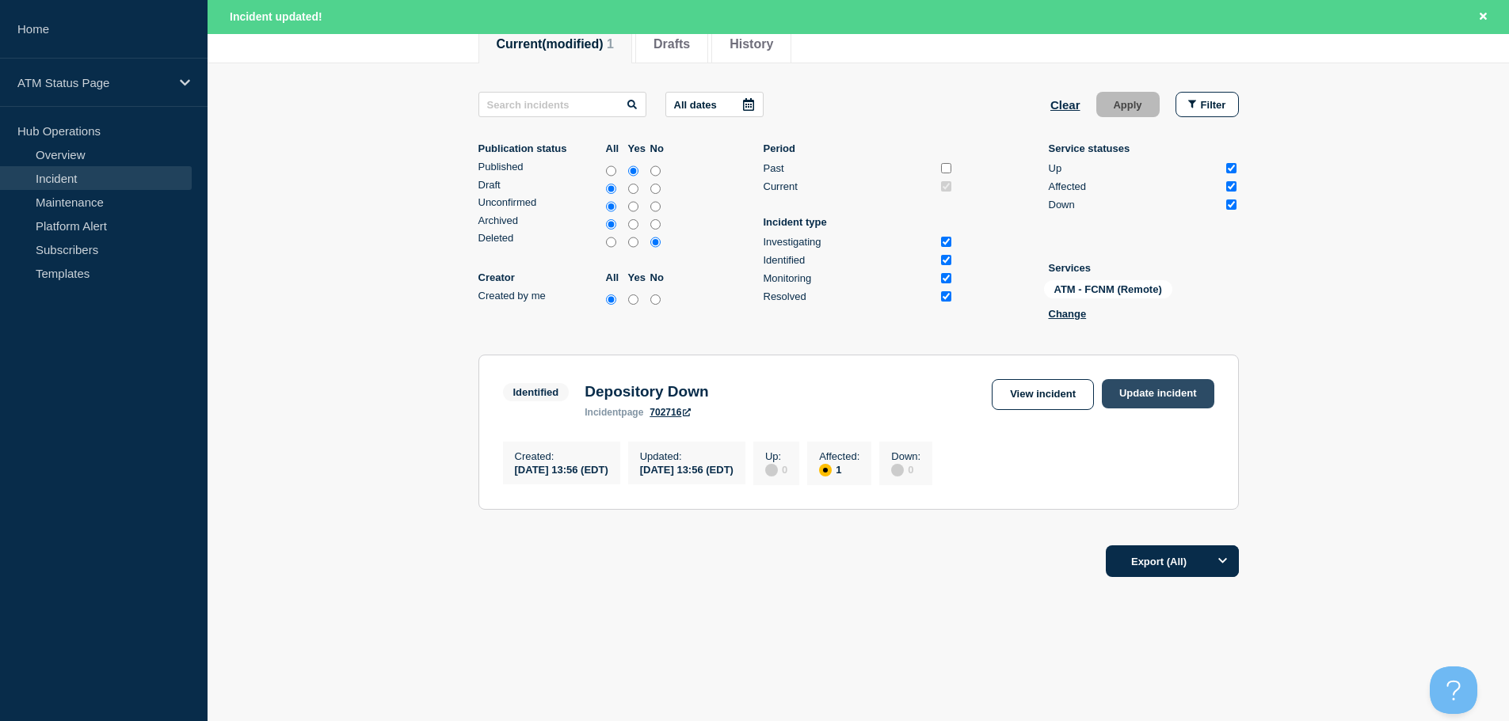
click at [1180, 395] on link "Update incident" at bounding box center [1158, 393] width 112 height 29
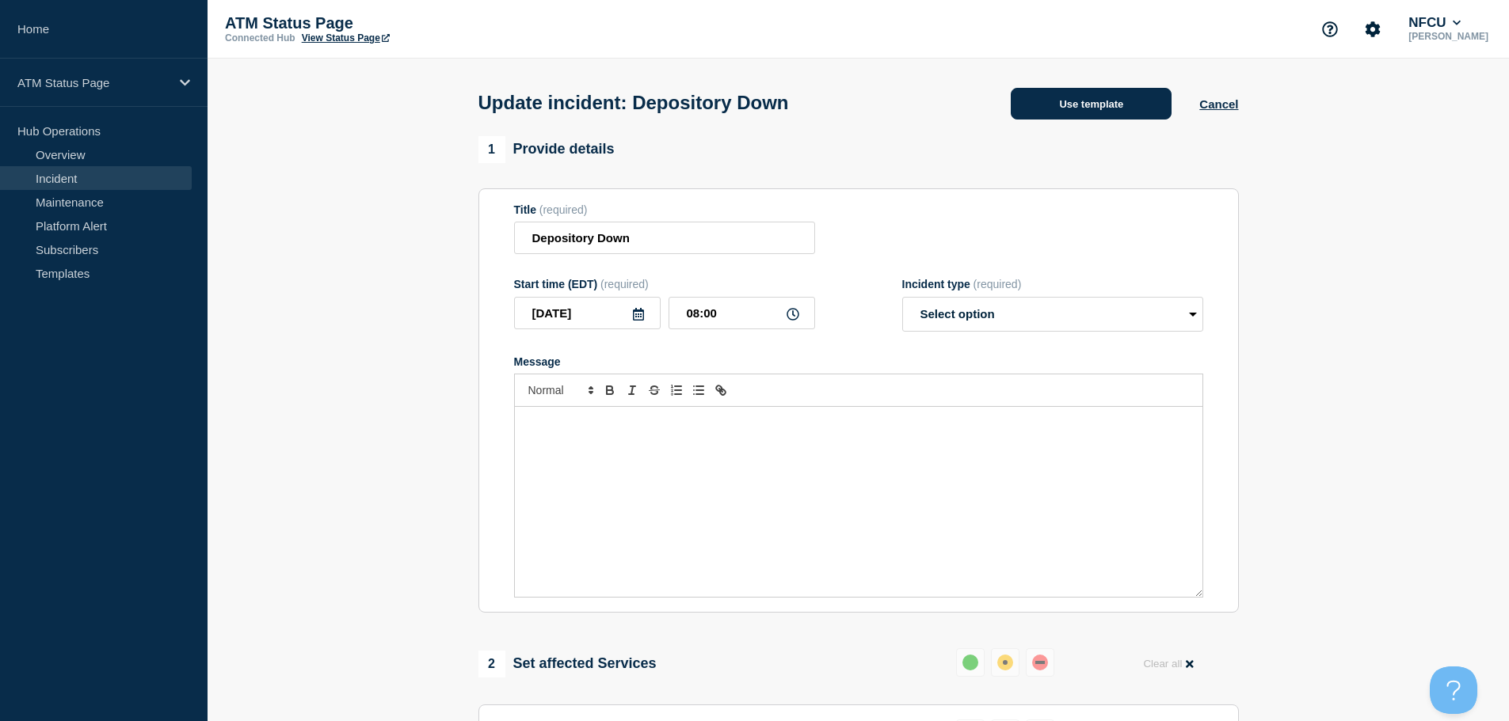
click at [1057, 100] on button "Use template" at bounding box center [1090, 104] width 161 height 32
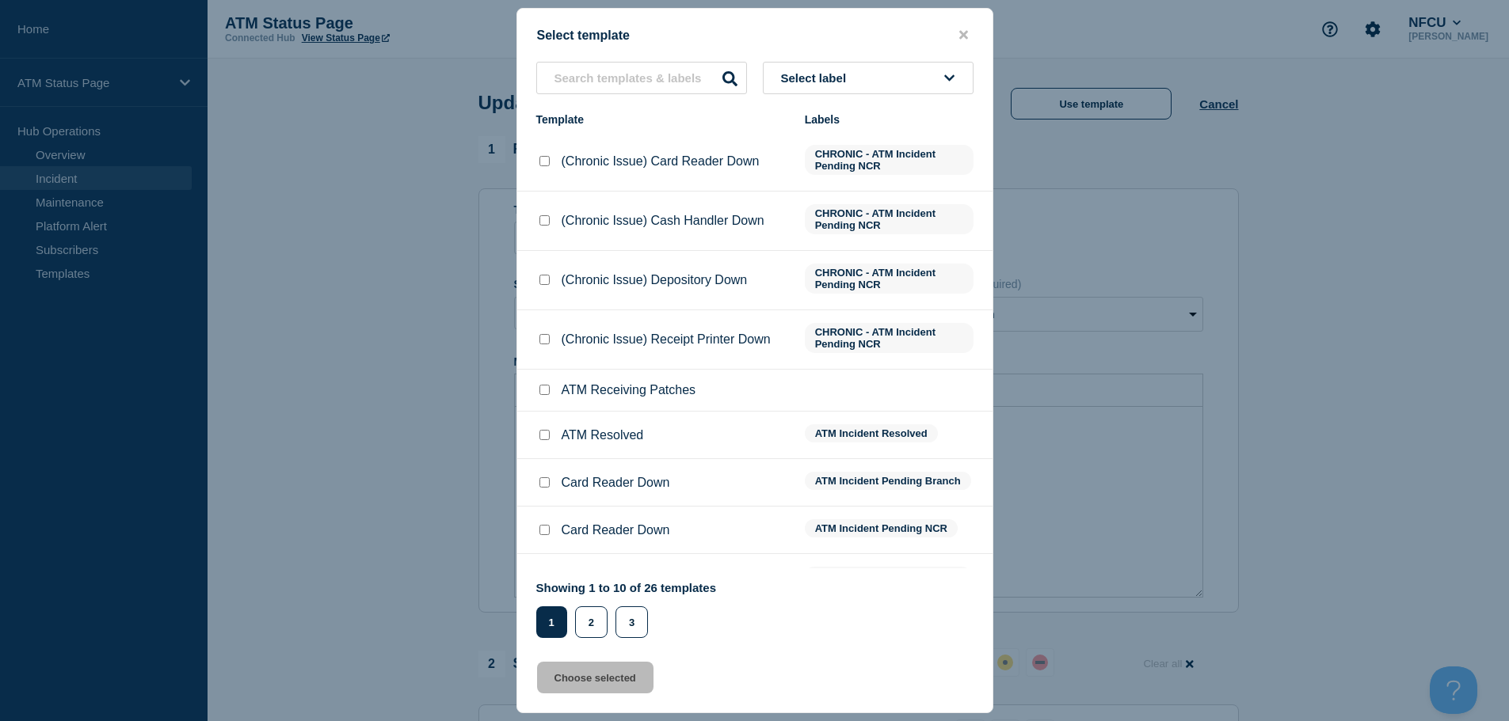
click at [853, 83] on span "Select label" at bounding box center [817, 77] width 72 height 13
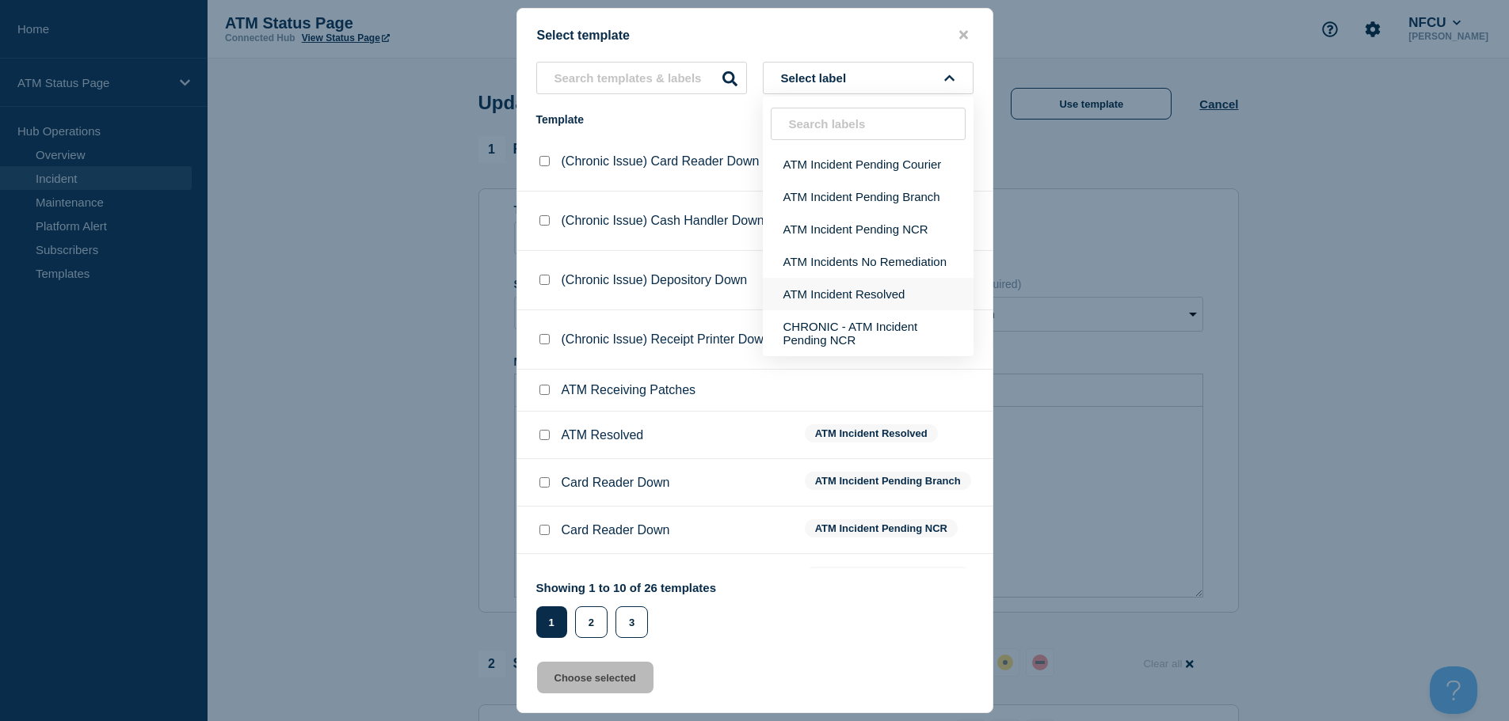
click at [901, 290] on button "ATM Incident Resolved" at bounding box center [868, 294] width 211 height 32
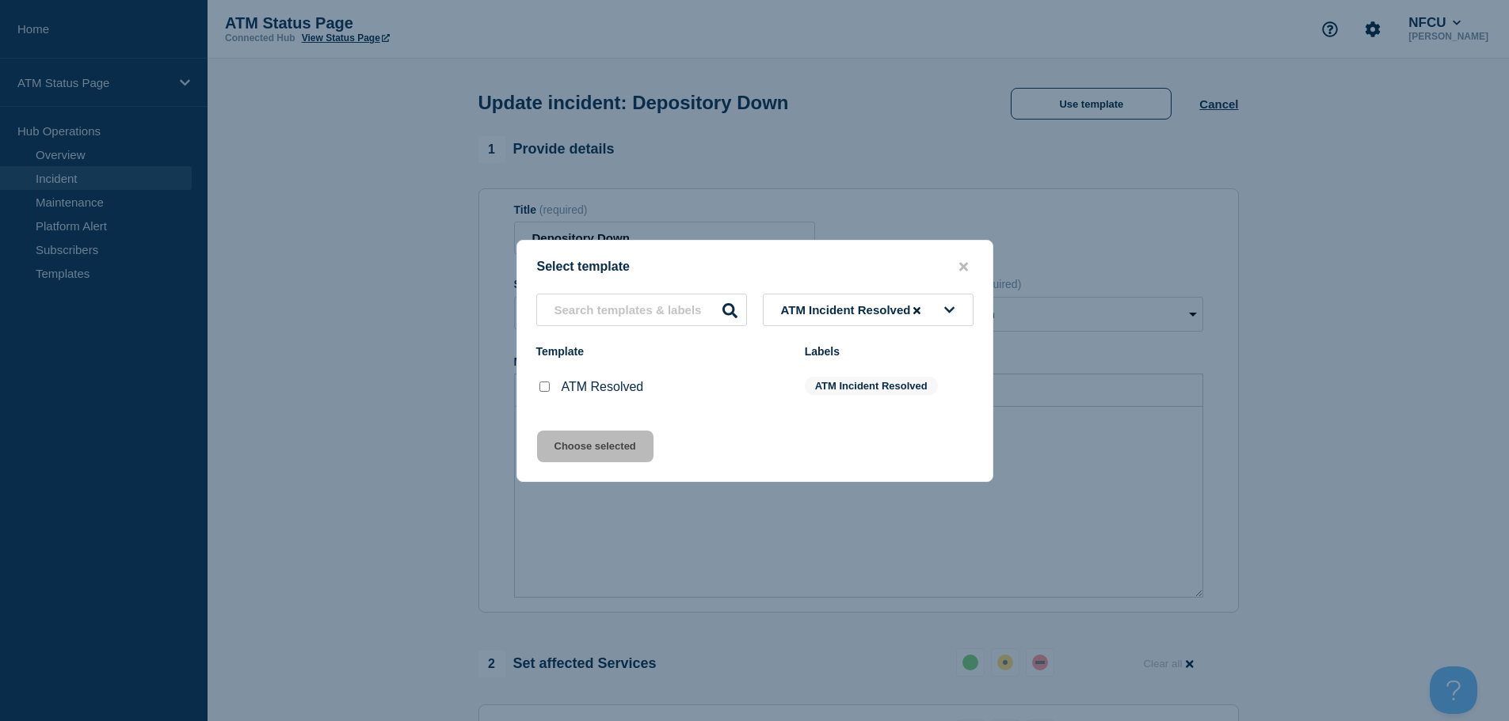
click at [541, 390] on input "ATM Resolved checkbox" at bounding box center [544, 387] width 10 height 10
click at [592, 436] on button "Choose selected" at bounding box center [595, 447] width 116 height 32
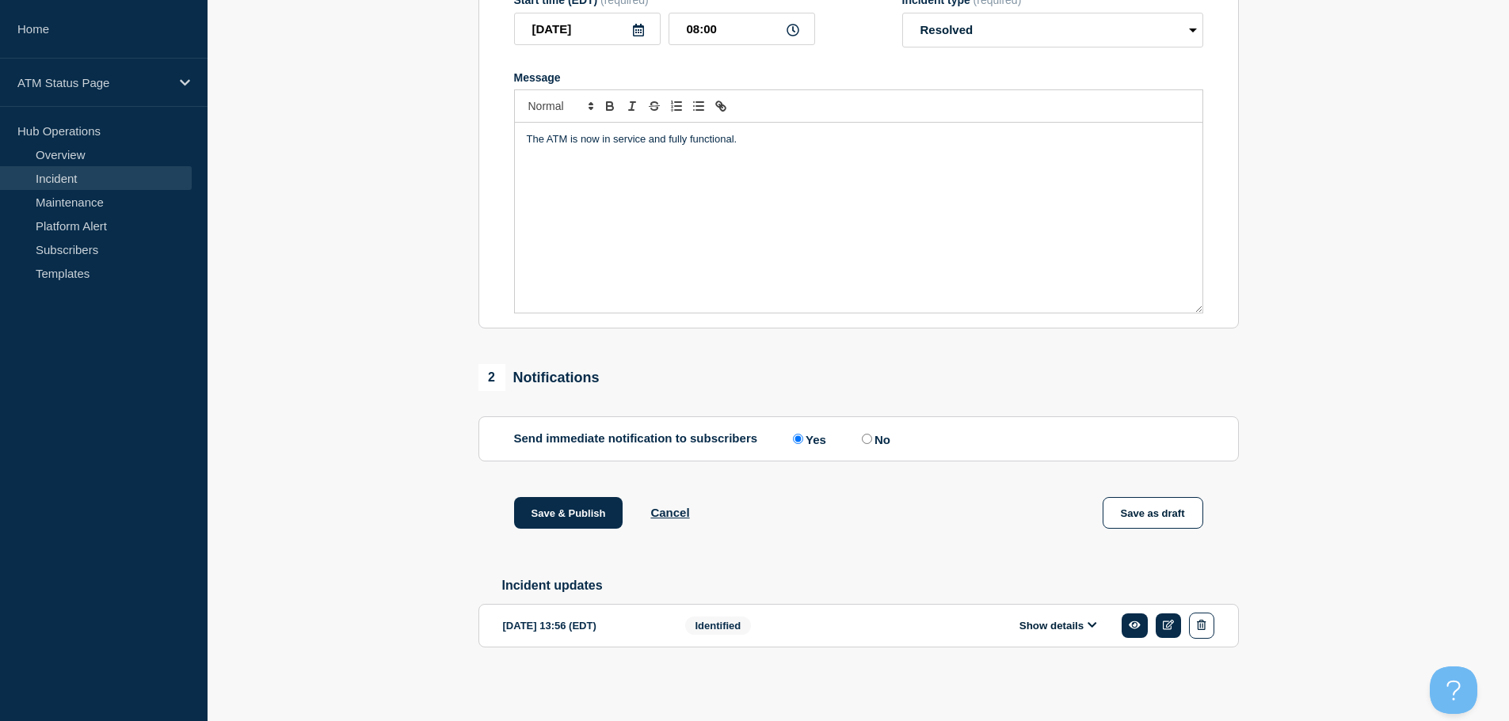
scroll to position [292, 0]
click at [577, 504] on button "Save & Publish" at bounding box center [568, 513] width 109 height 32
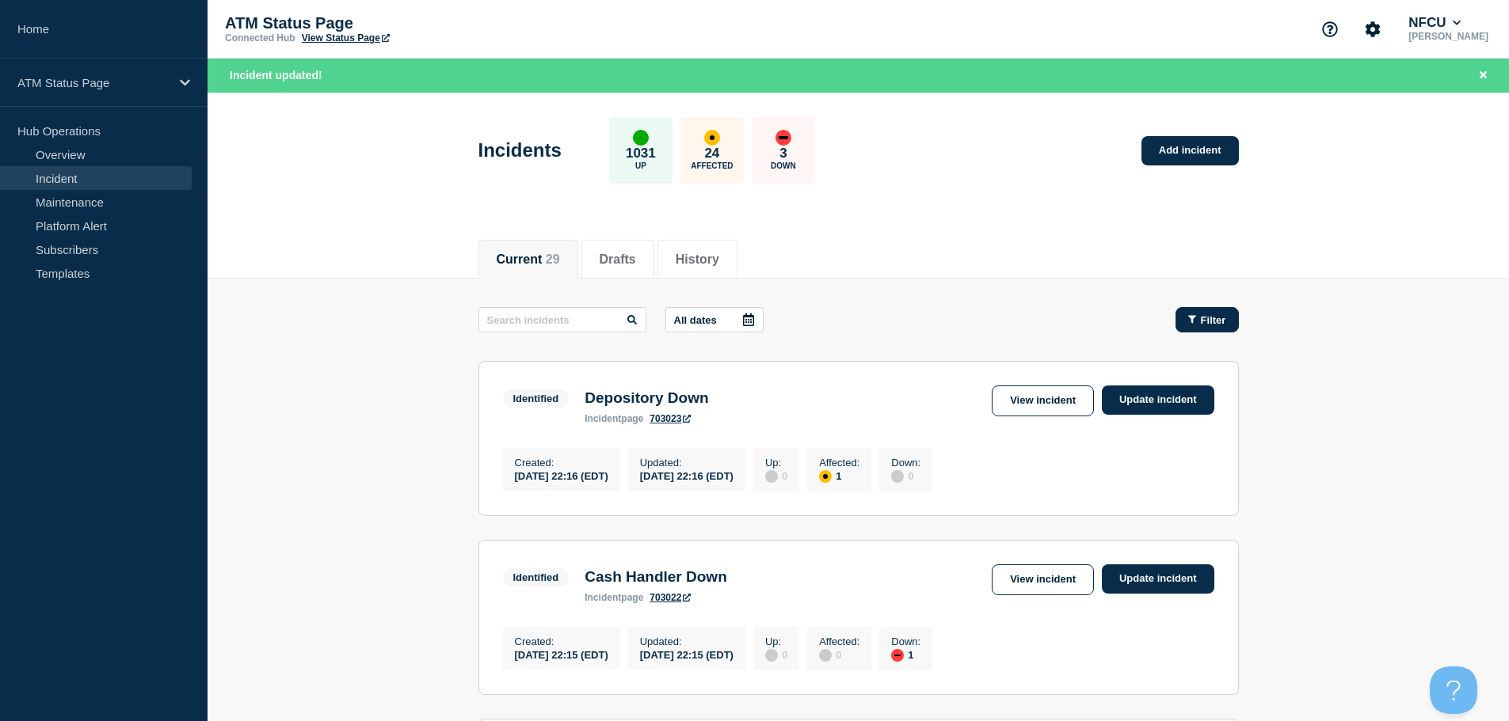
click at [1204, 315] on span "Filter" at bounding box center [1213, 320] width 25 height 12
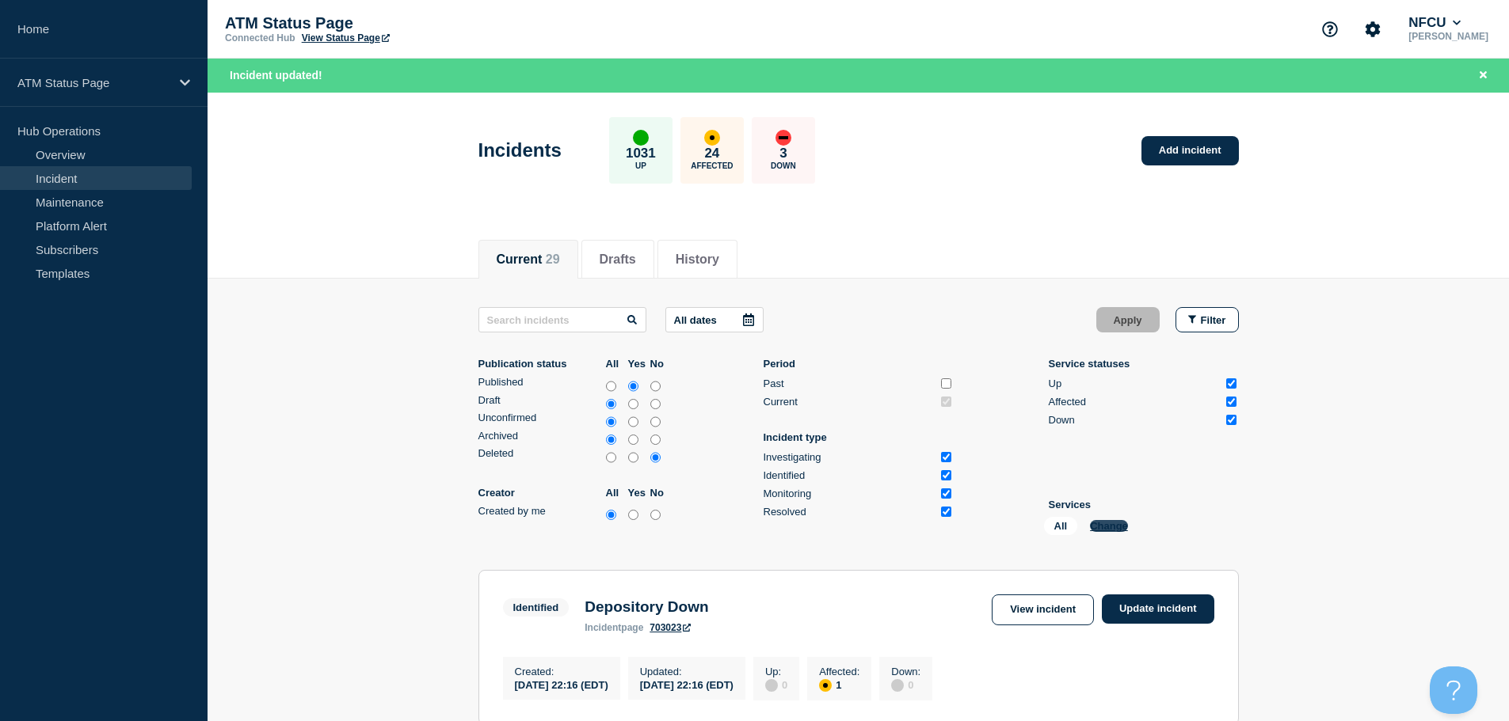
click at [1116, 523] on button "Change" at bounding box center [1109, 526] width 38 height 12
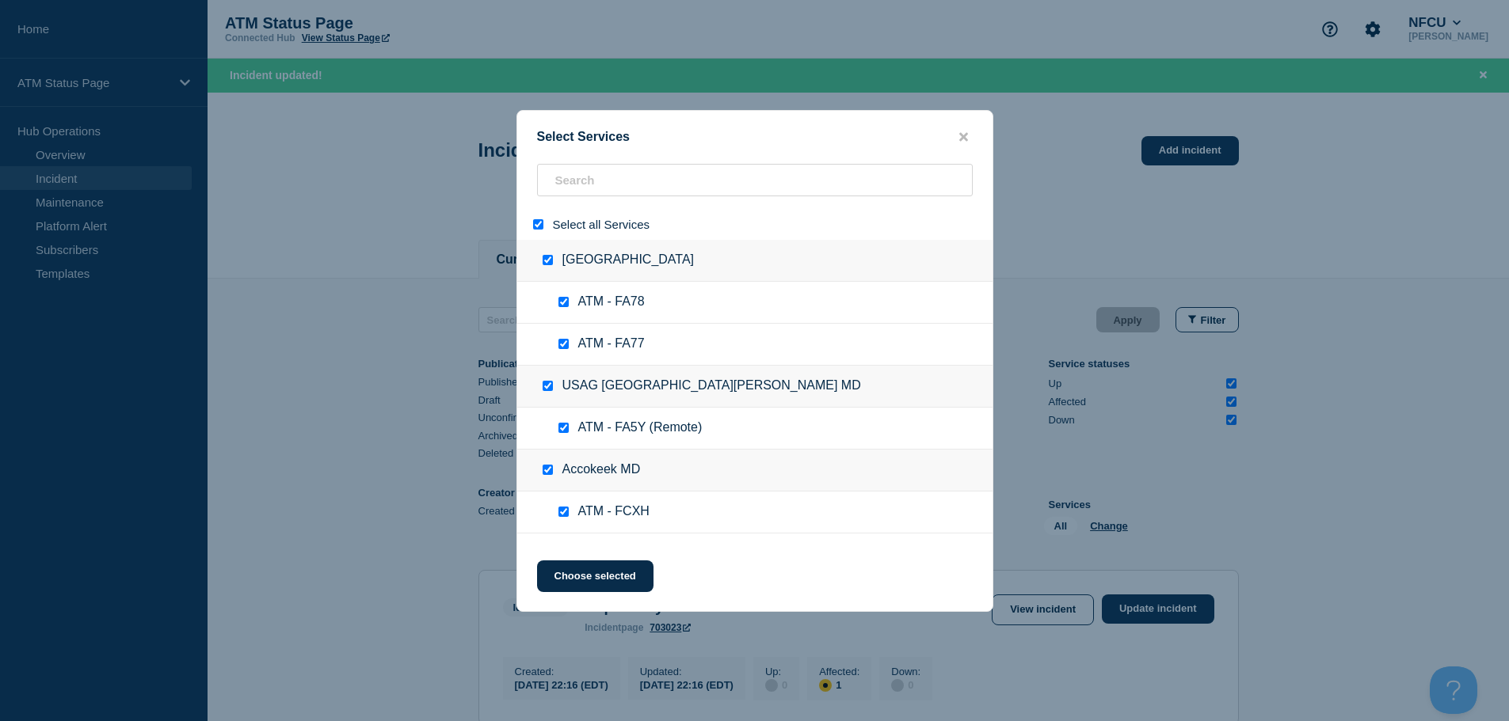
click at [541, 224] on input "select all" at bounding box center [538, 224] width 10 height 10
click at [600, 181] on input "search" at bounding box center [755, 180] width 436 height 32
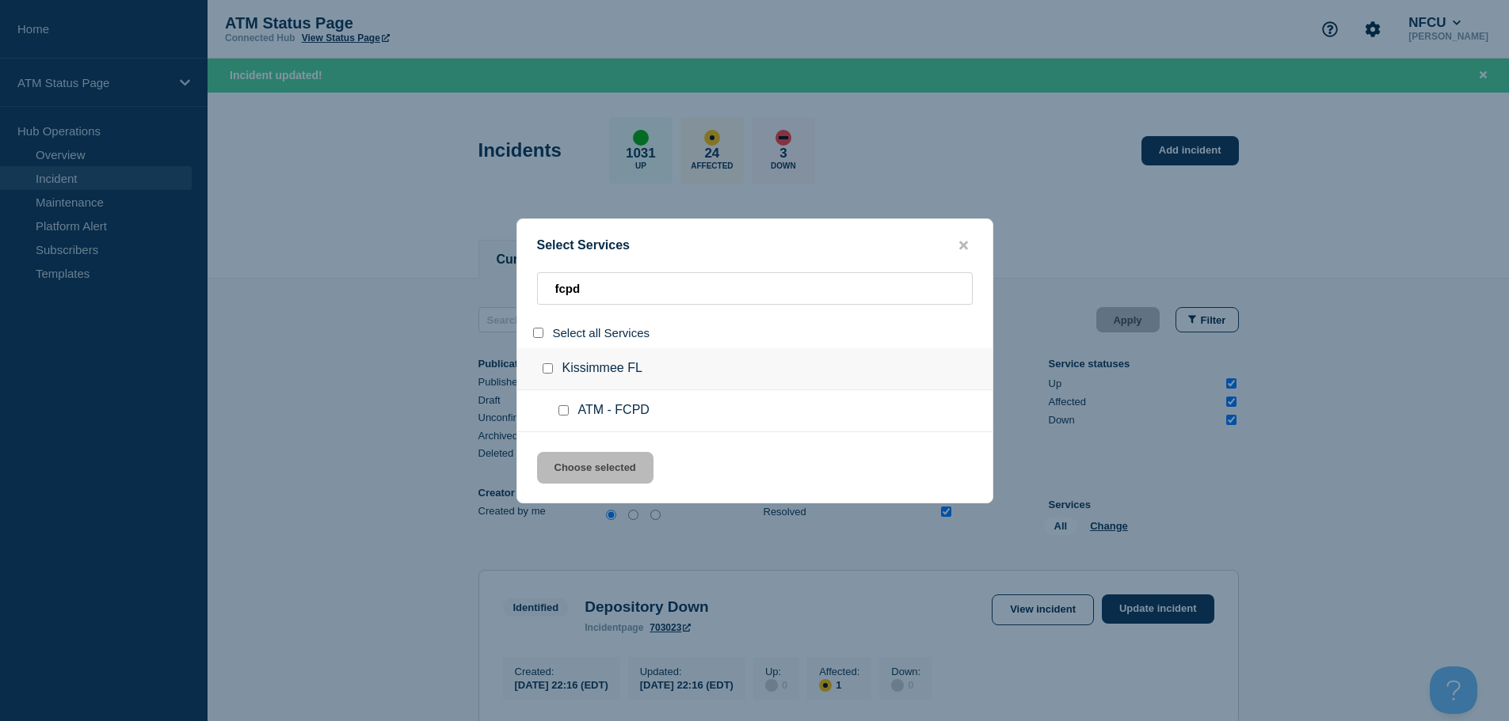
click at [561, 409] on input "service: ATM - FCPD" at bounding box center [563, 410] width 10 height 10
click at [573, 463] on button "Choose selected" at bounding box center [595, 468] width 116 height 32
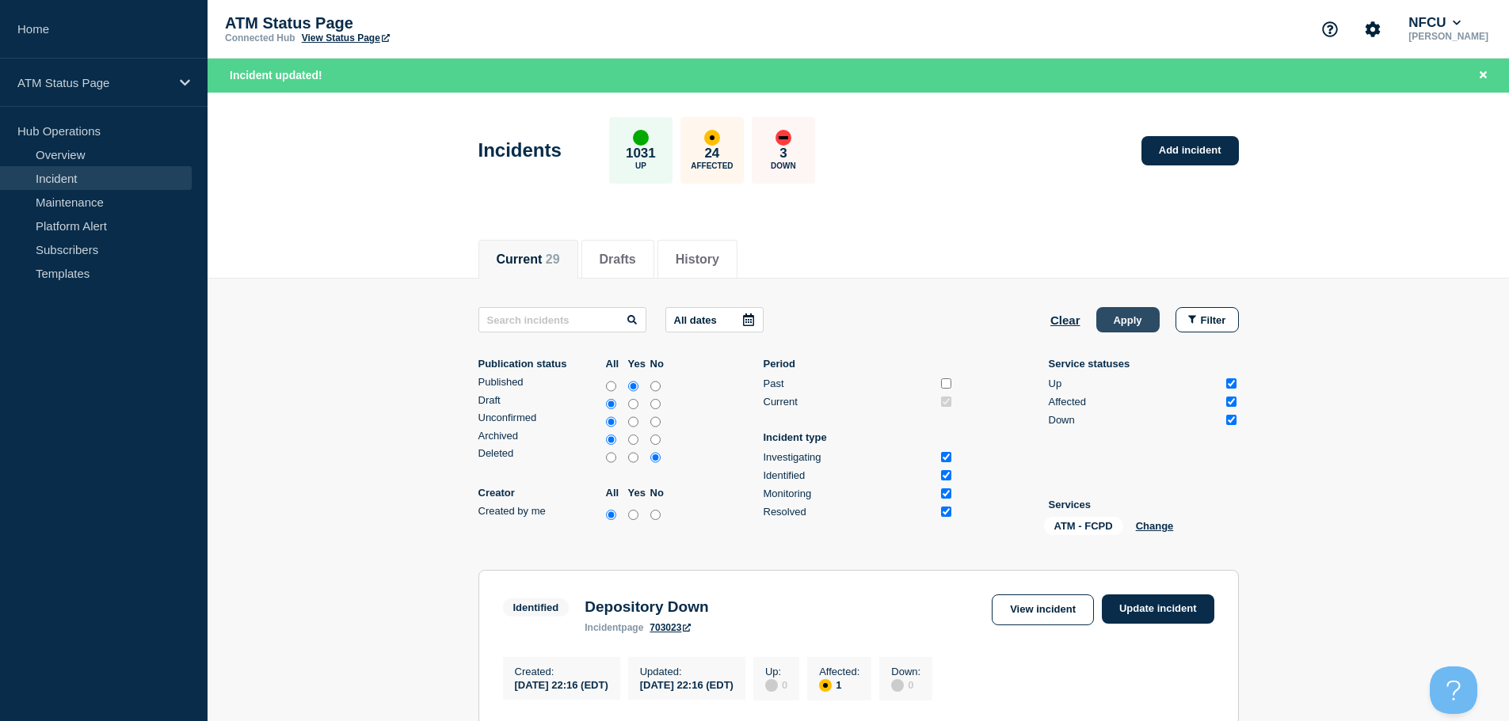
click at [1135, 321] on button "Apply" at bounding box center [1127, 319] width 63 height 25
click at [1189, 144] on link "Add incident" at bounding box center [1189, 150] width 97 height 29
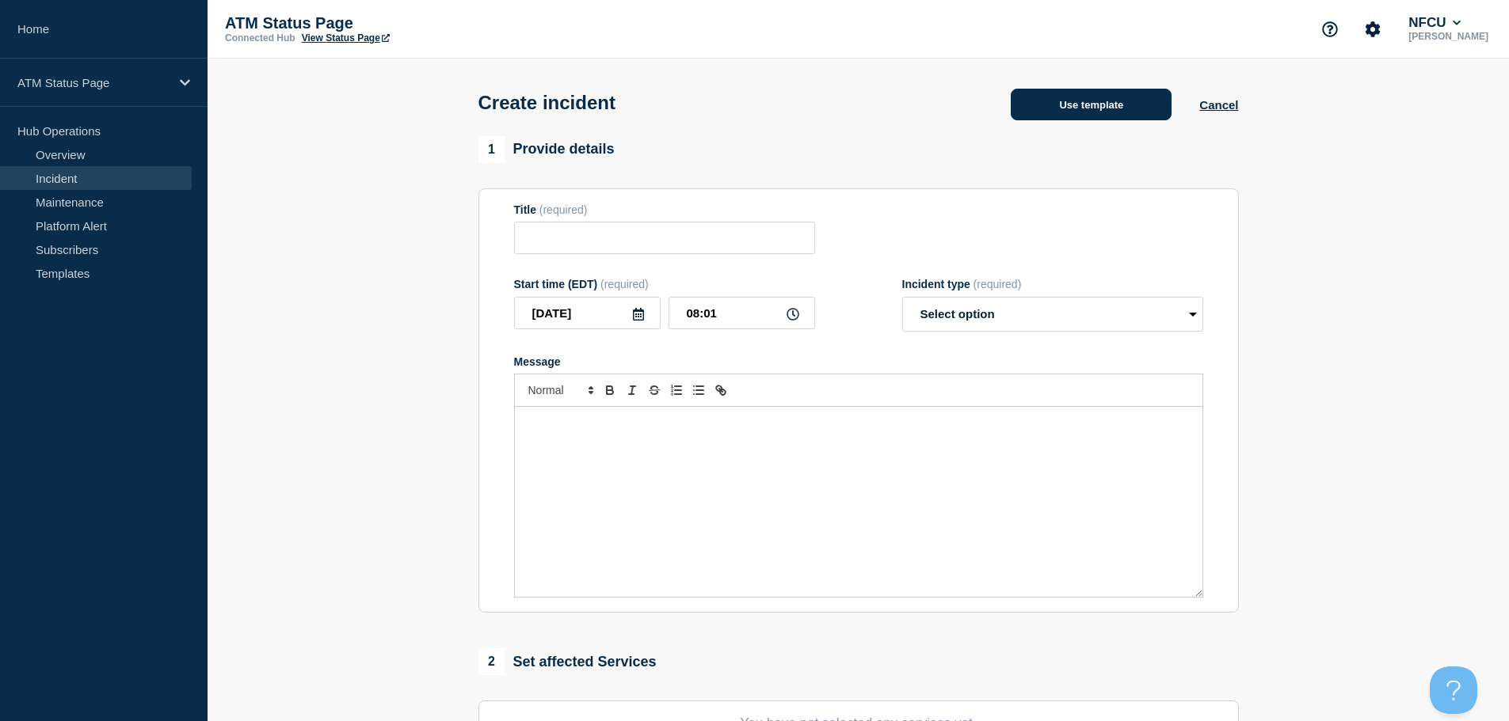
click at [1121, 118] on button "Use template" at bounding box center [1090, 105] width 161 height 32
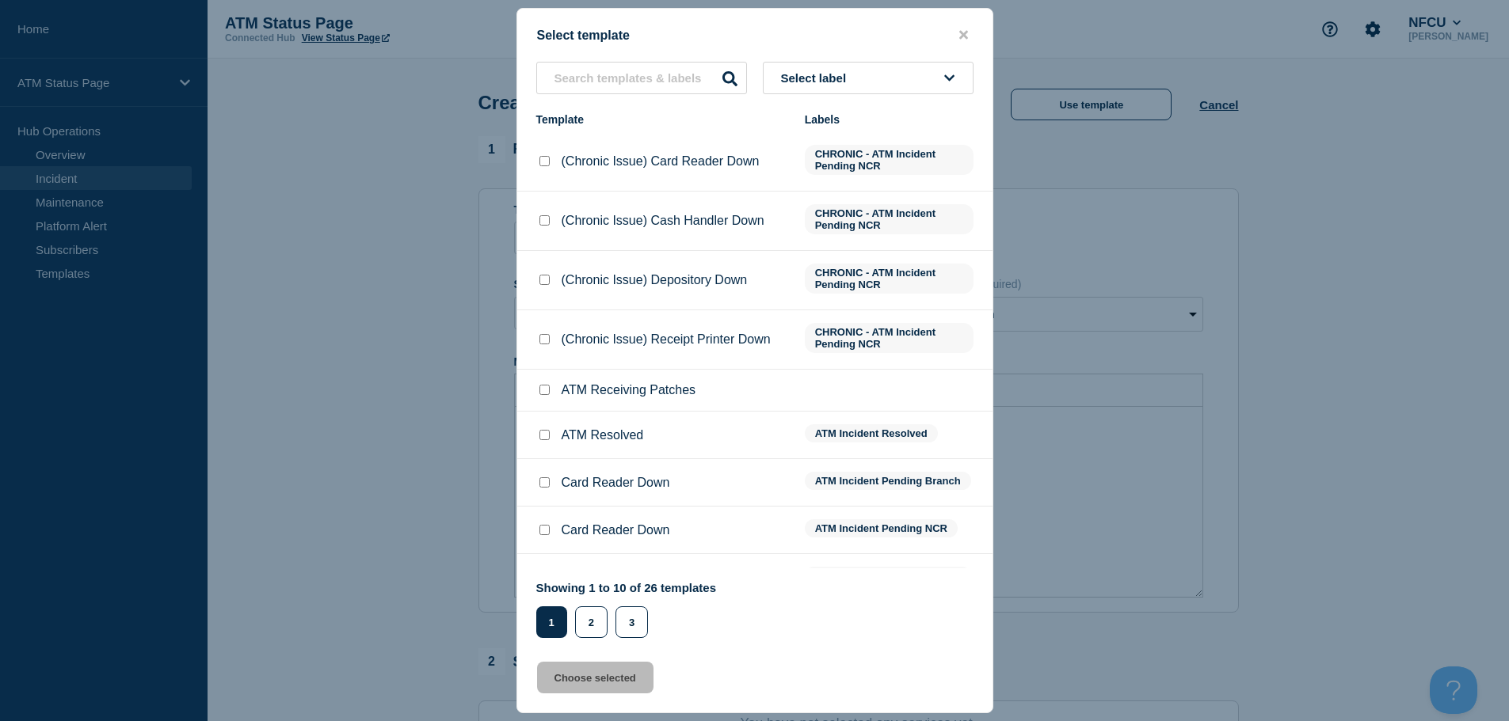
click at [858, 74] on button "Select label" at bounding box center [868, 78] width 211 height 32
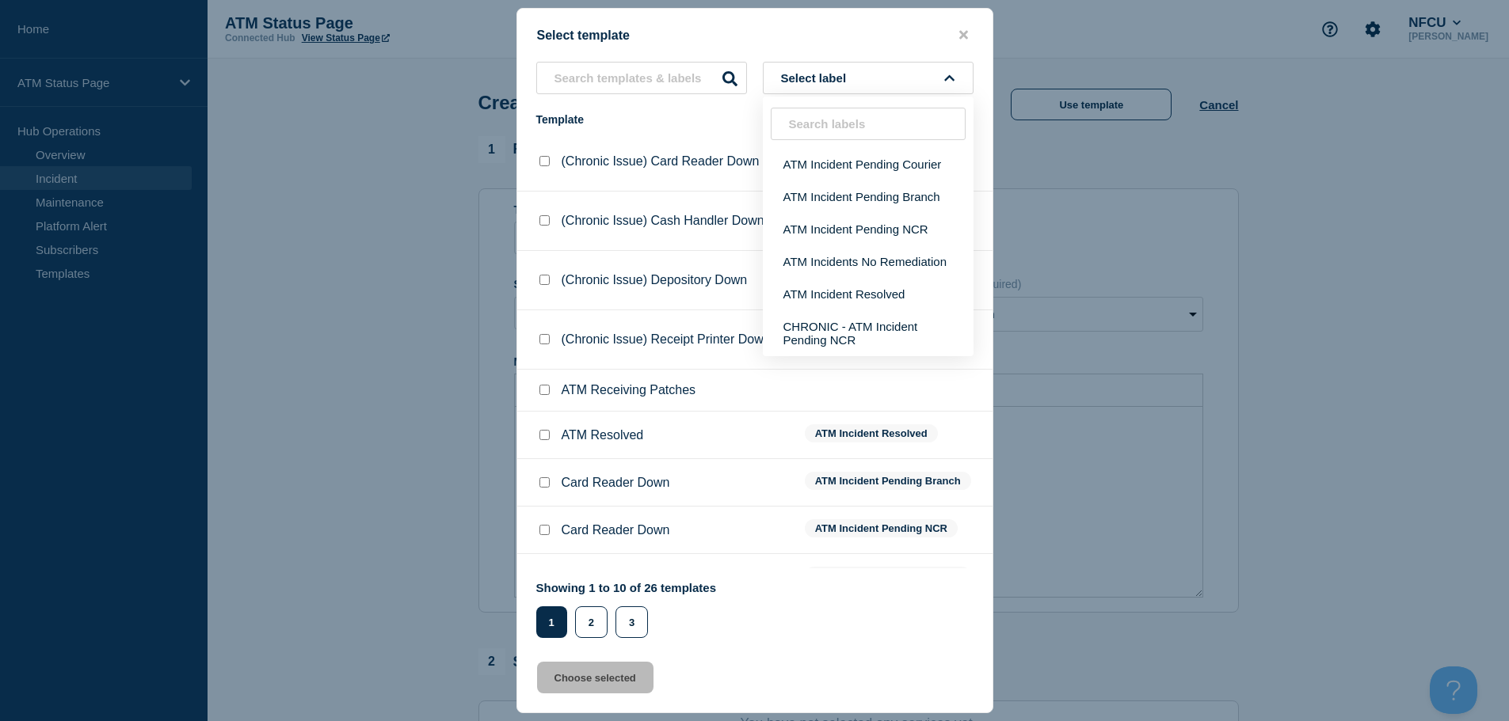
click at [1341, 253] on div at bounding box center [754, 360] width 1509 height 721
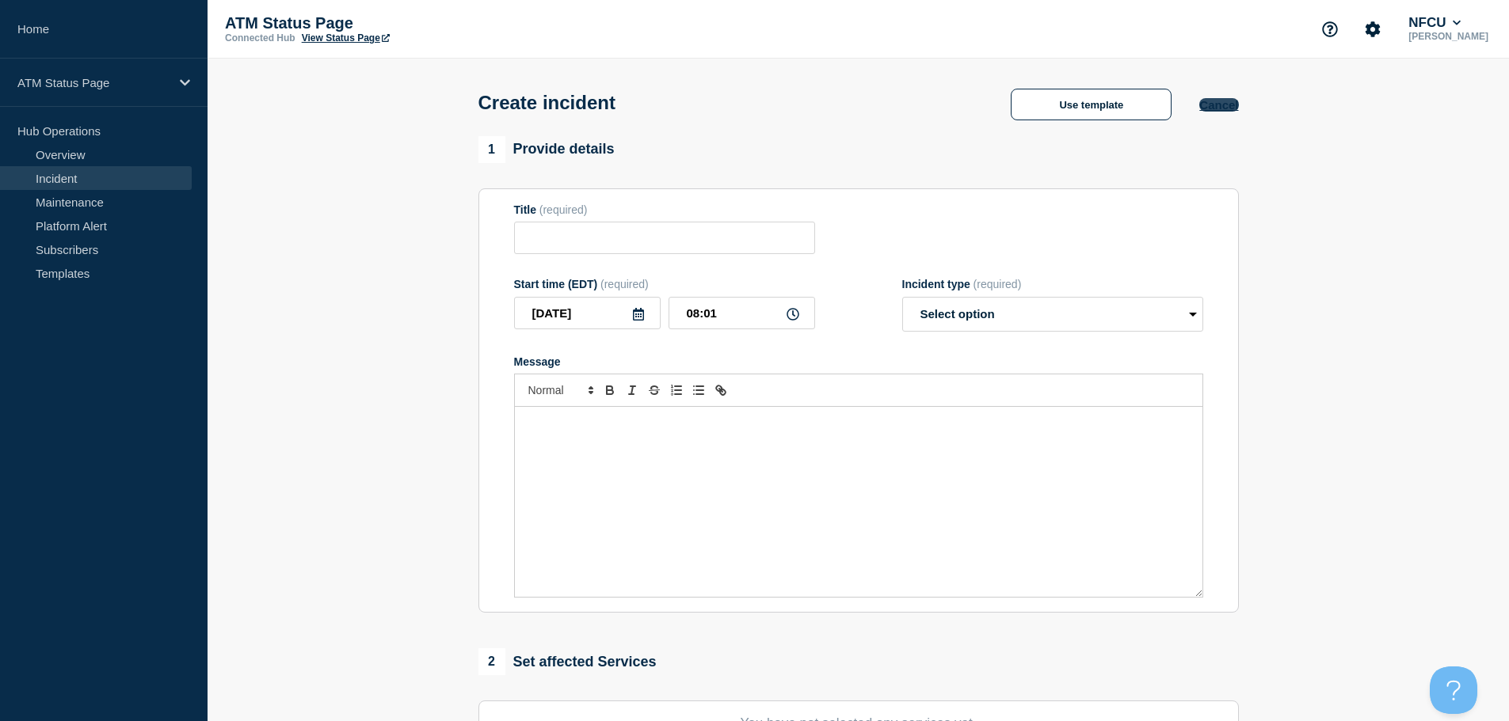
click at [1212, 103] on button "Cancel" at bounding box center [1218, 104] width 39 height 13
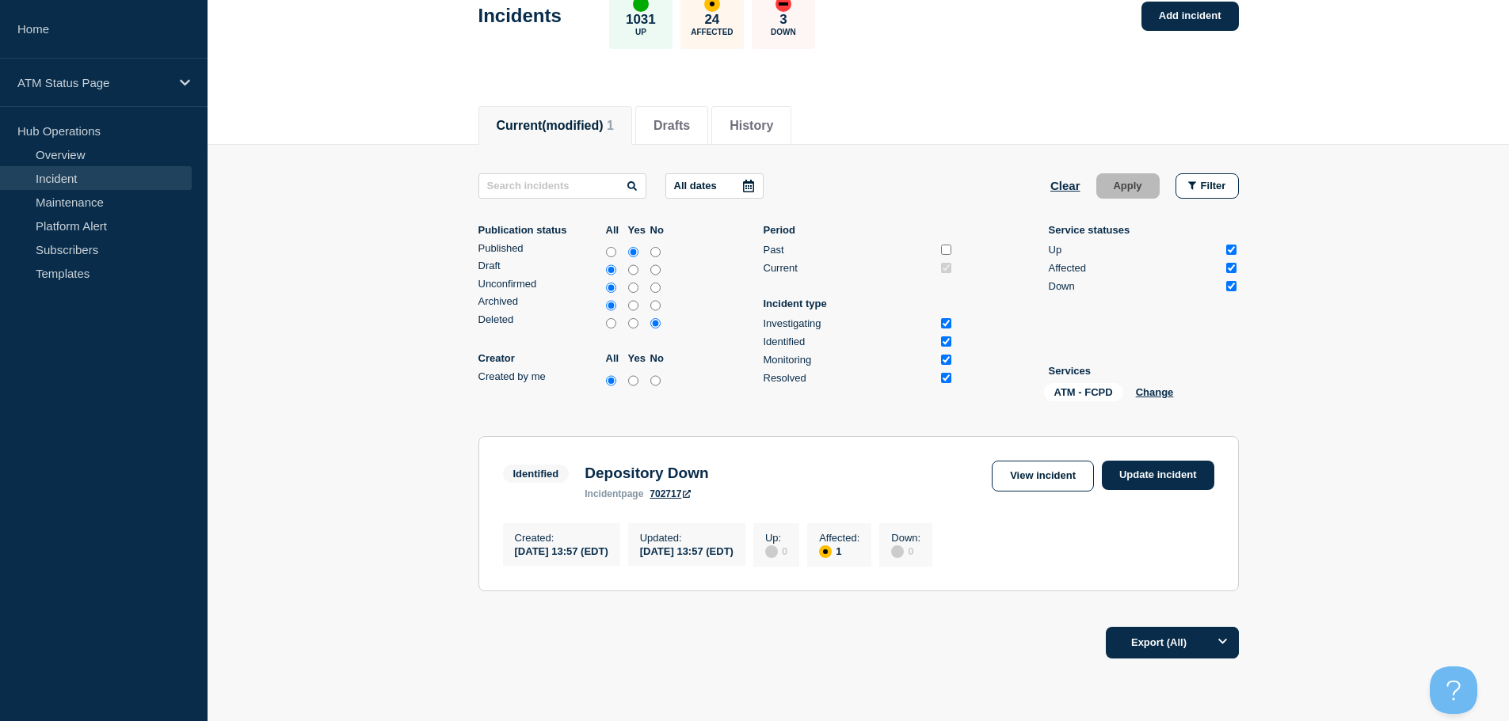
scroll to position [188, 0]
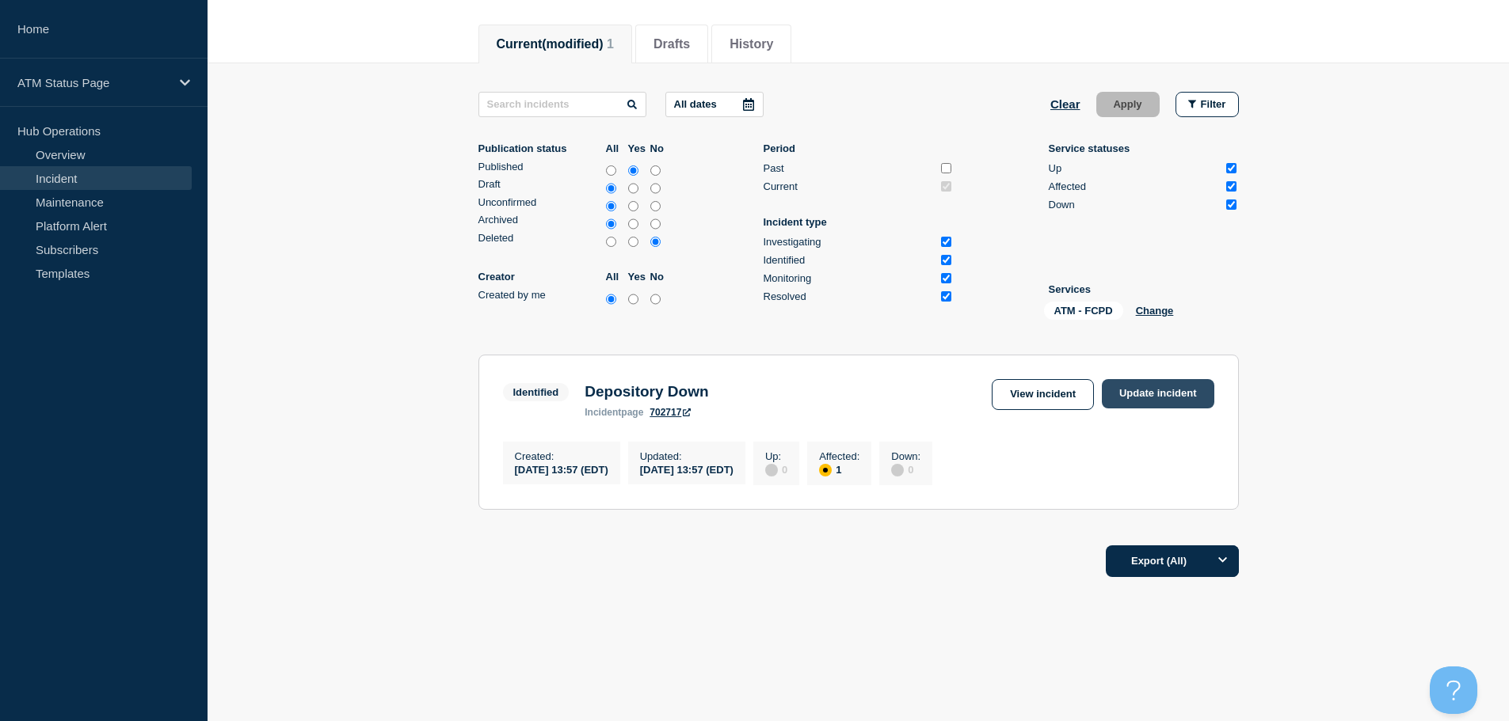
click at [1147, 386] on link "Update incident" at bounding box center [1158, 393] width 112 height 29
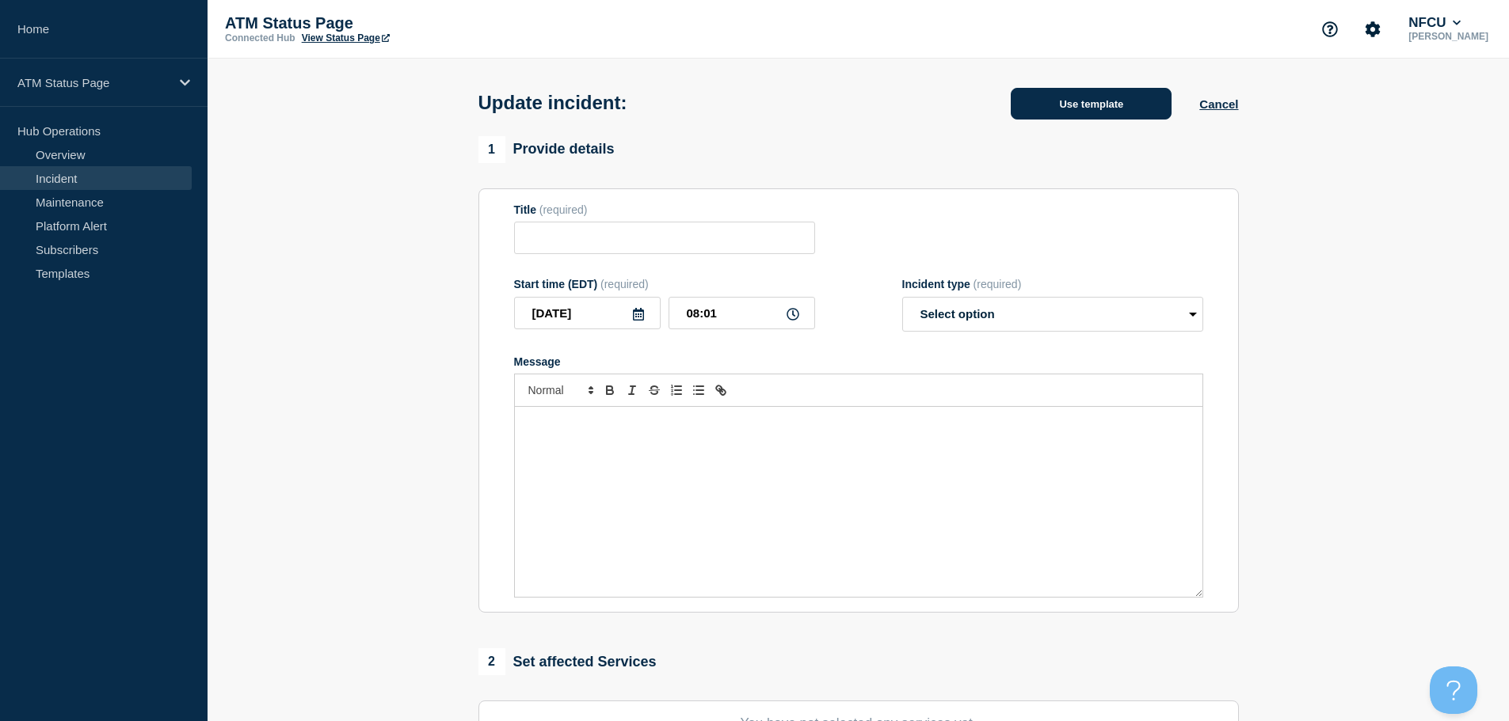
click at [1074, 100] on button "Use template" at bounding box center [1090, 104] width 161 height 32
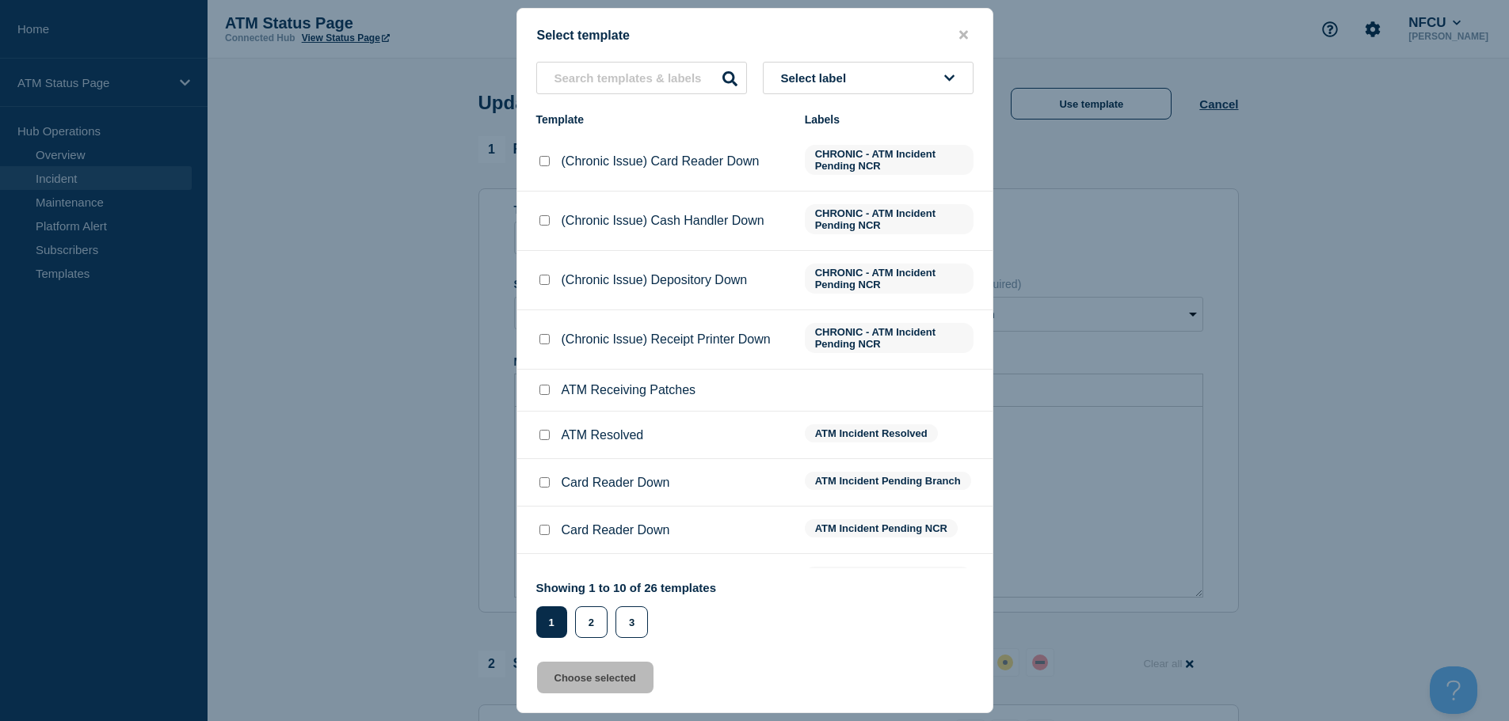
click at [831, 89] on button "Select label" at bounding box center [868, 78] width 211 height 32
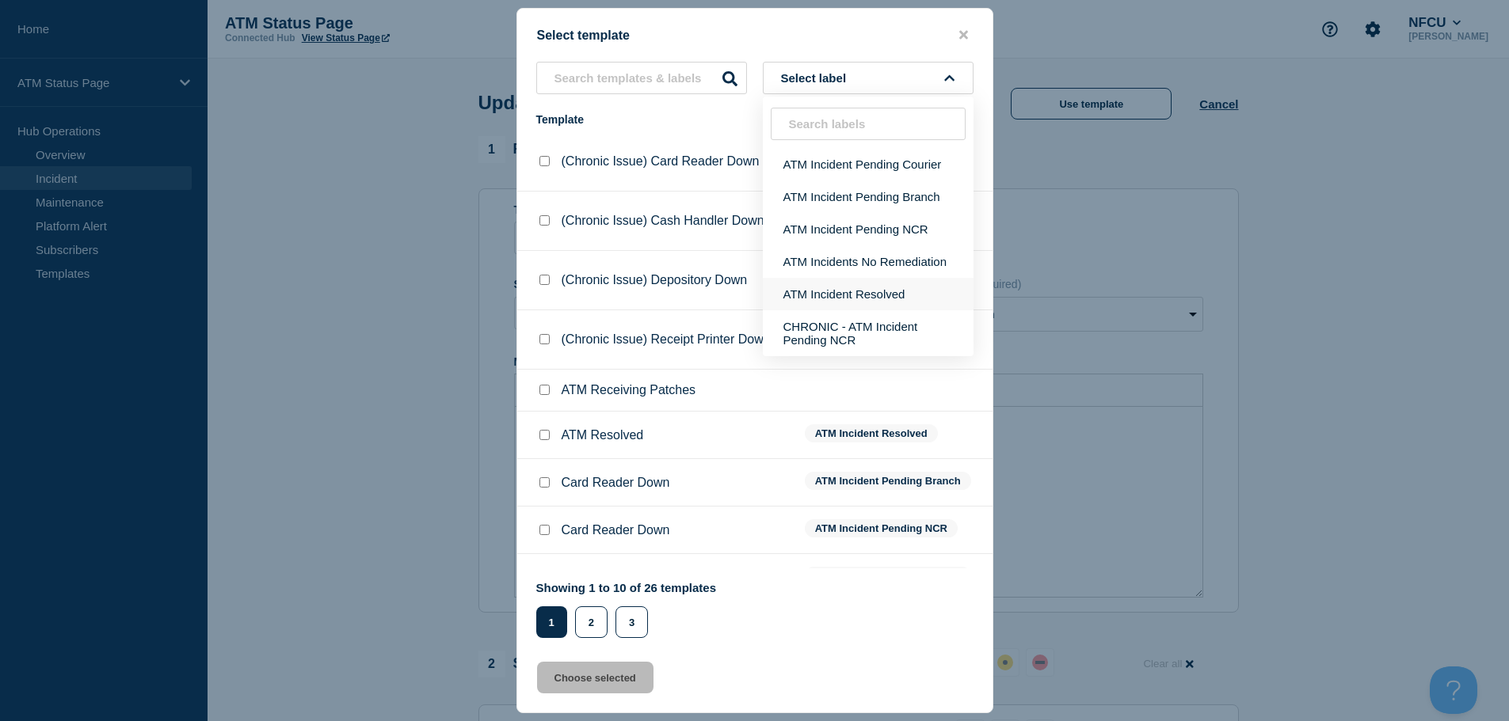
click at [901, 294] on button "ATM Incident Resolved" at bounding box center [868, 294] width 211 height 32
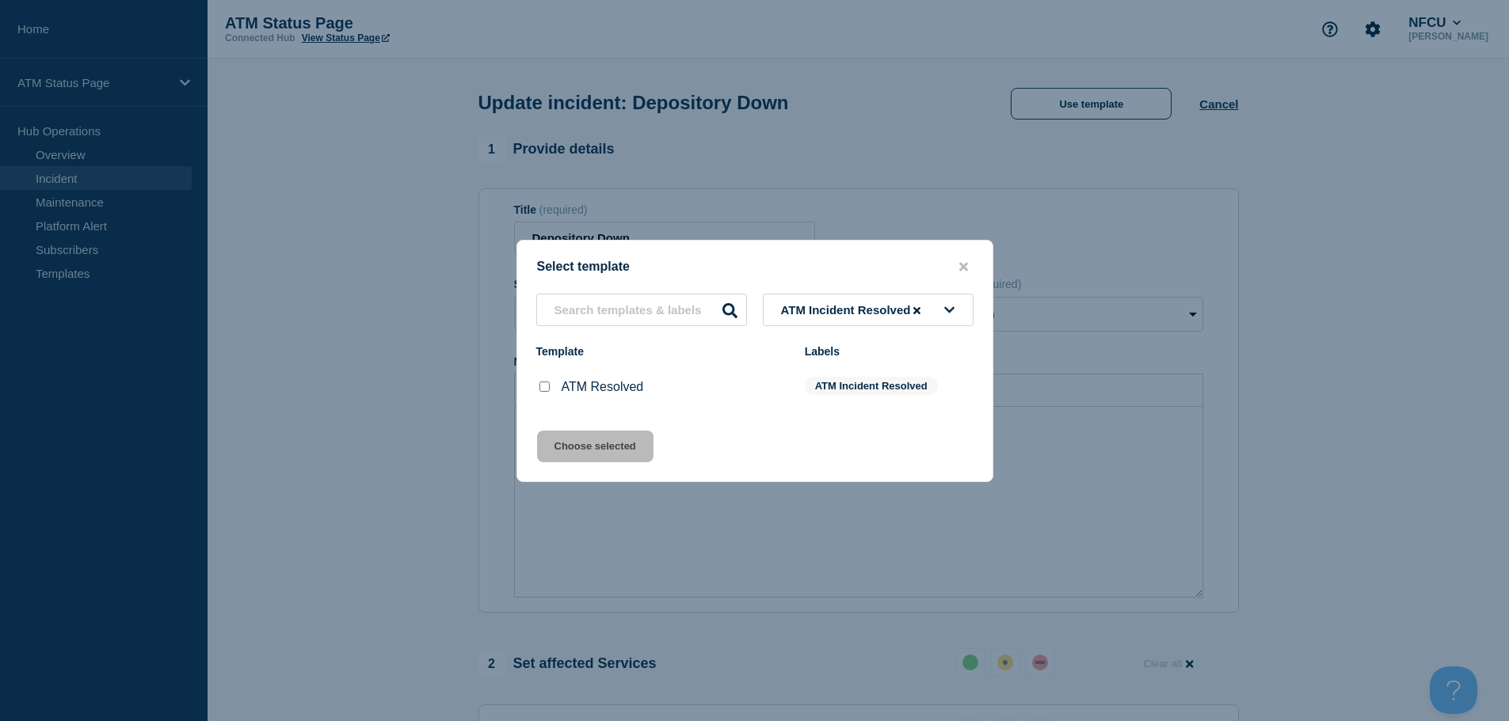
click at [542, 383] on div at bounding box center [544, 387] width 16 height 16
click at [538, 386] on div at bounding box center [544, 387] width 16 height 16
click at [546, 391] on input "ATM Resolved checkbox" at bounding box center [544, 387] width 10 height 10
click at [577, 451] on button "Choose selected" at bounding box center [595, 447] width 116 height 32
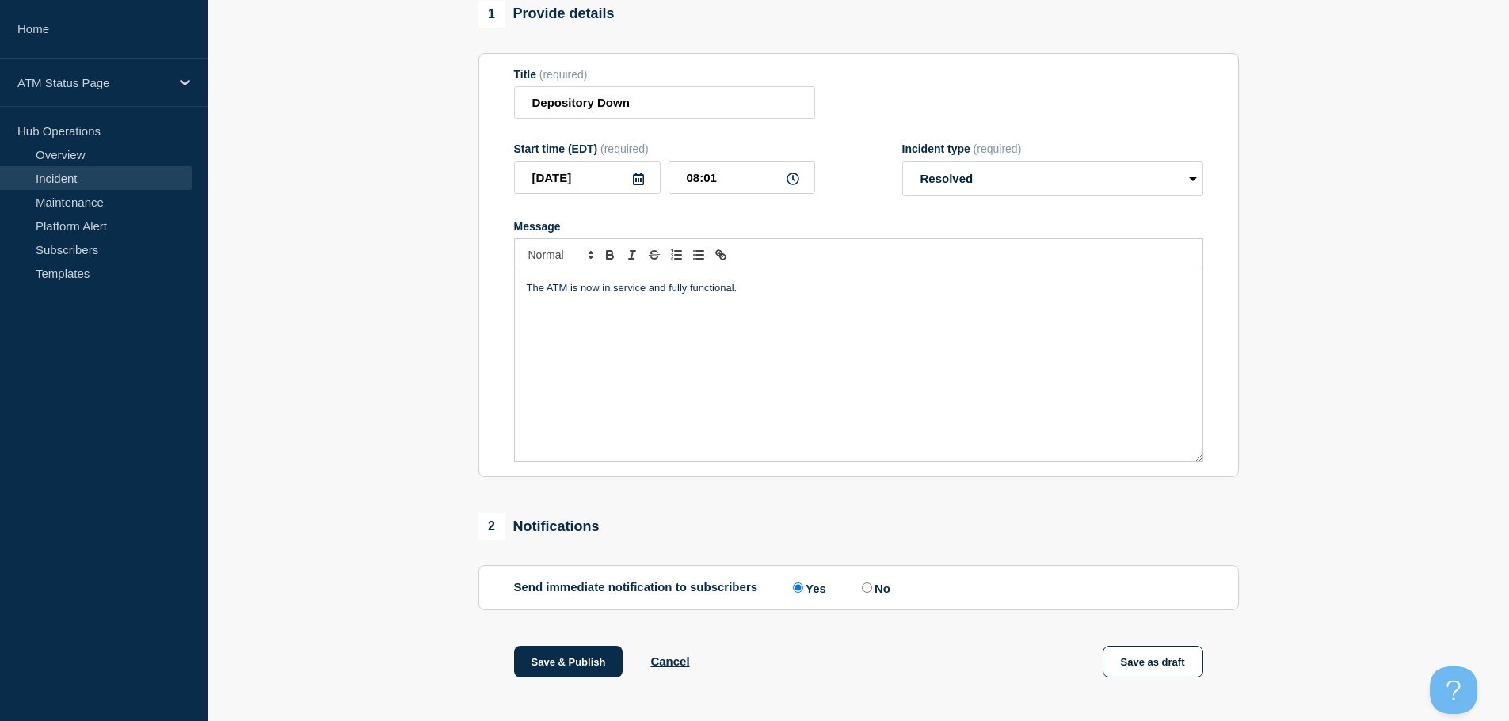
scroll to position [292, 0]
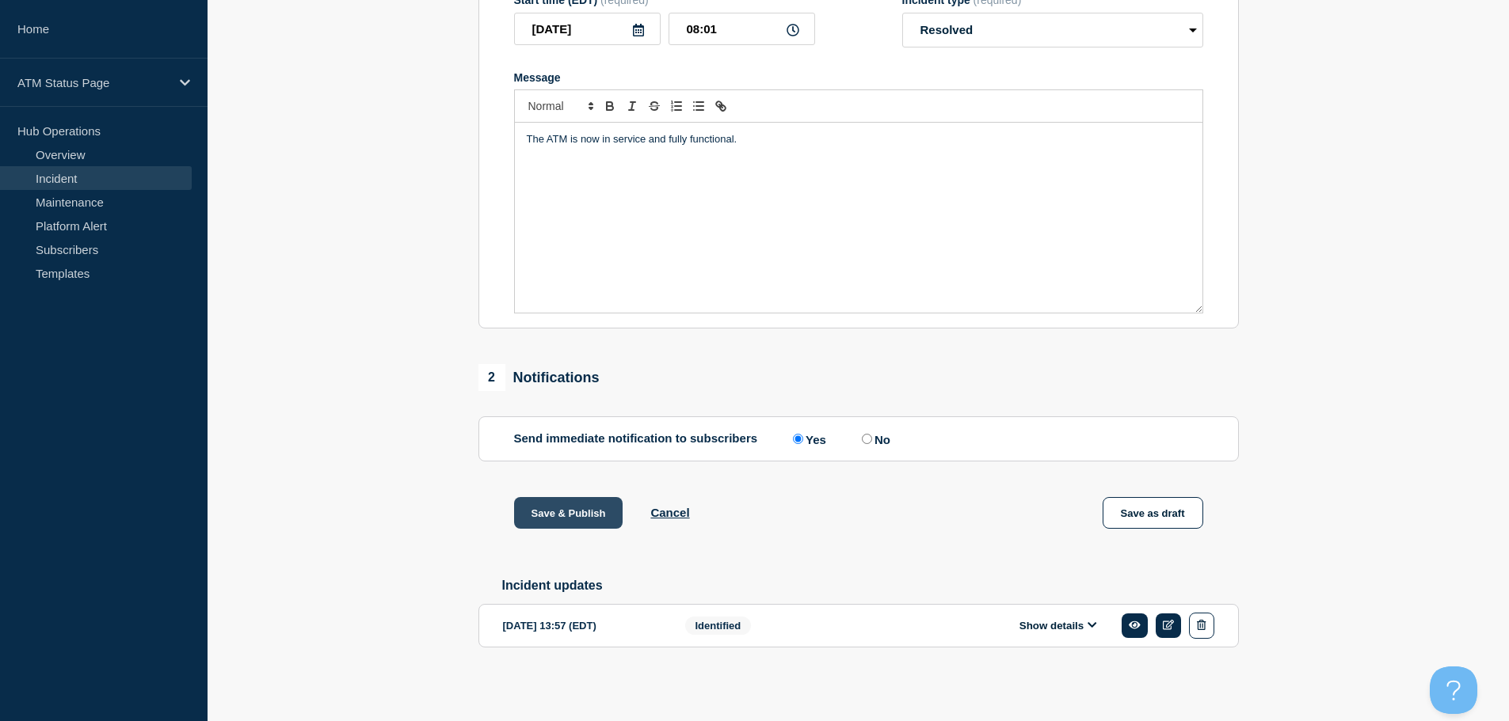
click at [539, 507] on button "Save & Publish" at bounding box center [568, 513] width 109 height 32
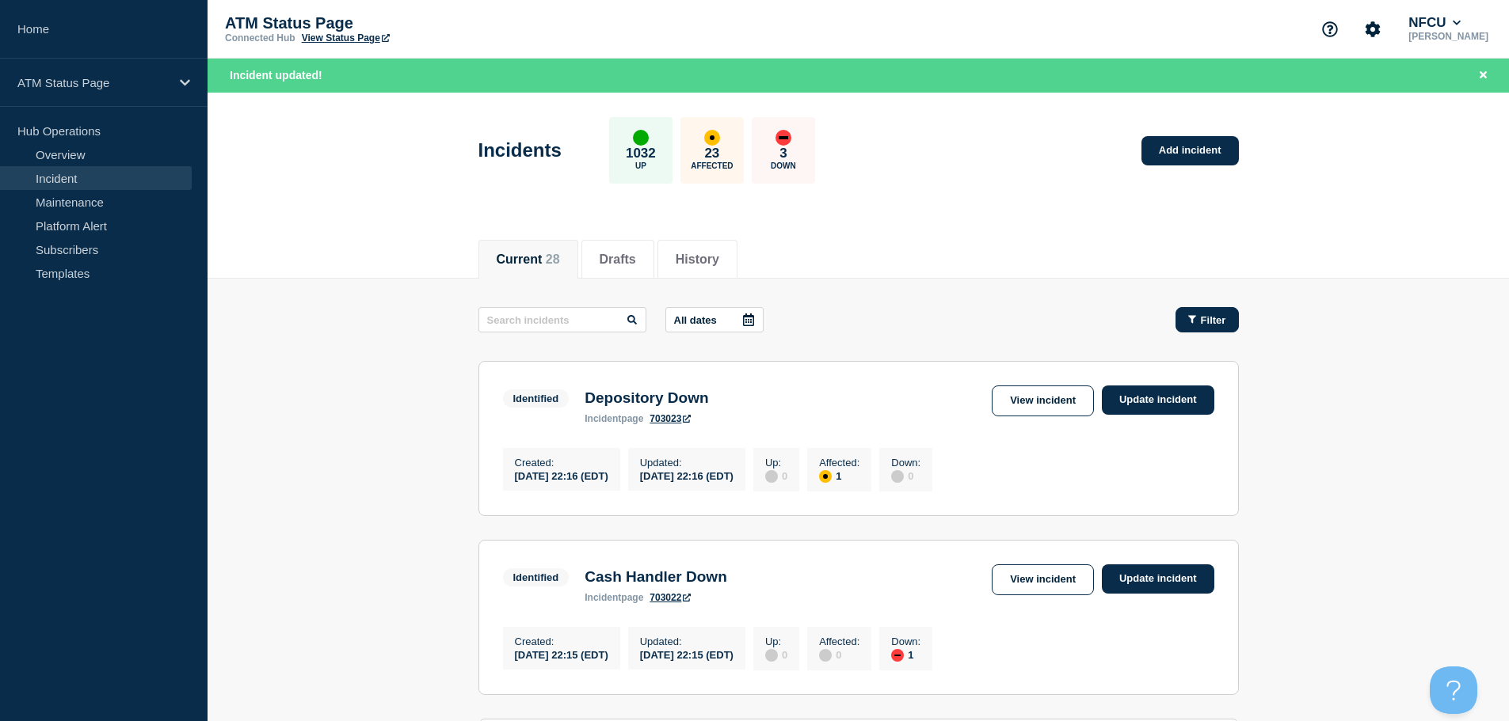
click at [1208, 314] on span "Filter" at bounding box center [1213, 320] width 25 height 12
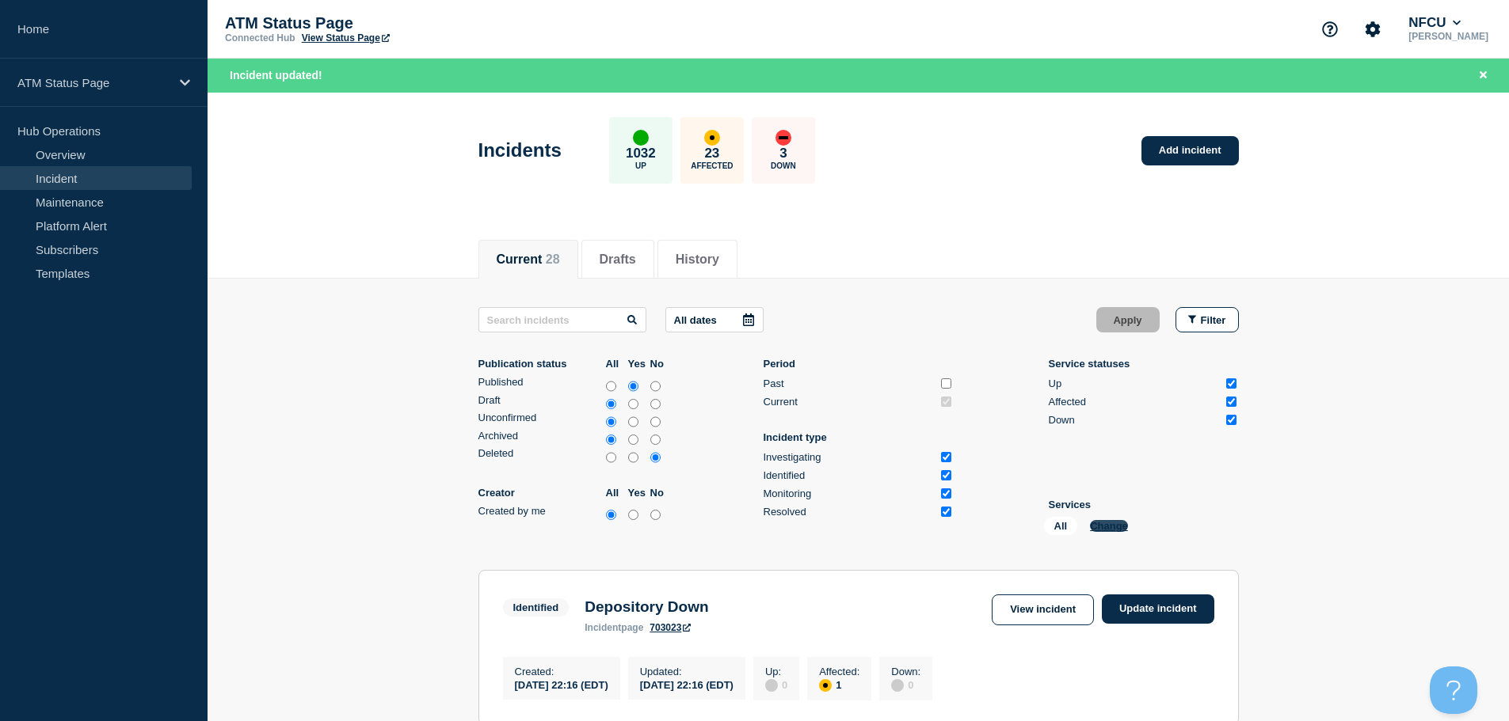
click at [1102, 523] on button "Change" at bounding box center [1109, 526] width 38 height 12
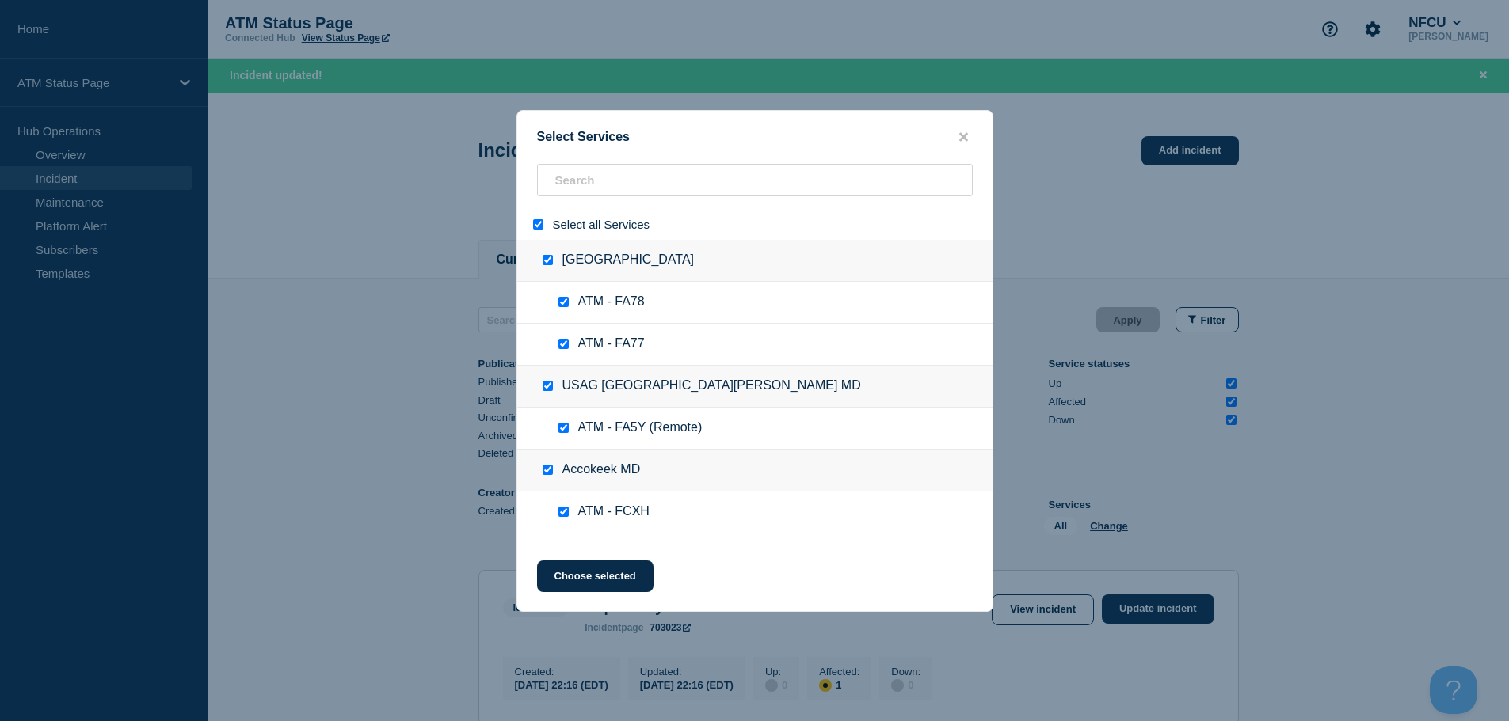
click at [537, 225] on input "select all" at bounding box center [538, 224] width 10 height 10
click at [595, 174] on input "search" at bounding box center [755, 180] width 436 height 32
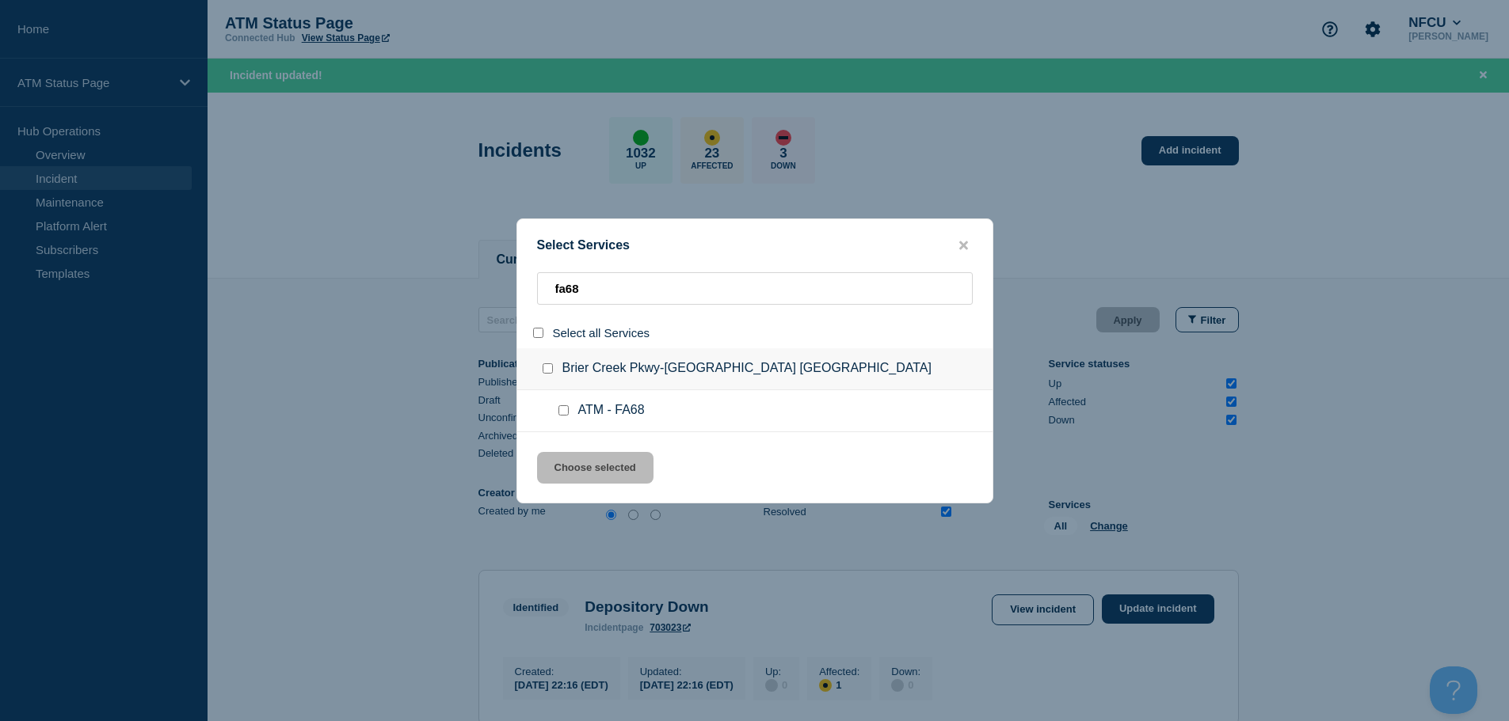
click at [562, 411] on input "service: ATM - FA68" at bounding box center [563, 410] width 10 height 10
click at [572, 476] on button "Choose selected" at bounding box center [595, 468] width 116 height 32
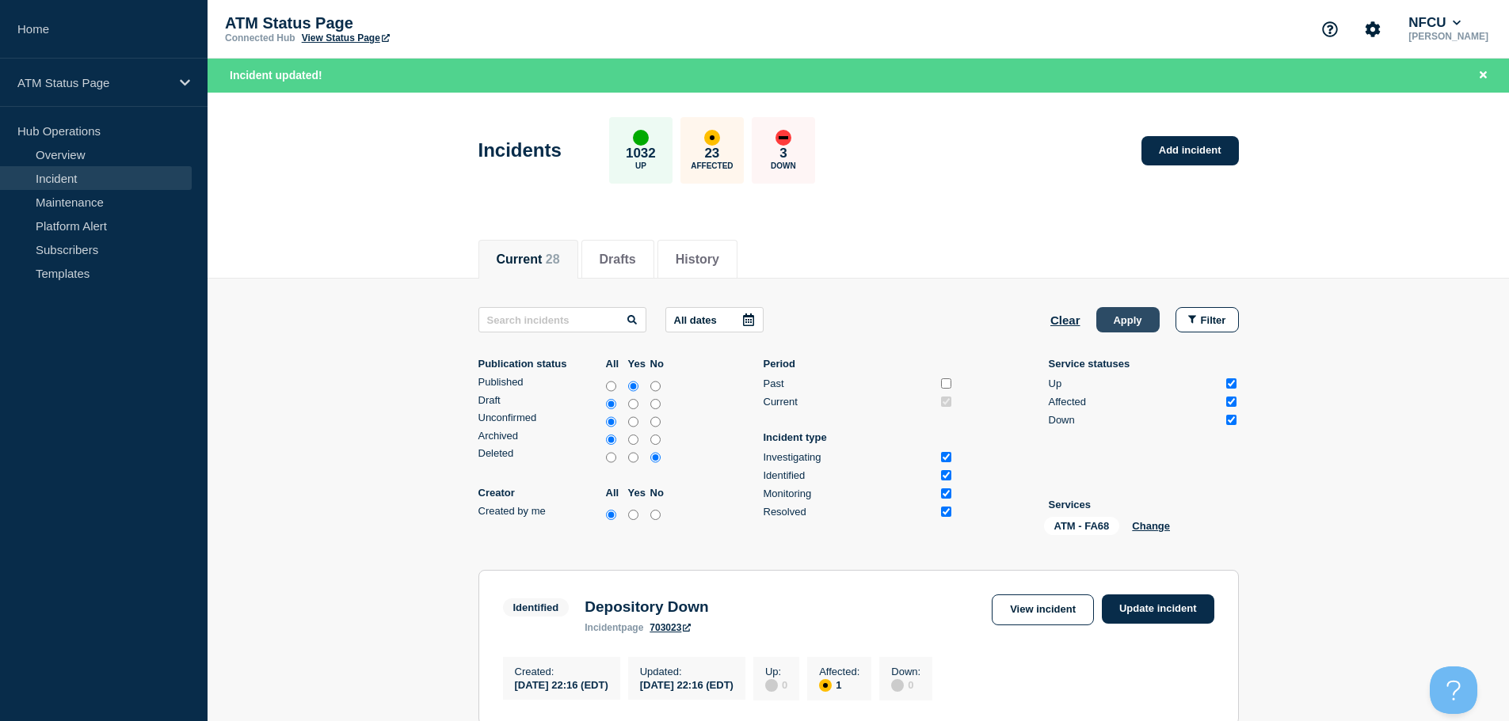
click at [1132, 315] on button "Apply" at bounding box center [1127, 319] width 63 height 25
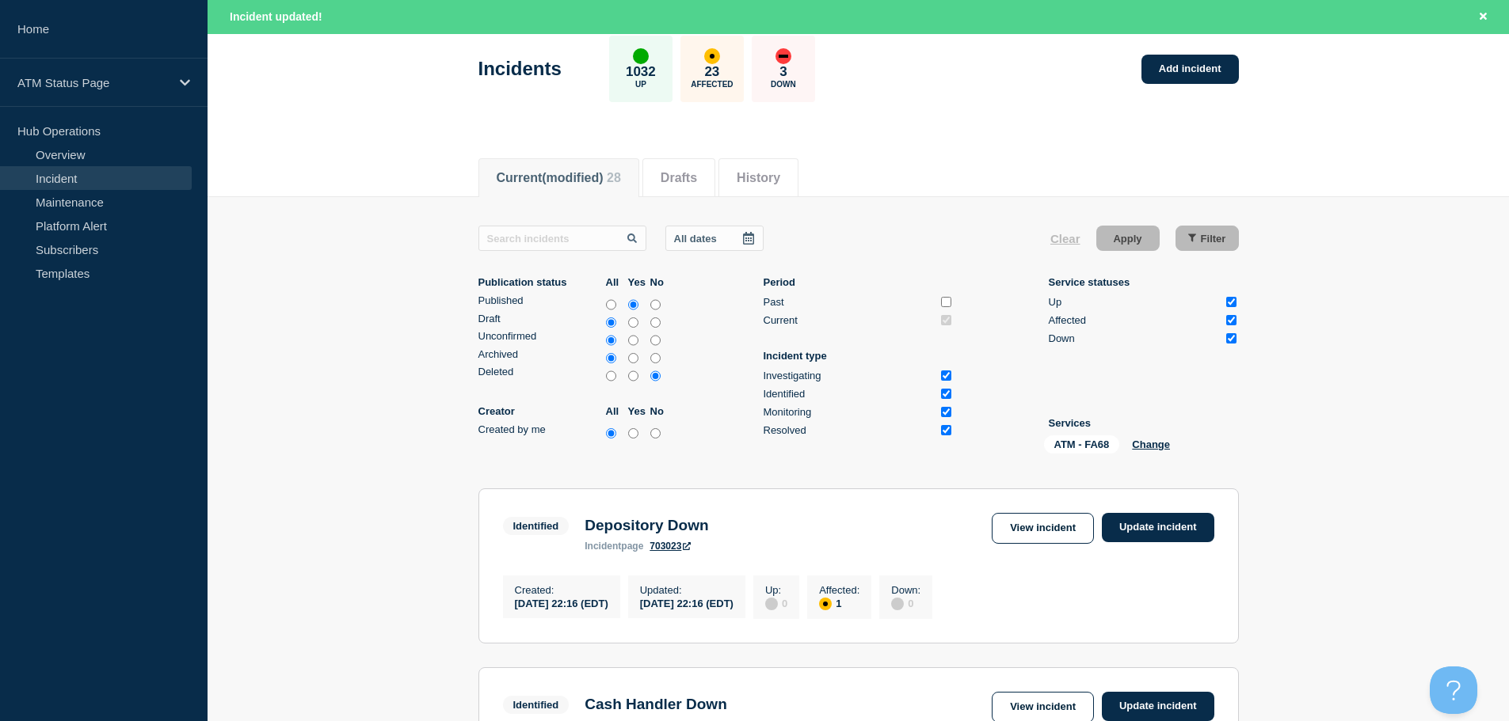
scroll to position [158, 0]
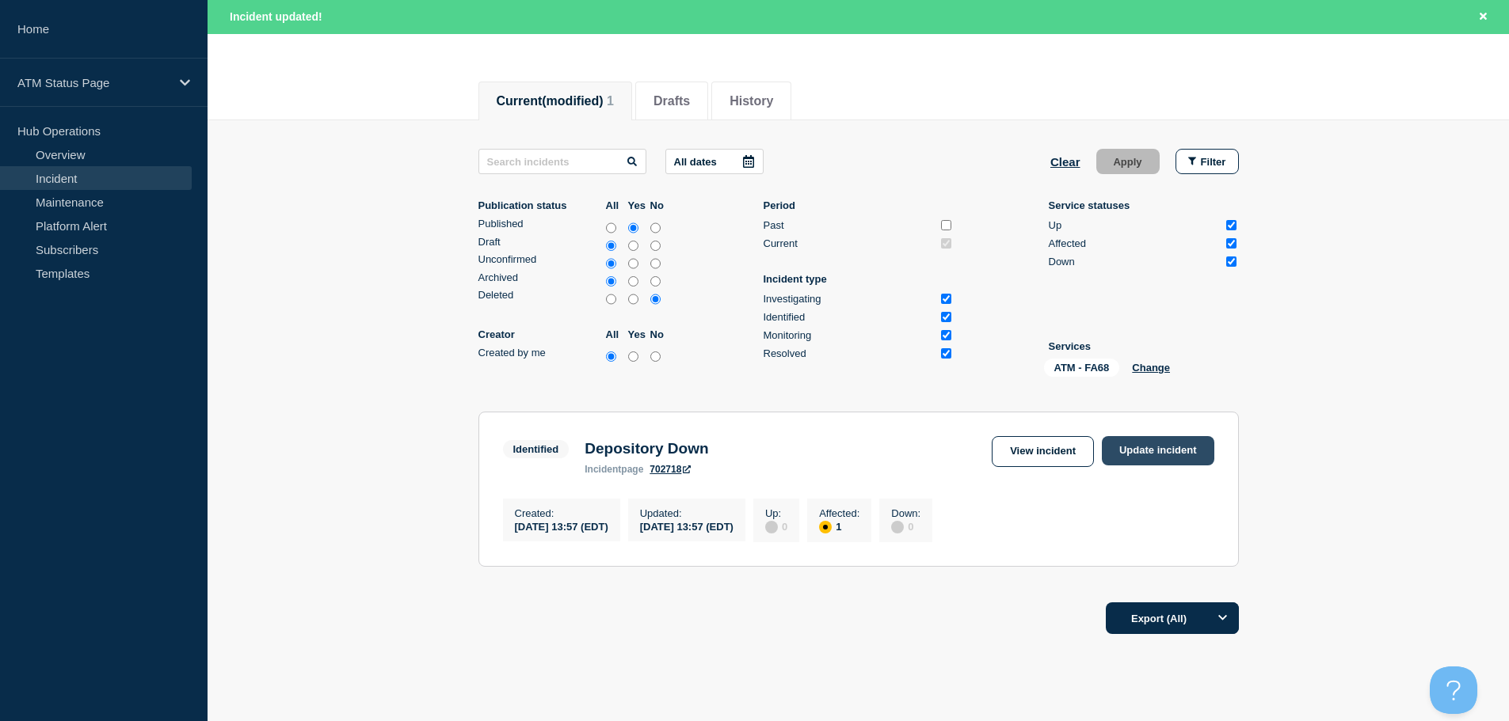
click at [1159, 440] on link "Update incident" at bounding box center [1158, 450] width 112 height 29
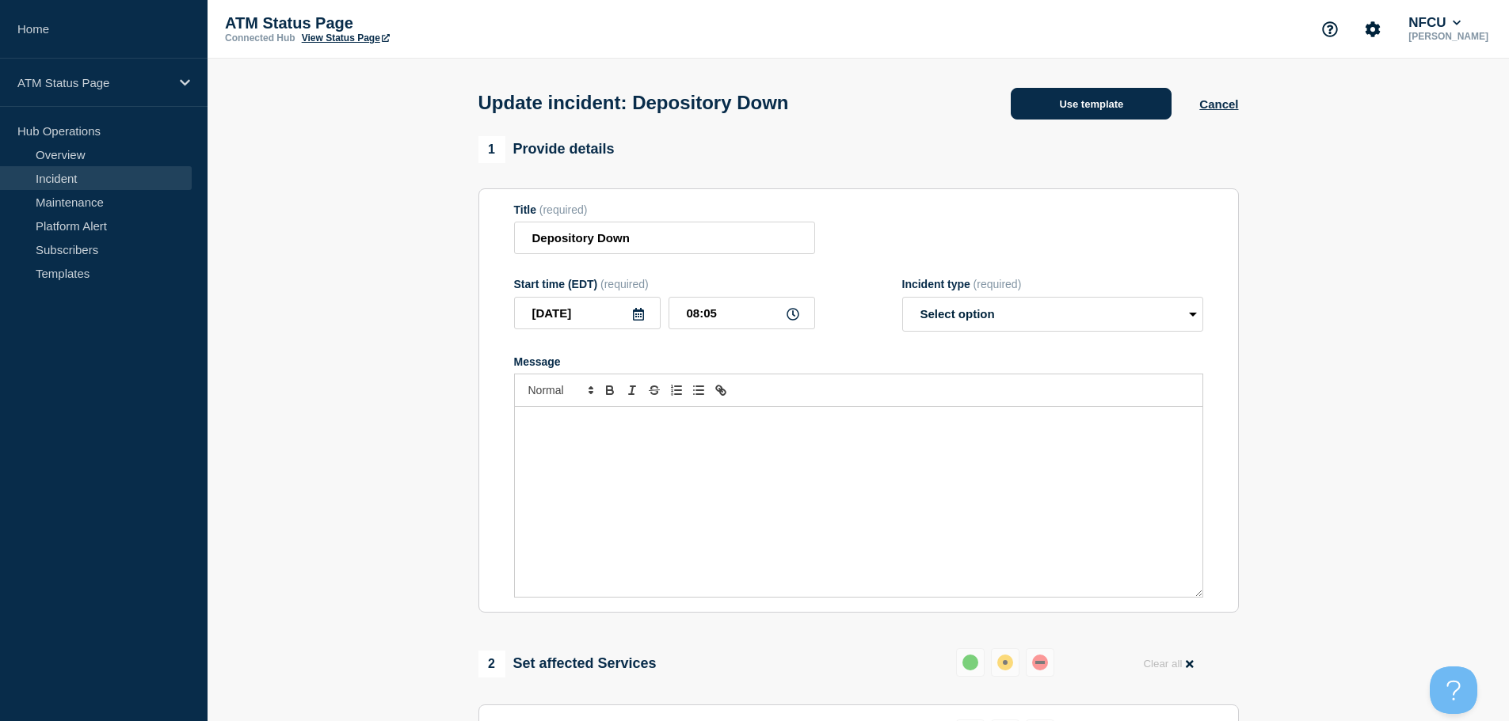
click at [1109, 93] on button "Use template" at bounding box center [1090, 104] width 161 height 32
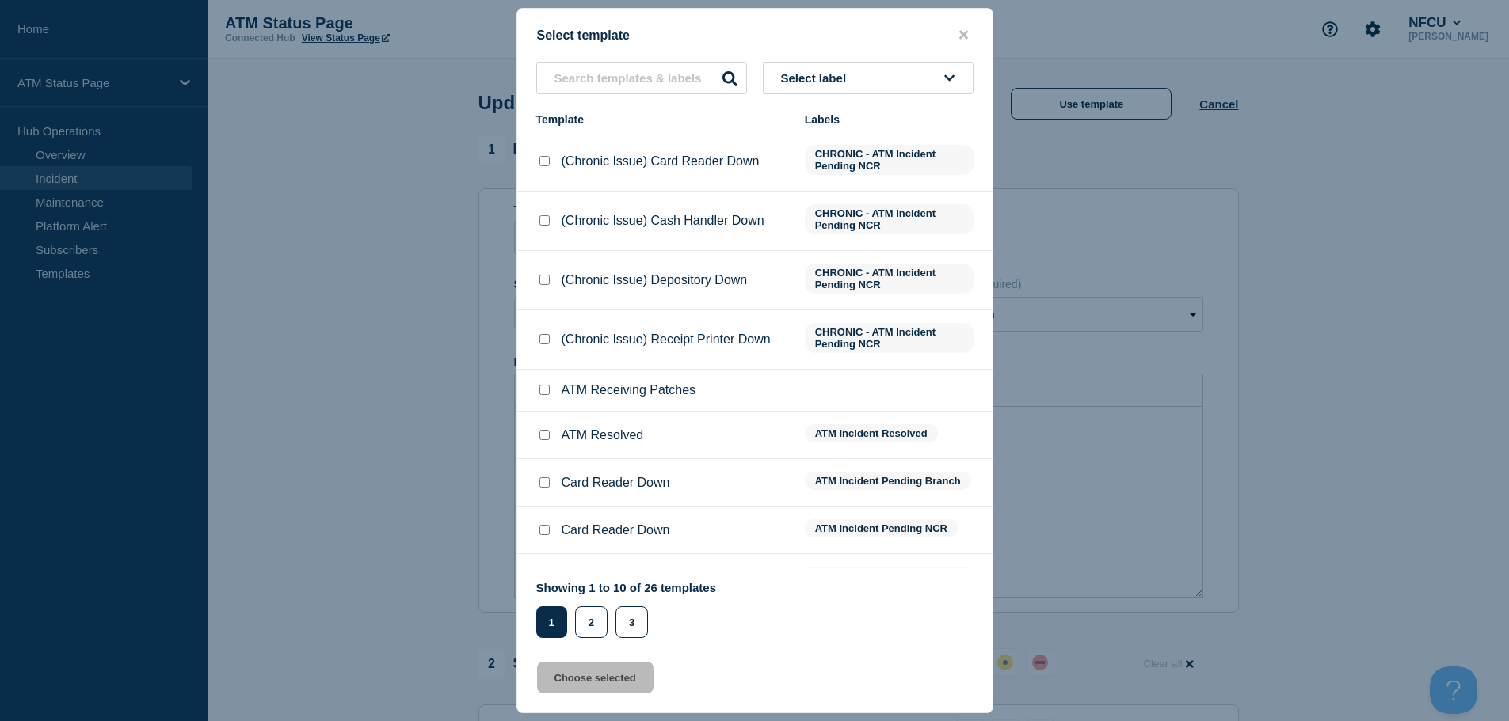
click at [907, 85] on button "Select label" at bounding box center [868, 78] width 211 height 32
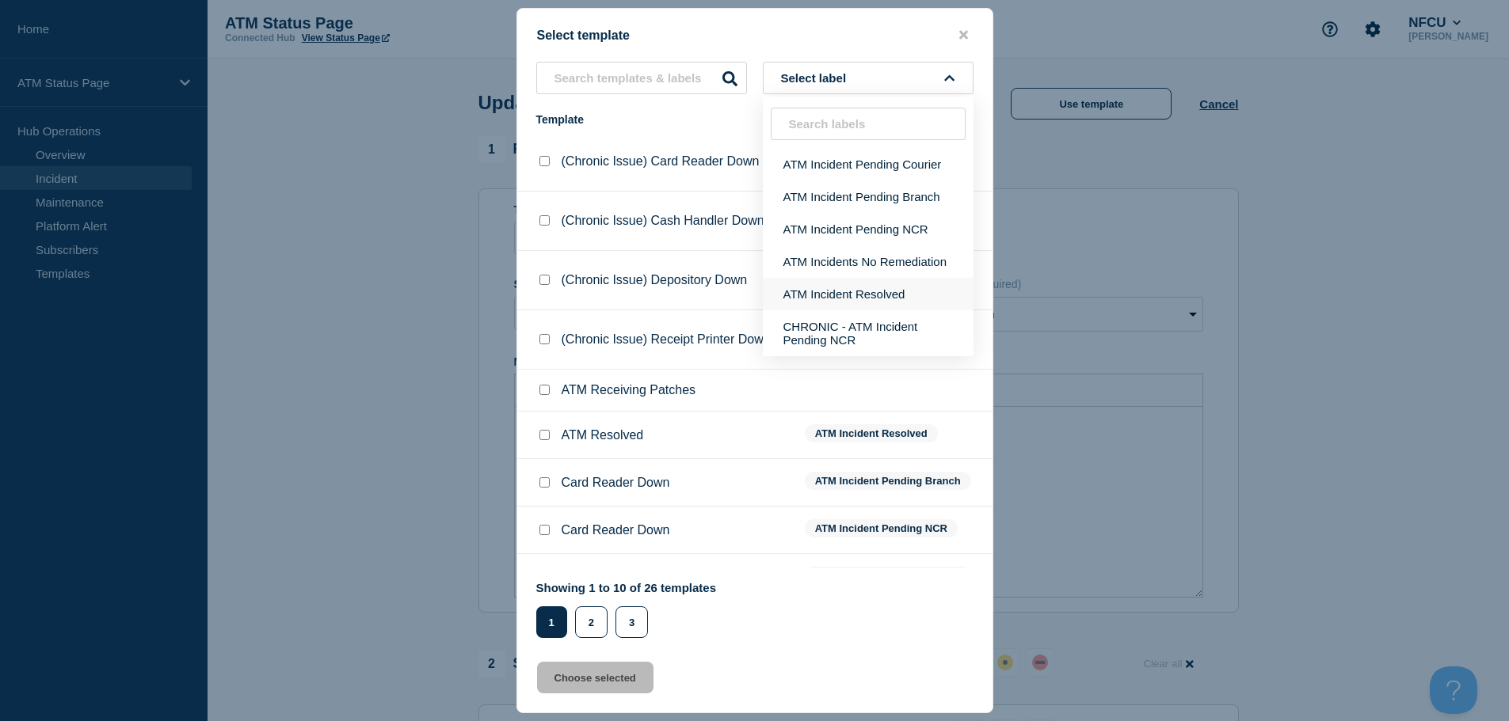
click at [886, 288] on button "ATM Incident Resolved" at bounding box center [868, 294] width 211 height 32
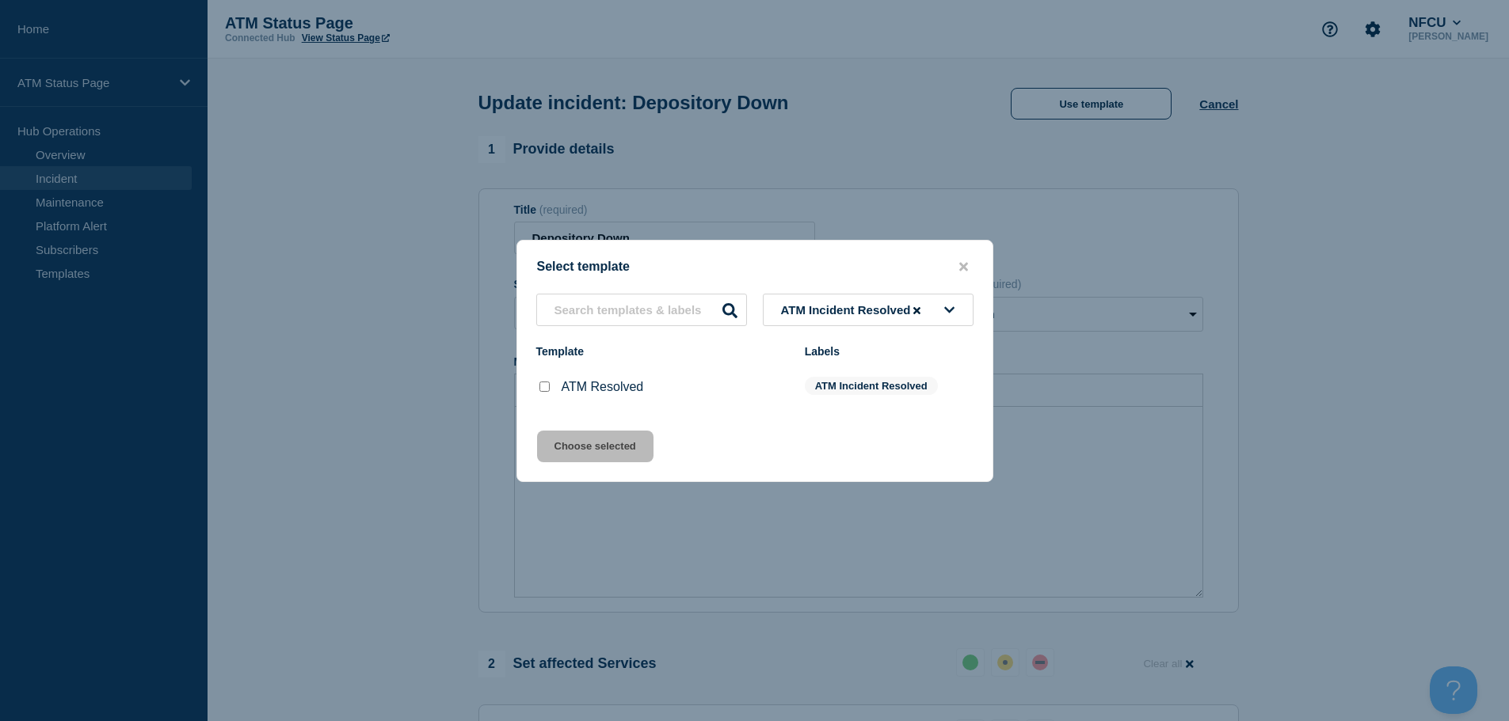
click at [542, 392] on input "ATM Resolved checkbox" at bounding box center [544, 387] width 10 height 10
click at [584, 459] on button "Choose selected" at bounding box center [595, 447] width 116 height 32
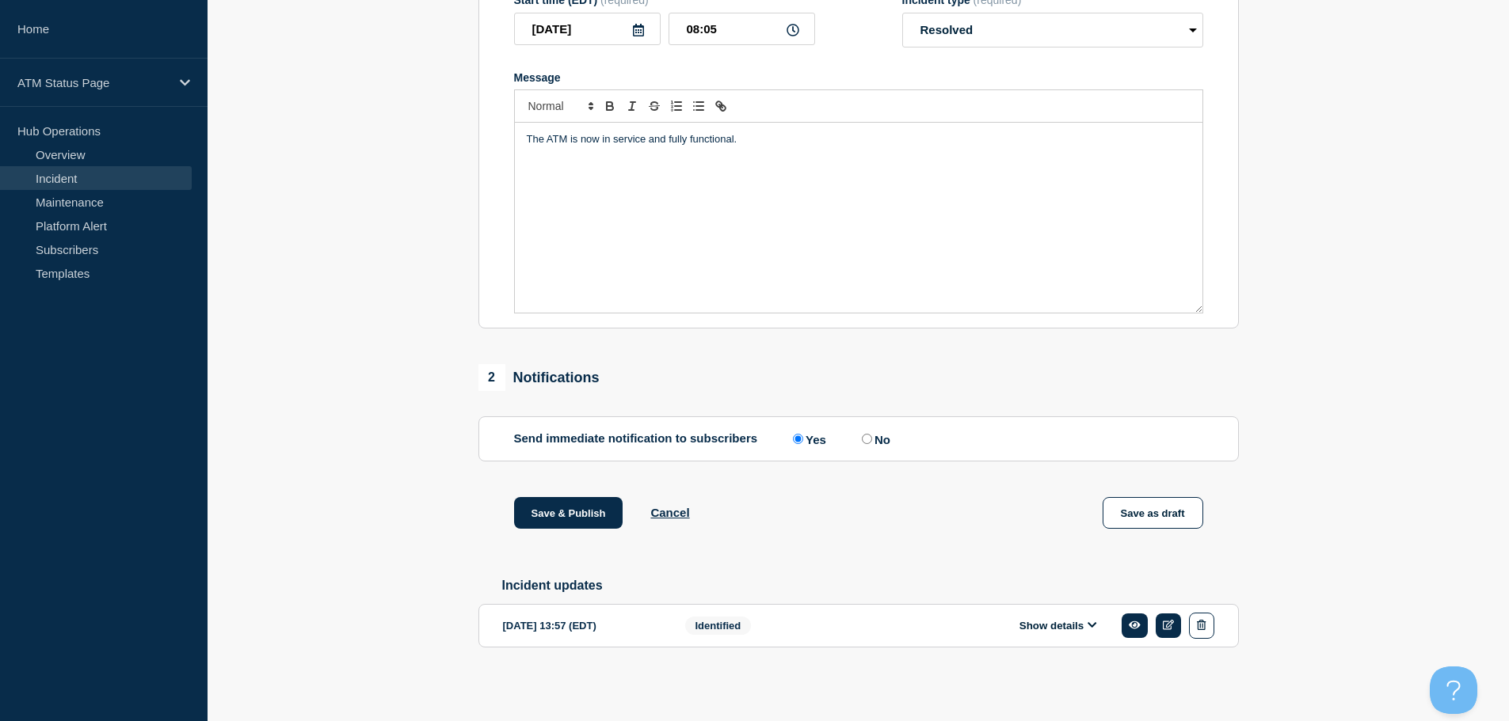
scroll to position [292, 0]
click at [542, 507] on button "Save & Publish" at bounding box center [568, 513] width 109 height 32
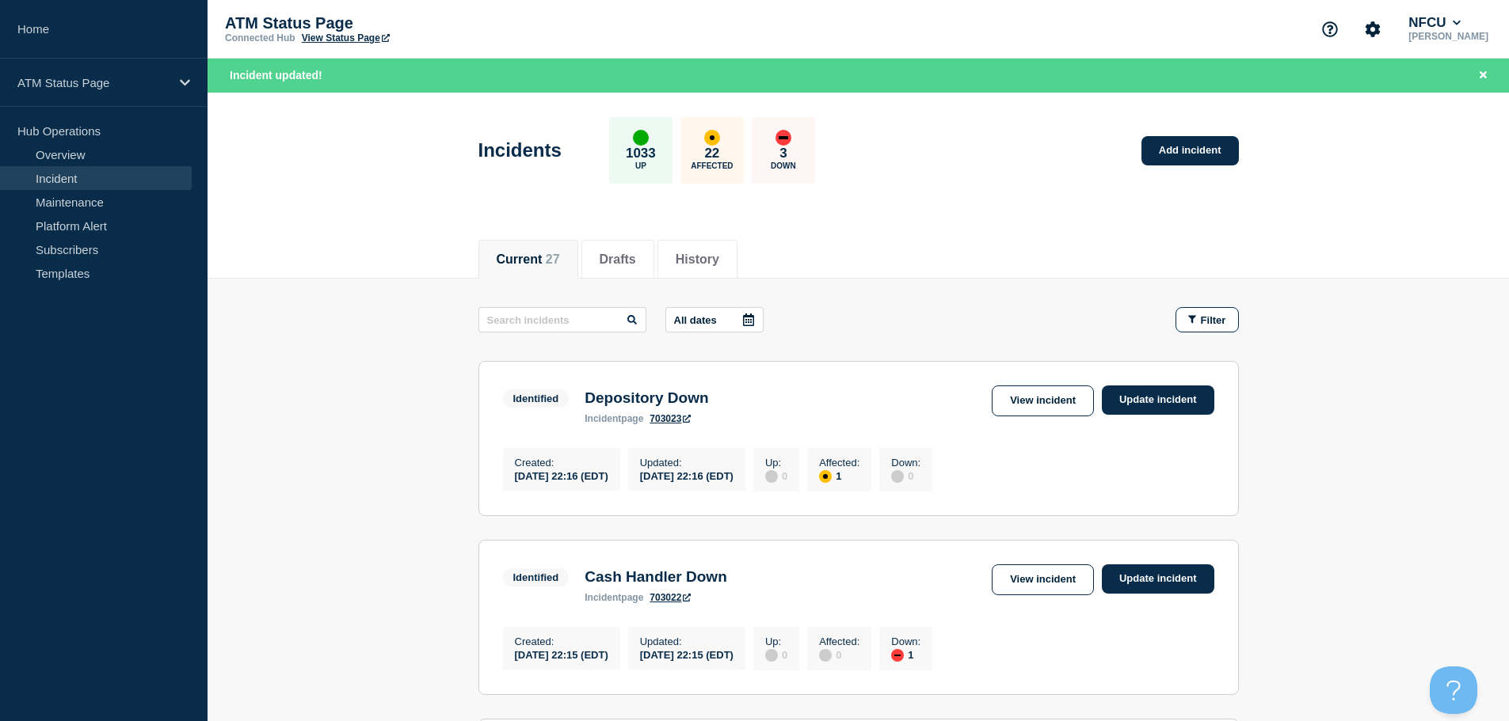
click at [1207, 311] on button "Filter" at bounding box center [1206, 319] width 63 height 25
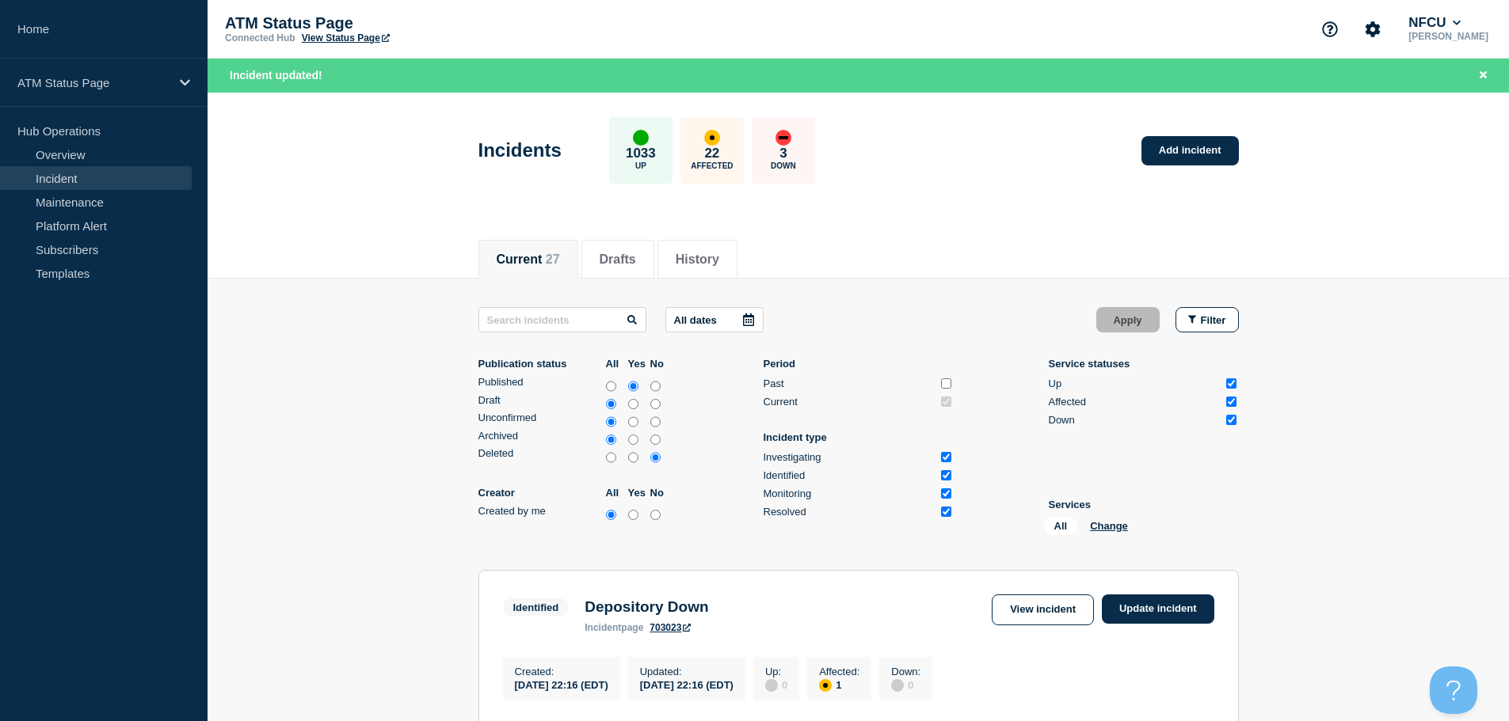
click at [1111, 534] on div "All Change" at bounding box center [1123, 529] width 158 height 25
click at [1105, 532] on div "All Change" at bounding box center [1123, 529] width 158 height 25
click at [1102, 523] on button "Change" at bounding box center [1109, 526] width 38 height 12
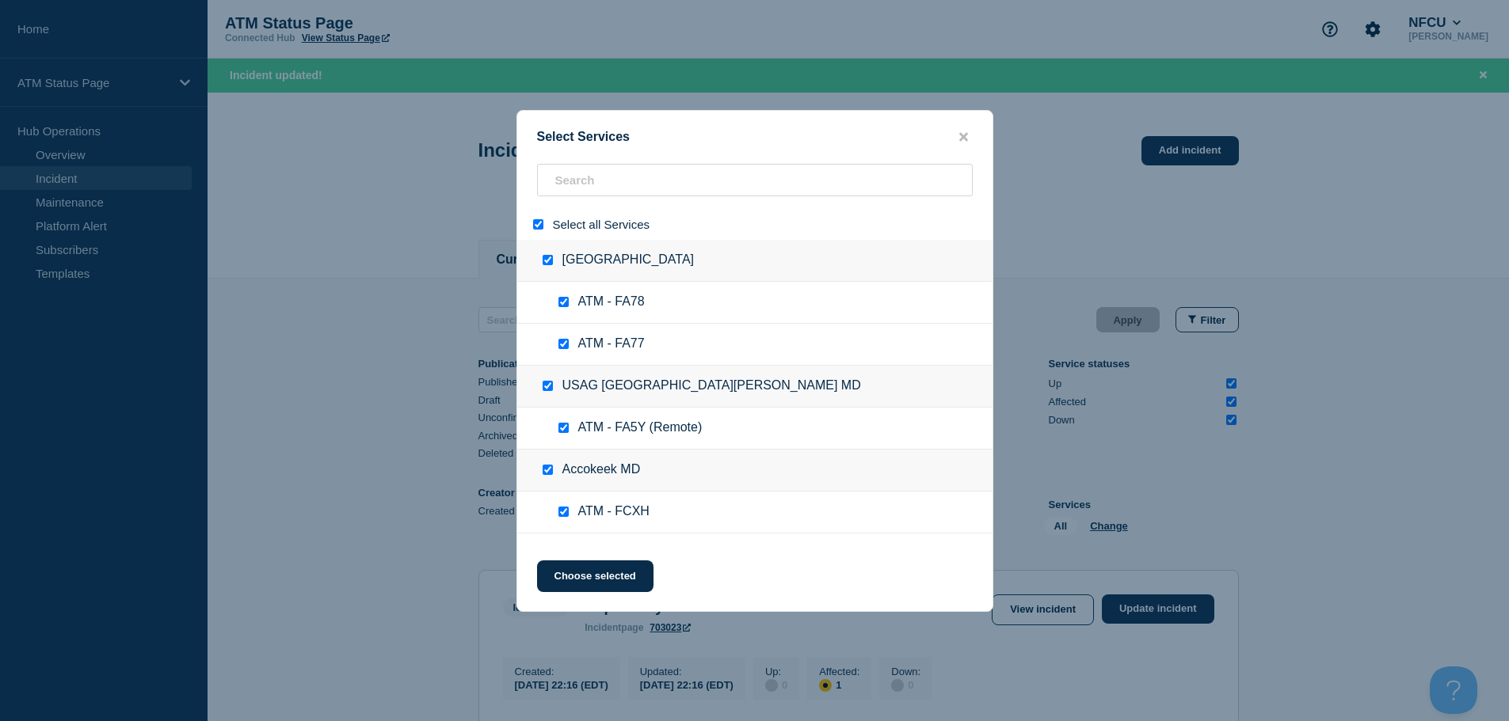
click at [539, 226] on input "select all" at bounding box center [538, 224] width 10 height 10
click at [630, 182] on input "search" at bounding box center [755, 180] width 436 height 32
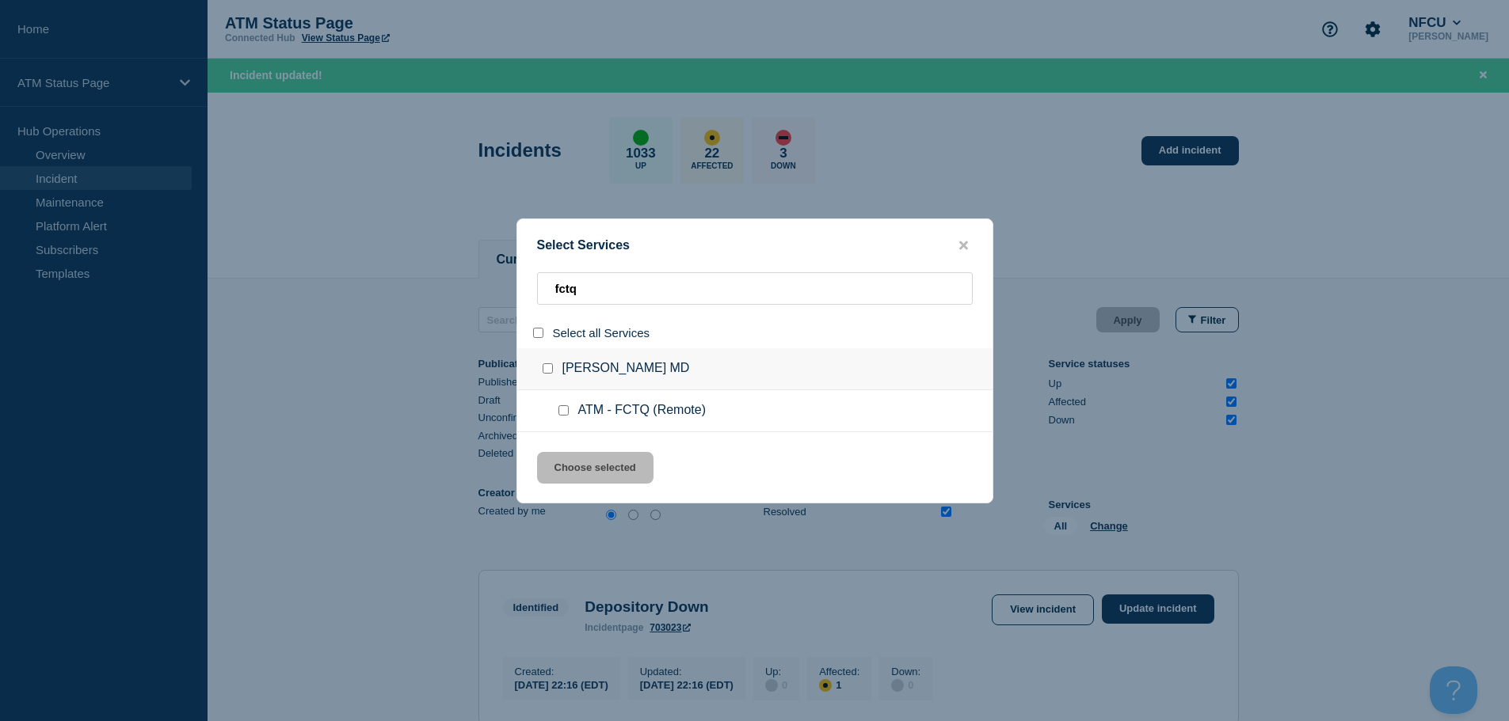
click at [561, 413] on input "service: ATM - FCTQ (Remote)" at bounding box center [563, 410] width 10 height 10
click at [599, 471] on button "Choose selected" at bounding box center [595, 468] width 116 height 32
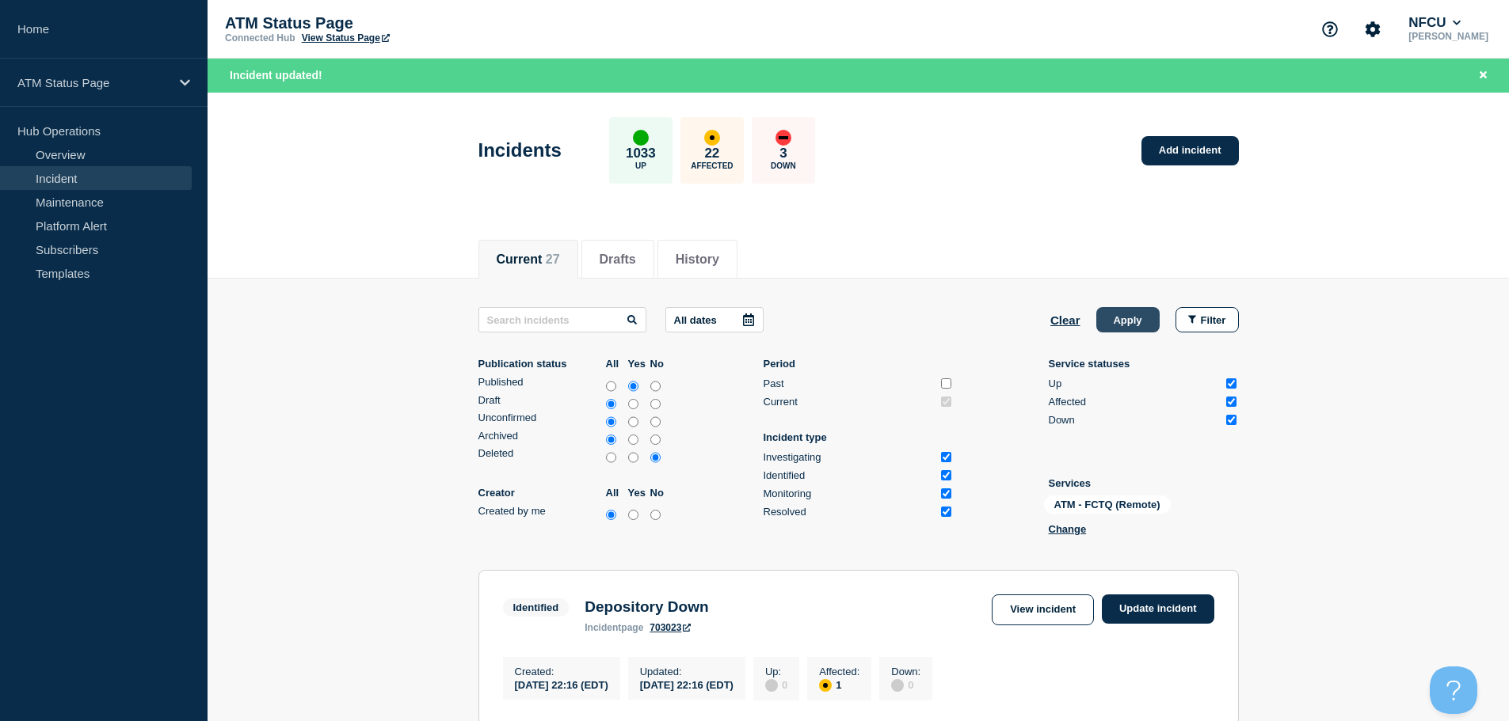
click at [1136, 325] on button "Apply" at bounding box center [1127, 319] width 63 height 25
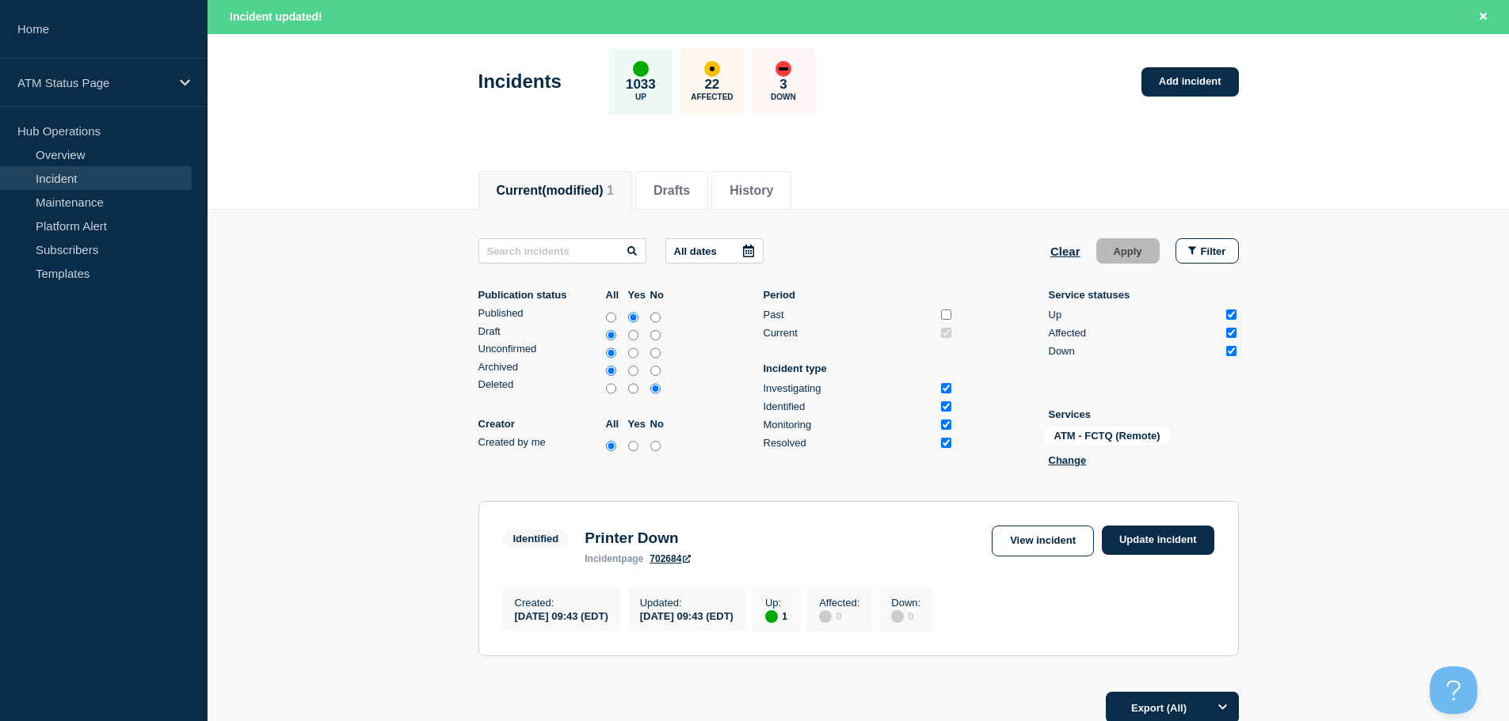
scroll to position [158, 0]
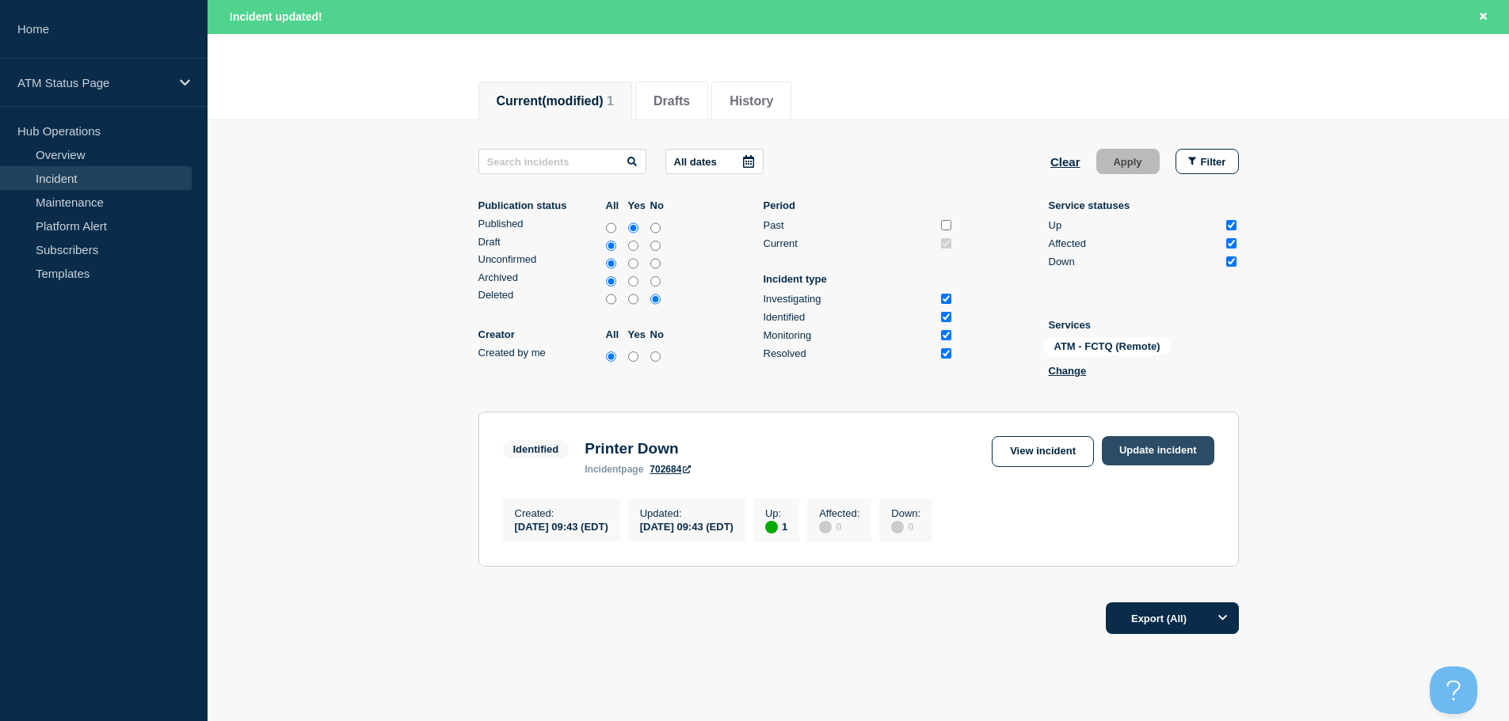
click at [1160, 454] on link "Update incident" at bounding box center [1158, 450] width 112 height 29
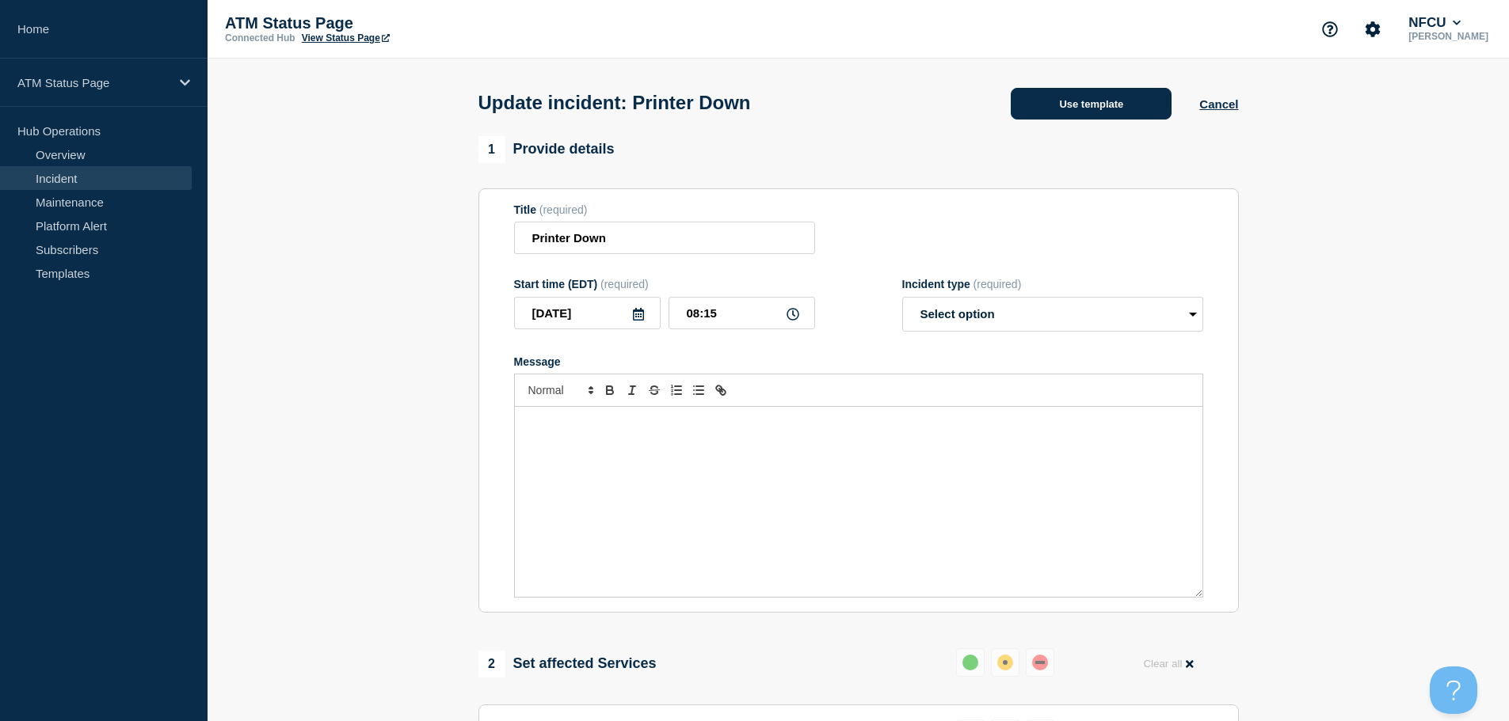
click at [1077, 103] on button "Use template" at bounding box center [1090, 104] width 161 height 32
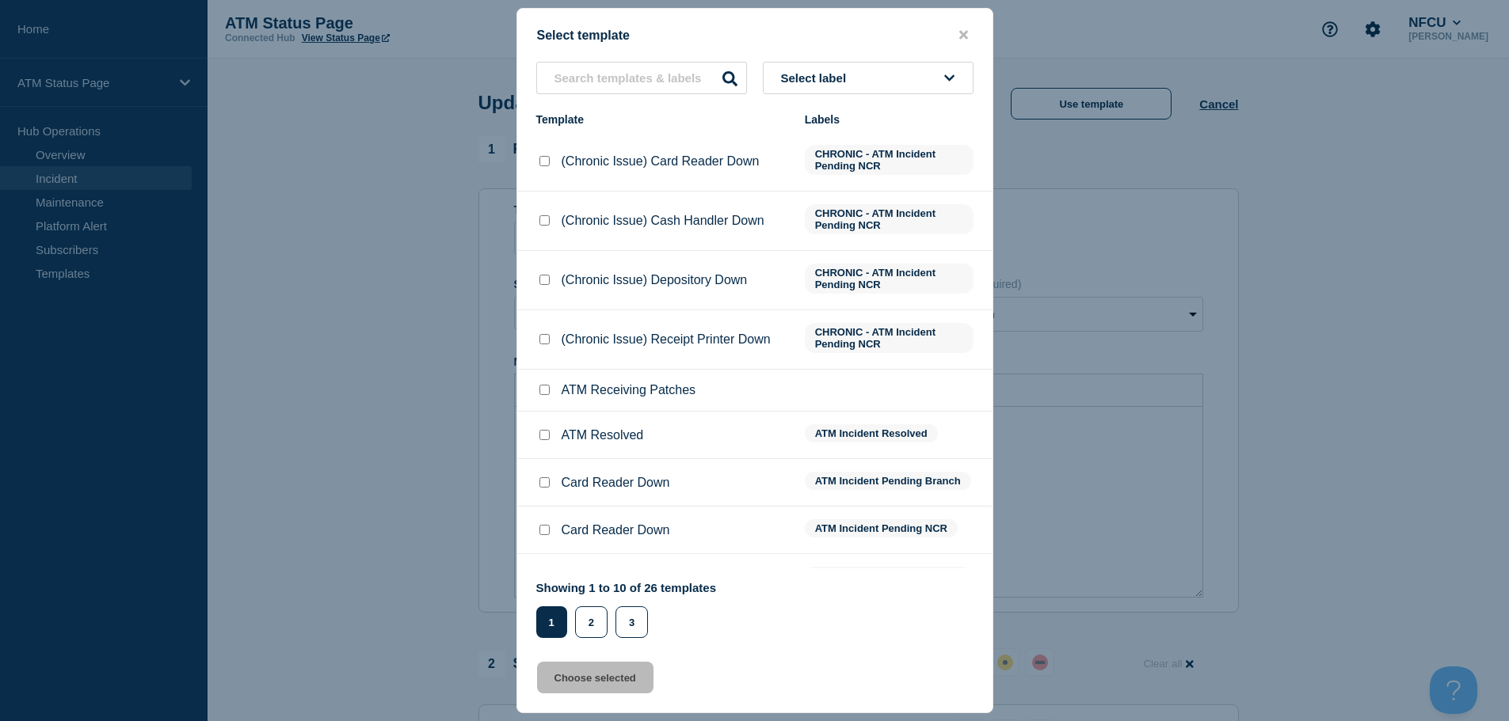
click at [845, 74] on span "Select label" at bounding box center [817, 77] width 72 height 13
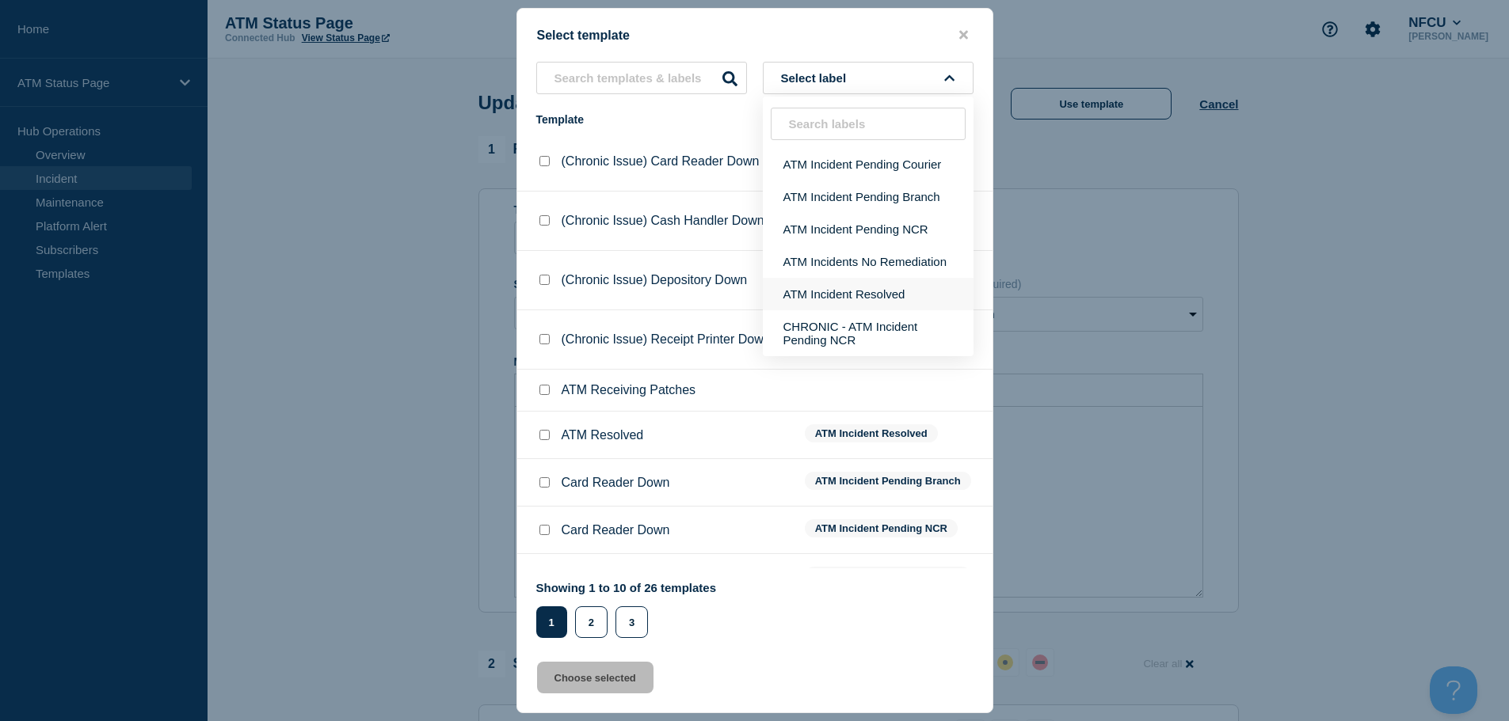
click at [861, 300] on button "ATM Incident Resolved" at bounding box center [868, 294] width 211 height 32
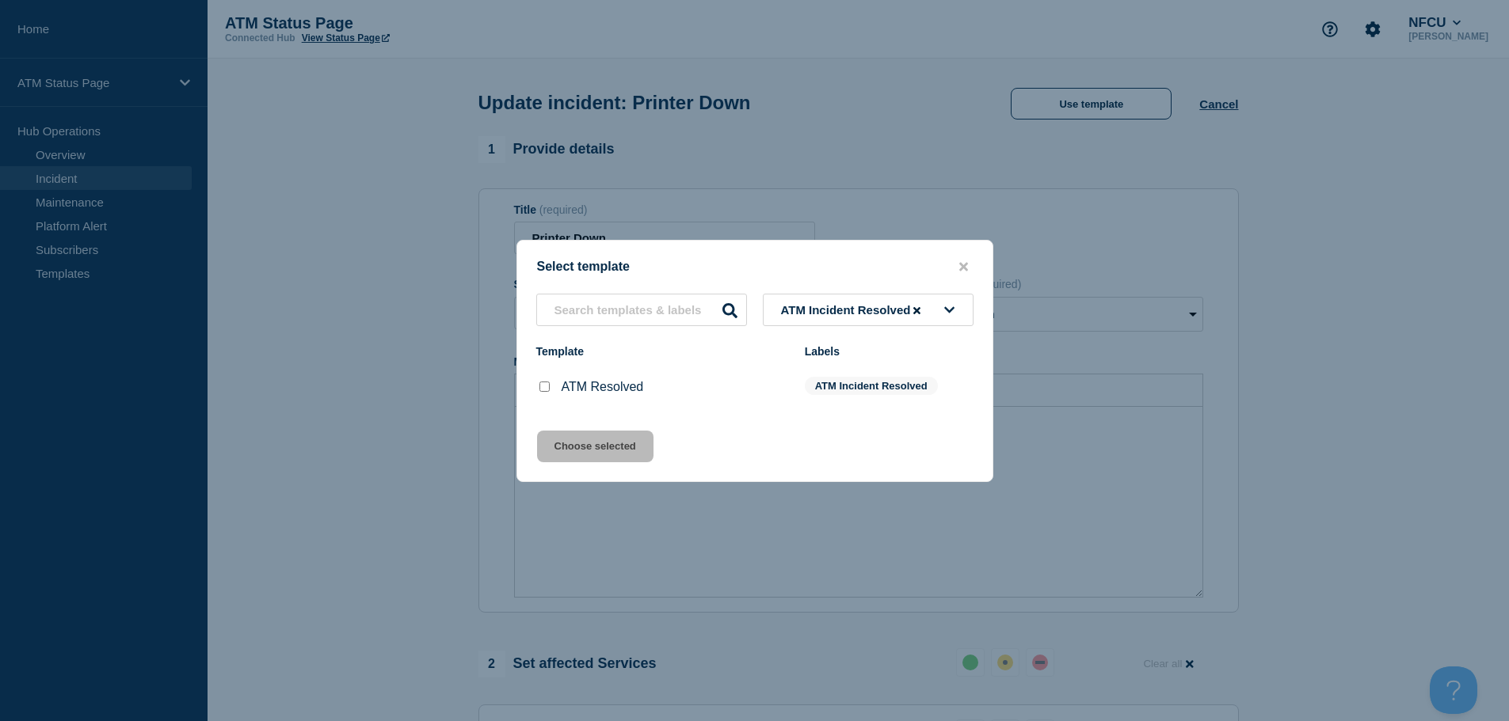
click at [544, 387] on input "ATM Resolved checkbox" at bounding box center [544, 387] width 10 height 10
click at [593, 471] on div "Select template ATM Incident Resolved Template Labels ATM Resolved ATM Incident…" at bounding box center [754, 361] width 477 height 242
click at [587, 451] on button "Choose selected" at bounding box center [595, 447] width 116 height 32
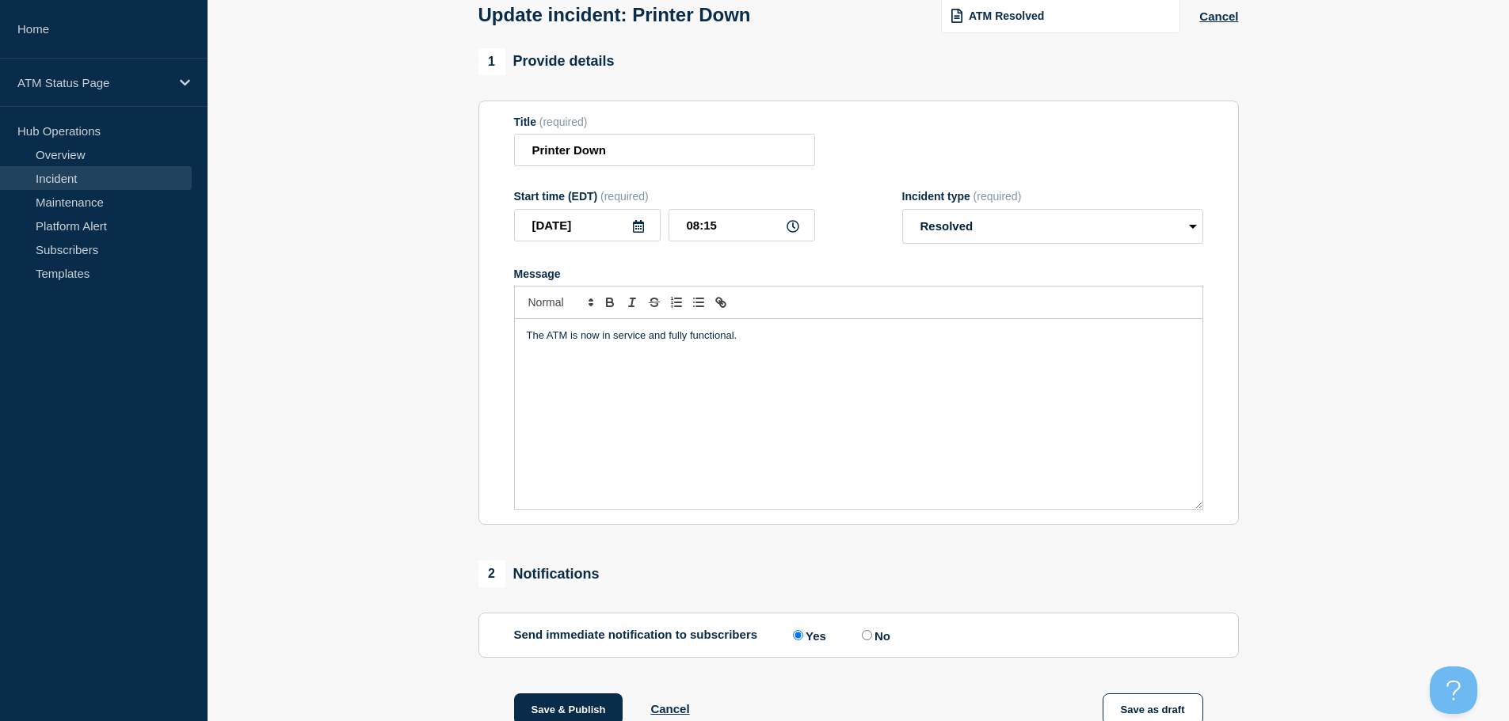
scroll to position [292, 0]
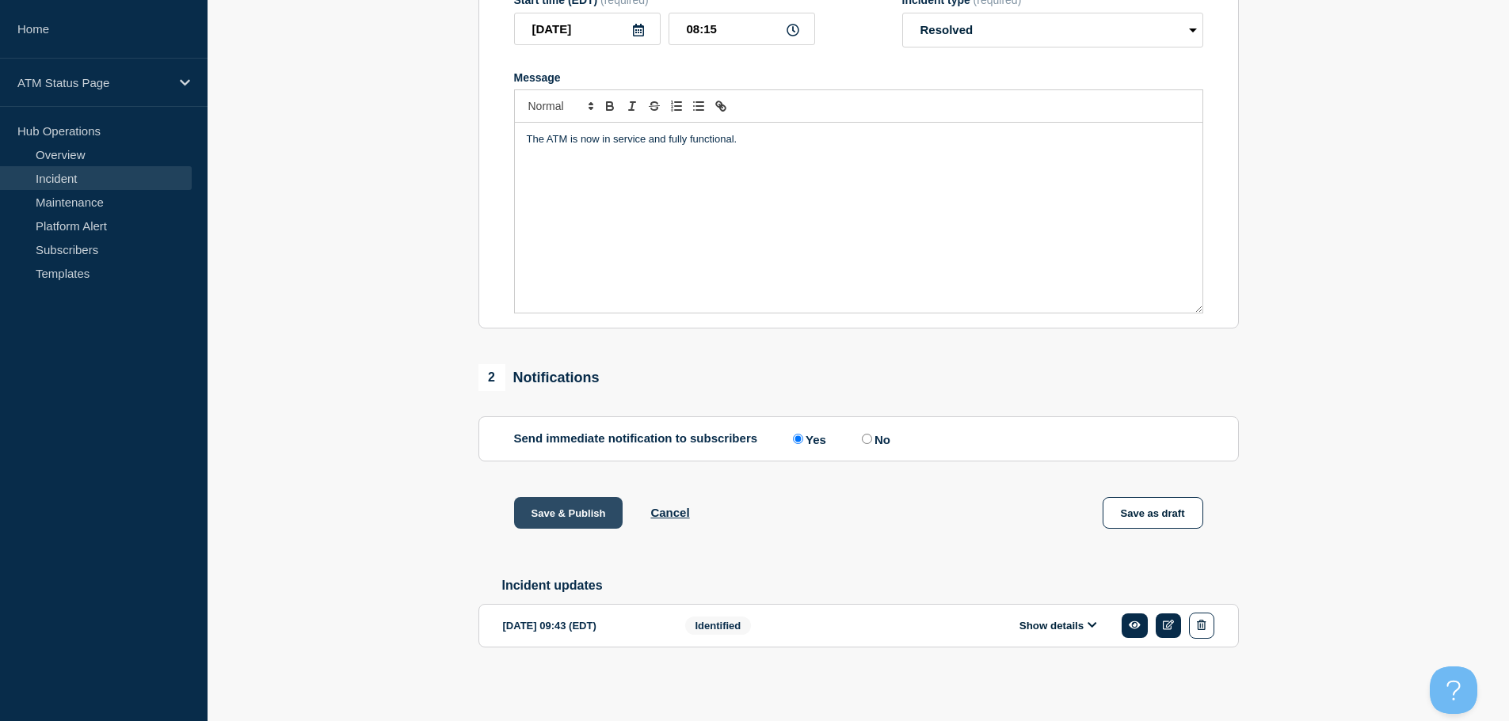
click at [567, 516] on button "Save & Publish" at bounding box center [568, 513] width 109 height 32
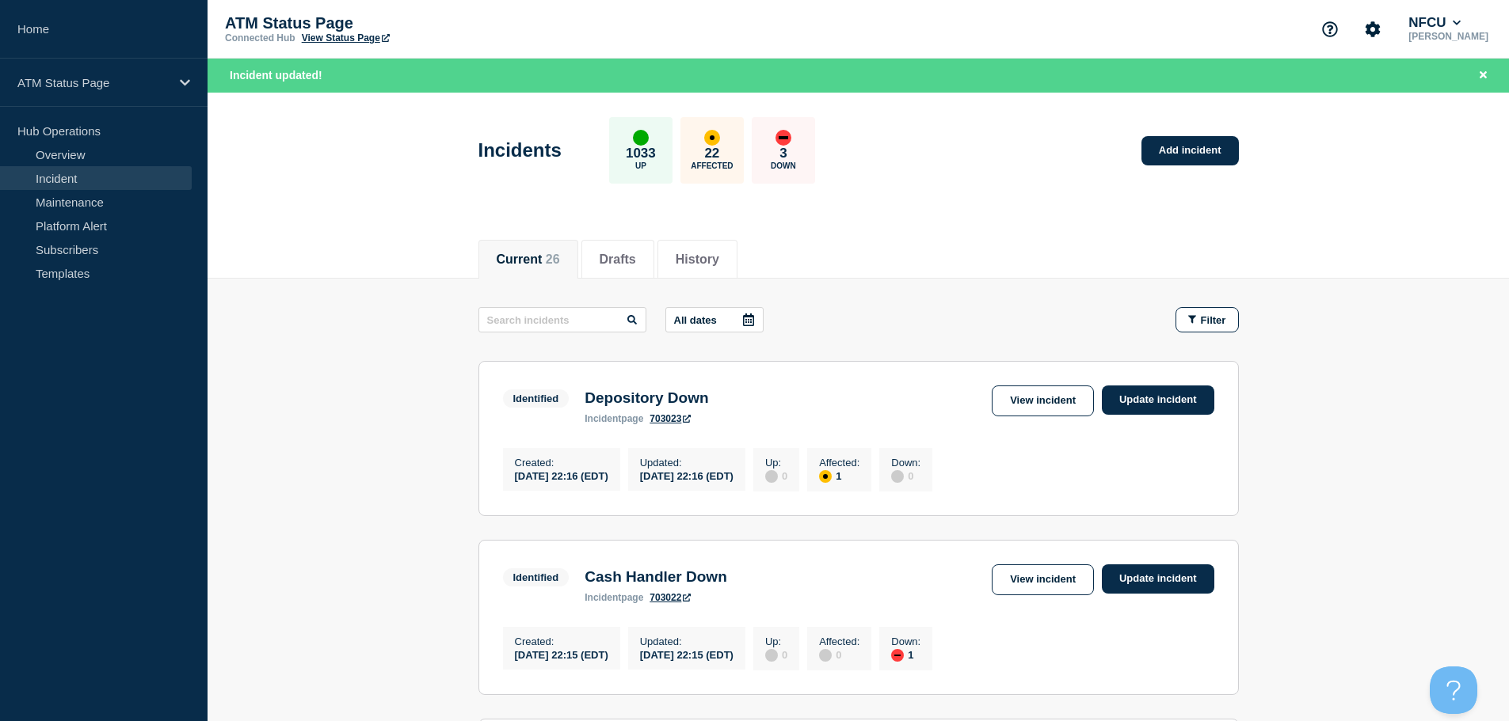
click at [997, 245] on div "Current 26 Drafts History" at bounding box center [858, 251] width 760 height 54
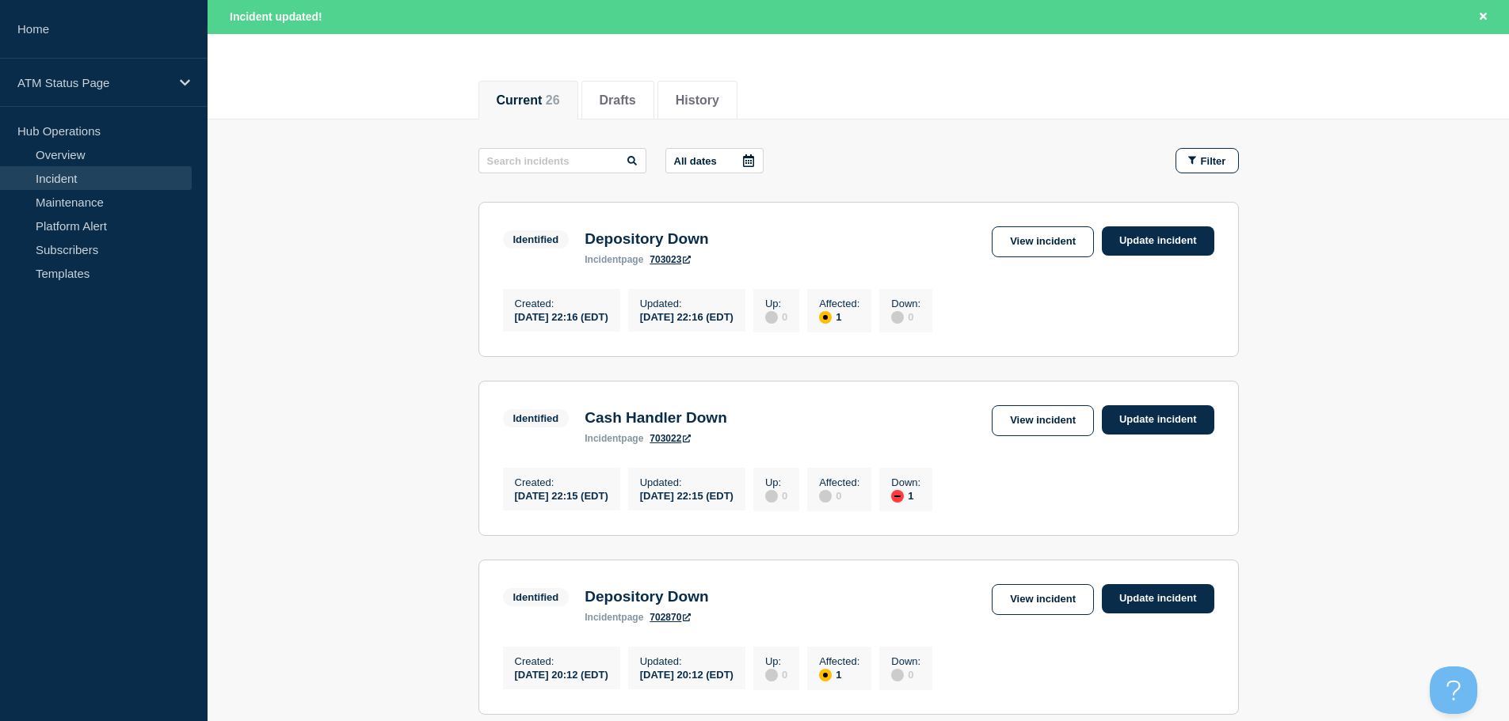
scroll to position [158, 0]
click at [1205, 158] on span "Filter" at bounding box center [1213, 162] width 25 height 12
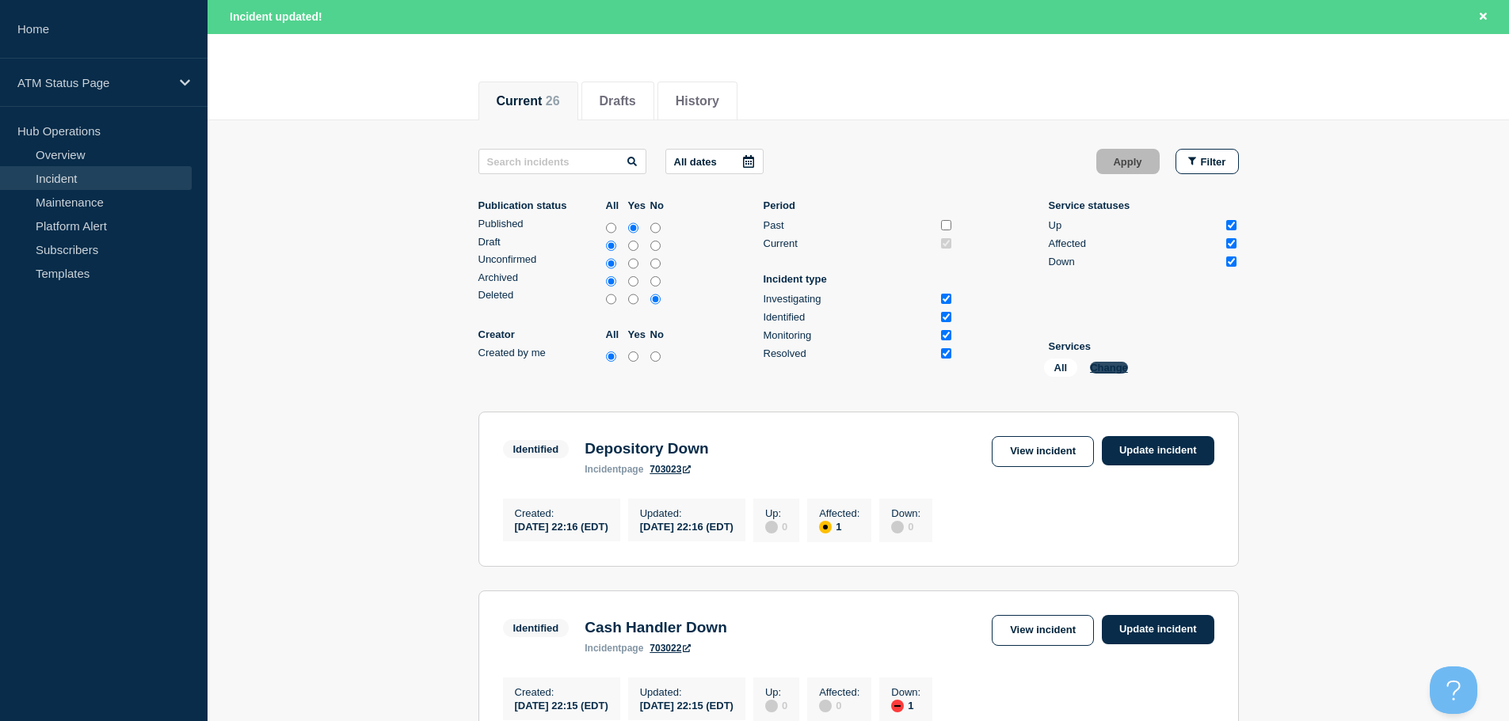
click at [1105, 368] on button "Change" at bounding box center [1109, 368] width 38 height 12
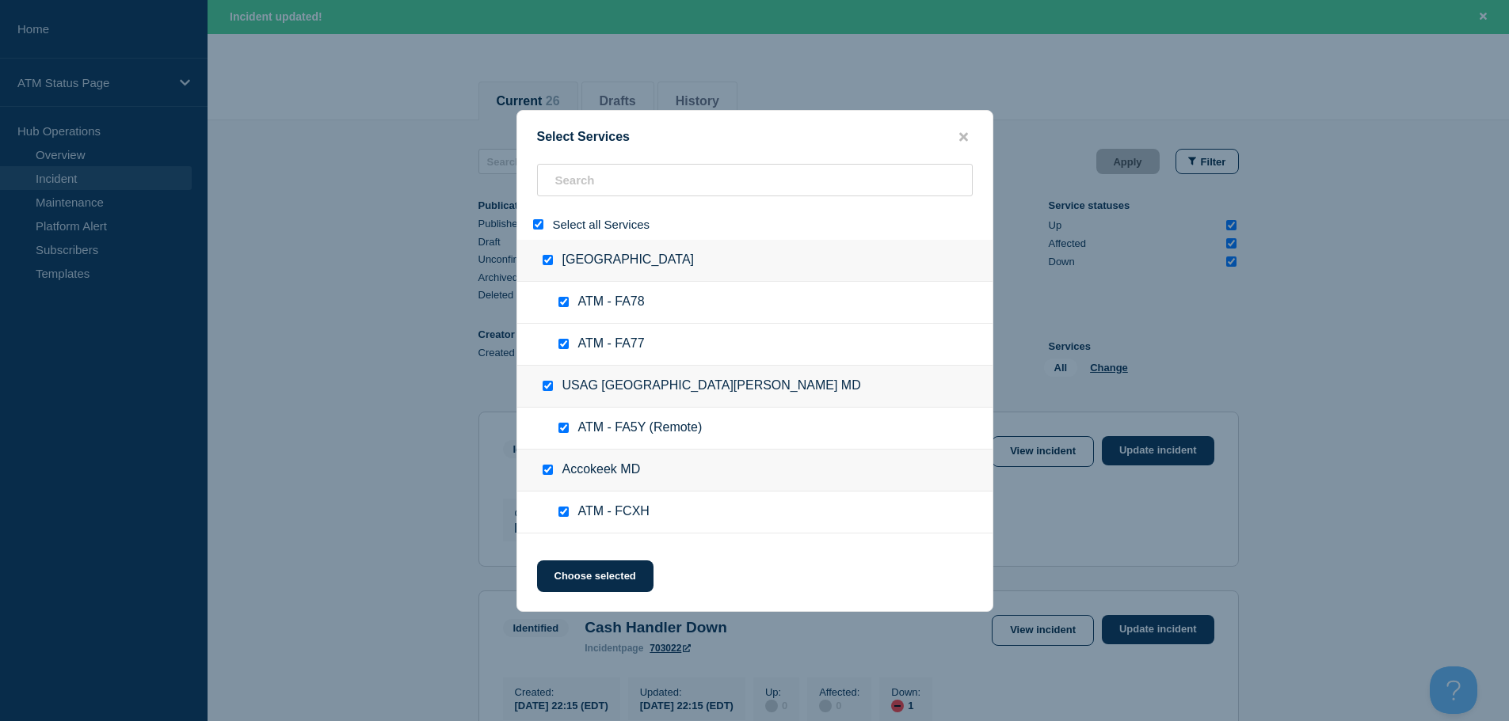
click at [535, 230] on input "select all" at bounding box center [538, 224] width 10 height 10
click at [617, 177] on input "search" at bounding box center [755, 180] width 436 height 32
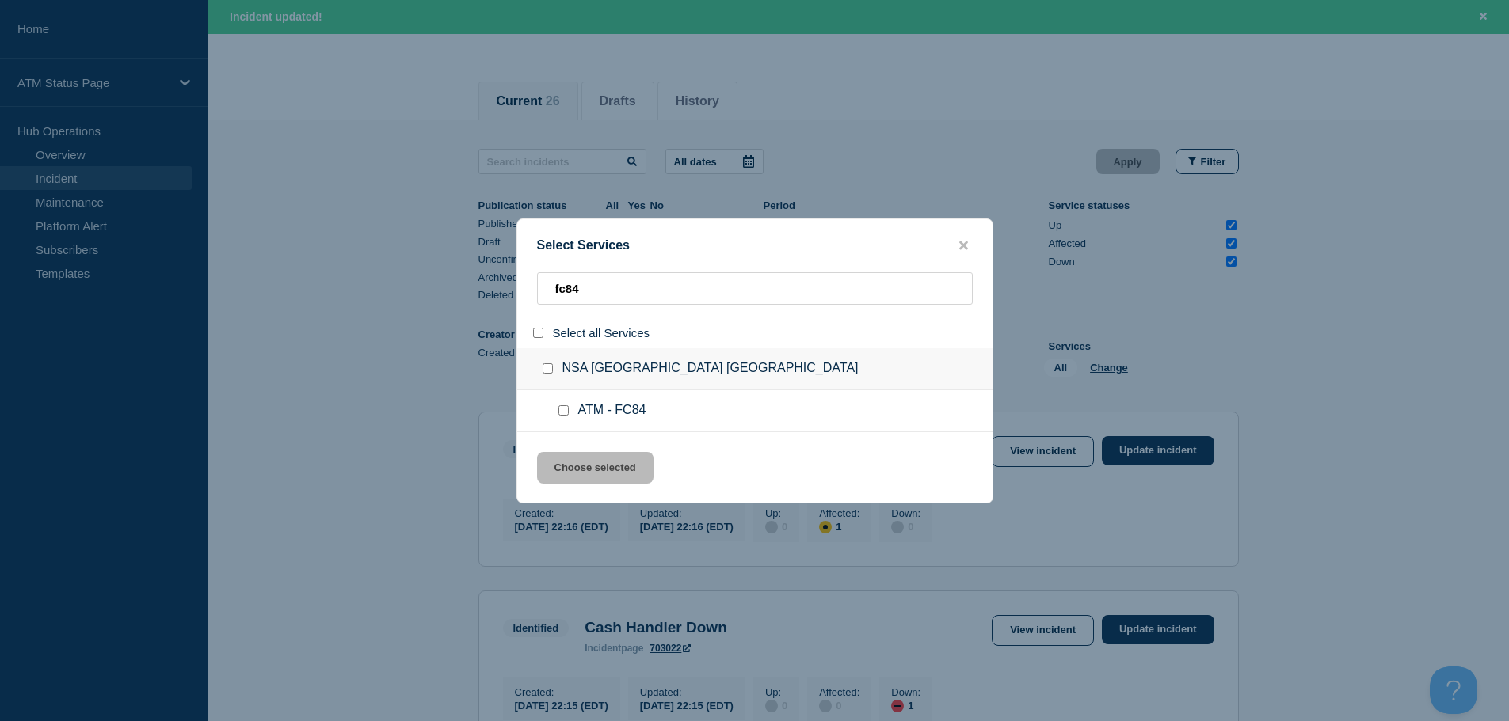
click at [561, 419] on div at bounding box center [566, 411] width 23 height 16
click at [568, 410] on input "service: ATM - FC84" at bounding box center [563, 410] width 10 height 10
click at [591, 487] on div "Select Services fc84 Select all Services NSA [GEOGRAPHIC_DATA] [GEOGRAPHIC_DATA…" at bounding box center [754, 361] width 477 height 285
click at [601, 472] on button "Choose selected" at bounding box center [595, 468] width 116 height 32
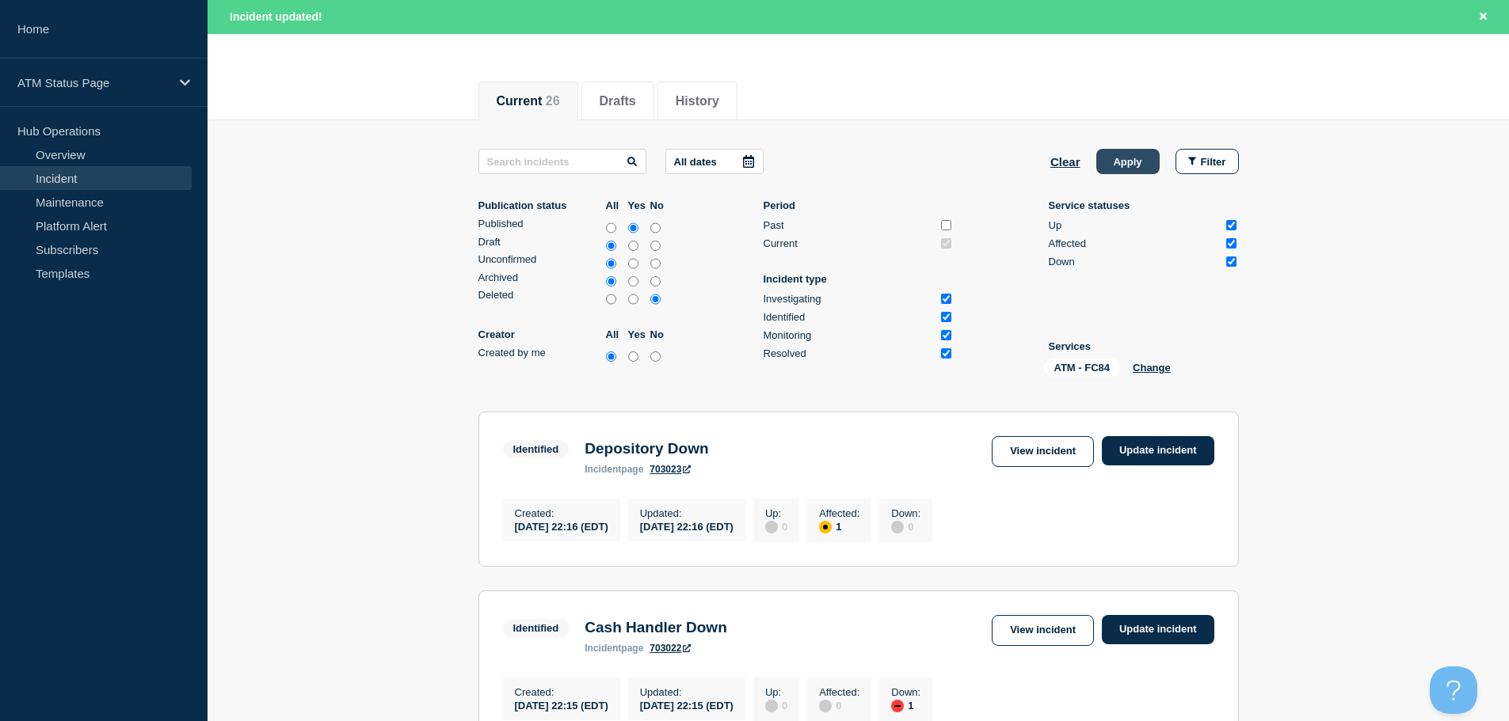
click at [1132, 170] on button "Apply" at bounding box center [1127, 161] width 63 height 25
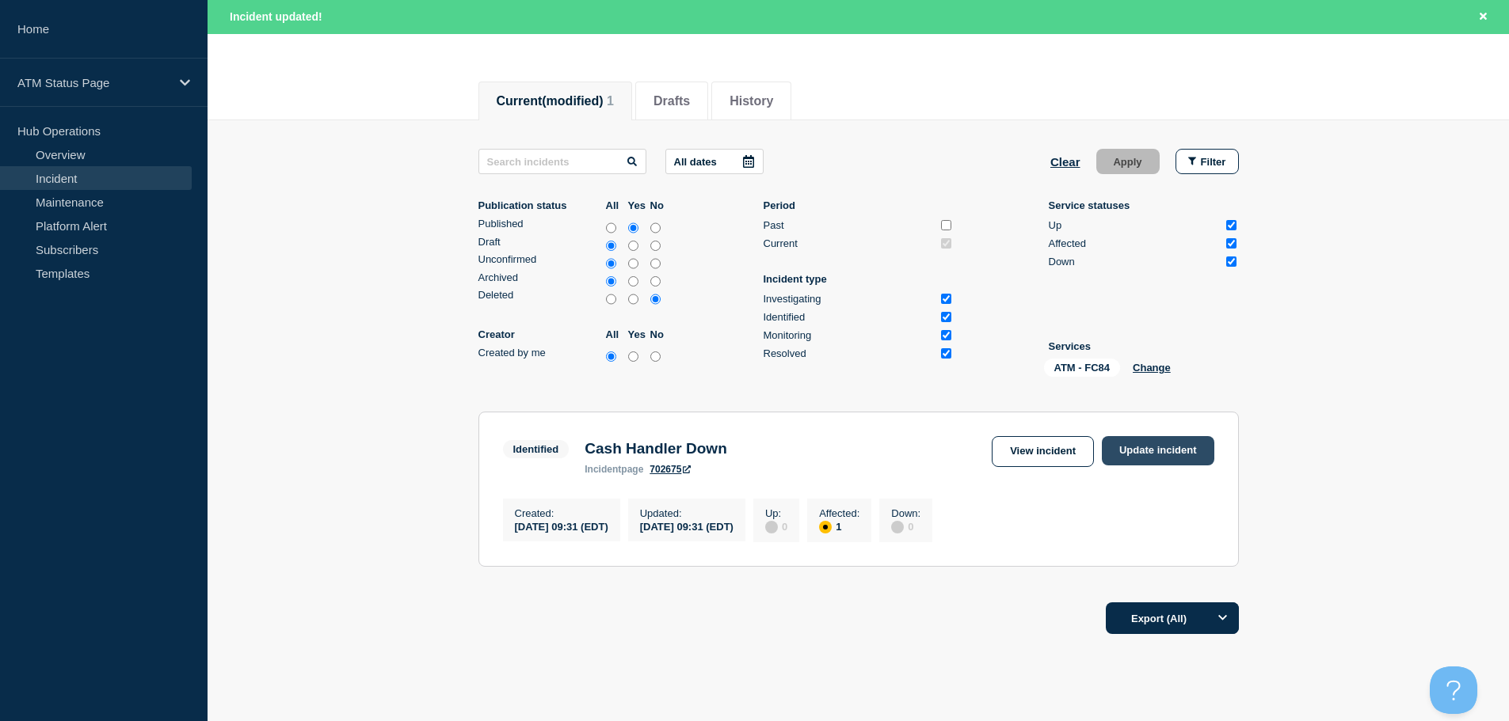
click at [1151, 445] on link "Update incident" at bounding box center [1158, 450] width 112 height 29
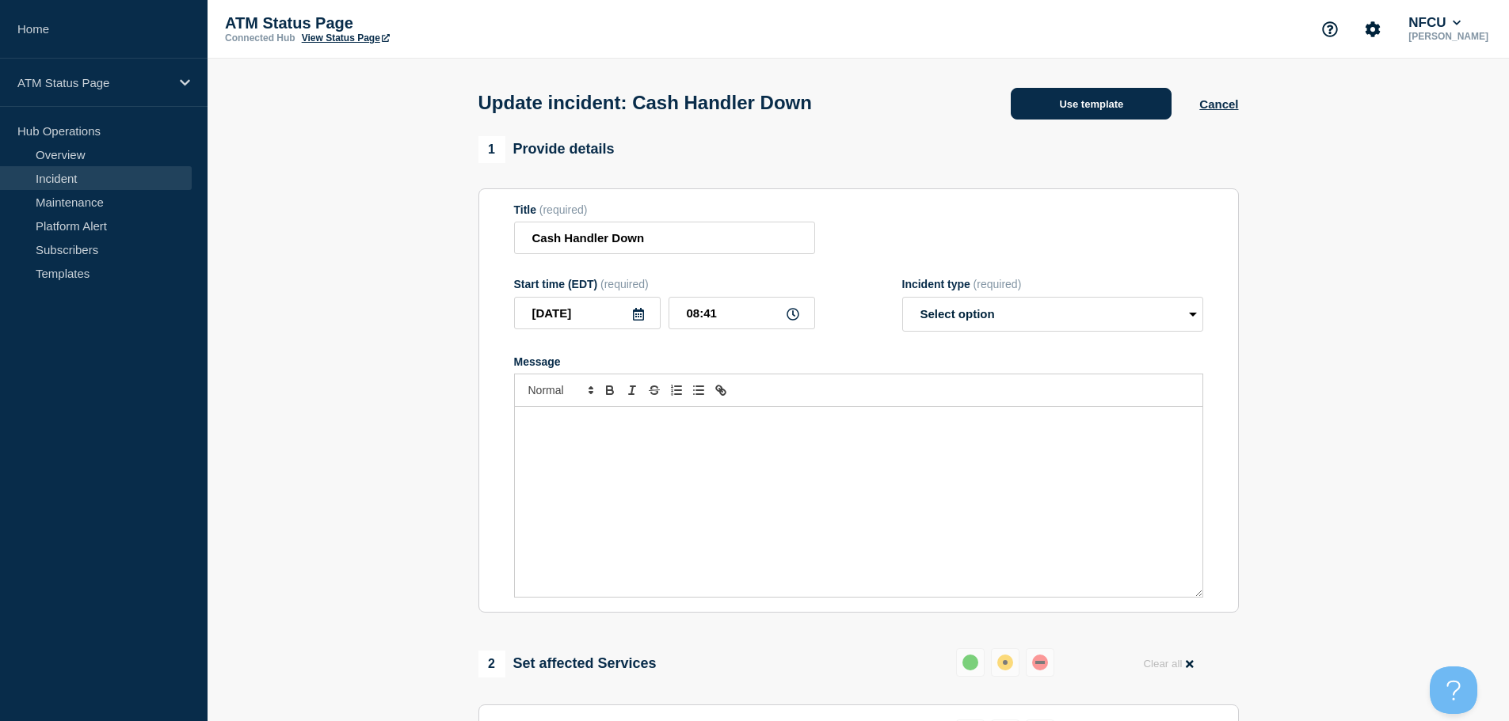
click at [1075, 99] on button "Use template" at bounding box center [1090, 104] width 161 height 32
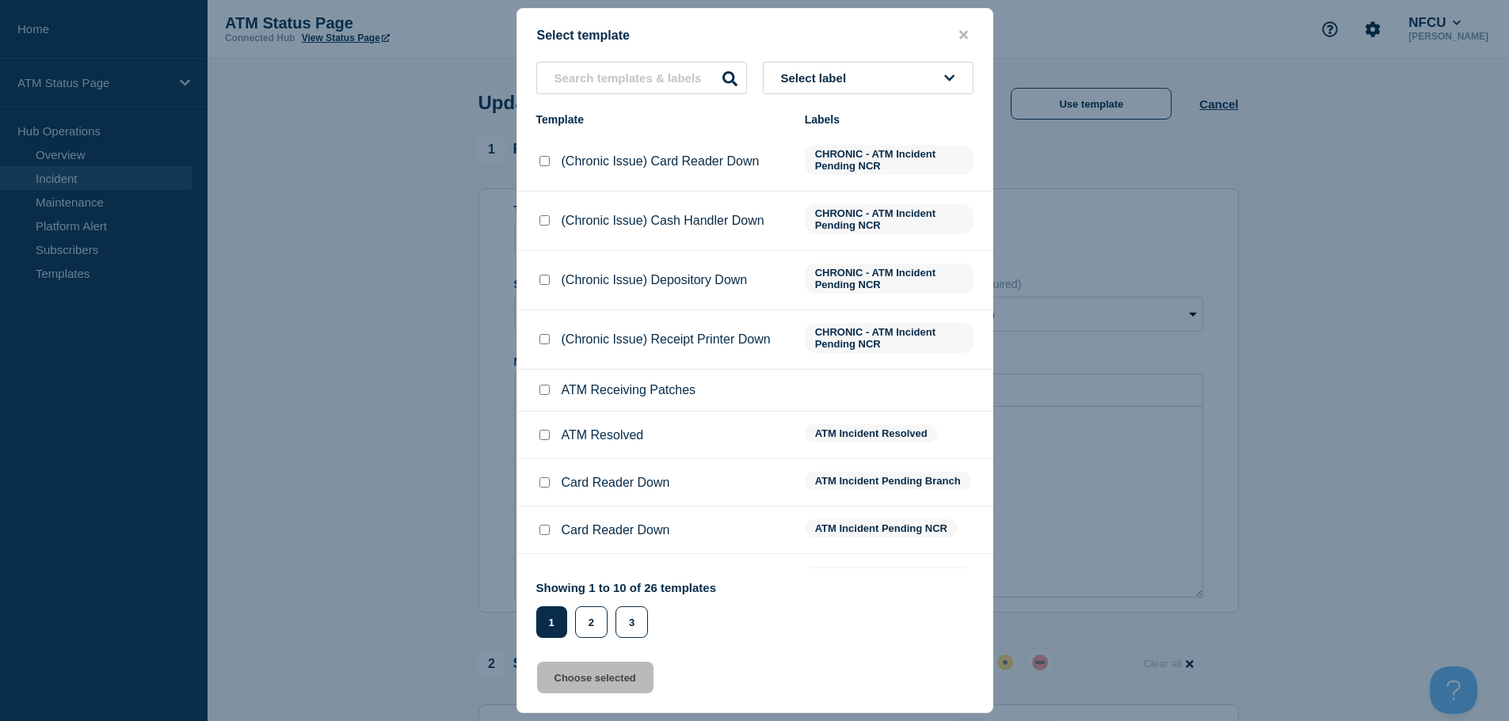
click at [844, 74] on span "Select label" at bounding box center [817, 77] width 72 height 13
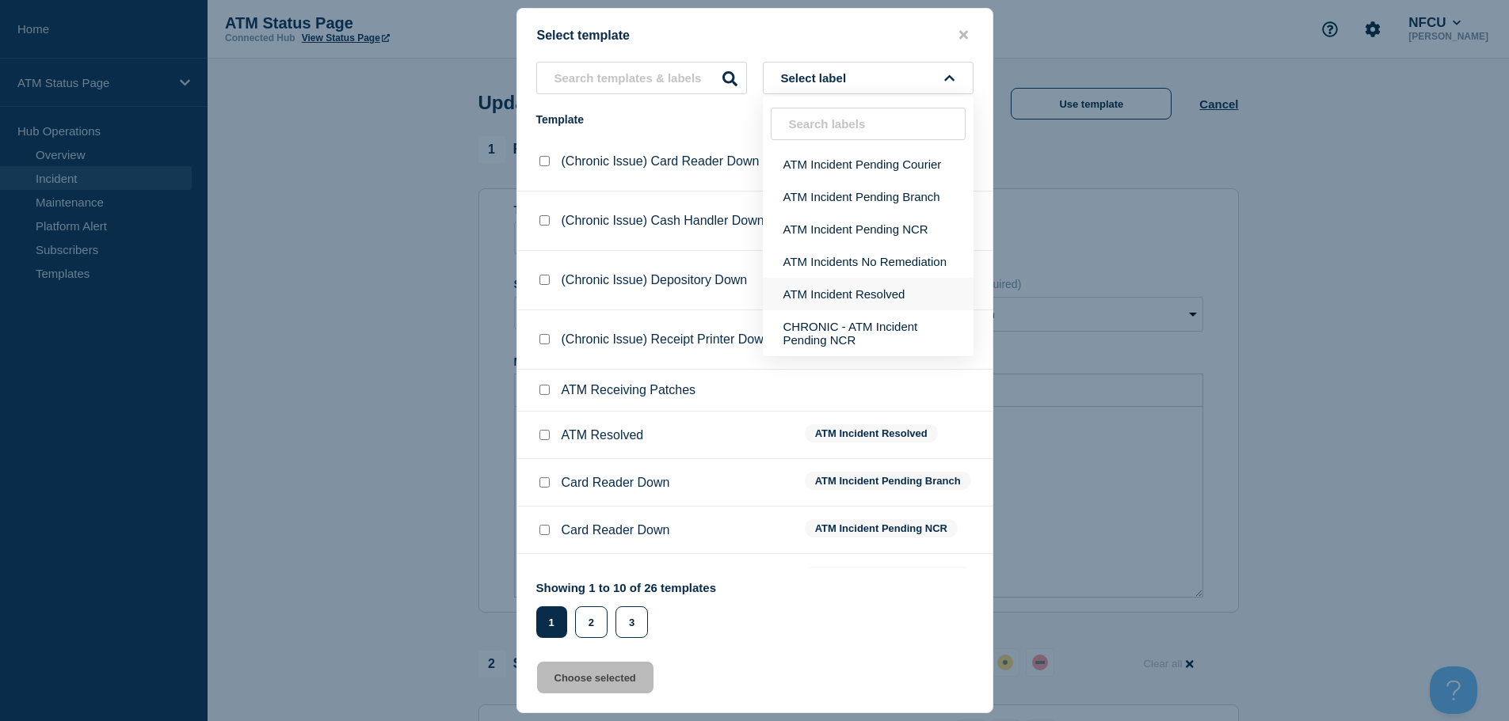
click at [869, 295] on button "ATM Incident Resolved" at bounding box center [868, 294] width 211 height 32
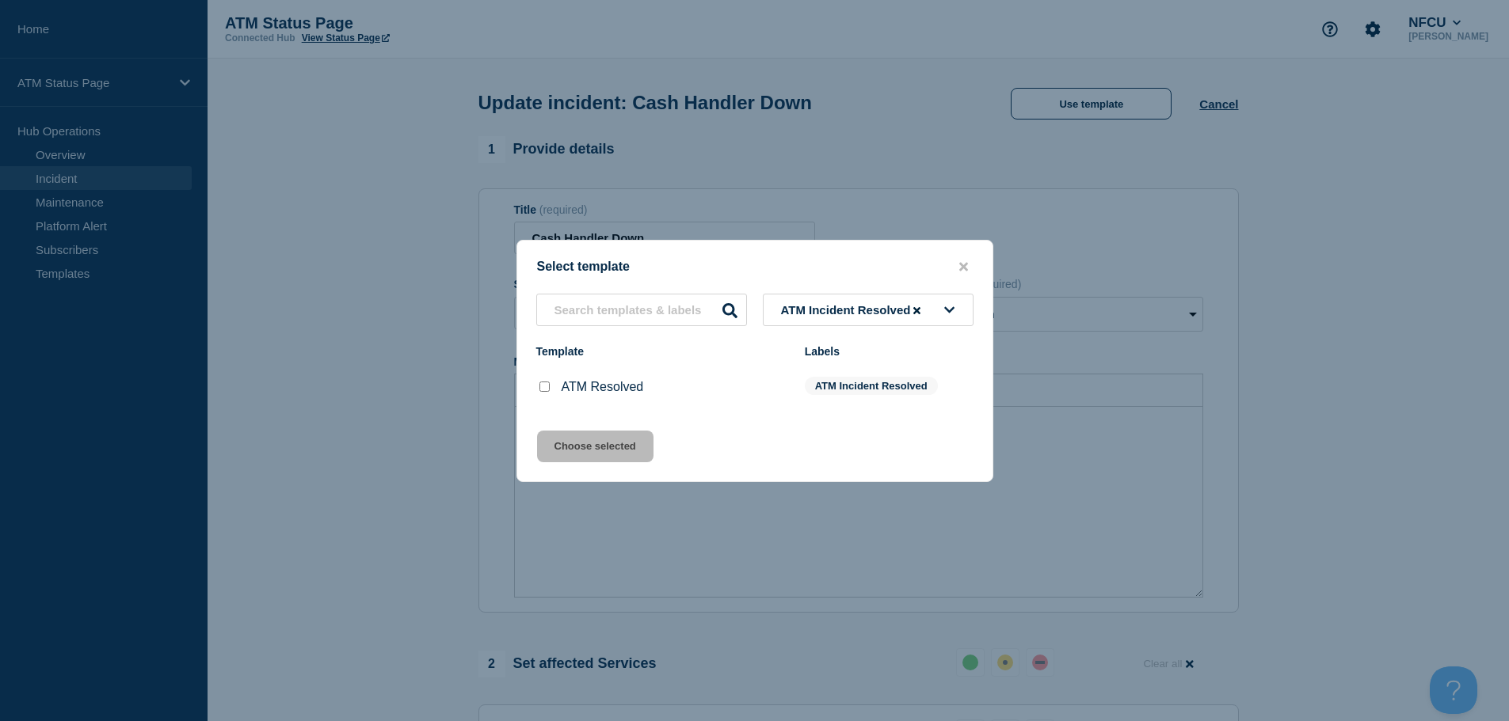
click at [547, 386] on input "ATM Resolved checkbox" at bounding box center [544, 387] width 10 height 10
click at [587, 460] on button "Choose selected" at bounding box center [595, 447] width 116 height 32
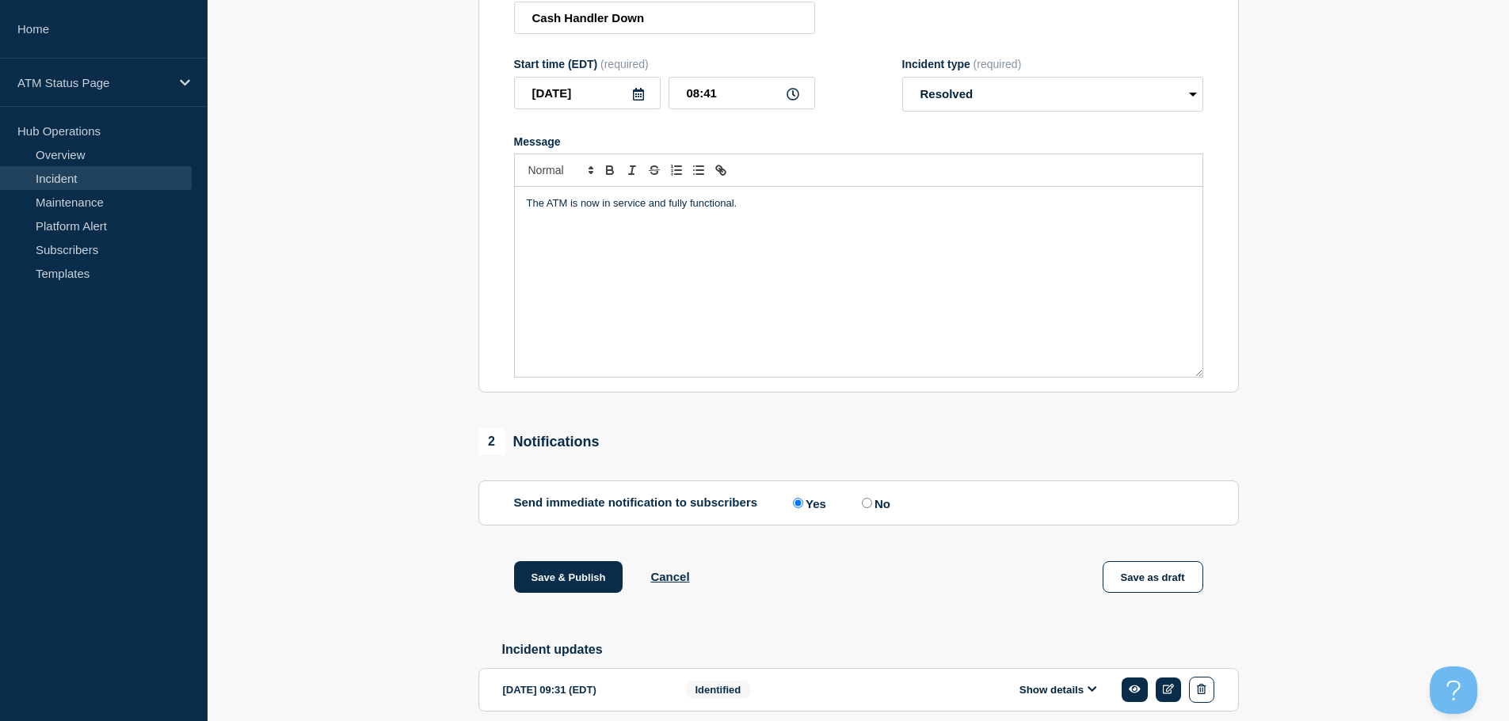
scroll to position [292, 0]
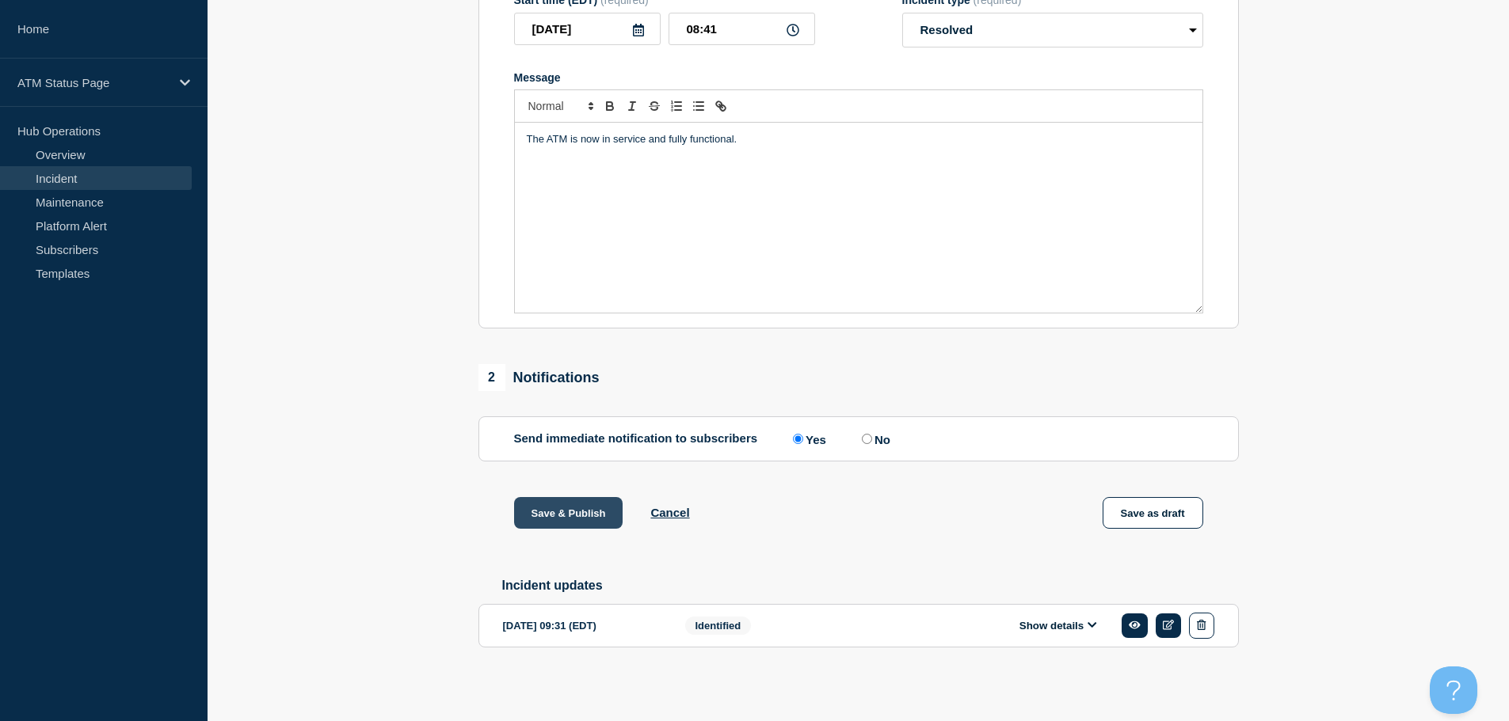
click at [550, 510] on button "Save & Publish" at bounding box center [568, 513] width 109 height 32
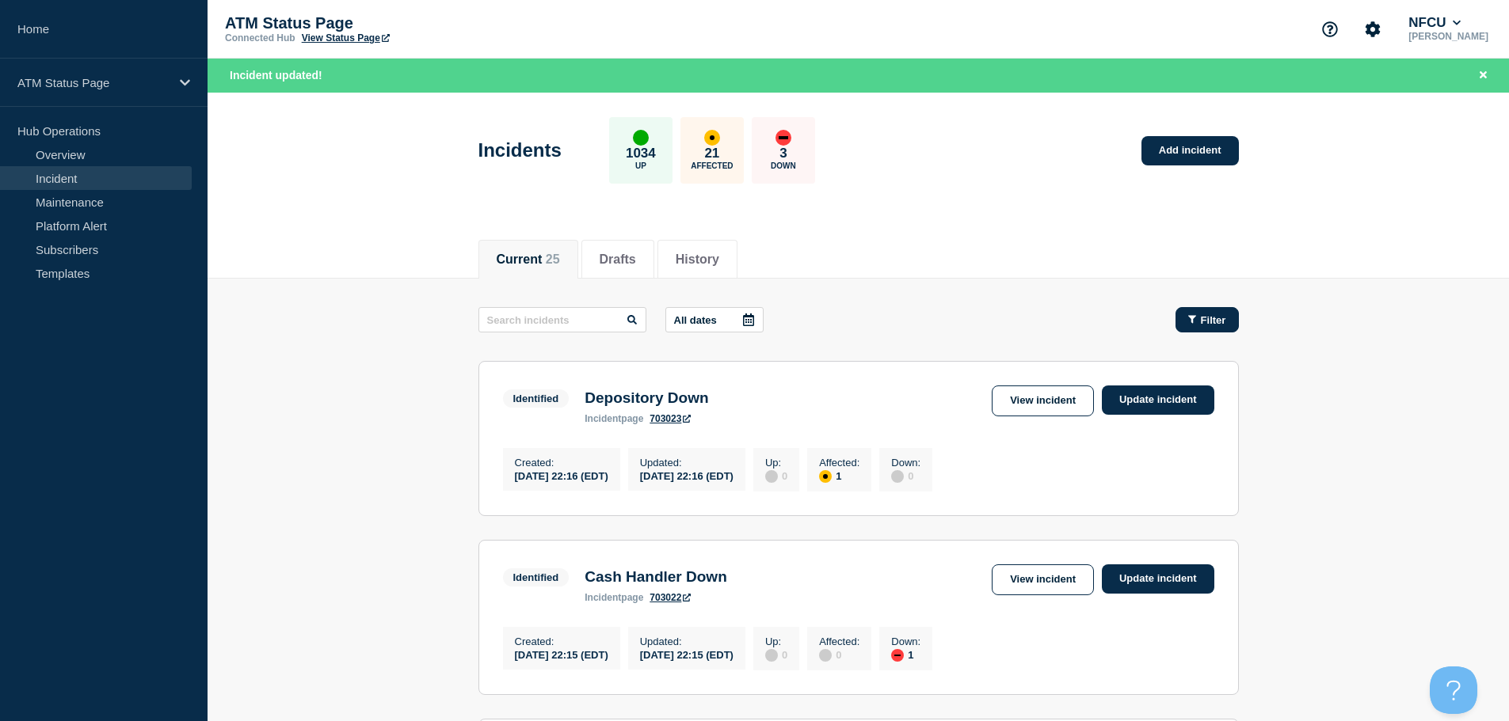
click at [1214, 312] on button "Filter" at bounding box center [1206, 319] width 63 height 25
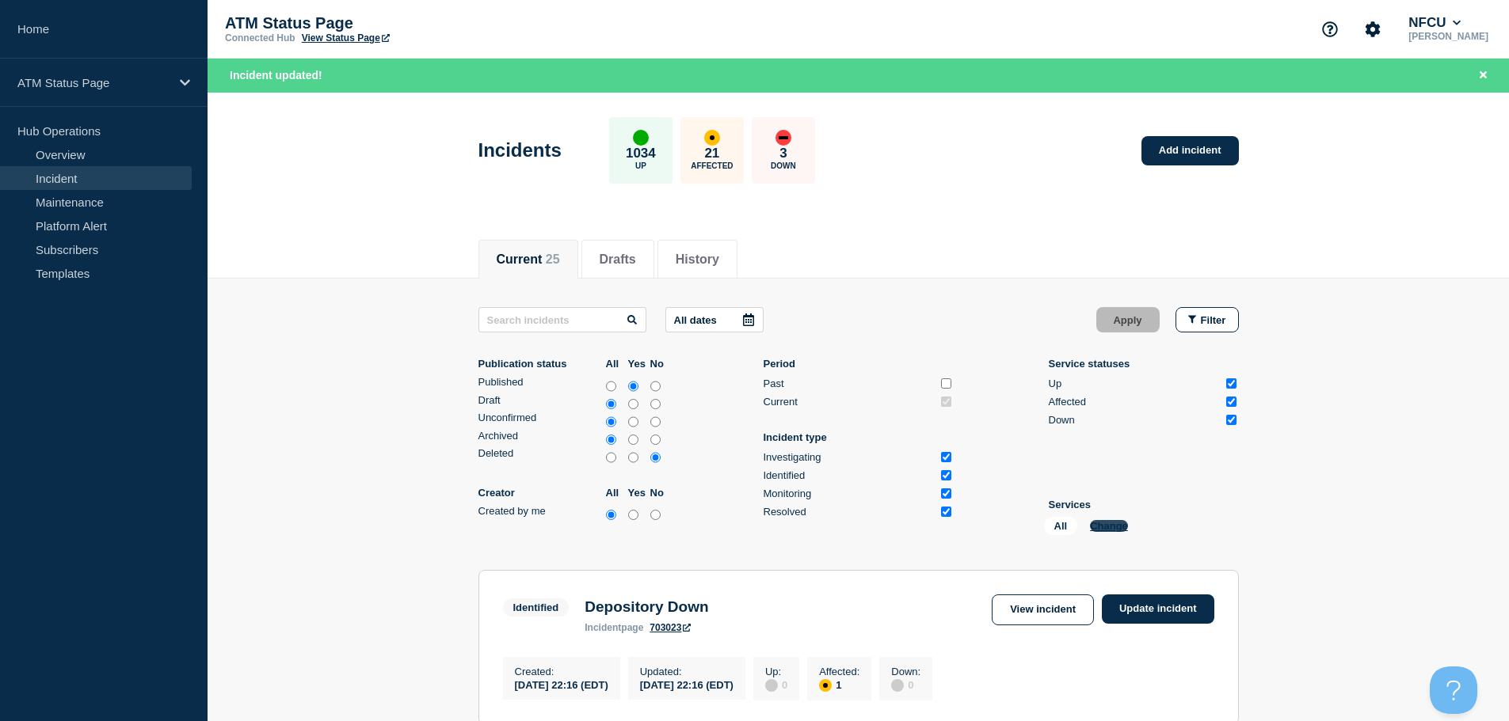
click at [1098, 528] on button "Change" at bounding box center [1109, 526] width 38 height 12
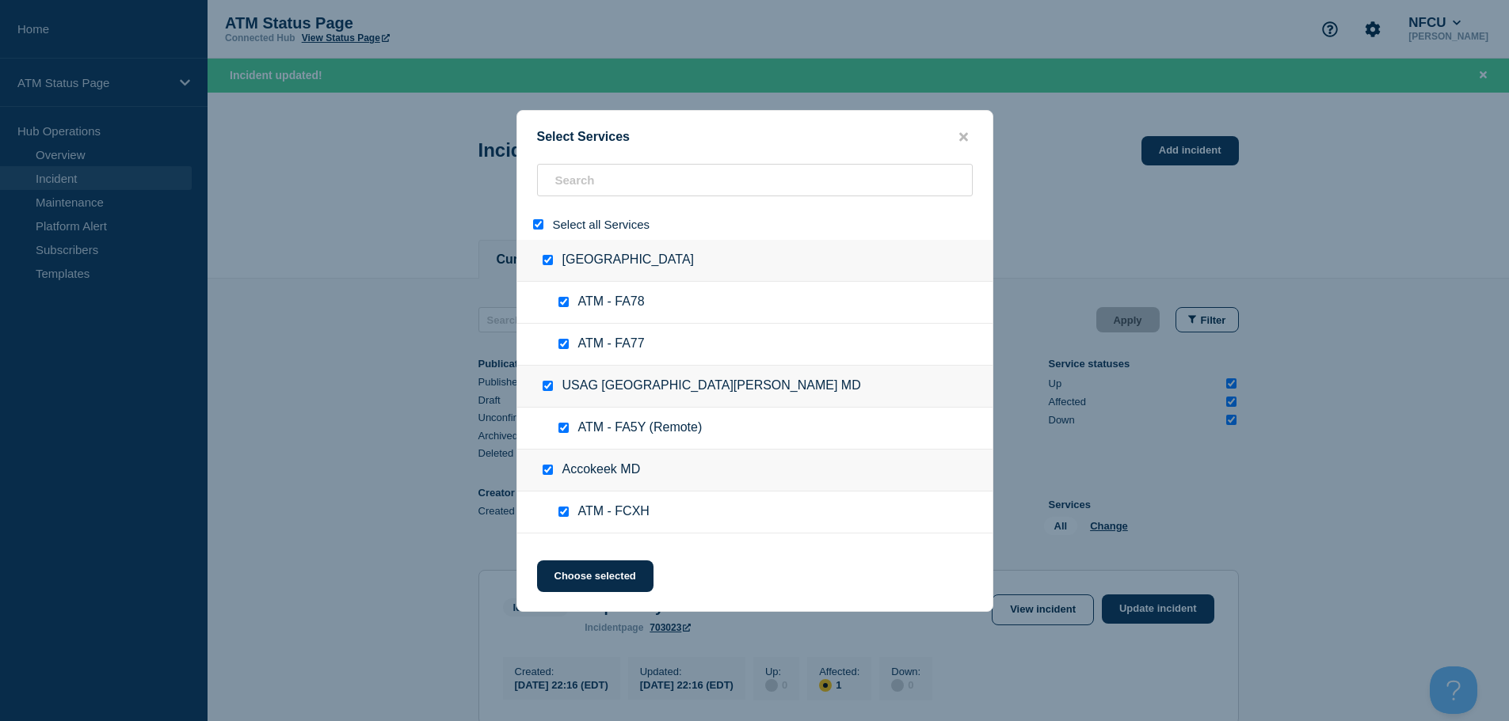
click at [540, 230] on input "select all" at bounding box center [538, 224] width 10 height 10
click at [618, 181] on input "search" at bounding box center [755, 180] width 436 height 32
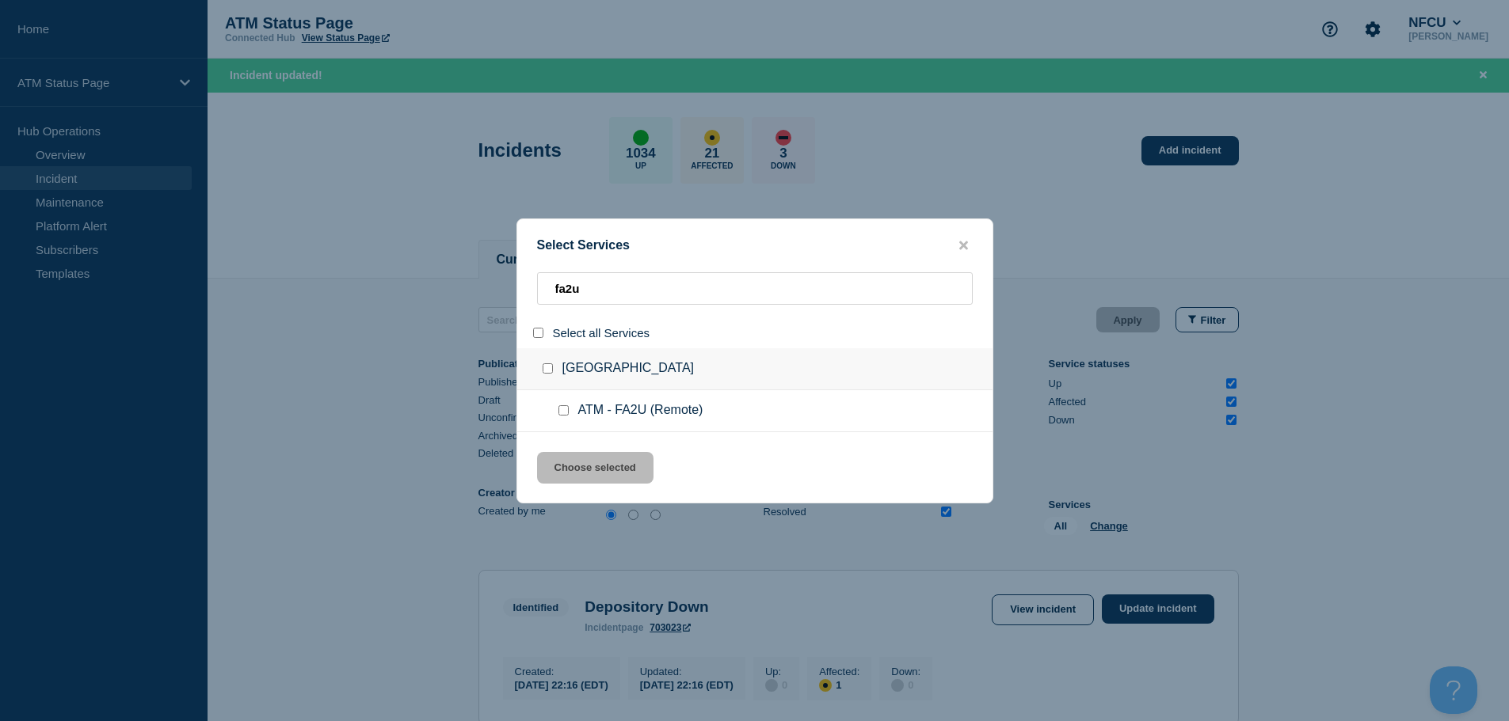
click at [557, 409] on div at bounding box center [566, 411] width 23 height 16
click at [562, 413] on input "service: ATM - FA2U (Remote)" at bounding box center [563, 410] width 10 height 10
click at [595, 464] on button "Choose selected" at bounding box center [595, 468] width 116 height 32
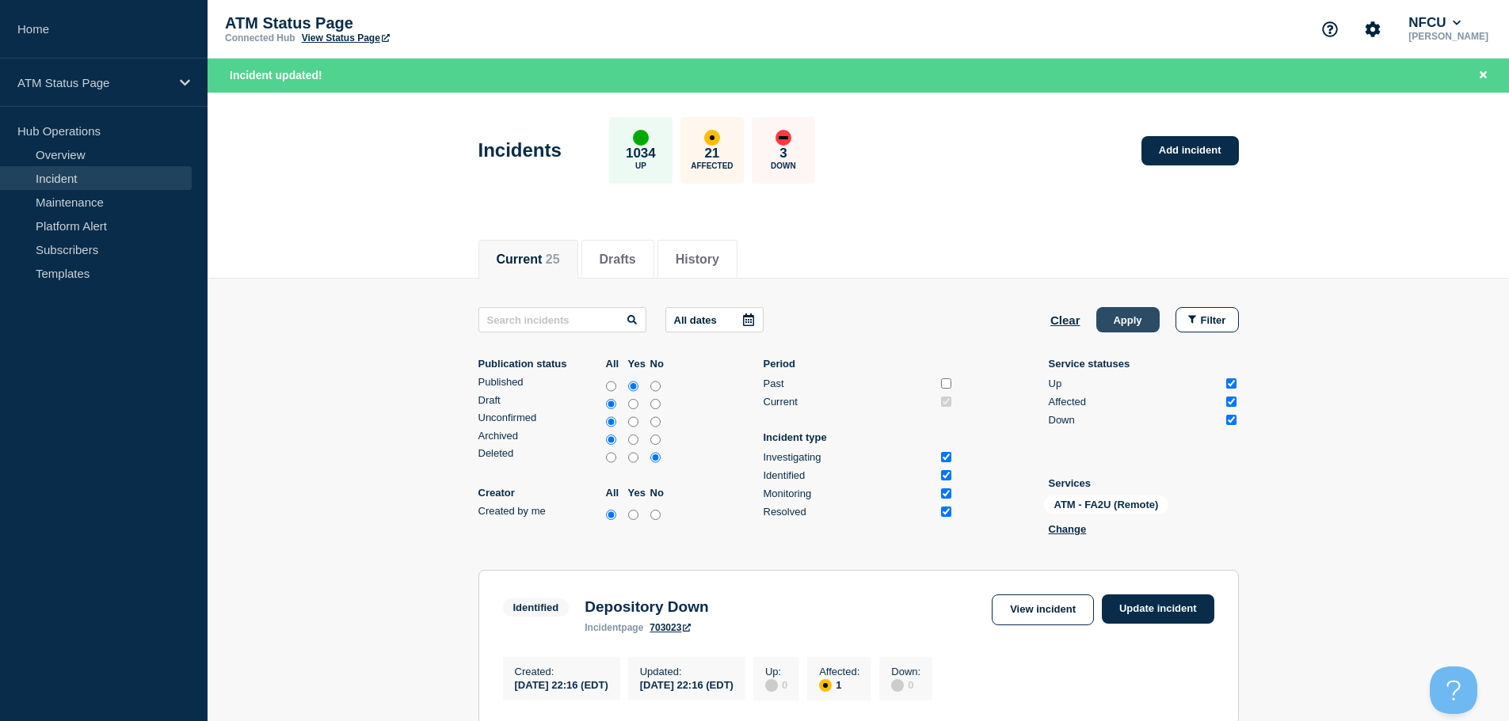
click at [1117, 318] on button "Apply" at bounding box center [1127, 319] width 63 height 25
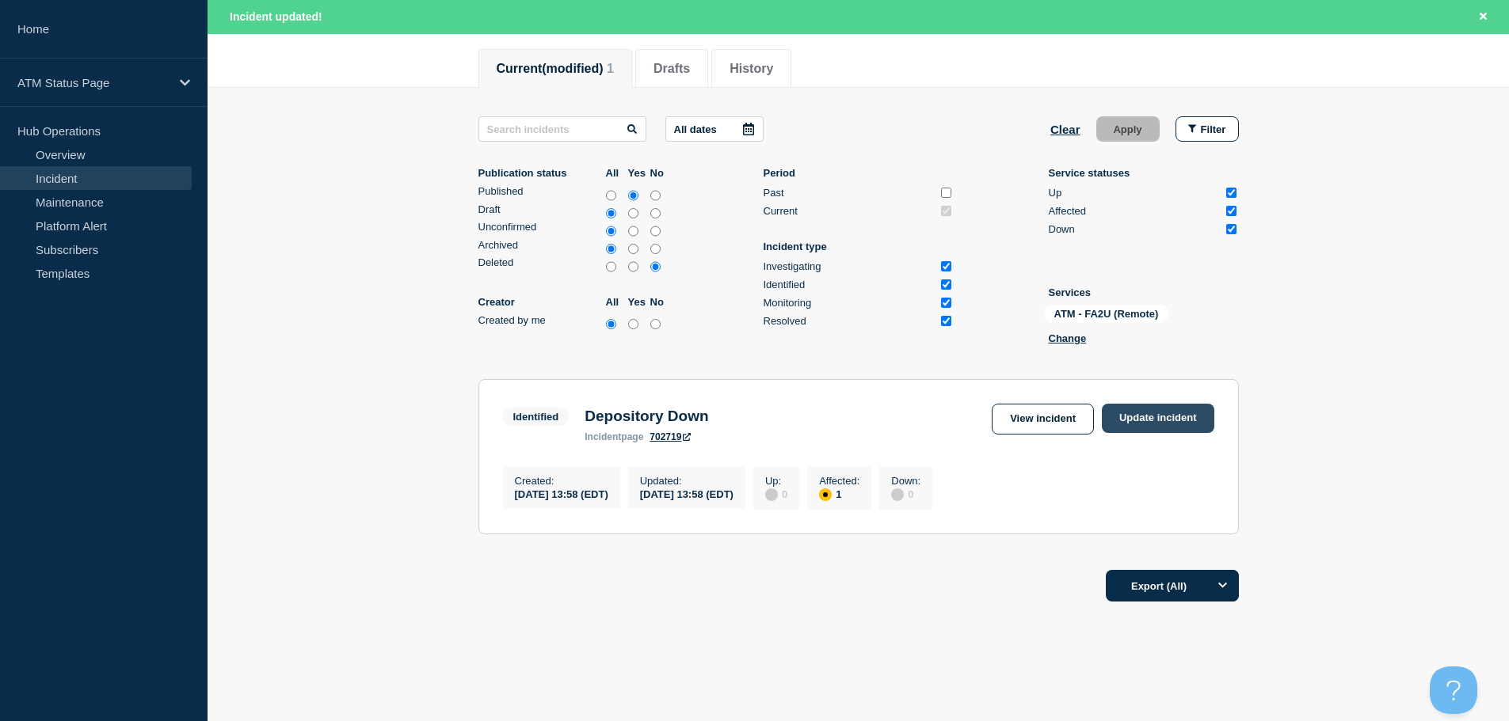
scroll to position [221, 0]
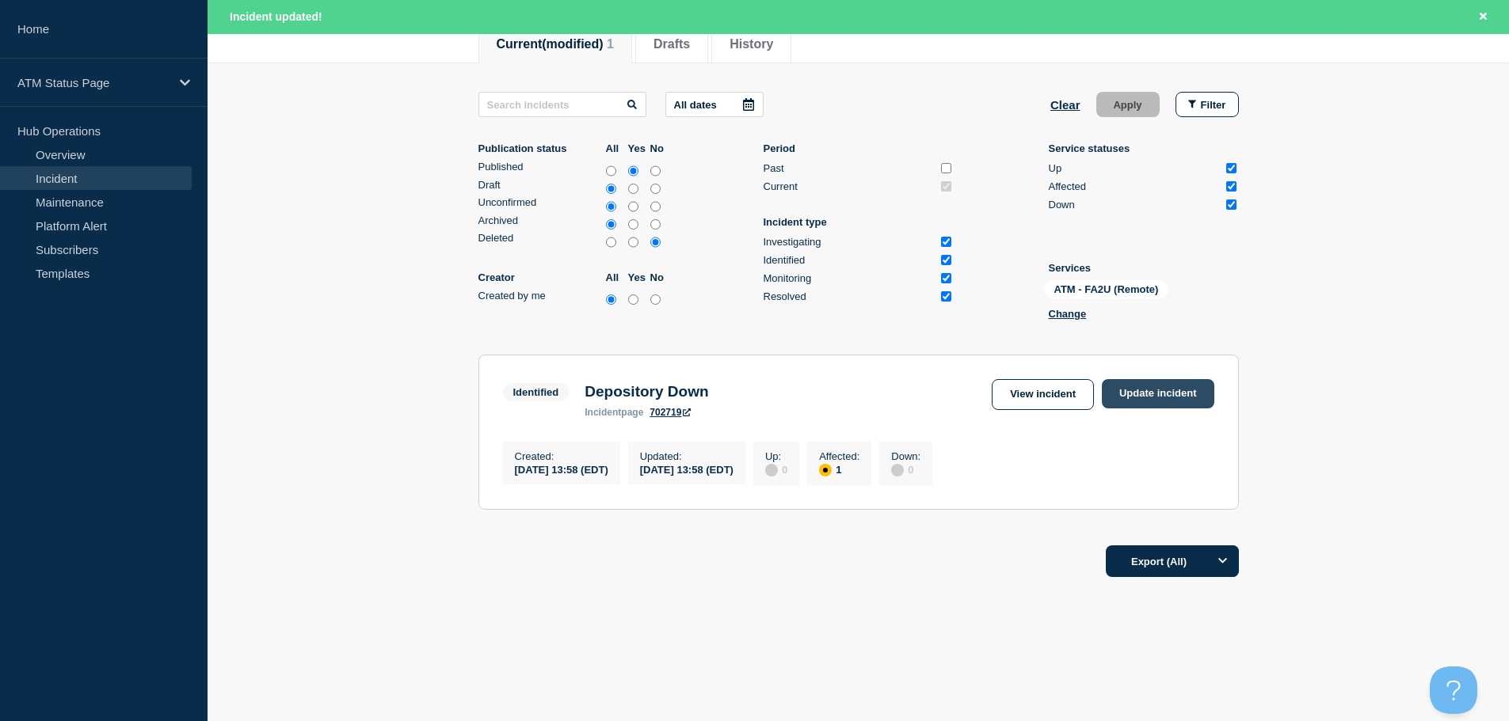
click at [1128, 379] on link "Update incident" at bounding box center [1158, 393] width 112 height 29
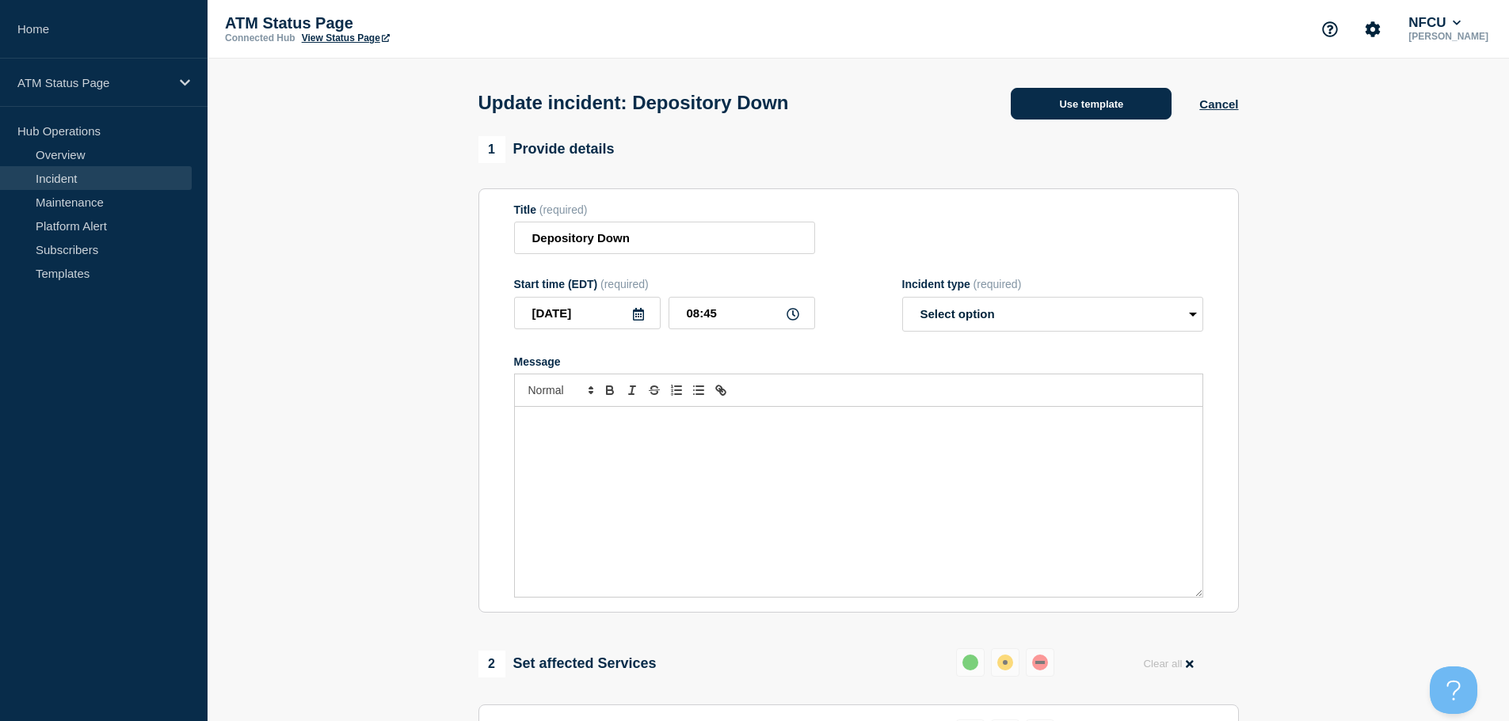
click at [1132, 109] on button "Use template" at bounding box center [1090, 104] width 161 height 32
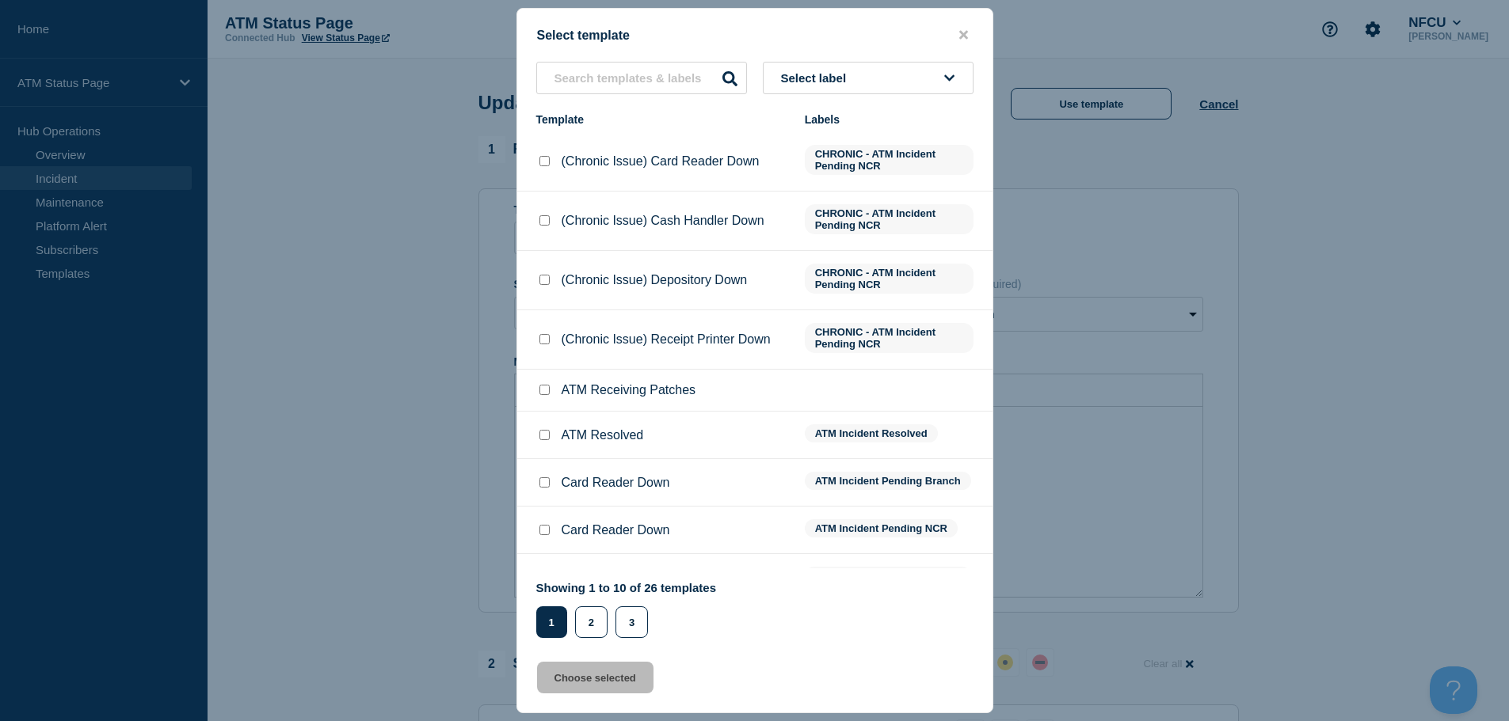
click at [862, 67] on button "Select label" at bounding box center [868, 78] width 211 height 32
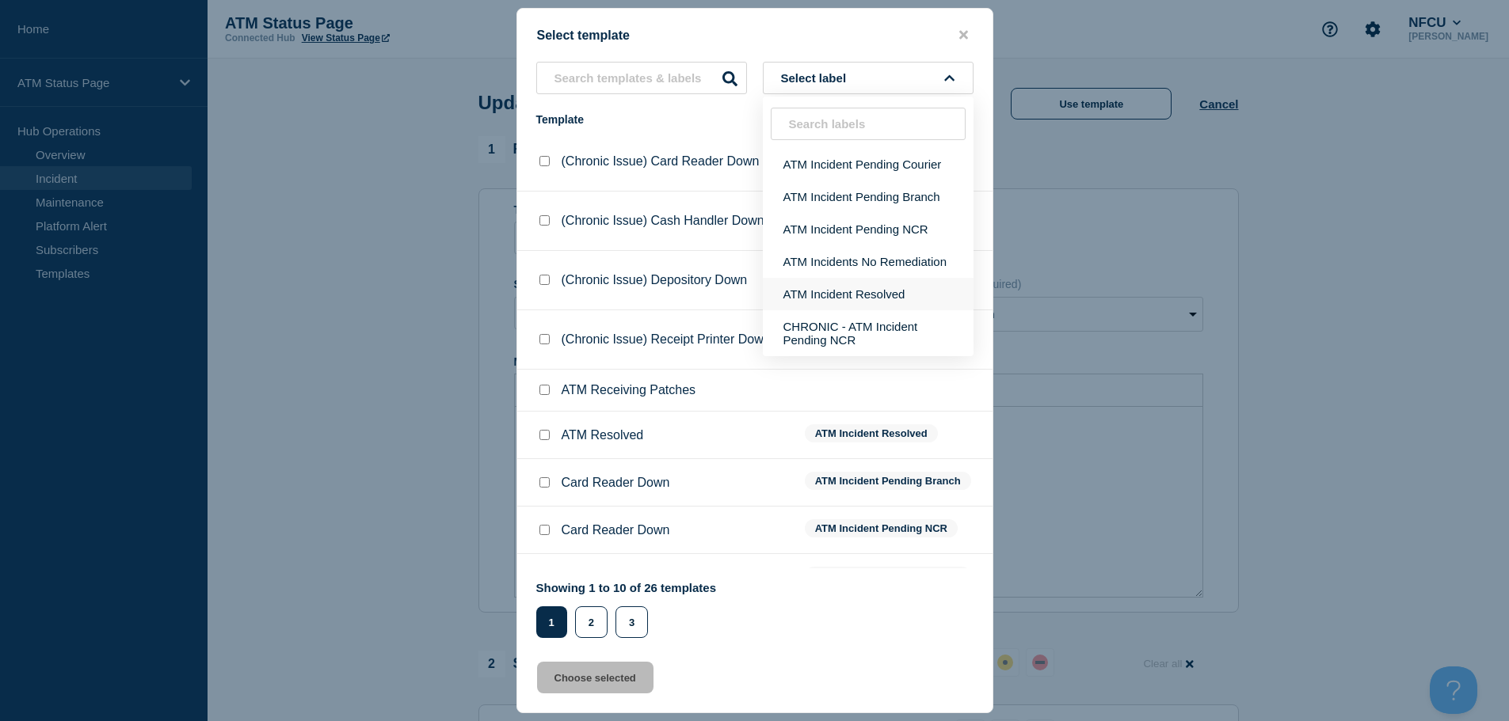
click at [881, 292] on button "ATM Incident Resolved" at bounding box center [868, 294] width 211 height 32
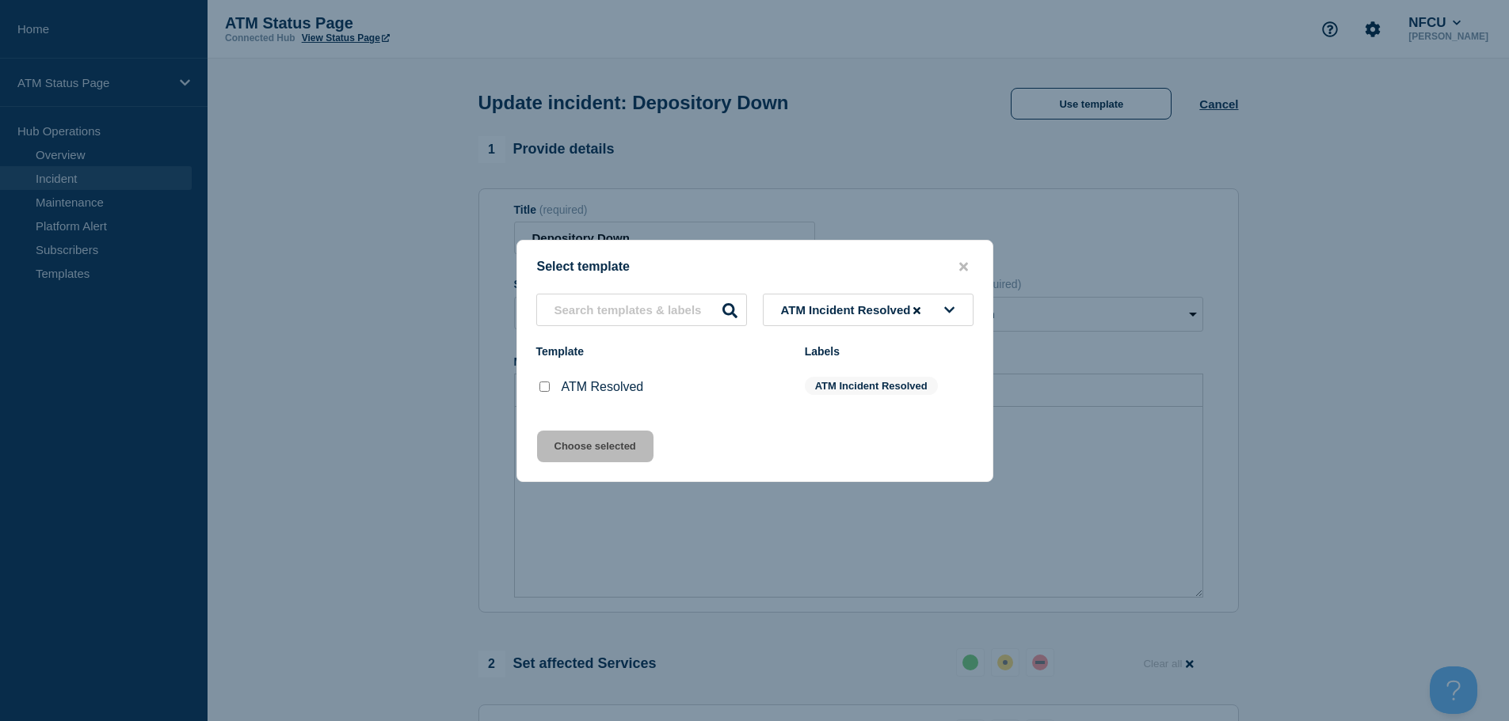
click at [544, 392] on input "ATM Resolved checkbox" at bounding box center [544, 387] width 10 height 10
click at [575, 441] on button "Choose selected" at bounding box center [595, 447] width 116 height 32
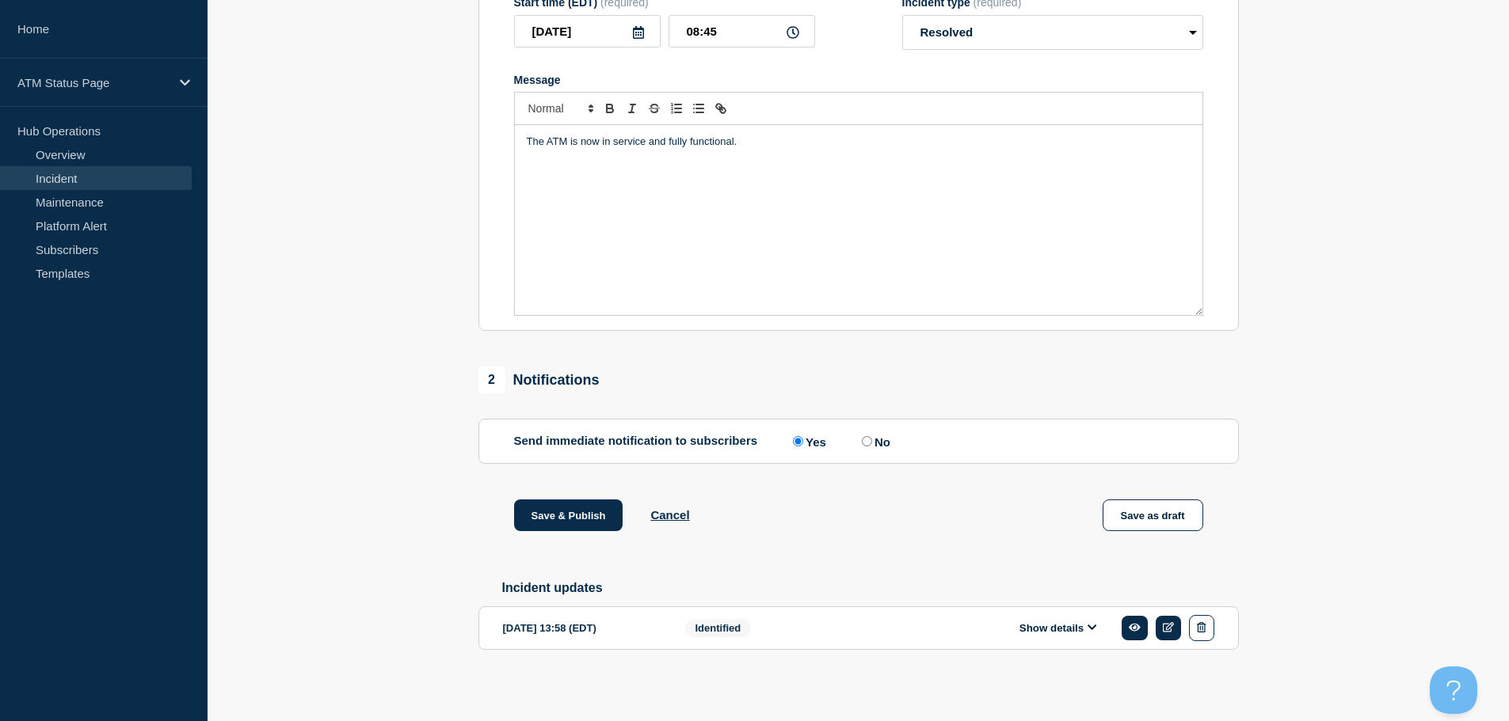
scroll to position [292, 0]
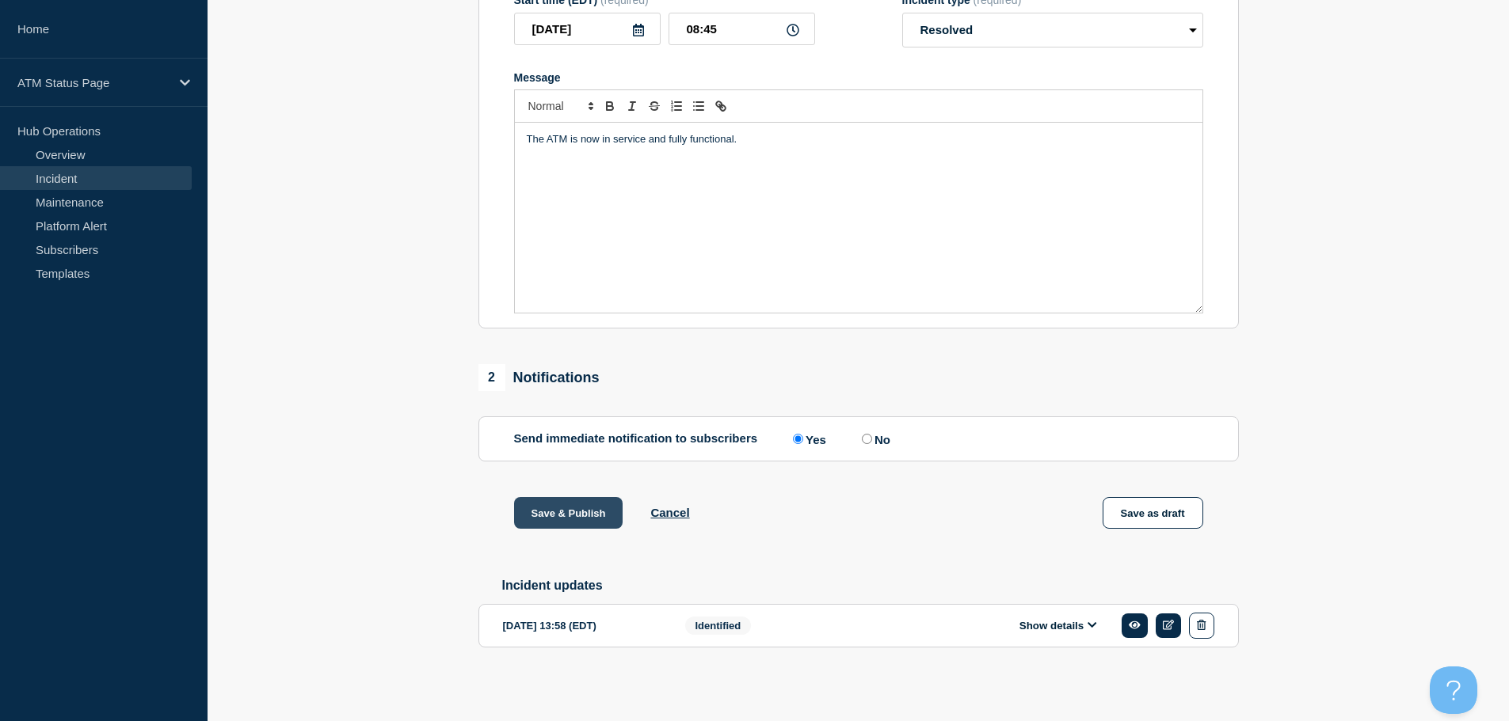
click at [570, 512] on button "Save & Publish" at bounding box center [568, 513] width 109 height 32
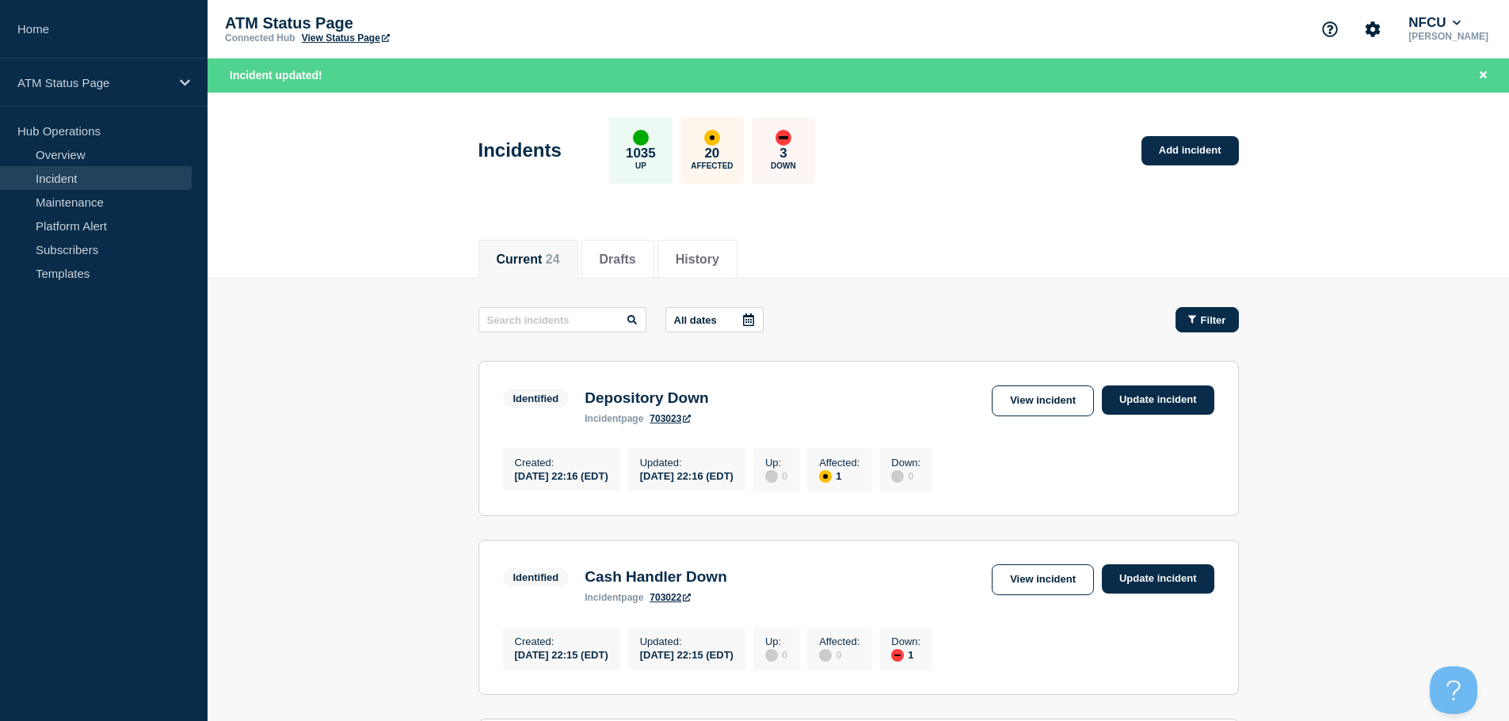
click at [1193, 314] on icon "button" at bounding box center [1192, 319] width 8 height 10
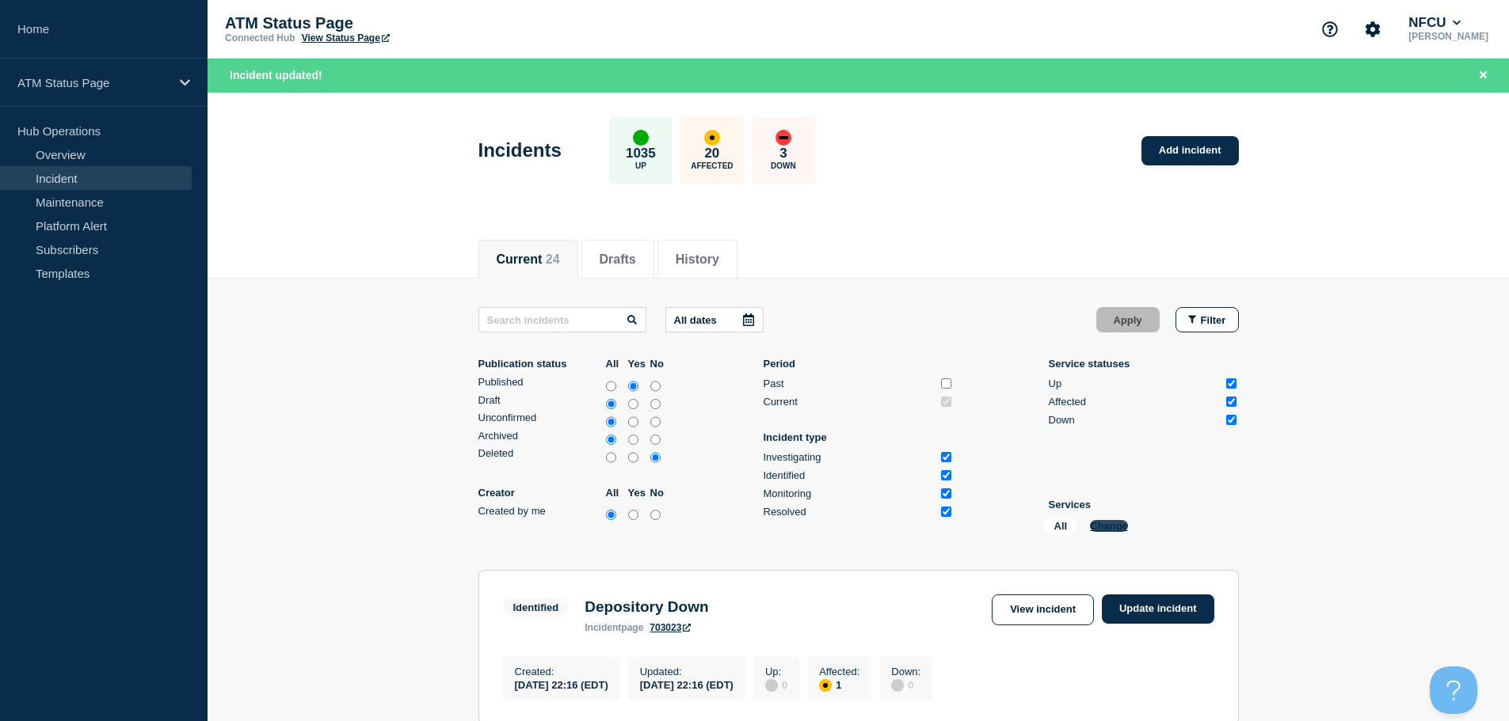
click at [1117, 529] on button "Change" at bounding box center [1109, 526] width 38 height 12
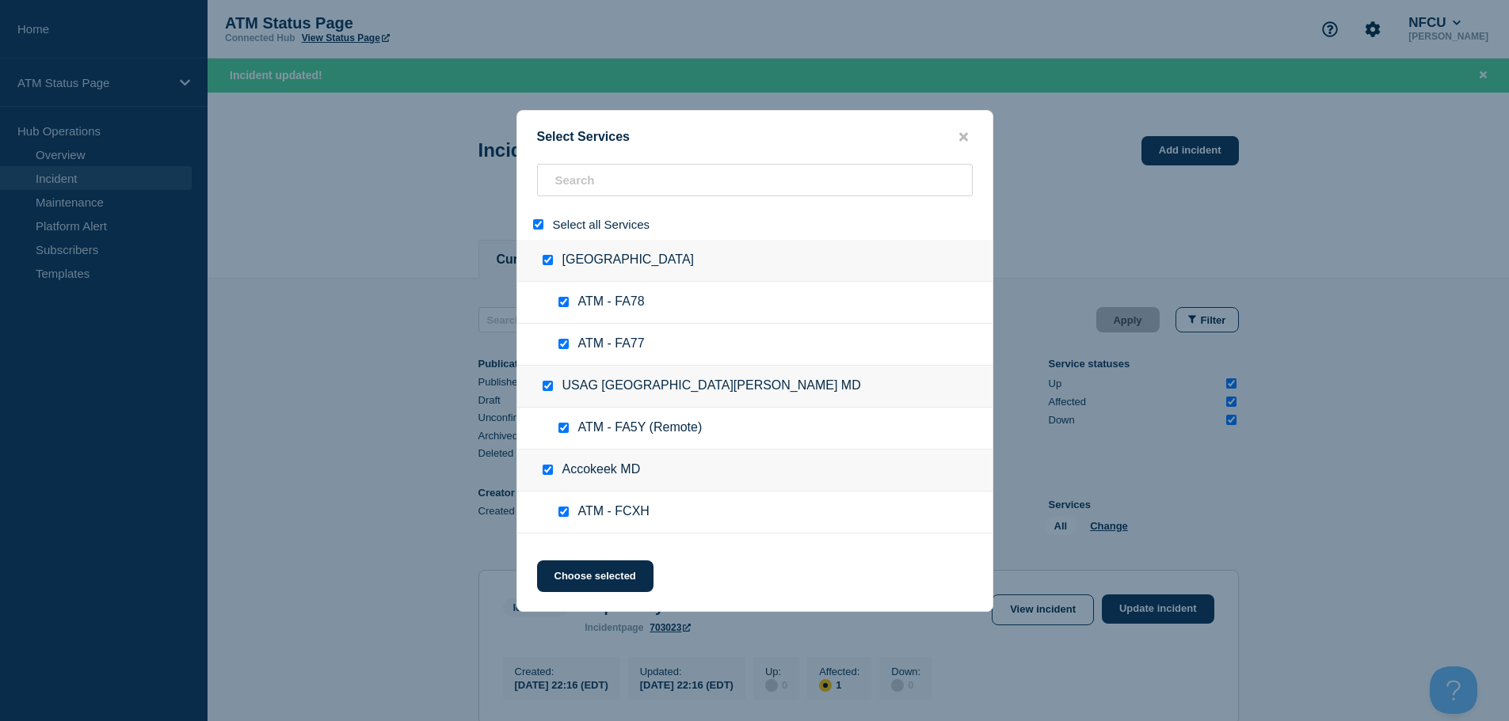
click at [541, 228] on input "select all" at bounding box center [538, 224] width 10 height 10
click at [590, 188] on input "search" at bounding box center [755, 180] width 436 height 32
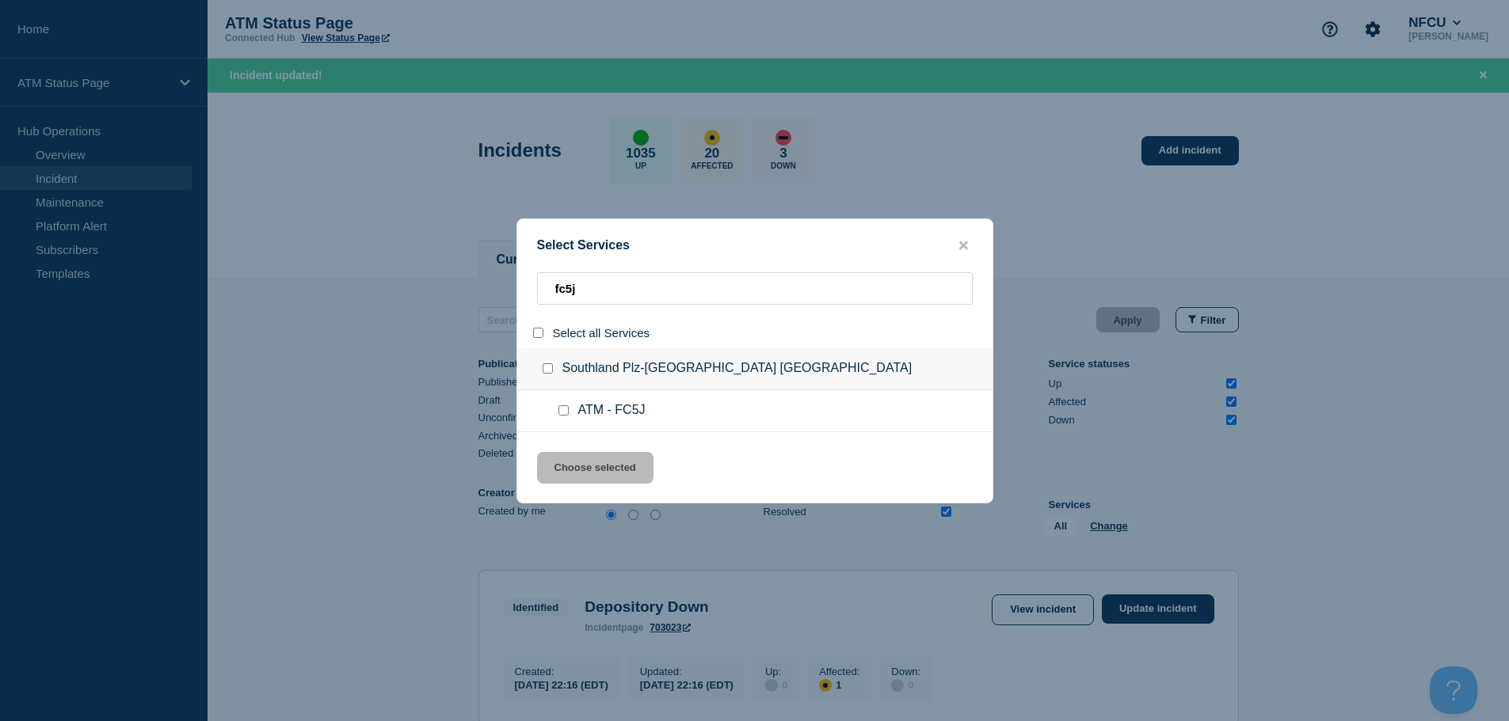
click at [560, 414] on input "service: ATM - FC5J" at bounding box center [563, 410] width 10 height 10
click at [569, 466] on button "Choose selected" at bounding box center [595, 468] width 116 height 32
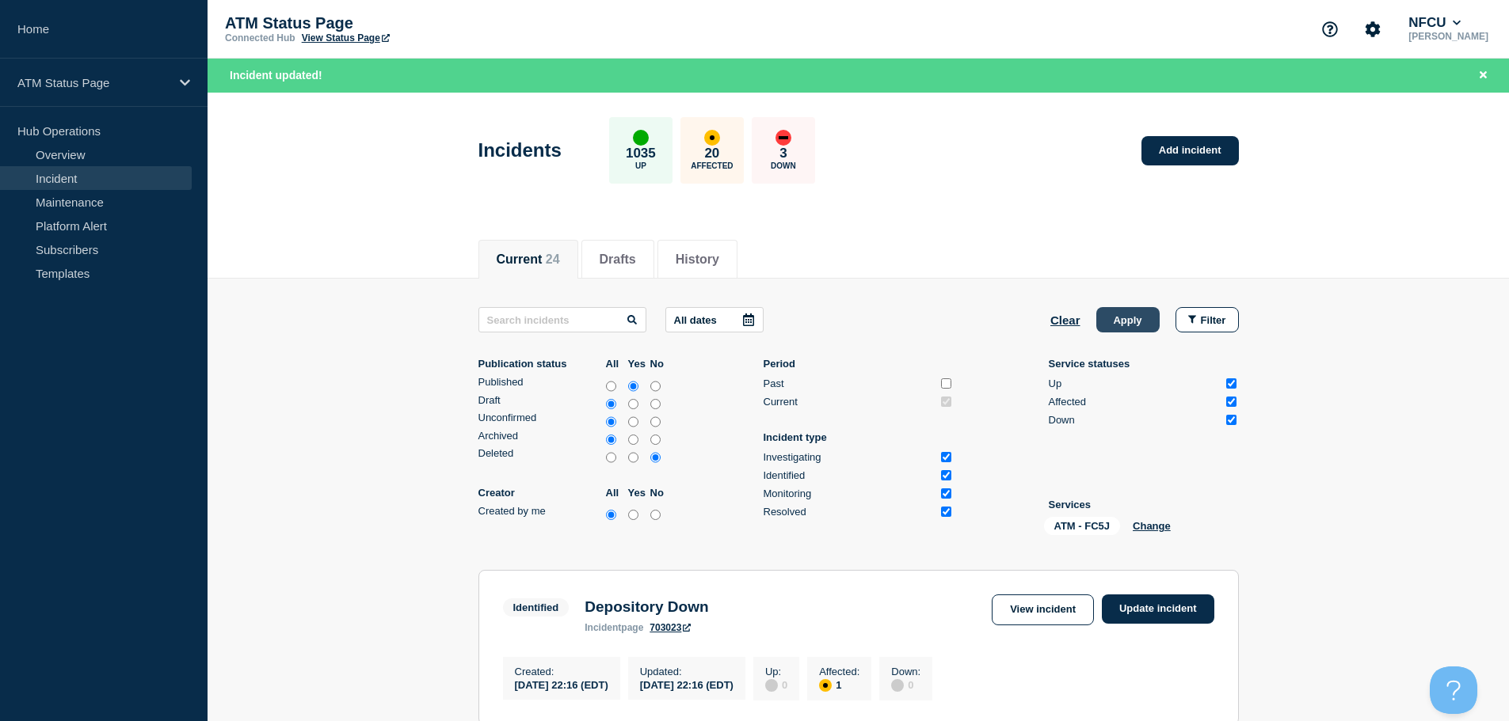
click at [1111, 318] on button "Apply" at bounding box center [1127, 319] width 63 height 25
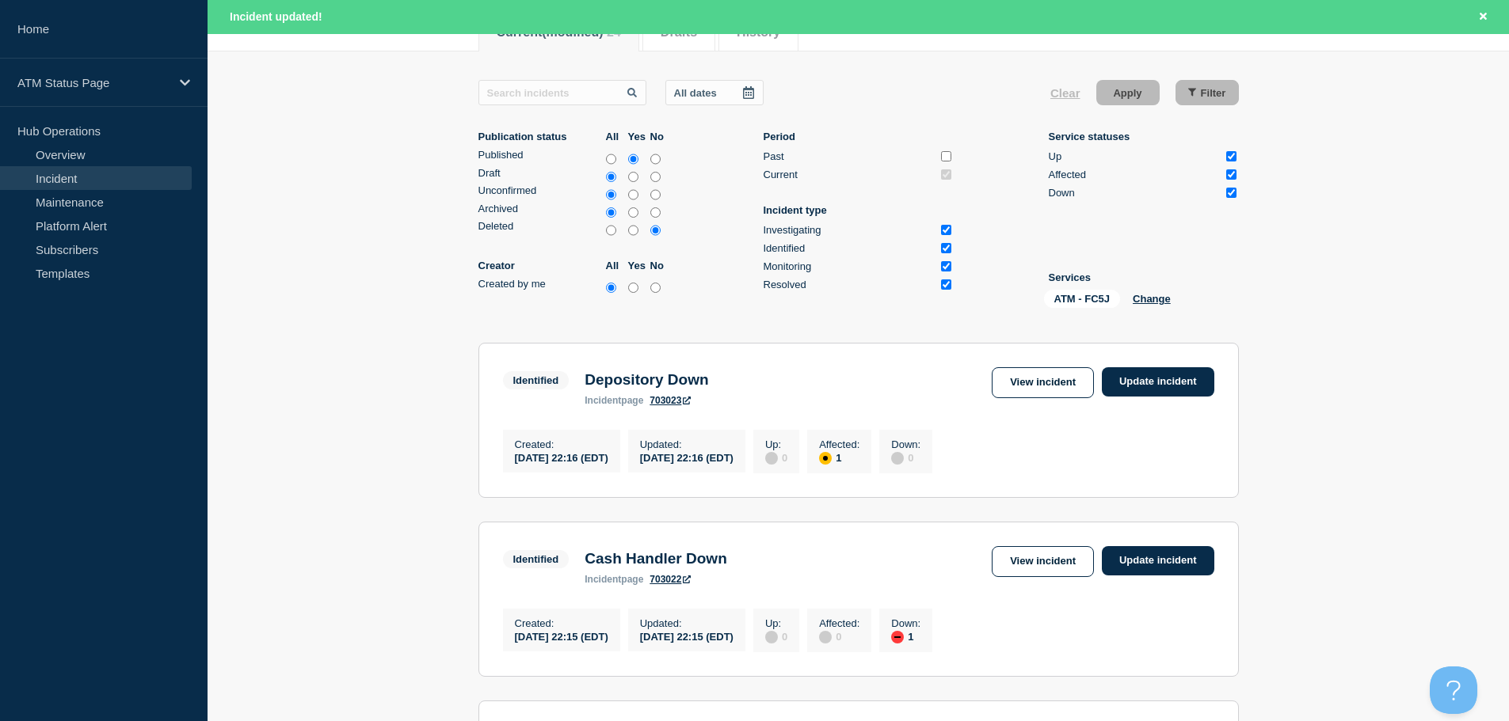
scroll to position [317, 0]
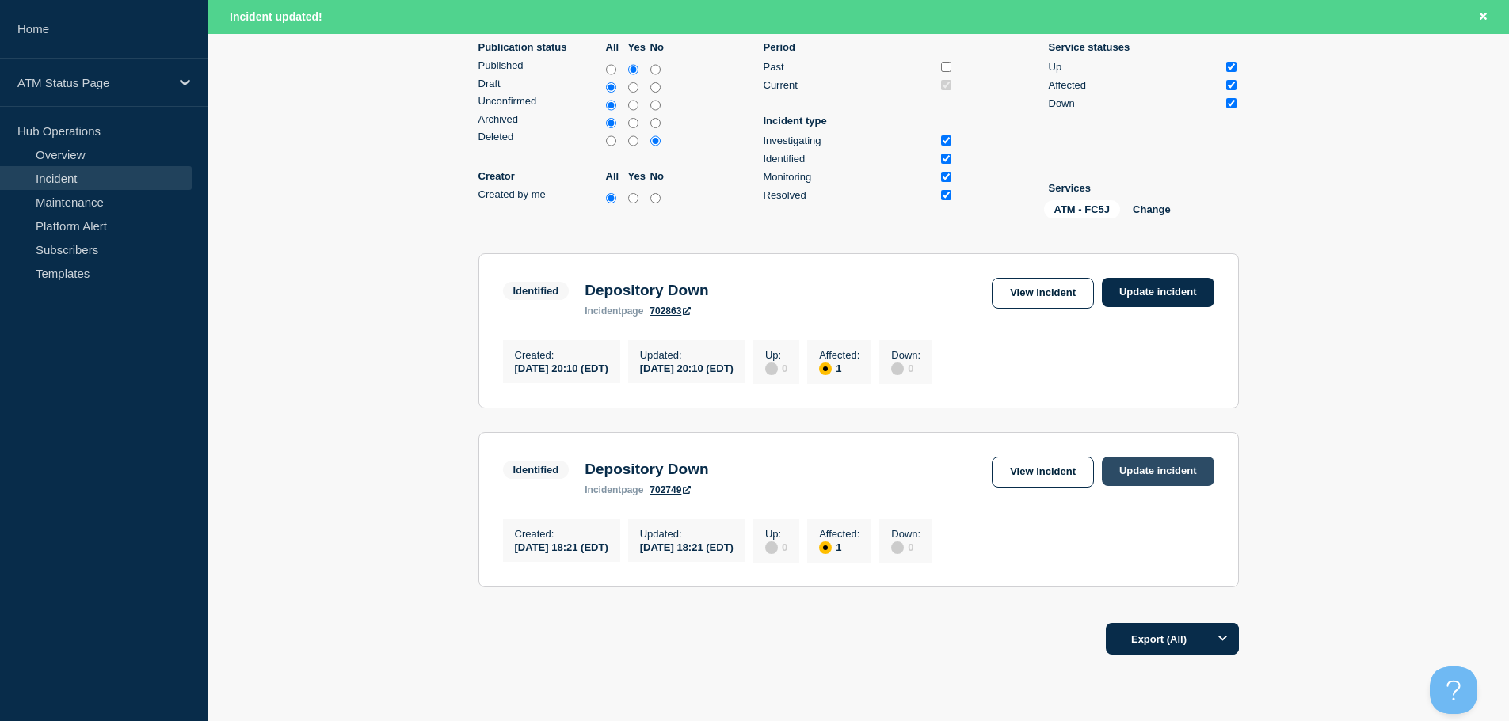
click at [1182, 477] on link "Update incident" at bounding box center [1158, 471] width 112 height 29
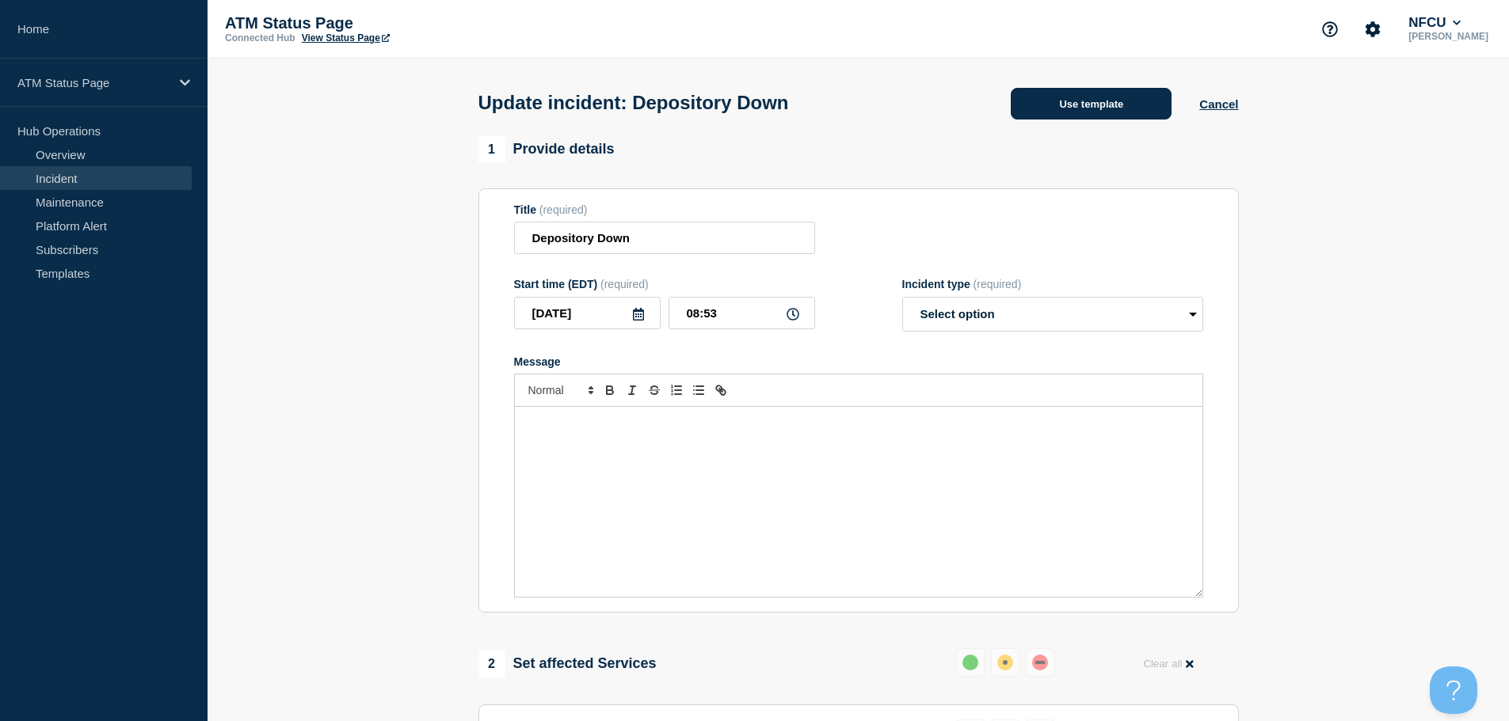
click at [1105, 96] on button "Use template" at bounding box center [1090, 104] width 161 height 32
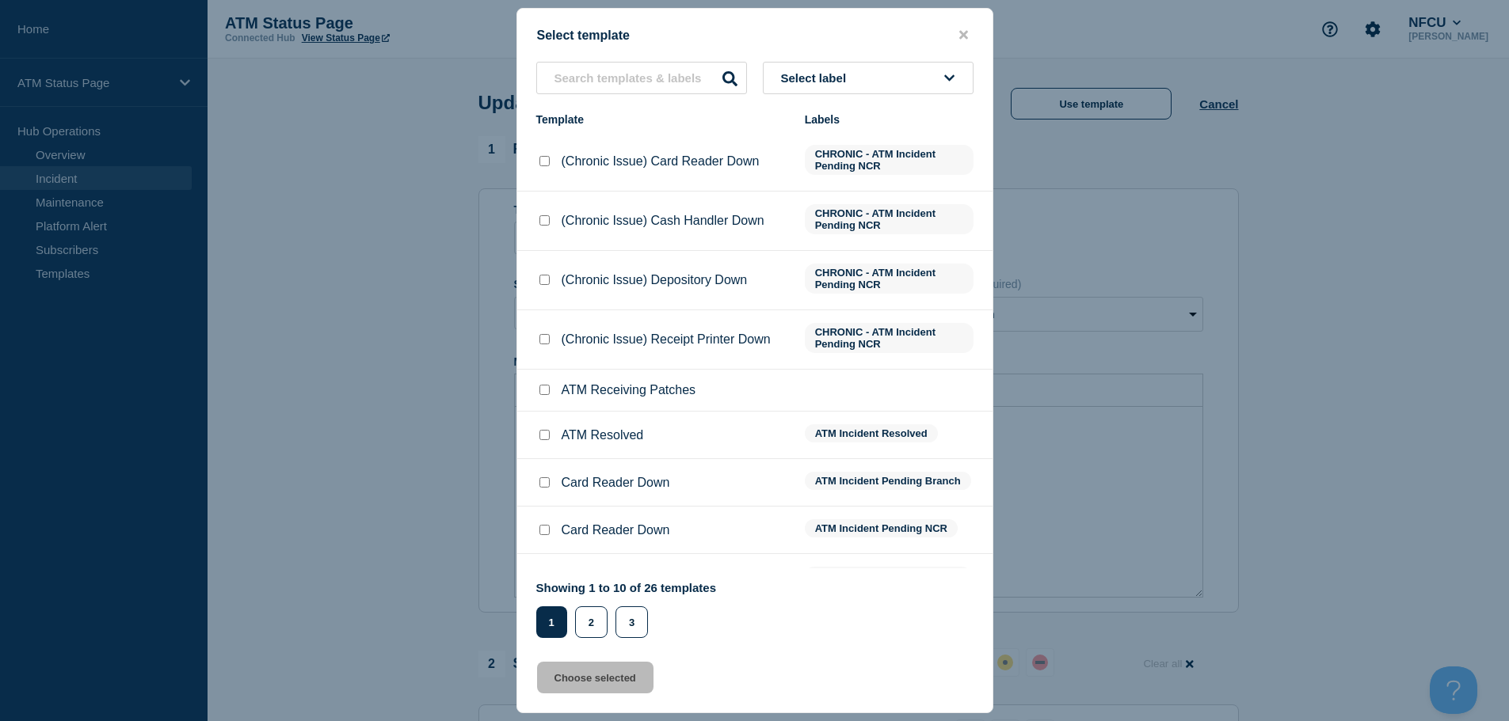
click at [890, 76] on button "Select label" at bounding box center [868, 78] width 211 height 32
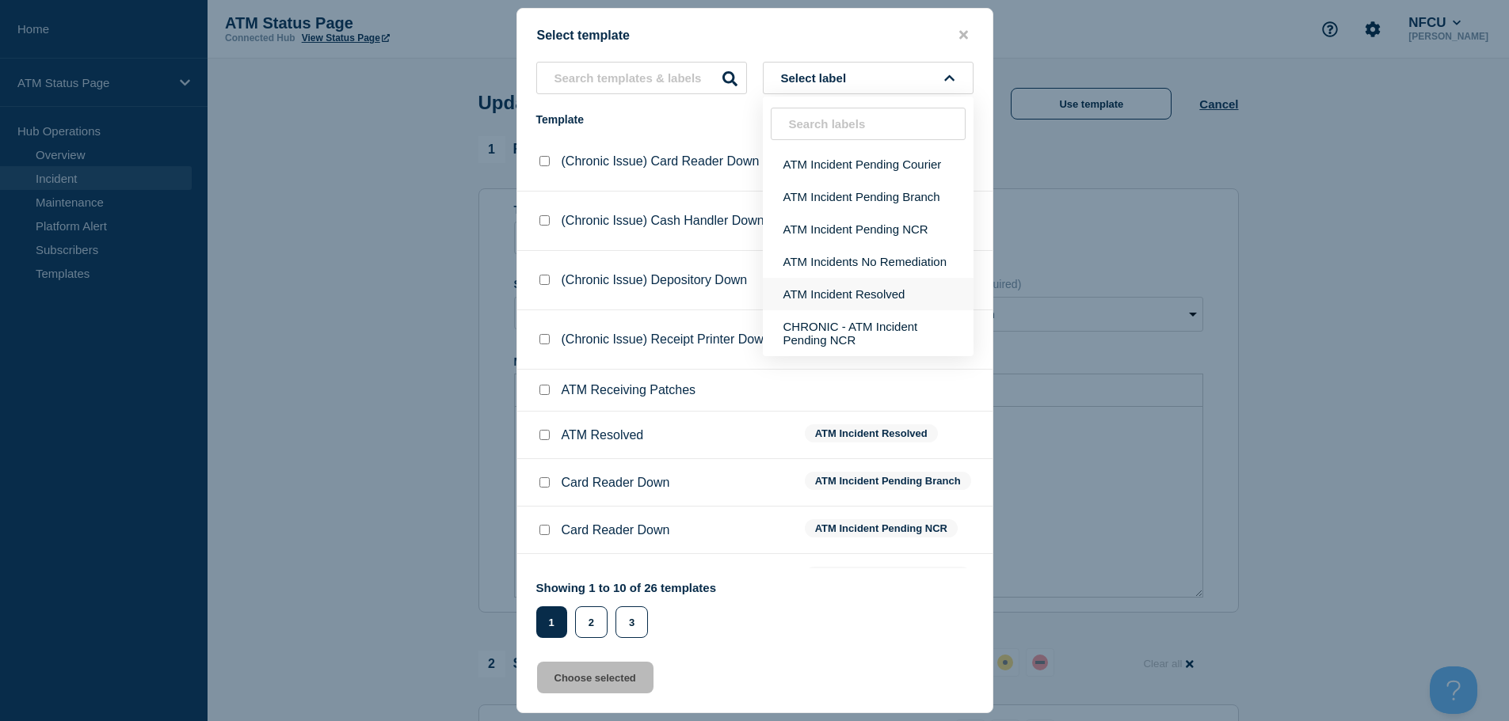
click at [866, 299] on button "ATM Incident Resolved" at bounding box center [868, 294] width 211 height 32
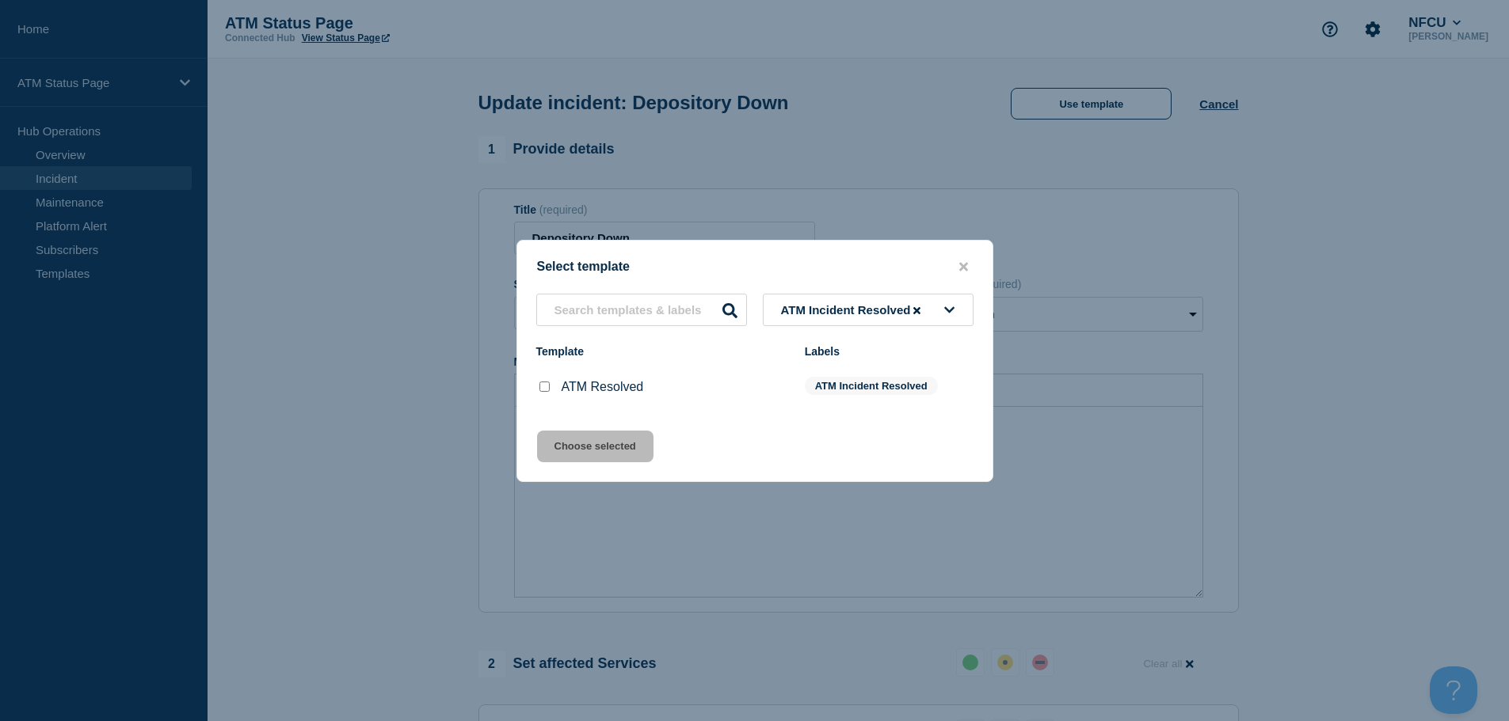
click at [542, 387] on input "ATM Resolved checkbox" at bounding box center [544, 387] width 10 height 10
click at [588, 451] on button "Choose selected" at bounding box center [595, 447] width 116 height 32
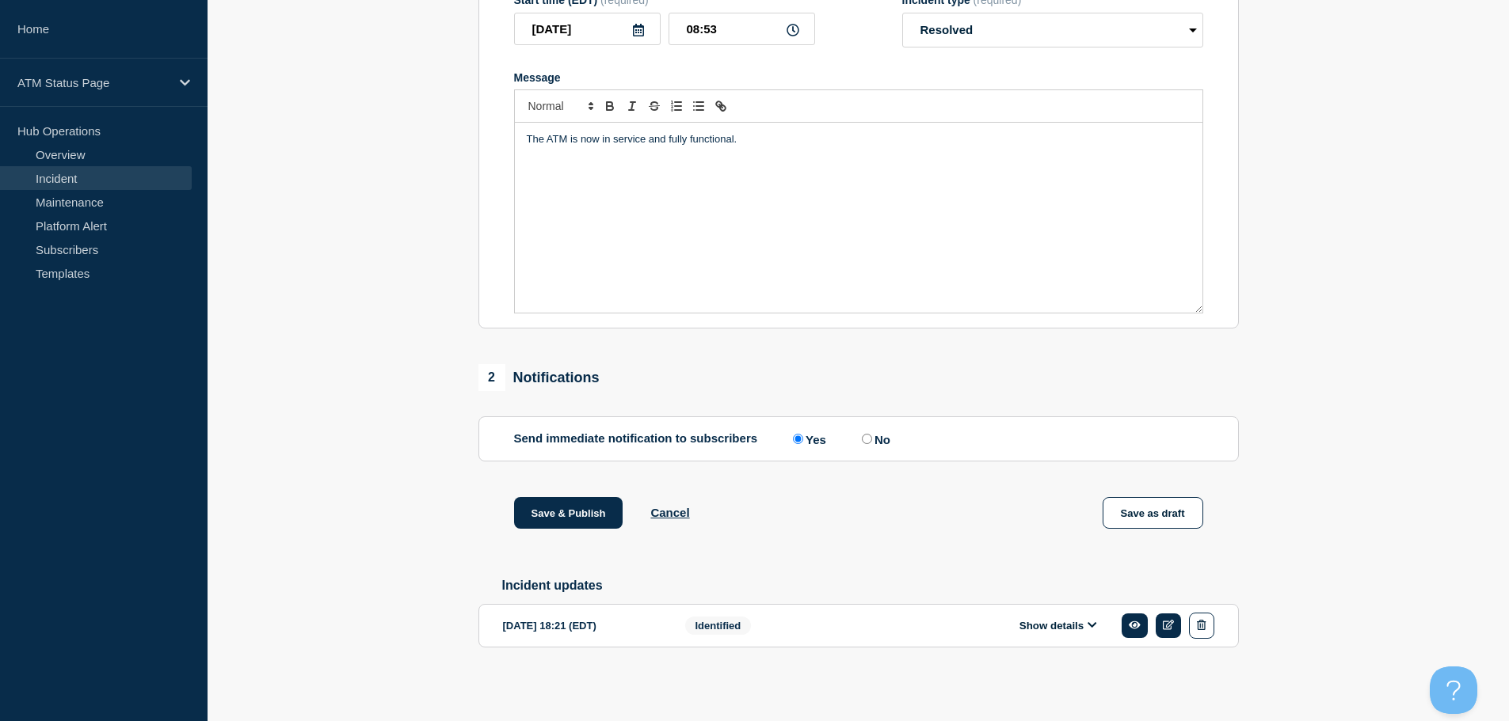
scroll to position [292, 0]
click at [574, 500] on button "Save & Publish" at bounding box center [568, 513] width 109 height 32
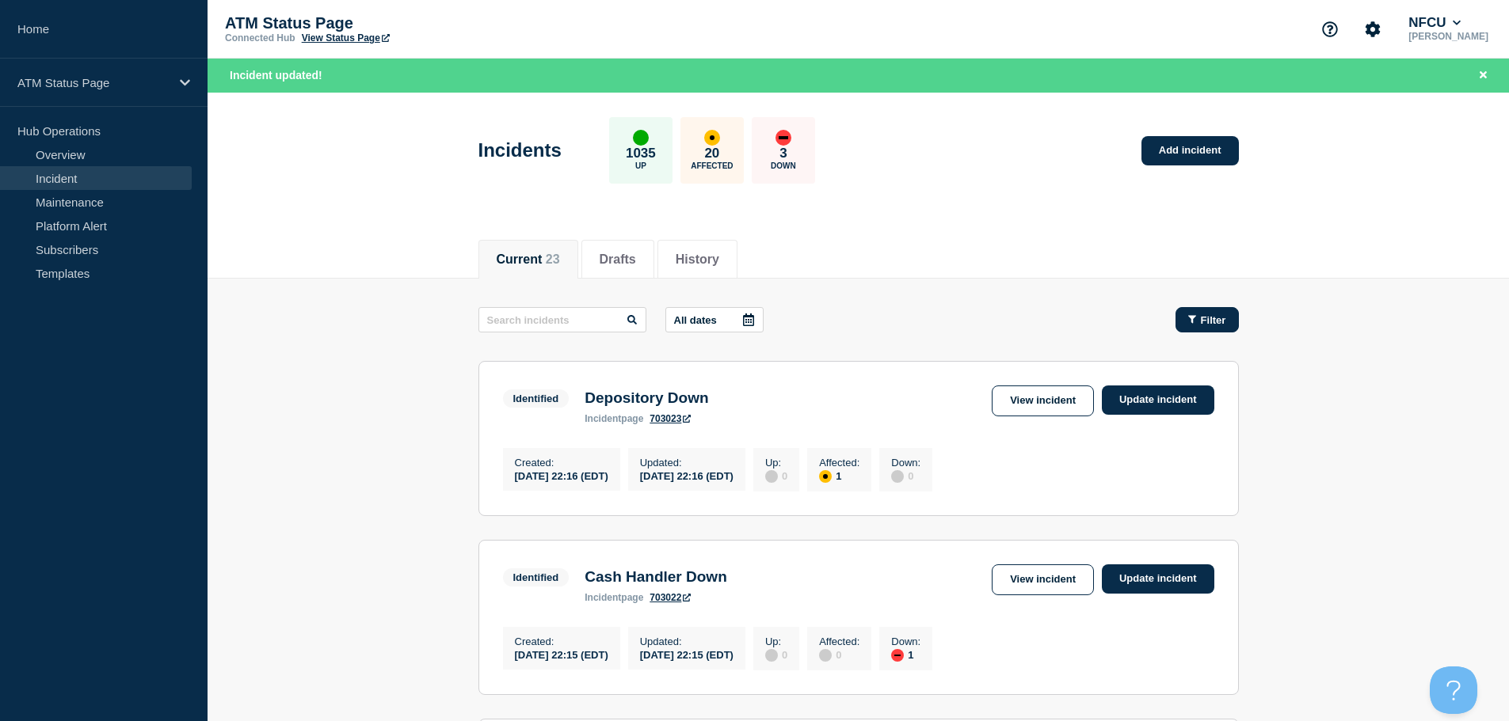
click at [1216, 327] on button "Filter" at bounding box center [1206, 319] width 63 height 25
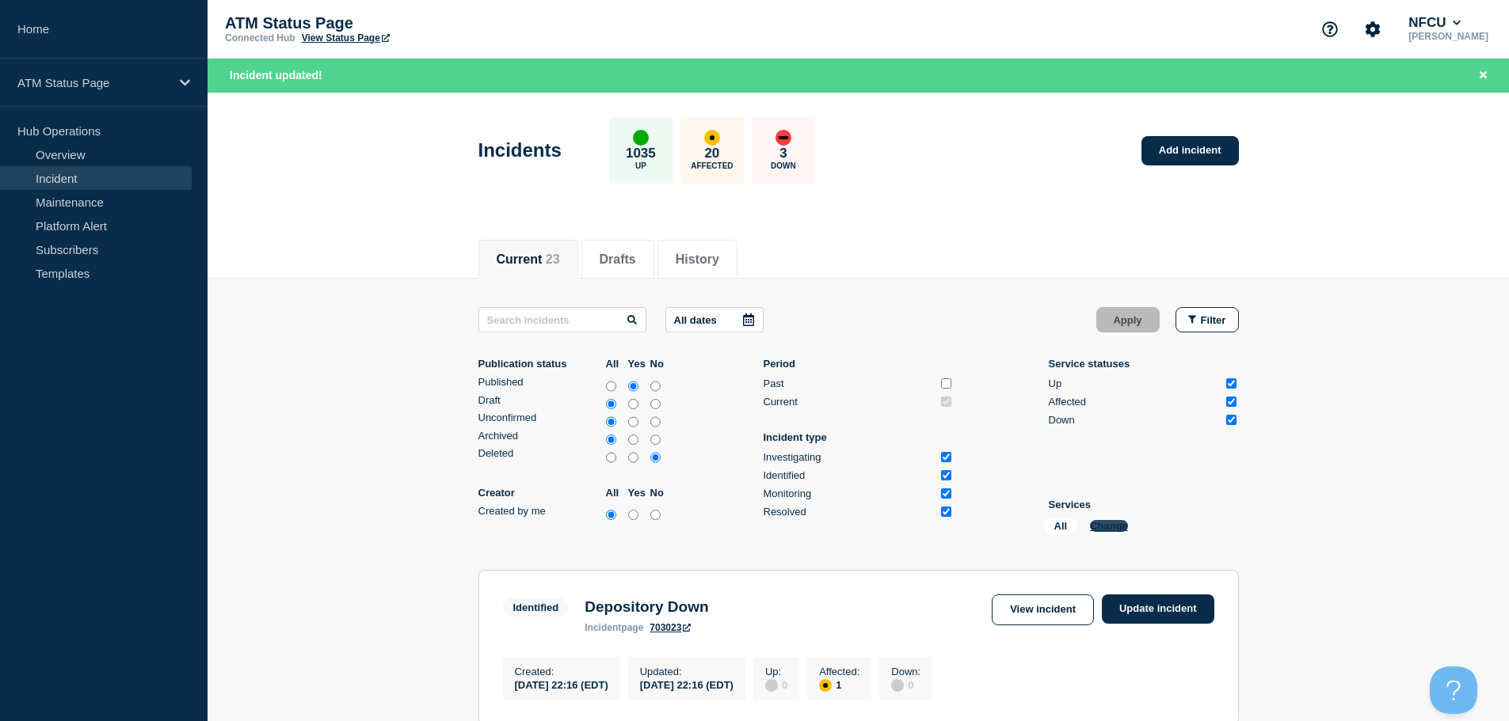
click at [1109, 527] on button "Change" at bounding box center [1109, 526] width 38 height 12
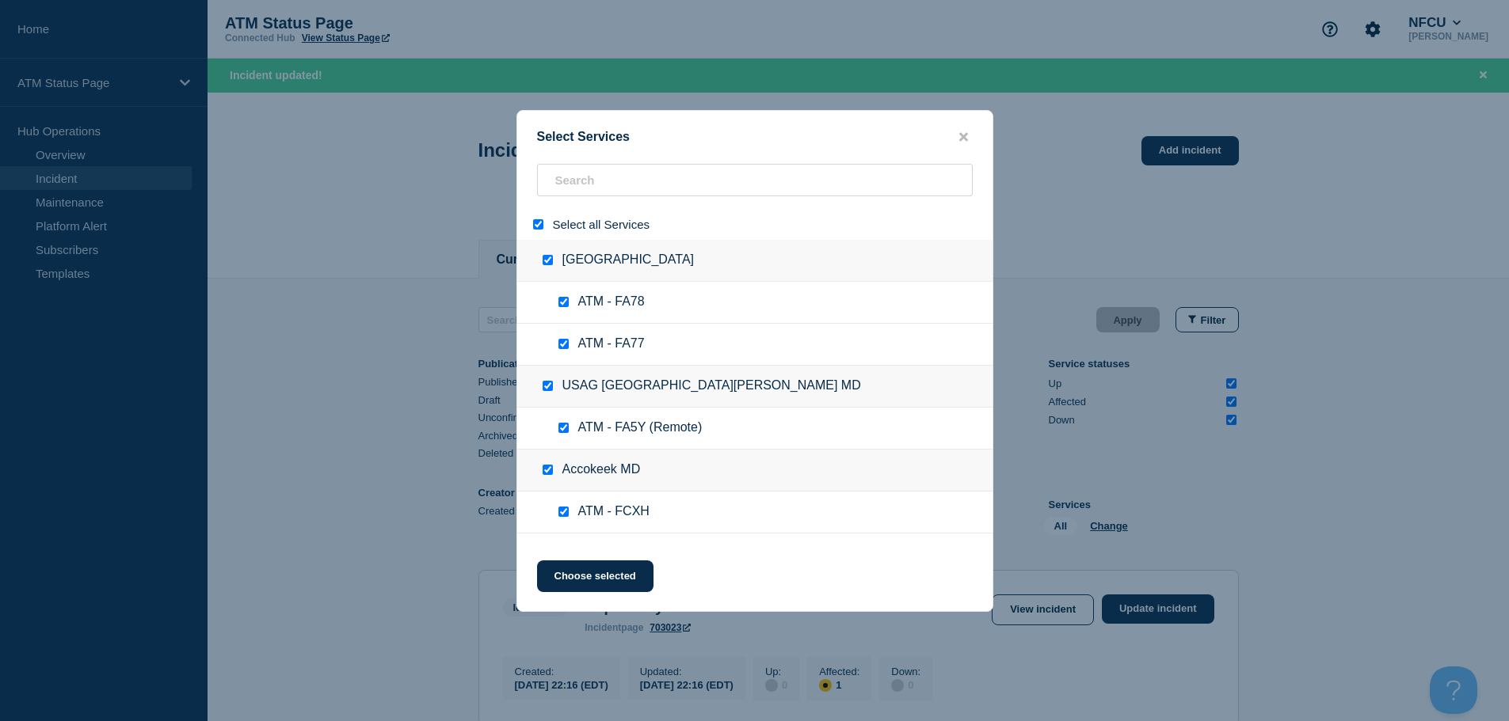
click at [535, 223] on input "select all" at bounding box center [538, 224] width 10 height 10
click at [581, 177] on input "search" at bounding box center [755, 180] width 436 height 32
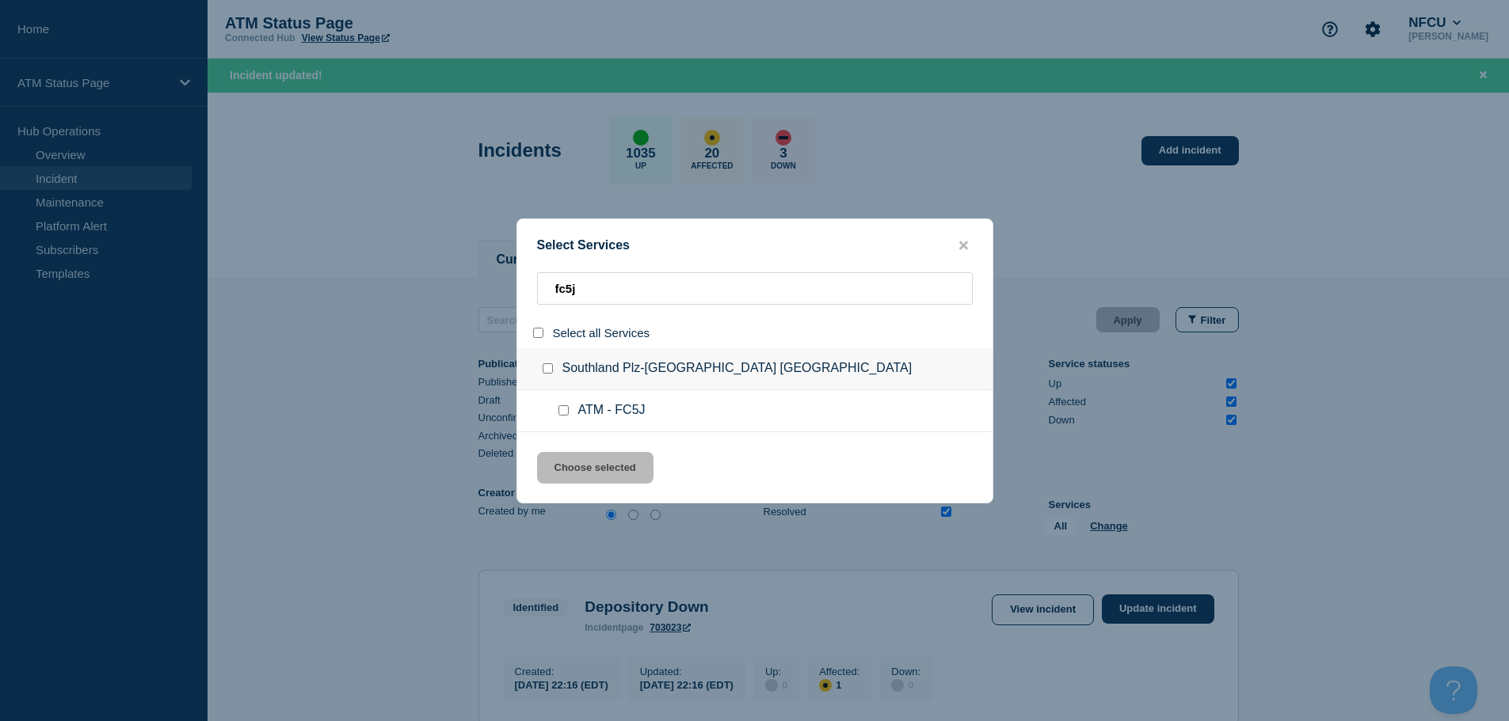
click at [560, 414] on input "service: ATM - FC5J" at bounding box center [563, 410] width 10 height 10
click at [579, 463] on button "Choose selected" at bounding box center [595, 468] width 116 height 32
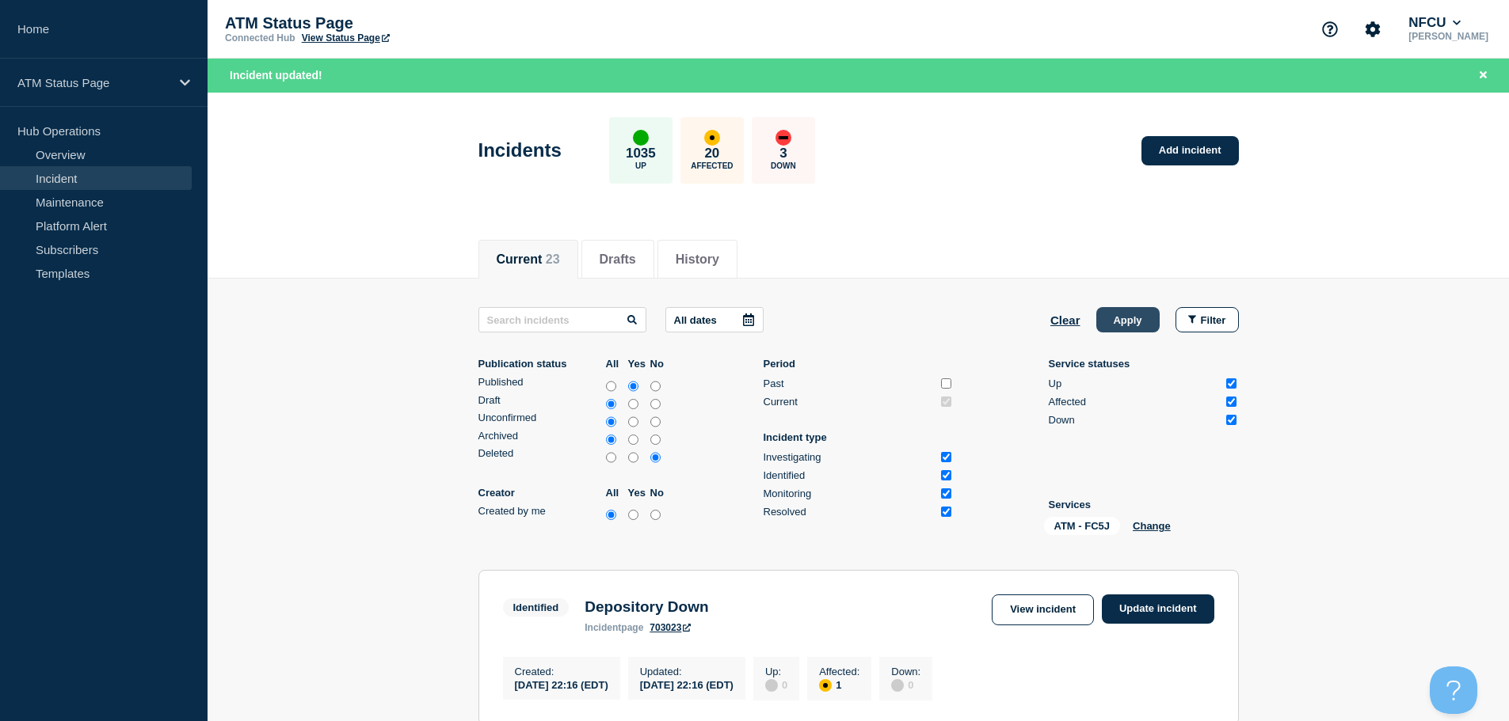
click at [1122, 311] on button "Apply" at bounding box center [1127, 319] width 63 height 25
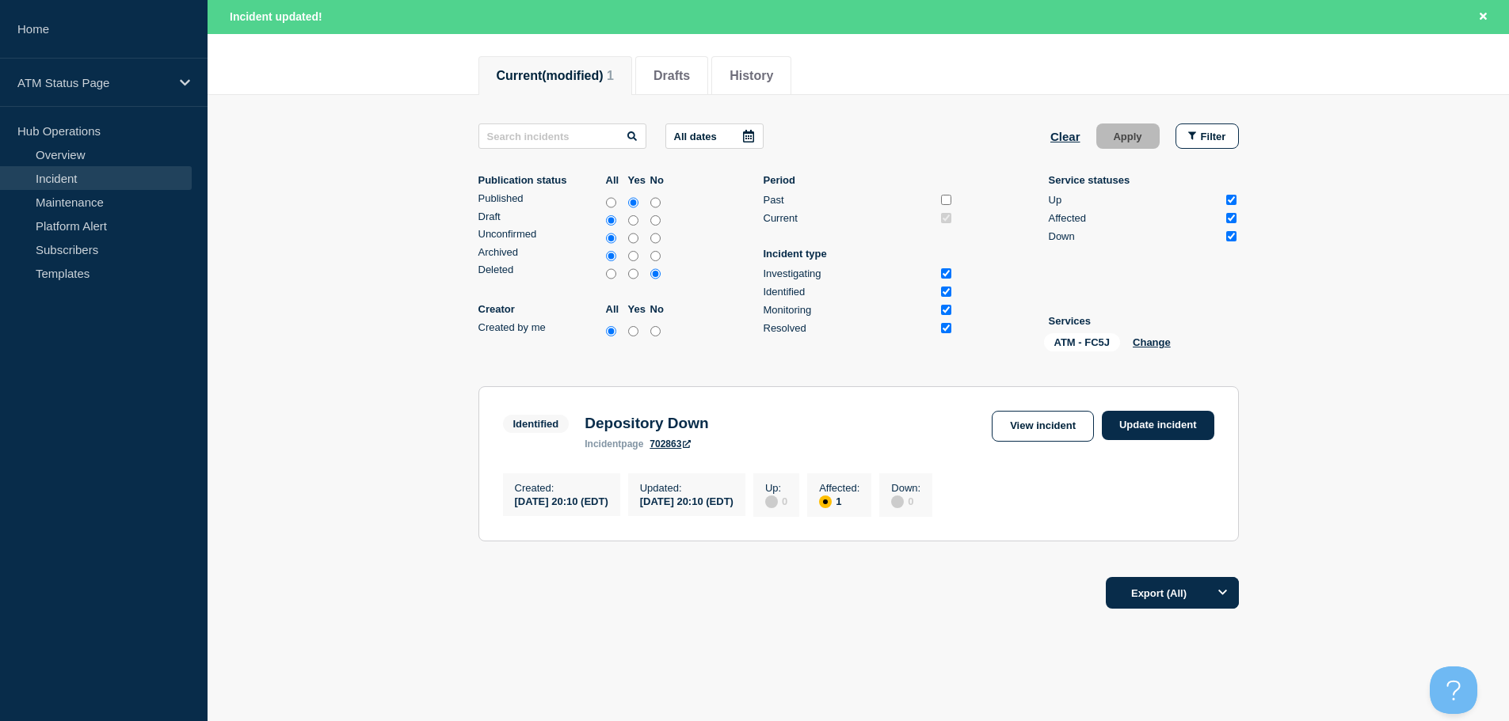
scroll to position [221, 0]
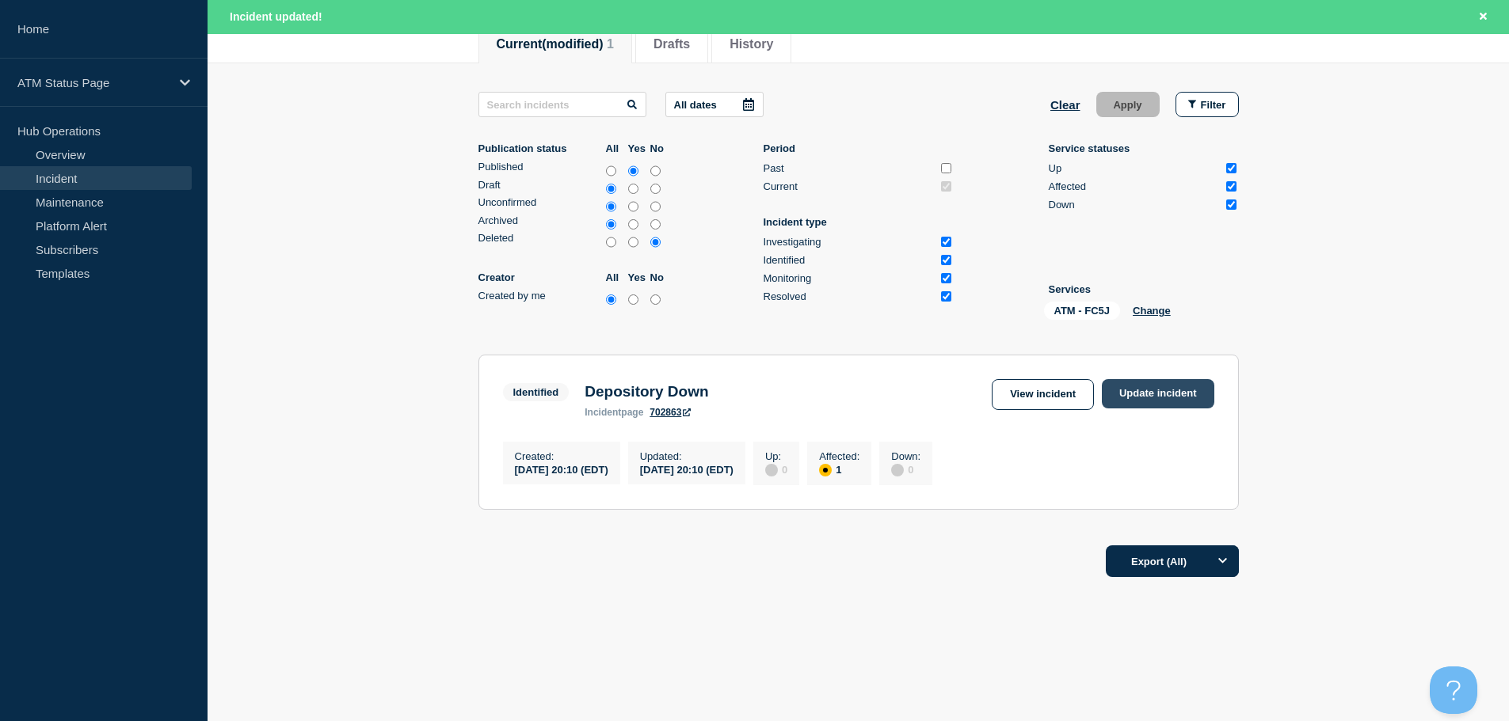
click at [1139, 389] on link "Update incident" at bounding box center [1158, 393] width 112 height 29
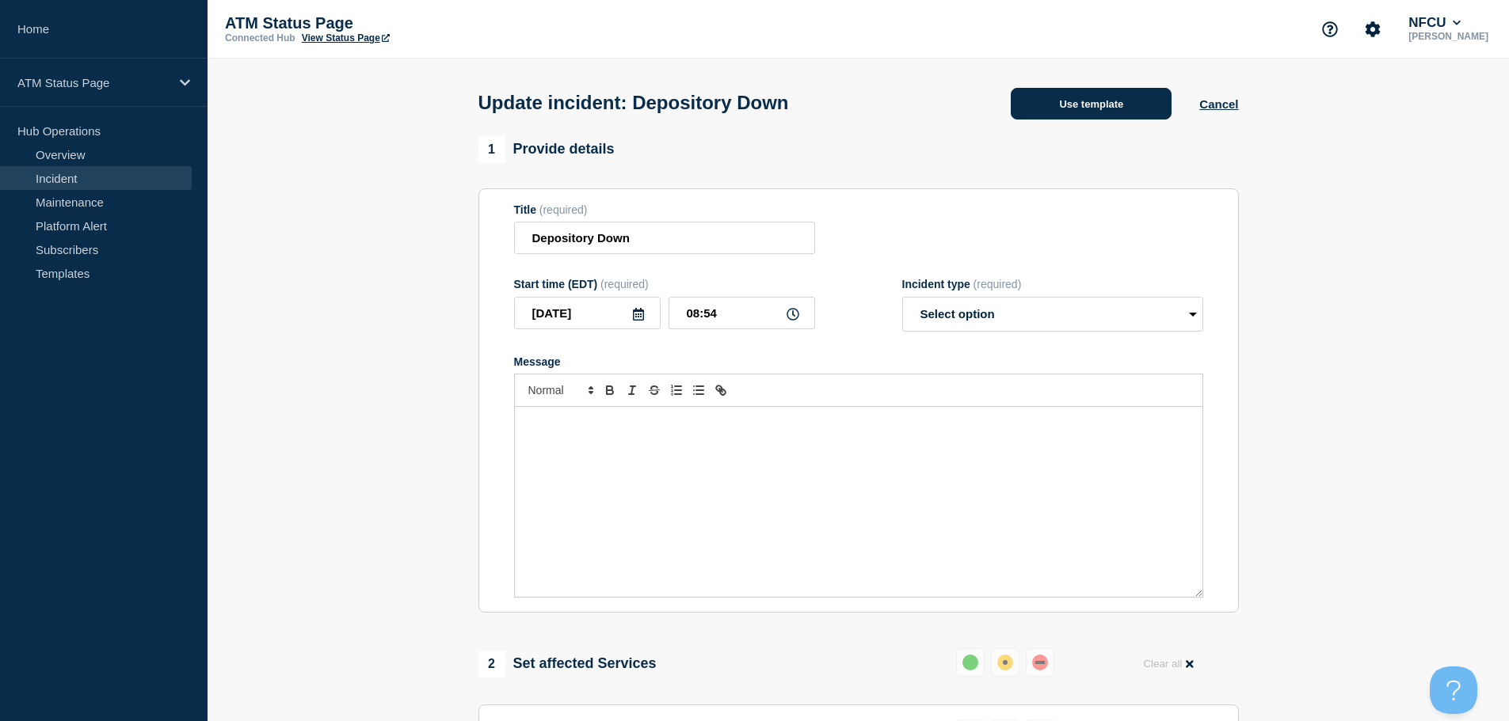
click at [1056, 112] on button "Use template" at bounding box center [1090, 104] width 161 height 32
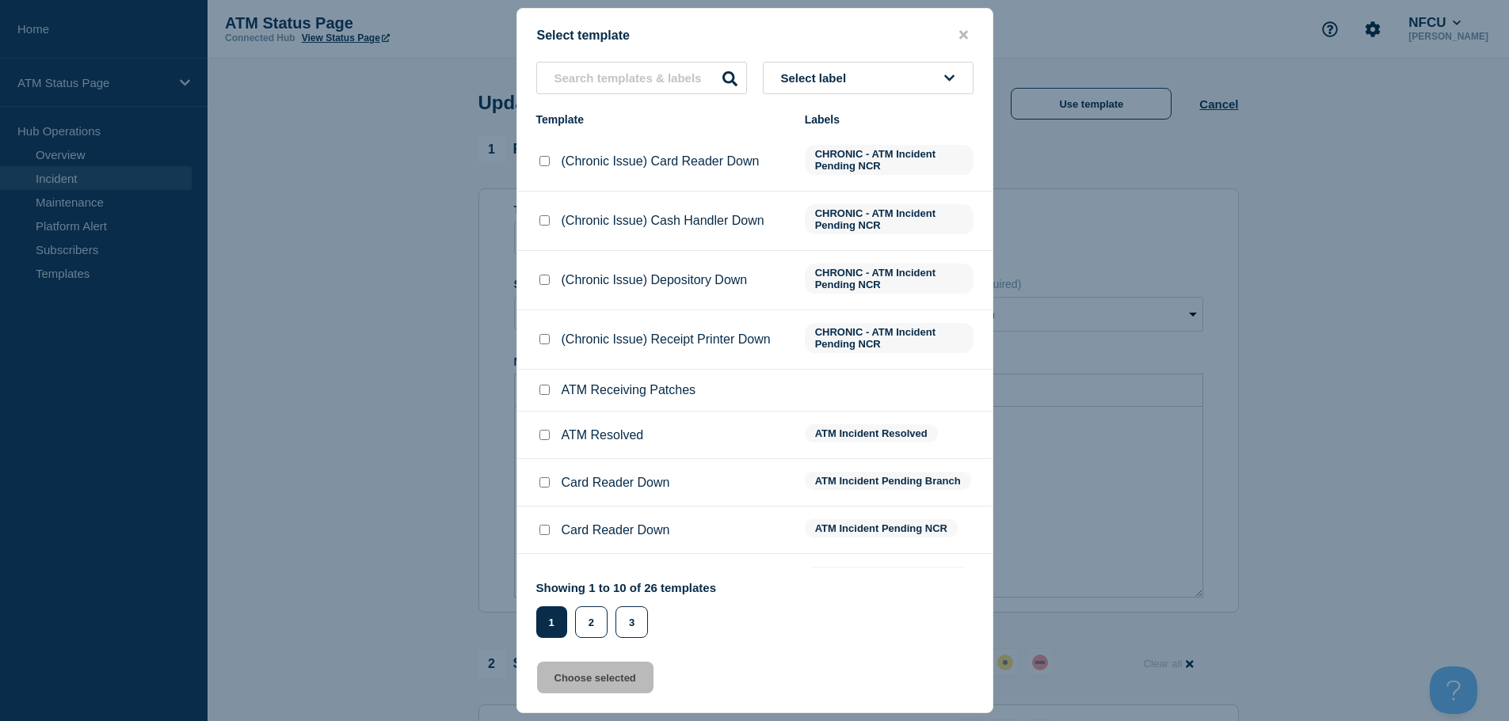
click at [832, 88] on button "Select label" at bounding box center [868, 78] width 211 height 32
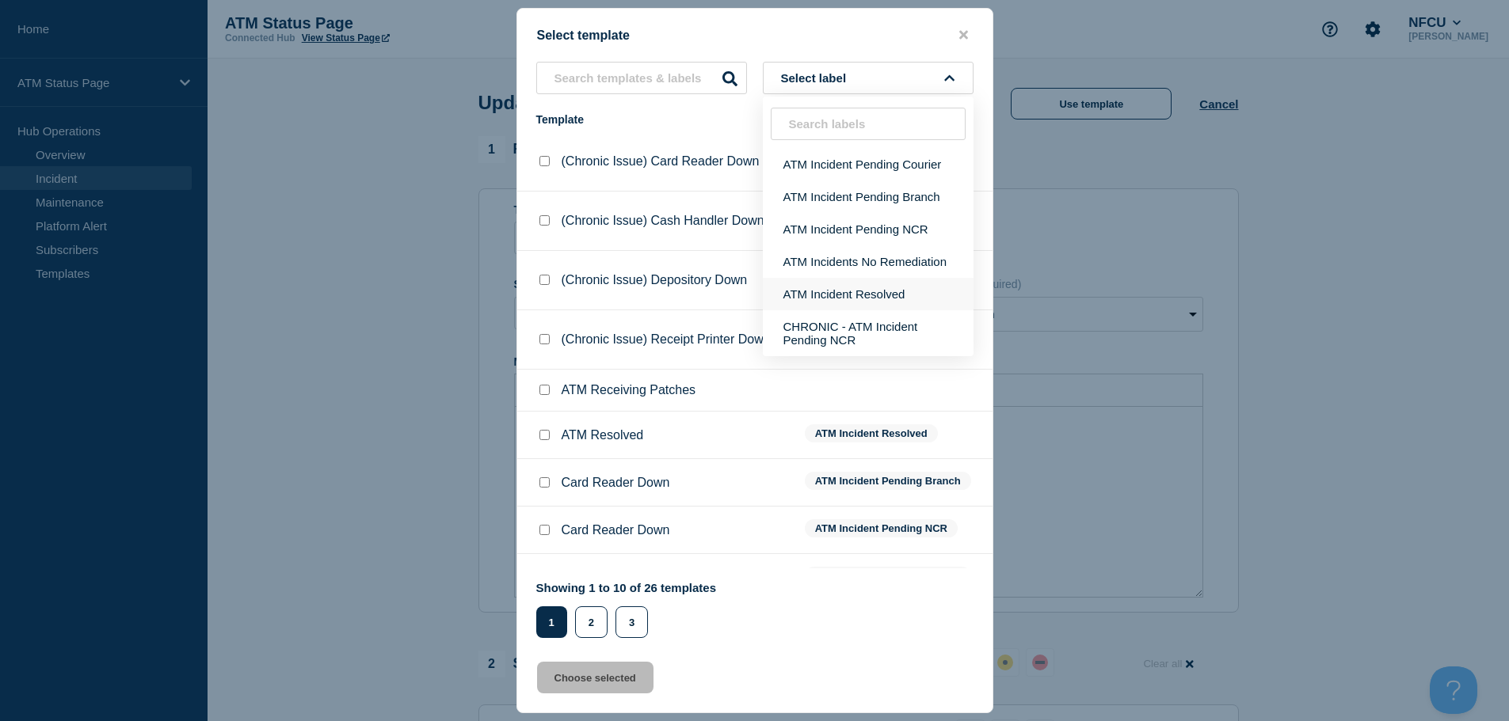
click at [885, 292] on button "ATM Incident Resolved" at bounding box center [868, 294] width 211 height 32
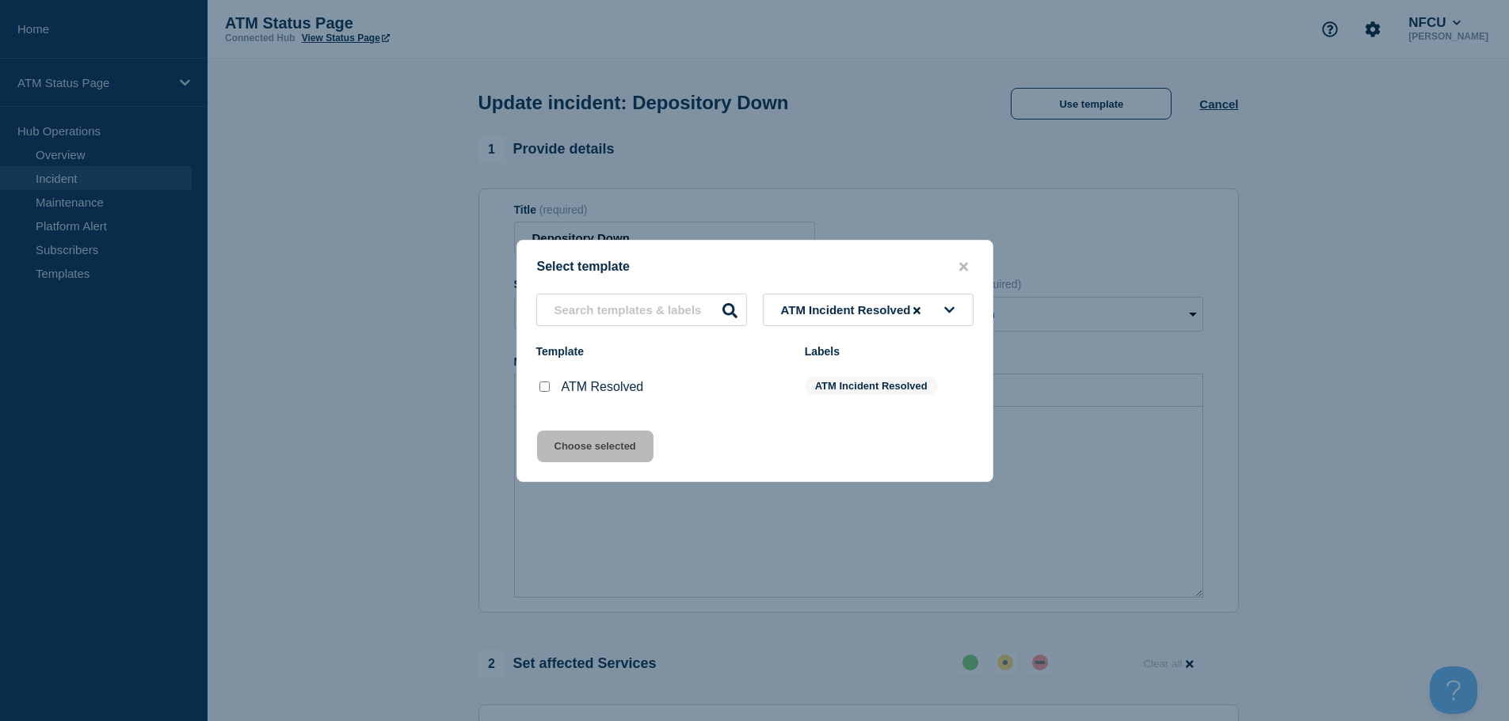
click at [545, 392] on input "ATM Resolved checkbox" at bounding box center [544, 387] width 10 height 10
click at [587, 451] on button "Choose selected" at bounding box center [595, 447] width 116 height 32
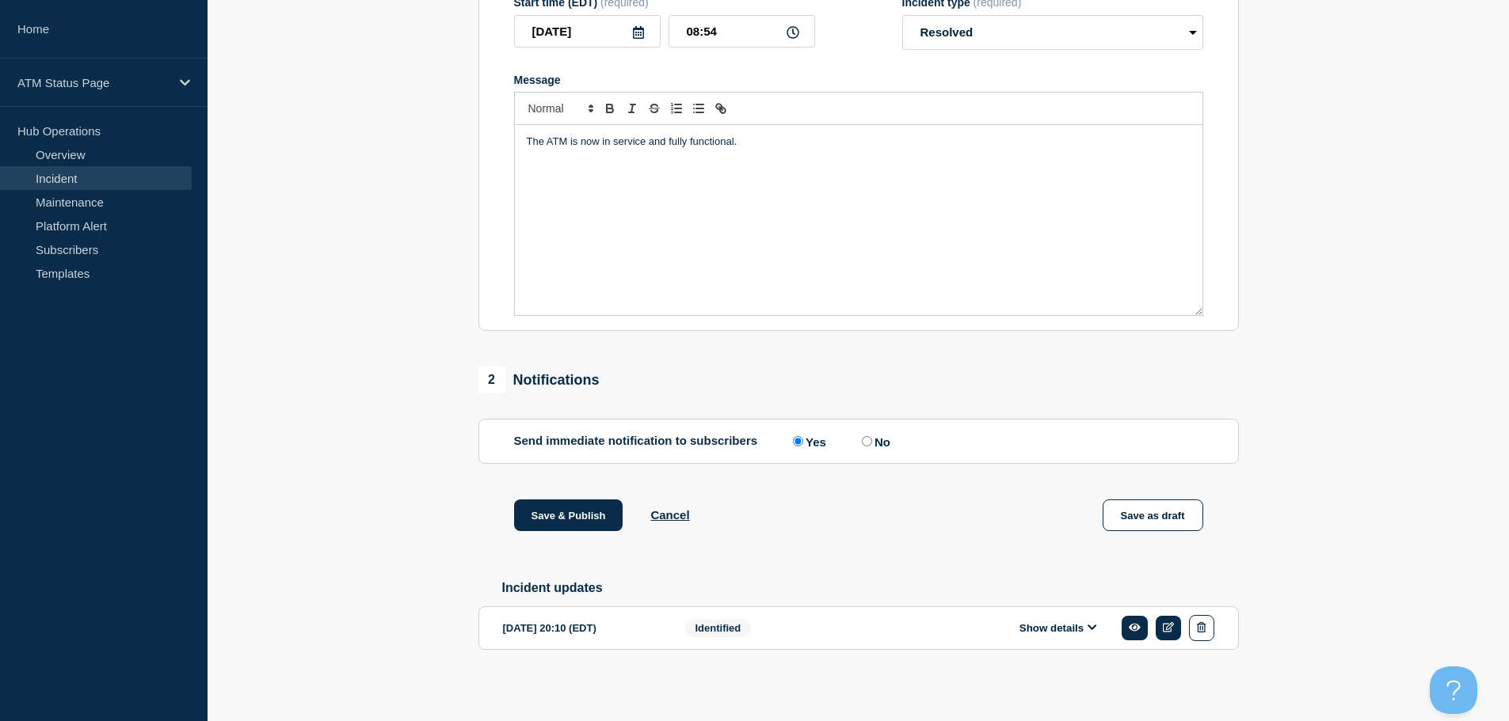
scroll to position [292, 0]
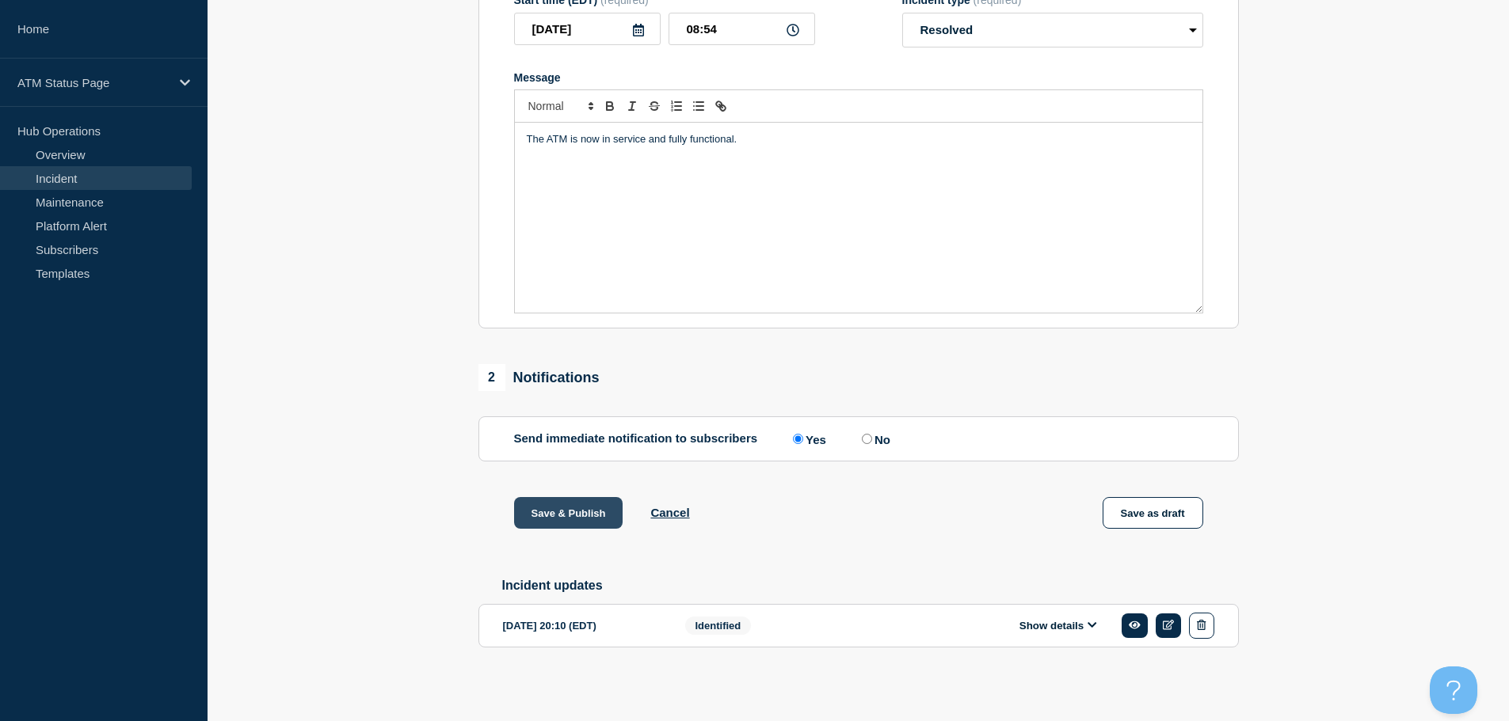
click at [591, 513] on button "Save & Publish" at bounding box center [568, 513] width 109 height 32
